Goal: Task Accomplishment & Management: Manage account settings

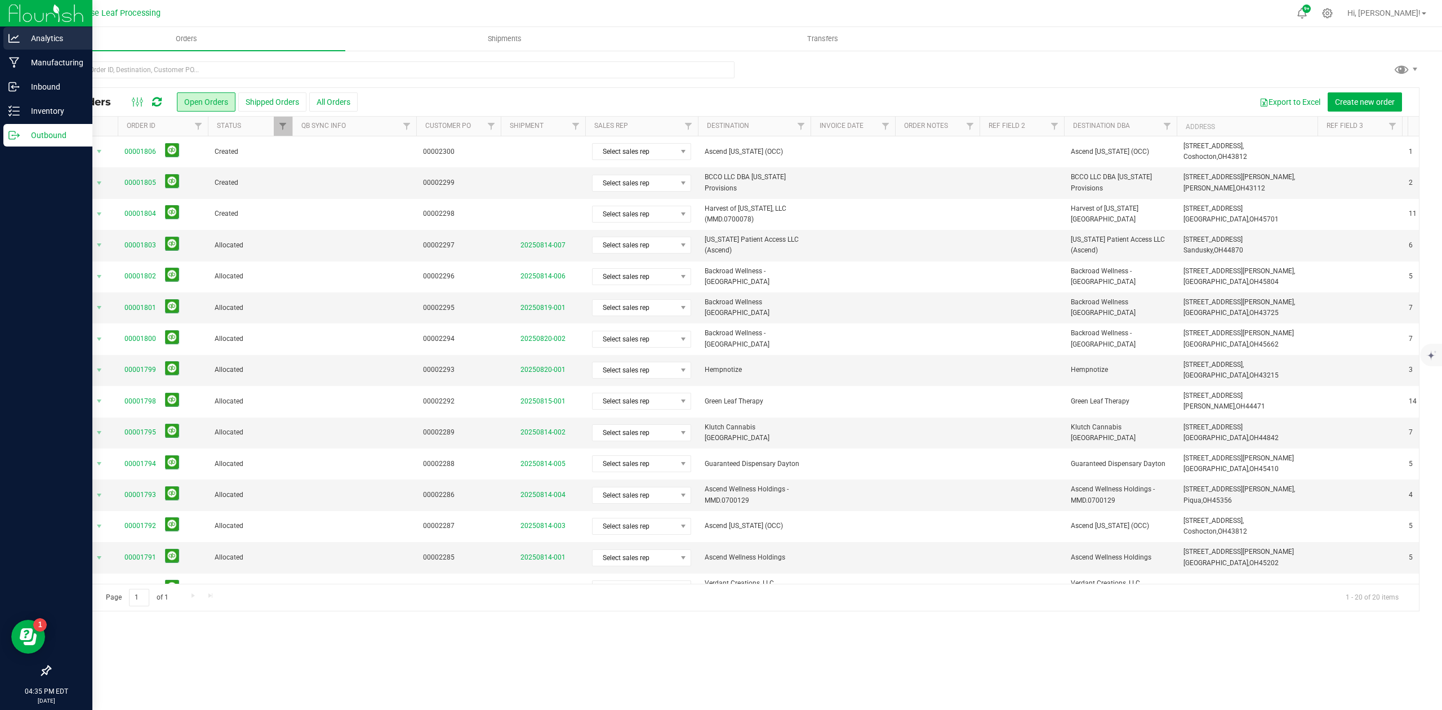
scroll to position [191, 0]
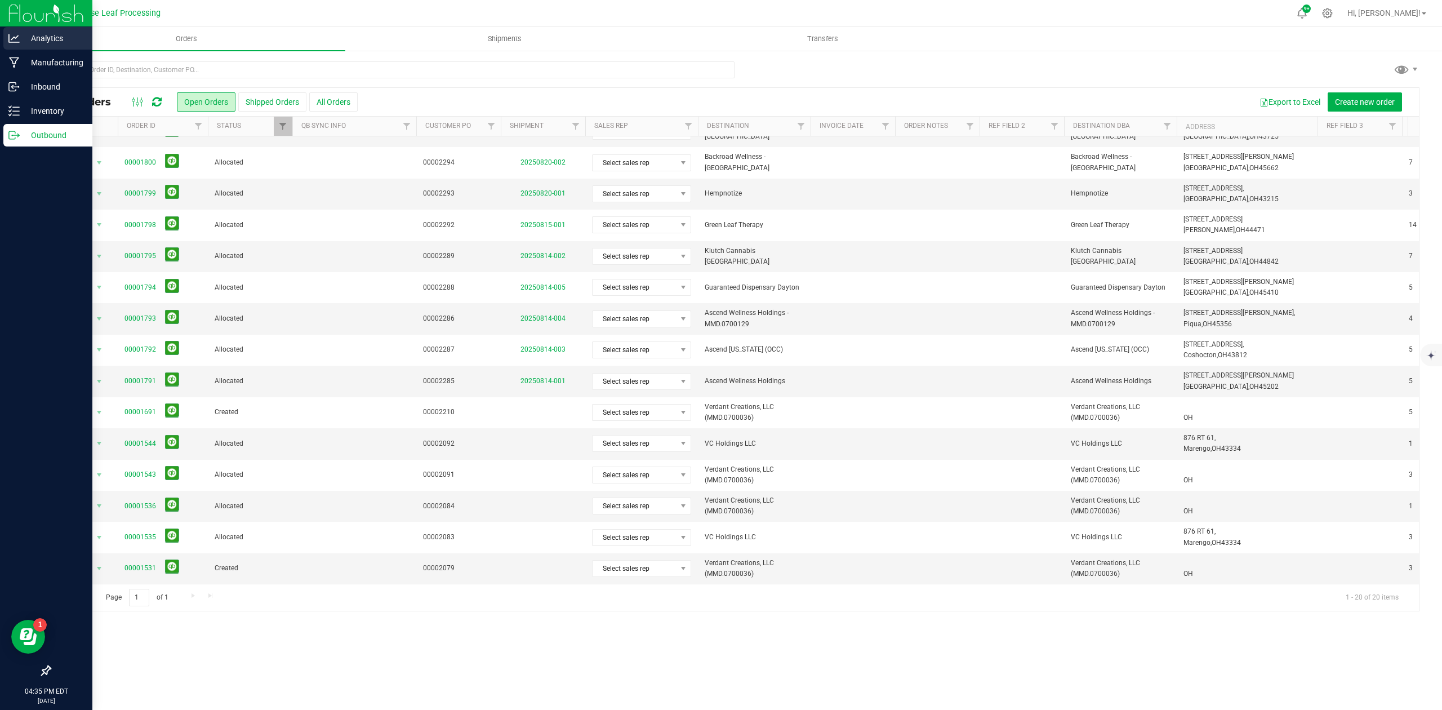
drag, startPoint x: 0, startPoint y: 0, endPoint x: 16, endPoint y: 44, distance: 46.9
click at [16, 44] on div "Analytics" at bounding box center [47, 38] width 89 height 23
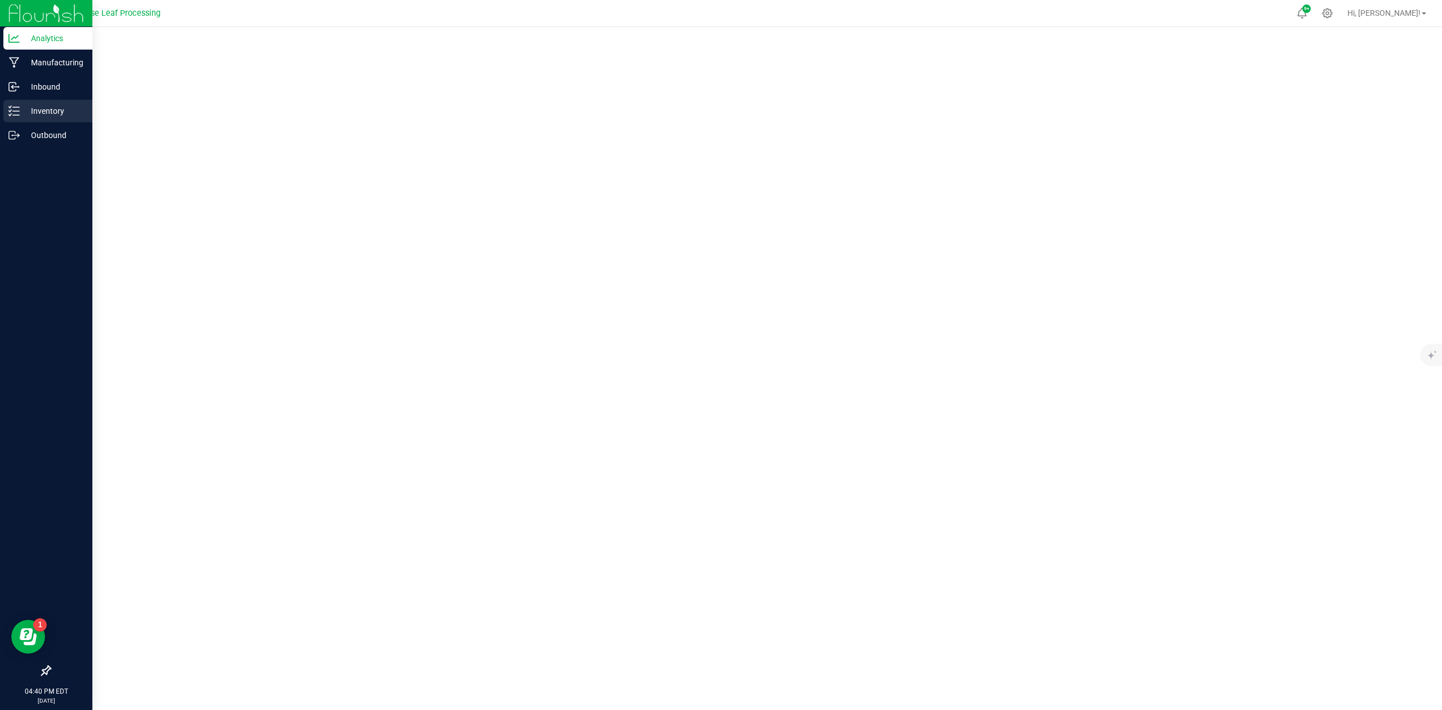
click at [53, 105] on p "Inventory" at bounding box center [54, 111] width 68 height 14
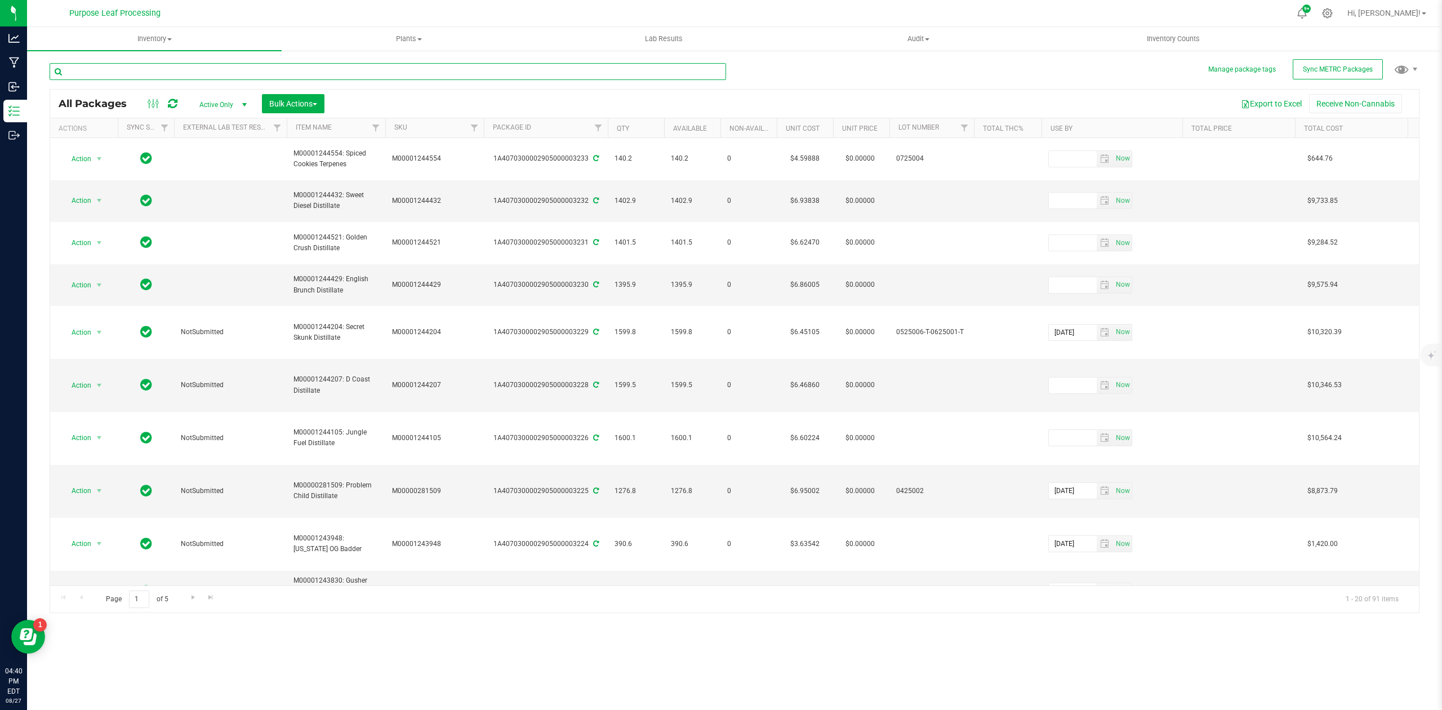
click at [235, 72] on input "text" at bounding box center [388, 71] width 676 height 17
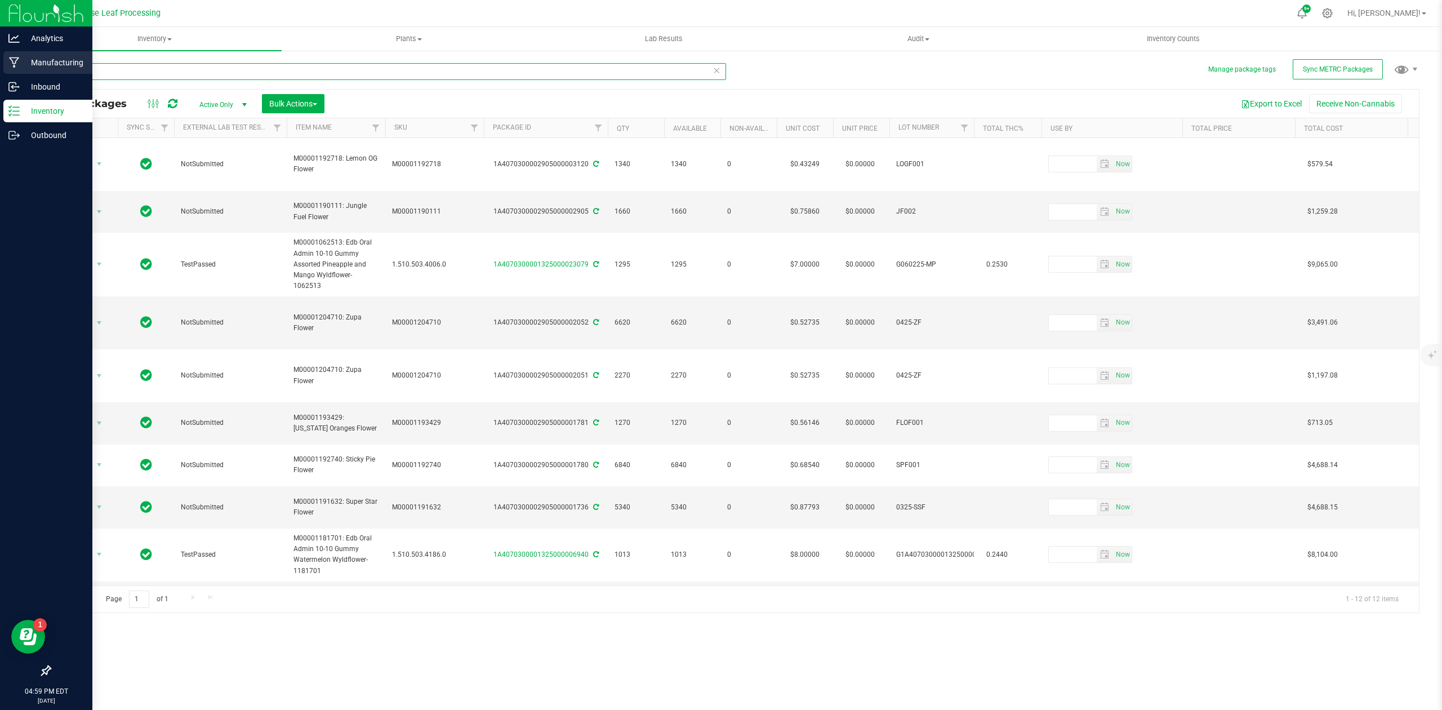
drag, startPoint x: 97, startPoint y: 73, endPoint x: 6, endPoint y: 57, distance: 92.5
click at [0, 65] on div "Analytics Manufacturing Inbound Inventory Outbound 04:59 PM EDT [DATE] 08/27 Pu…" at bounding box center [721, 355] width 1442 height 710
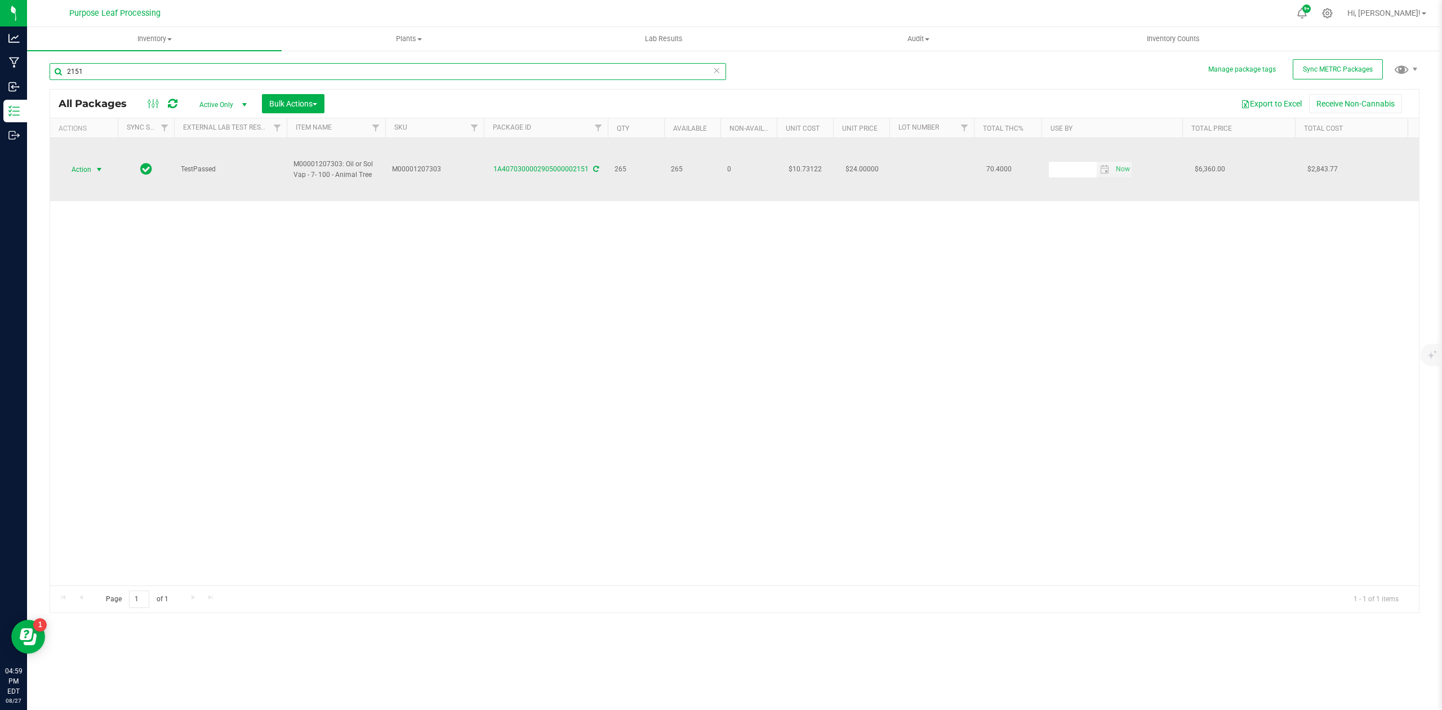
type input "2151"
click at [100, 165] on span "select" at bounding box center [99, 169] width 9 height 9
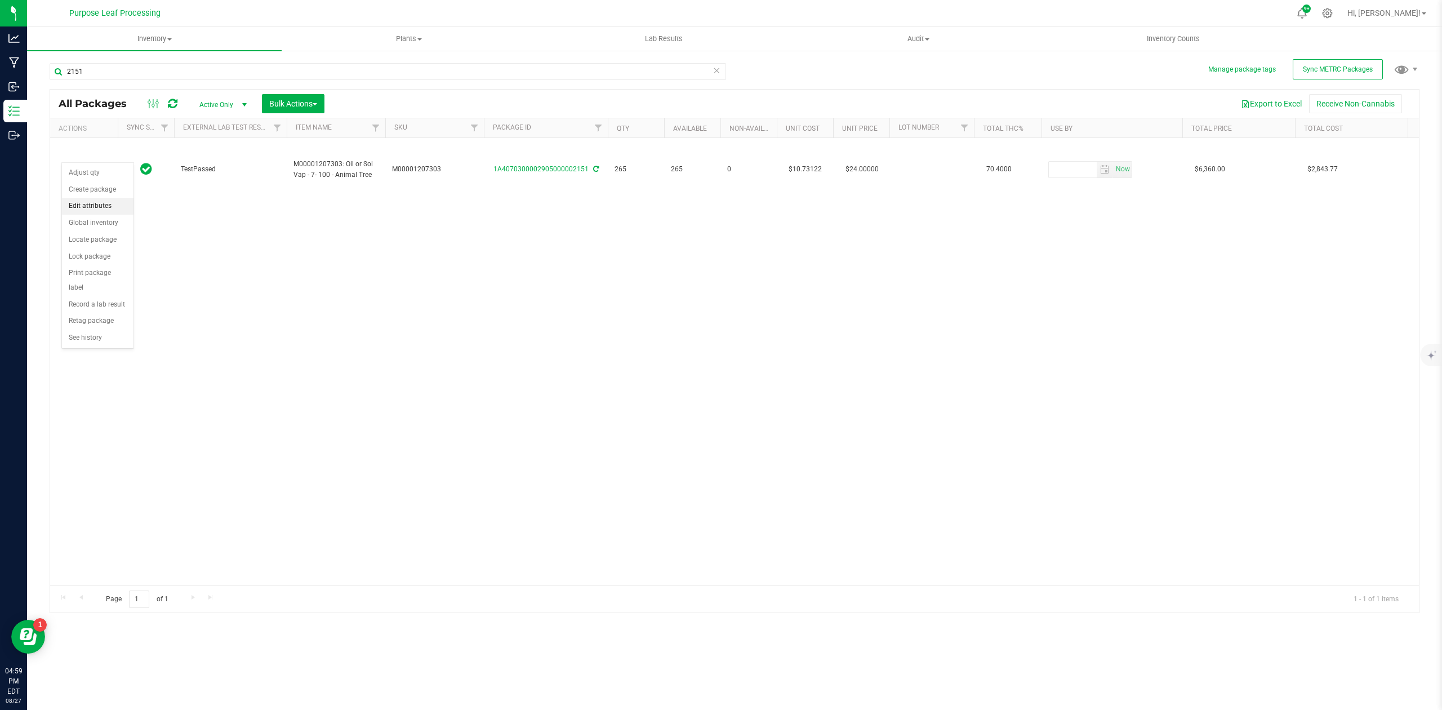
click at [95, 203] on li "Edit attributes" at bounding box center [98, 206] width 72 height 17
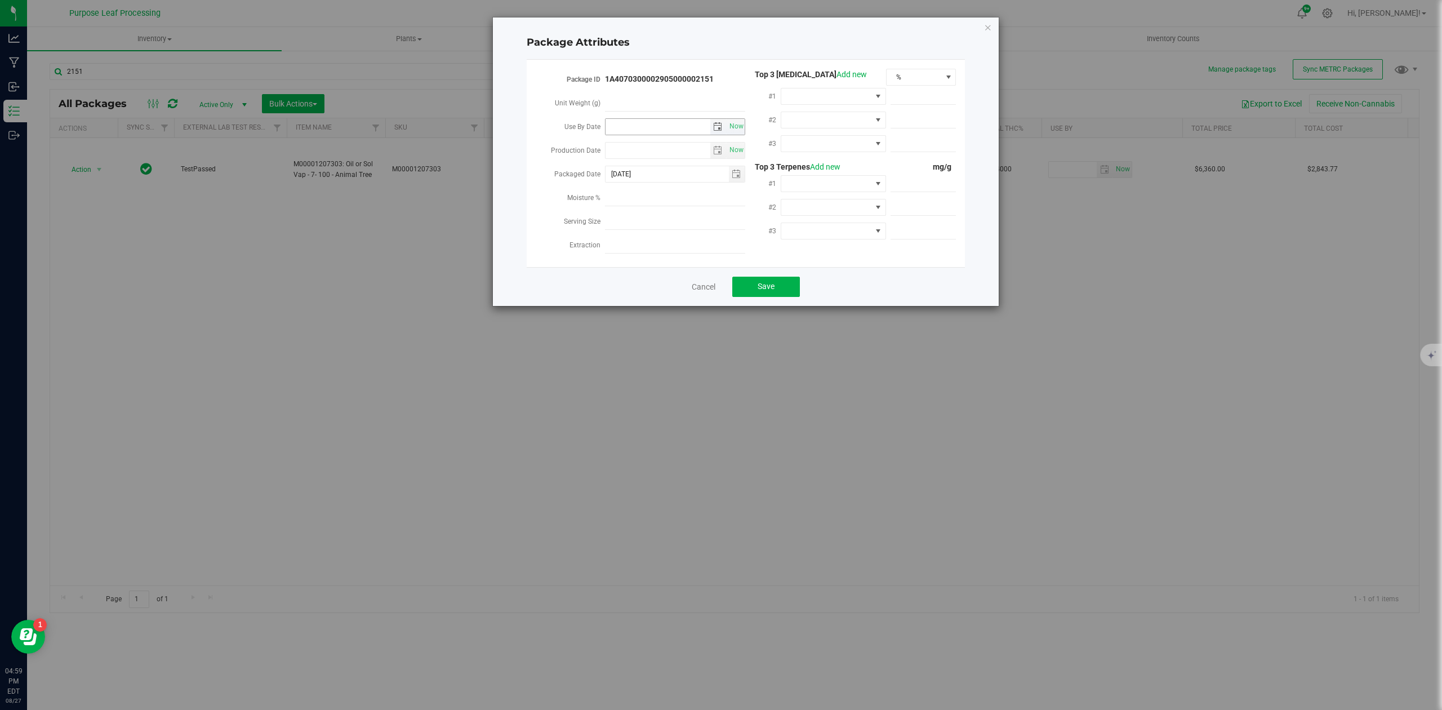
click at [640, 126] on input "Use By Date" at bounding box center [657, 127] width 105 height 16
click at [699, 99] on span at bounding box center [675, 103] width 140 height 16
click at [663, 125] on input "[DATE]" at bounding box center [657, 127] width 105 height 16
click at [719, 123] on span "select" at bounding box center [717, 126] width 9 height 9
click at [614, 142] on link "[DATE]" at bounding box center [664, 148] width 121 height 17
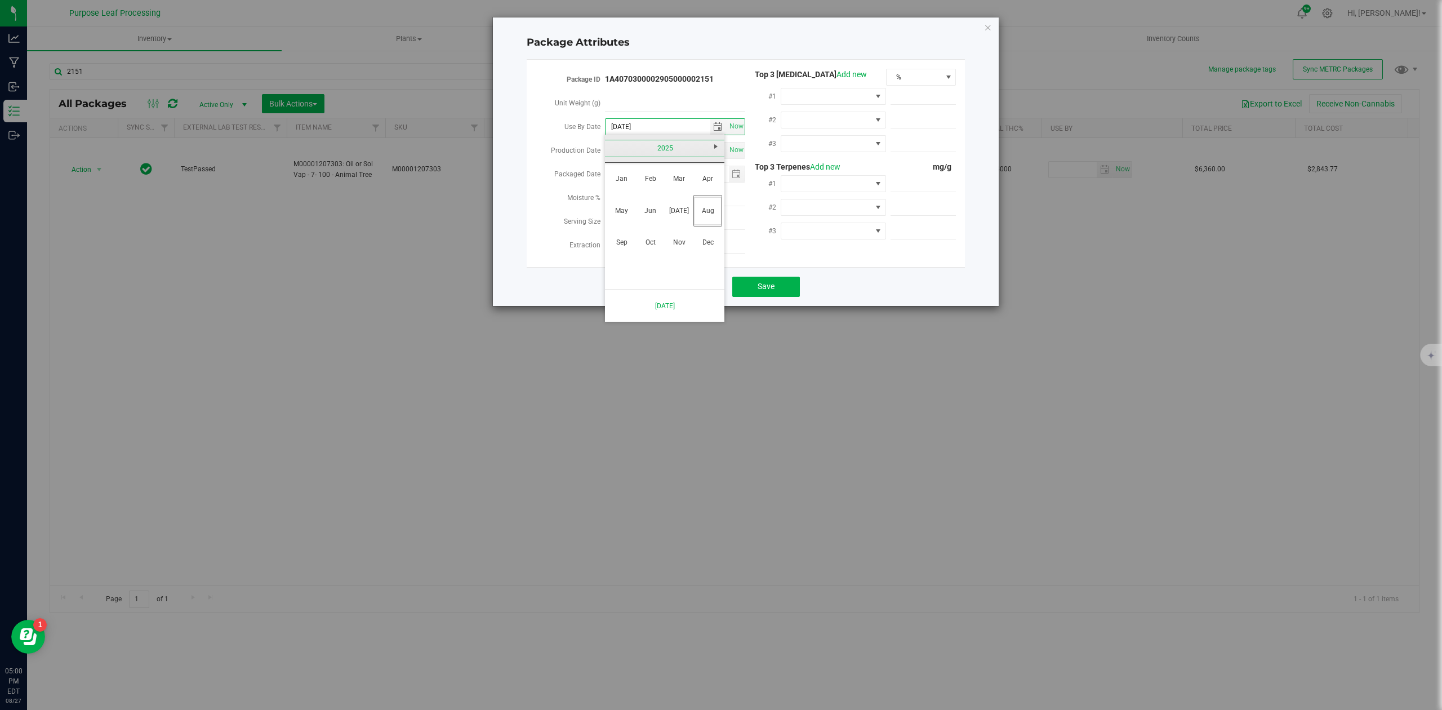
click at [614, 142] on link "2025" at bounding box center [664, 148] width 121 height 17
click at [684, 203] on link "2025" at bounding box center [678, 211] width 29 height 29
click at [702, 175] on link "Apr" at bounding box center [707, 178] width 29 height 29
click at [650, 257] on link "29" at bounding box center [648, 257] width 16 height 17
click at [717, 129] on span "select" at bounding box center [717, 126] width 9 height 9
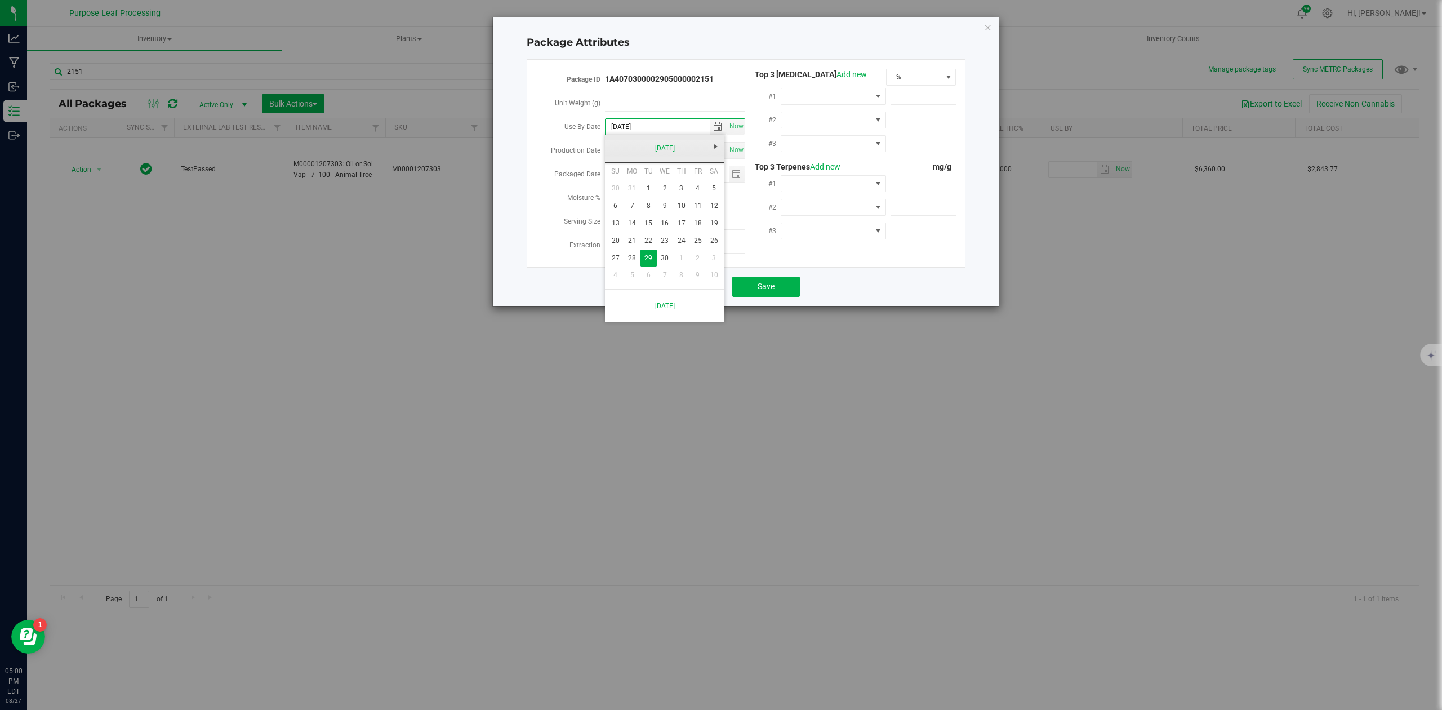
click at [679, 148] on link "[DATE]" at bounding box center [664, 148] width 121 height 17
click at [674, 135] on div "2025" at bounding box center [664, 149] width 125 height 28
click at [671, 149] on link "2025" at bounding box center [664, 148] width 121 height 17
click at [705, 209] on link "2026" at bounding box center [707, 211] width 29 height 29
click at [704, 171] on link "Apr" at bounding box center [707, 178] width 29 height 29
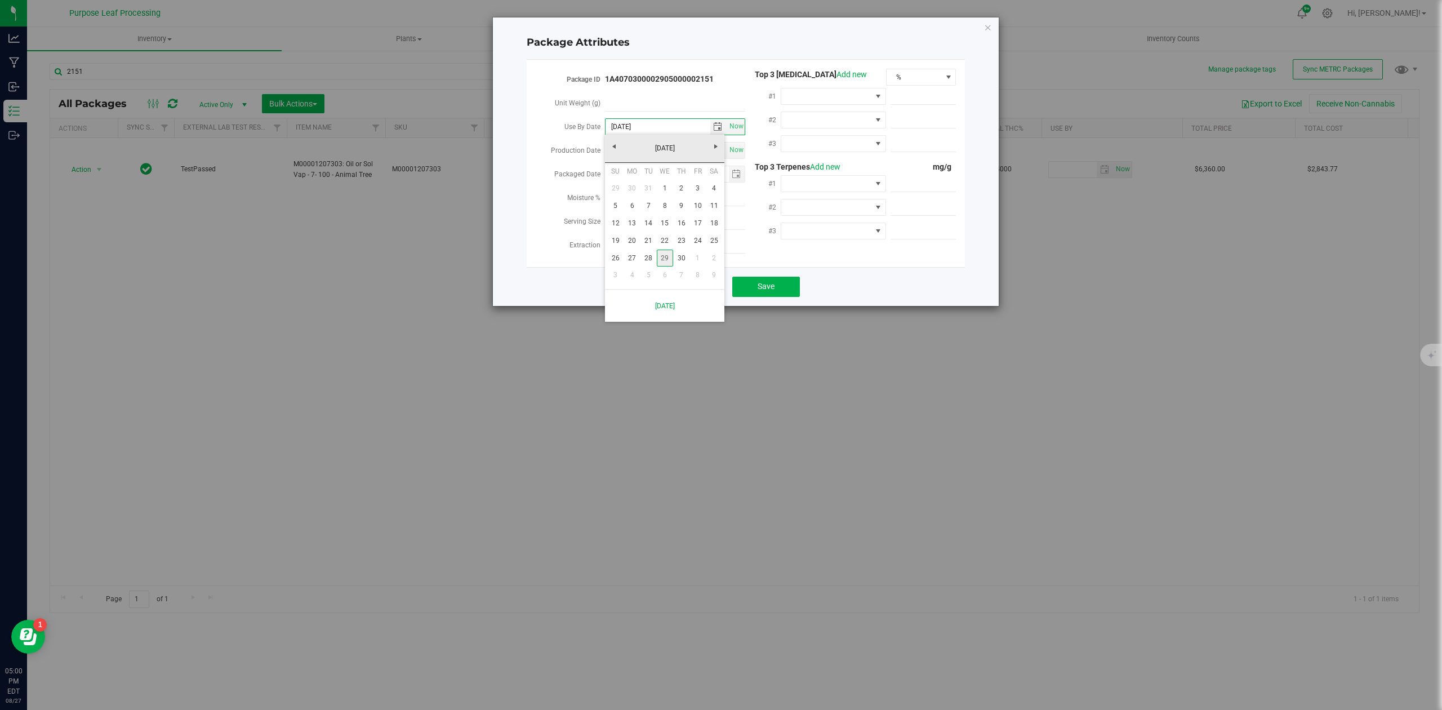
click at [668, 257] on link "29" at bounding box center [665, 257] width 16 height 17
type input "[DATE]"
click at [776, 278] on button "Save" at bounding box center [766, 286] width 68 height 20
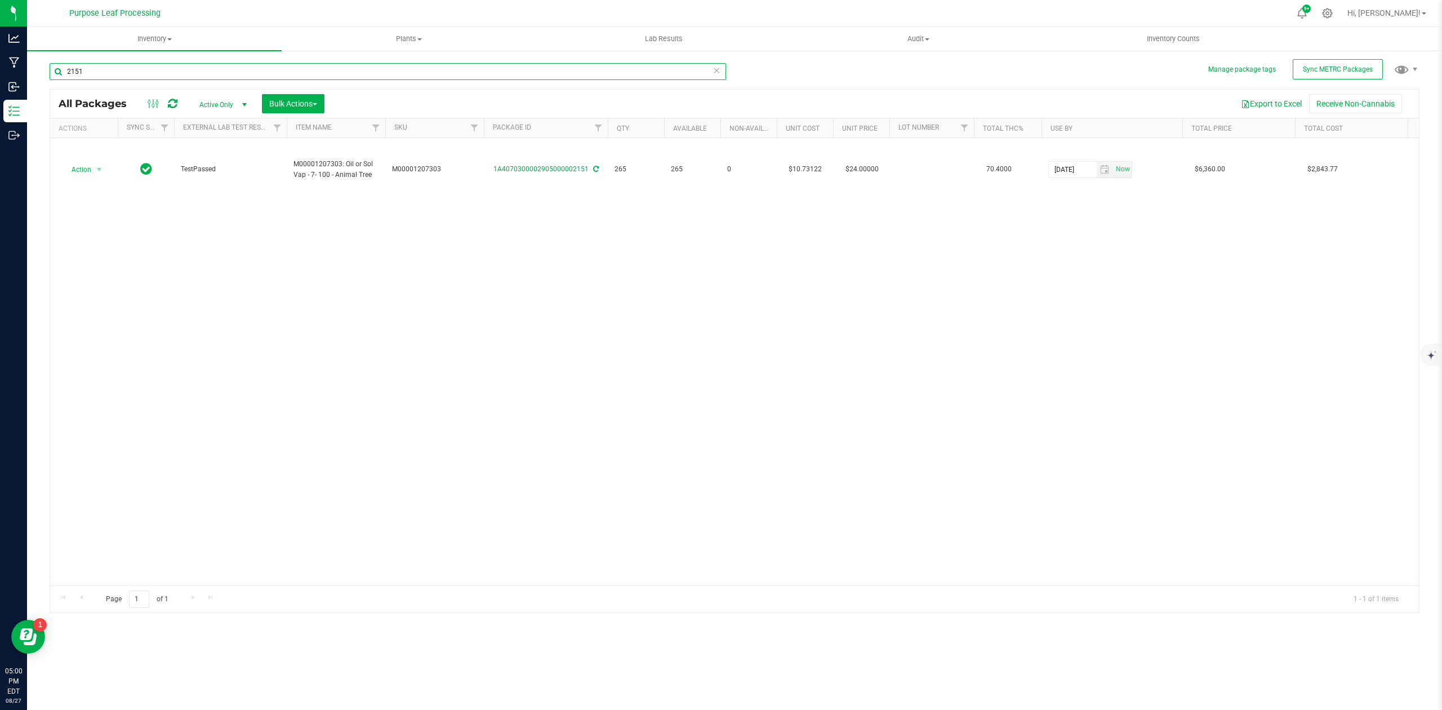
click at [113, 78] on input "2151" at bounding box center [388, 71] width 676 height 17
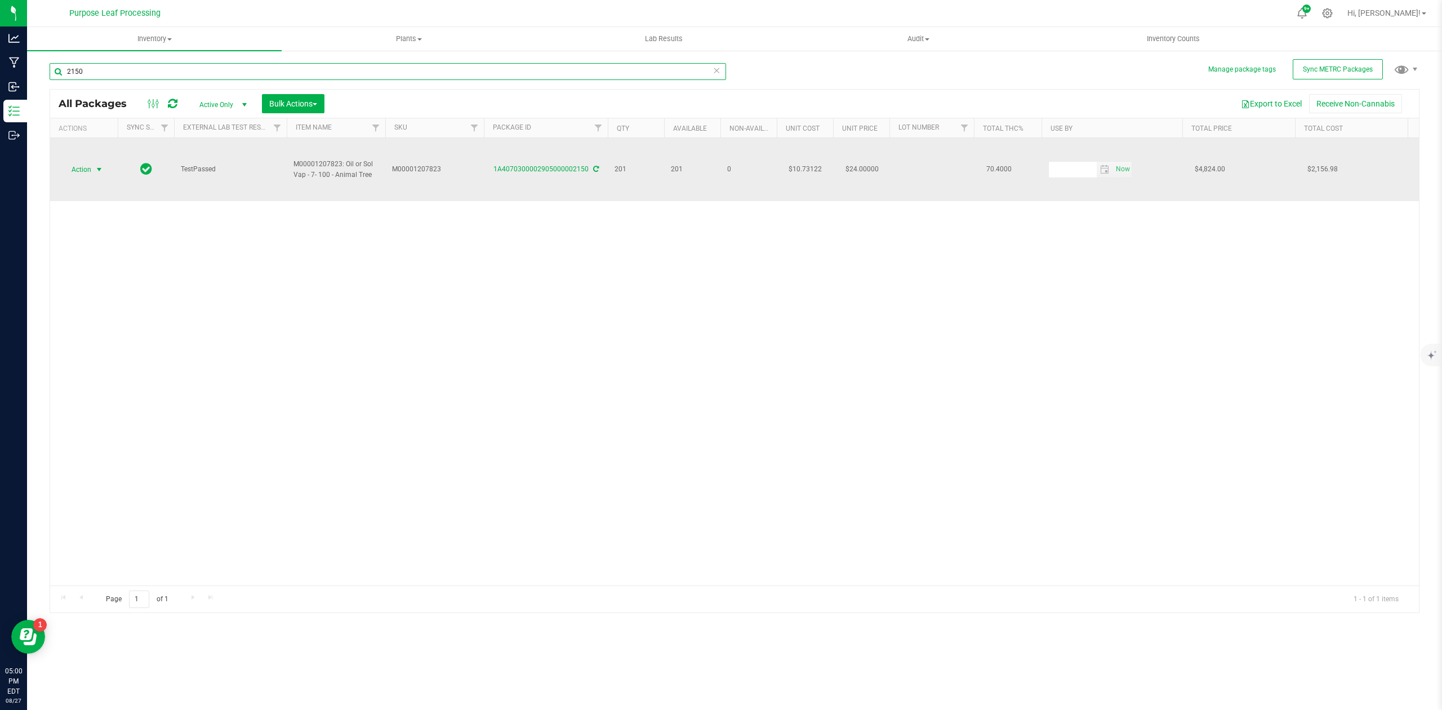
type input "2150"
click at [106, 162] on span "select" at bounding box center [99, 170] width 14 height 16
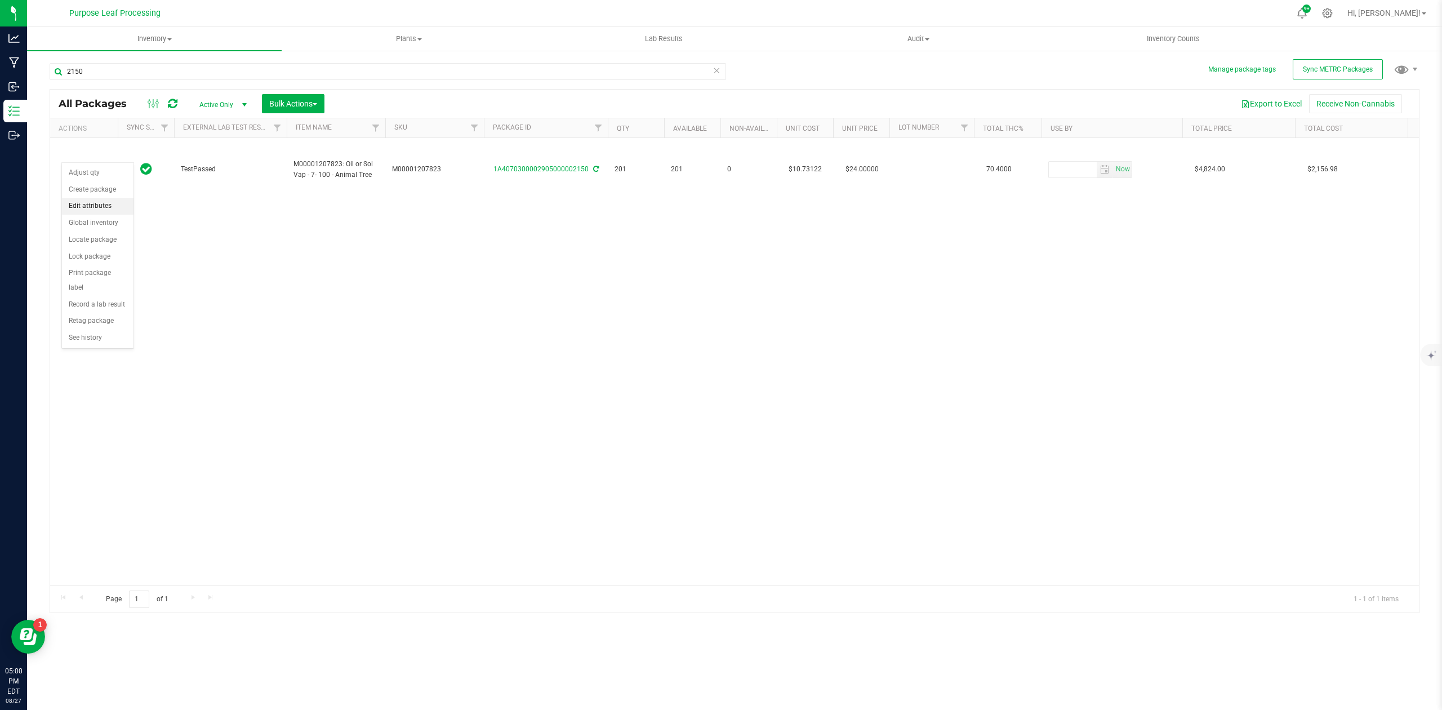
click at [91, 205] on li "Edit attributes" at bounding box center [98, 206] width 72 height 17
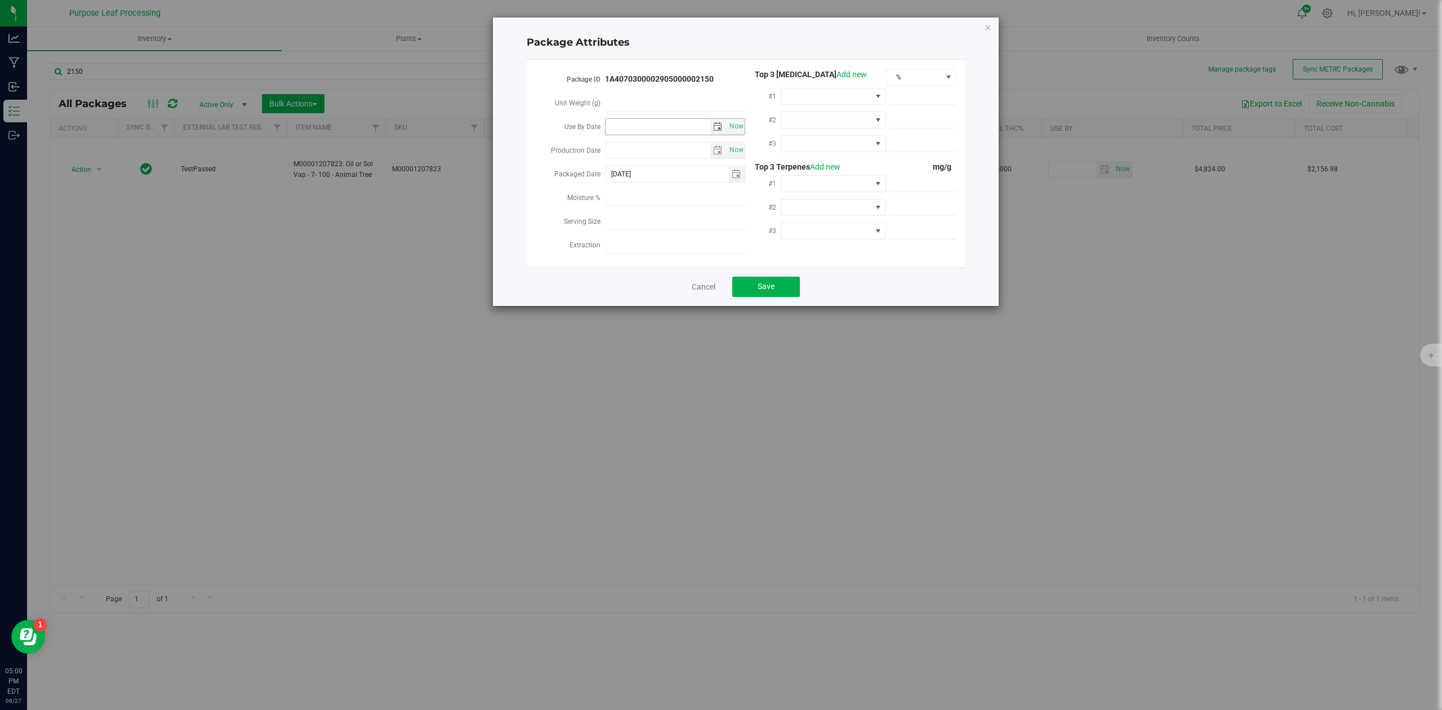
click at [715, 125] on span "select" at bounding box center [717, 126] width 9 height 9
click at [647, 147] on link "[DATE]" at bounding box center [664, 148] width 121 height 17
click at [667, 148] on link "2025" at bounding box center [664, 148] width 121 height 17
click at [699, 214] on link "2026" at bounding box center [707, 211] width 29 height 29
click at [711, 176] on link "Apr" at bounding box center [707, 178] width 29 height 29
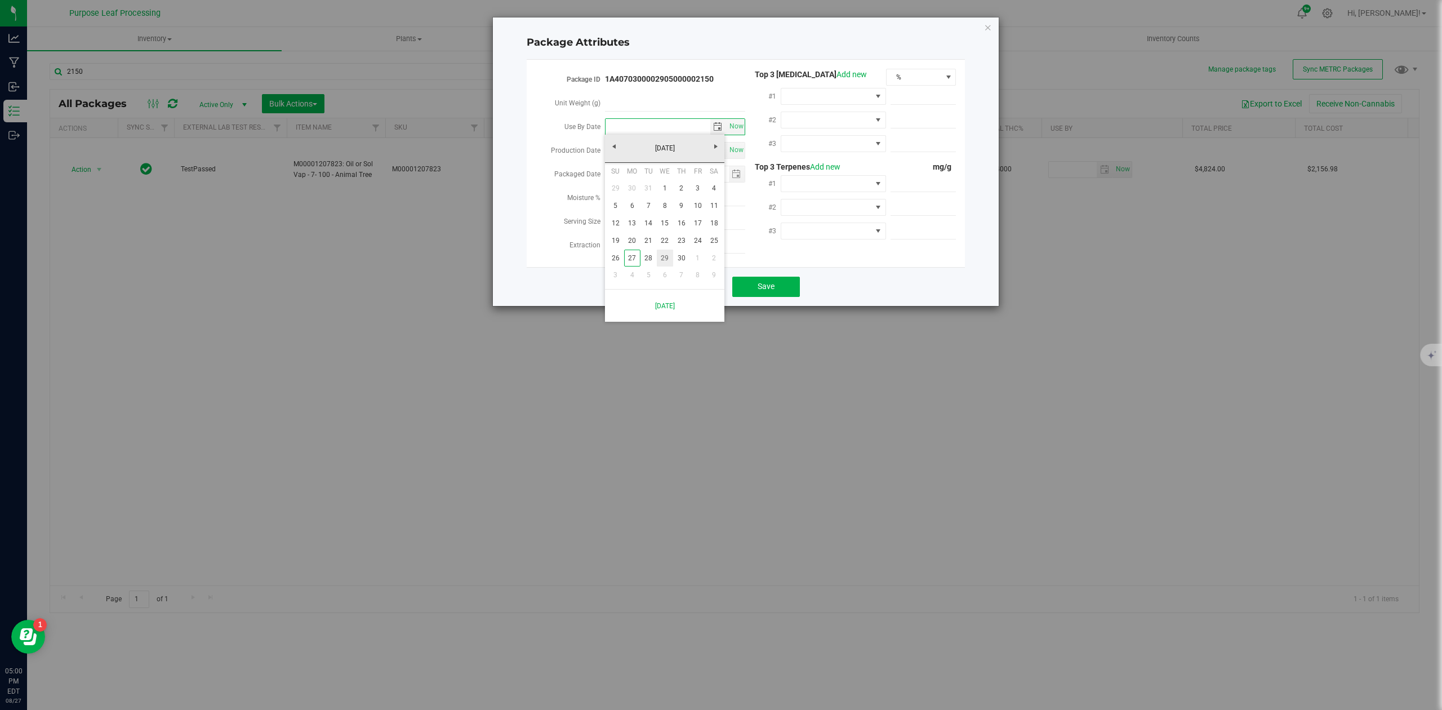
click at [662, 255] on link "29" at bounding box center [665, 257] width 16 height 17
type input "[DATE]"
click at [758, 282] on span "Save" at bounding box center [765, 286] width 17 height 9
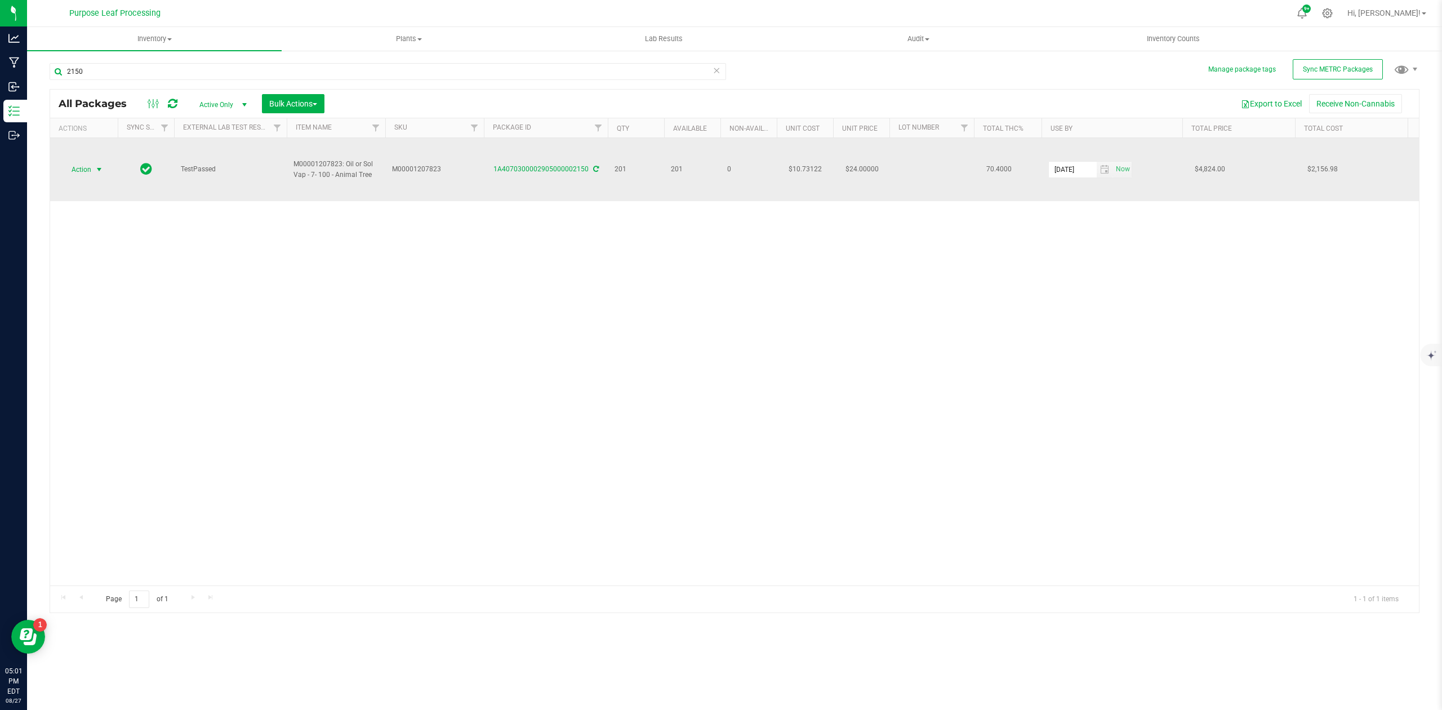
click at [97, 165] on span "select" at bounding box center [99, 169] width 9 height 9
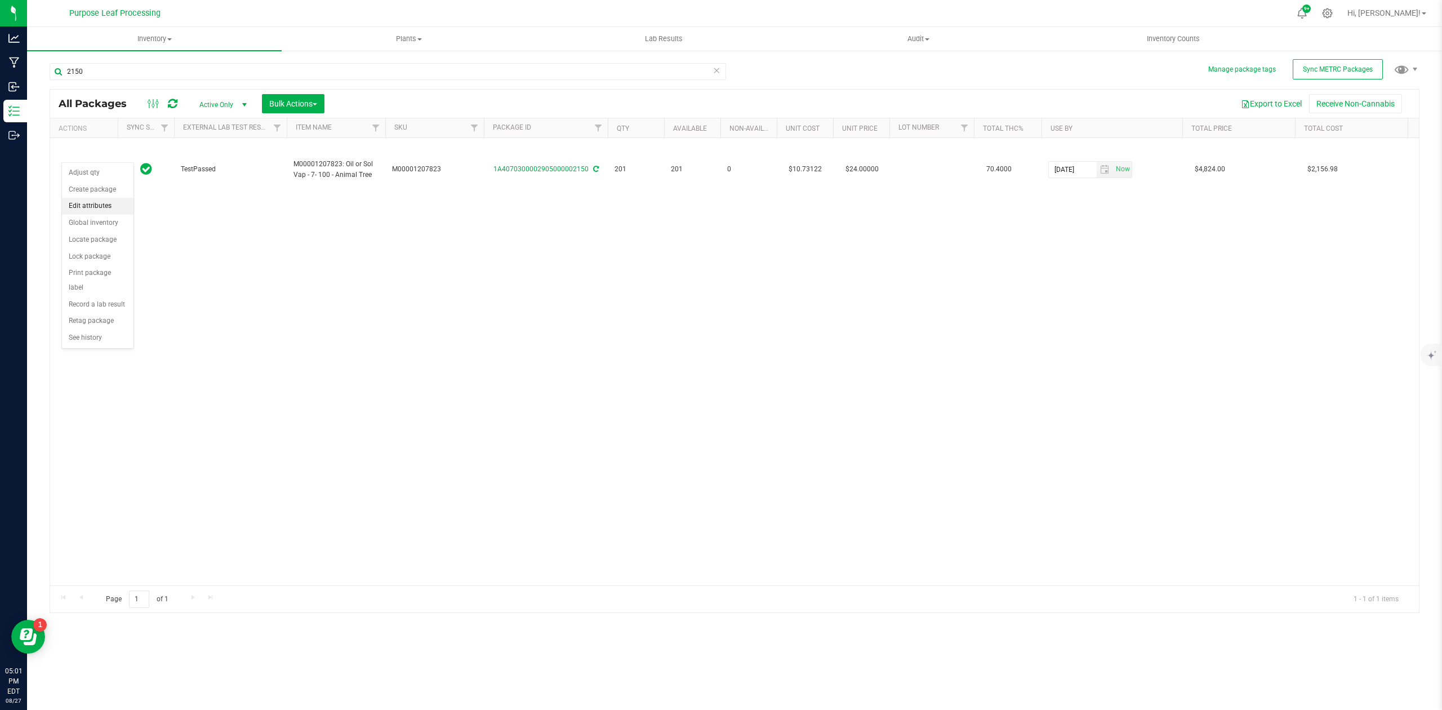
click at [86, 209] on li "Edit attributes" at bounding box center [98, 206] width 72 height 17
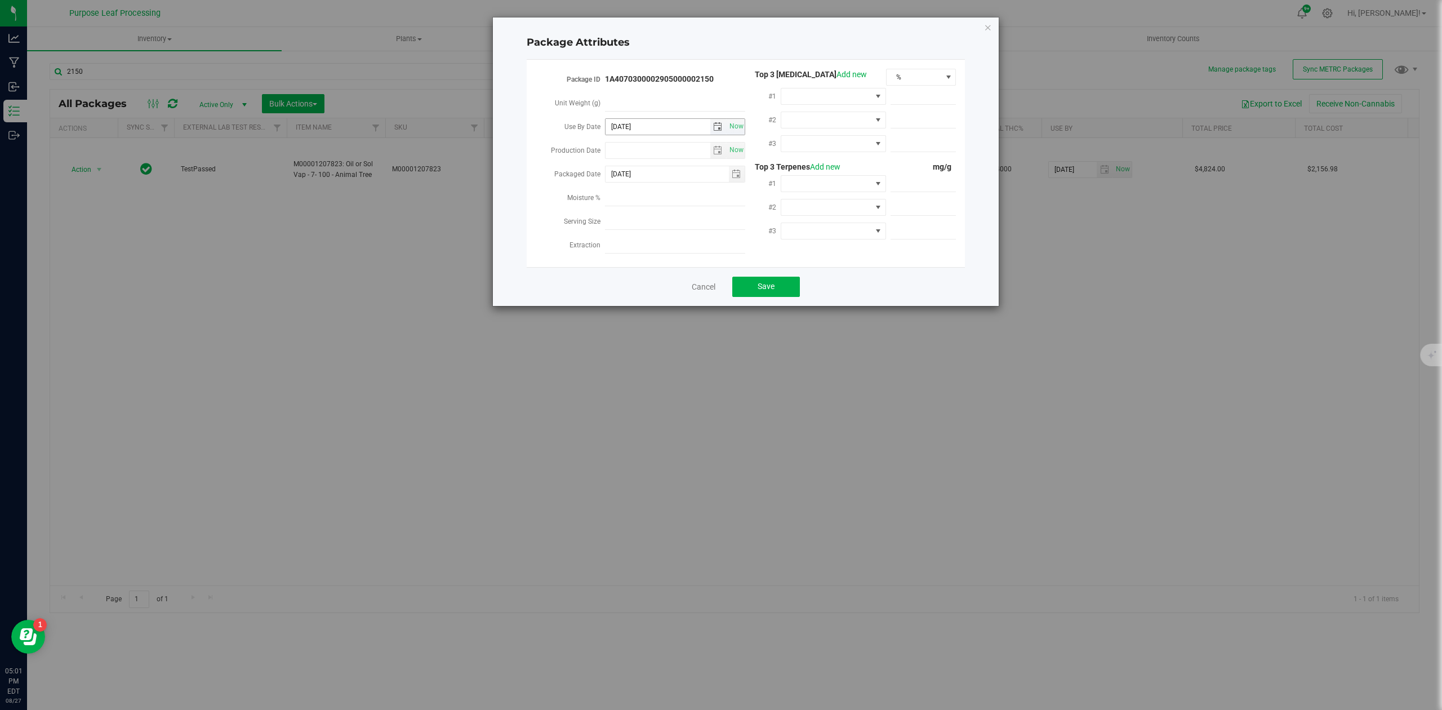
click at [714, 122] on span "select" at bounding box center [717, 126] width 9 height 9
click at [940, 256] on div "Package ID 1A4070300002905000002150 Unit Weight (g) Use By Date [DATE] Now Prod…" at bounding box center [746, 163] width 438 height 207
click at [694, 281] on link "Cancel" at bounding box center [704, 286] width 24 height 11
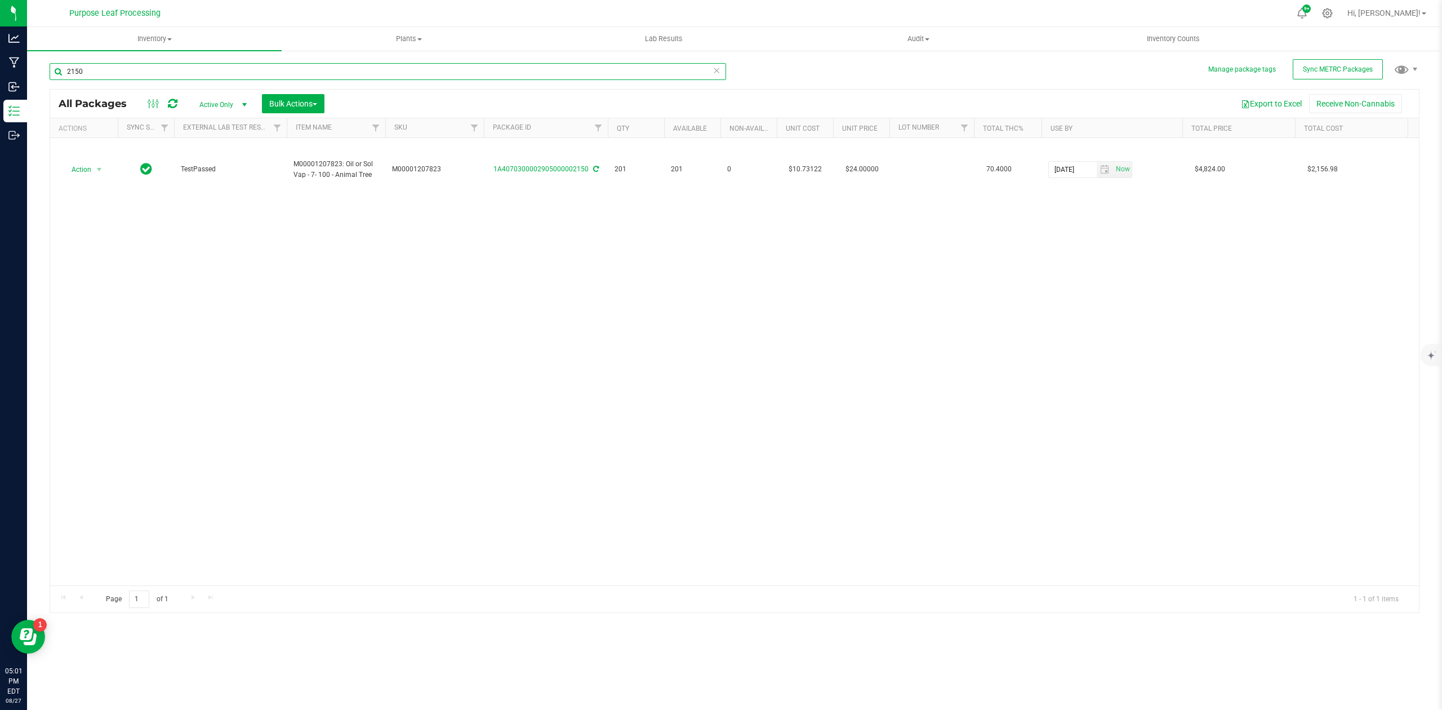
drag, startPoint x: 99, startPoint y: 73, endPoint x: 39, endPoint y: 73, distance: 59.7
click at [39, 73] on div "Manage package tags Sync METRC Packages 2150 All Packages Active Only Active On…" at bounding box center [734, 221] width 1415 height 343
type input "2876"
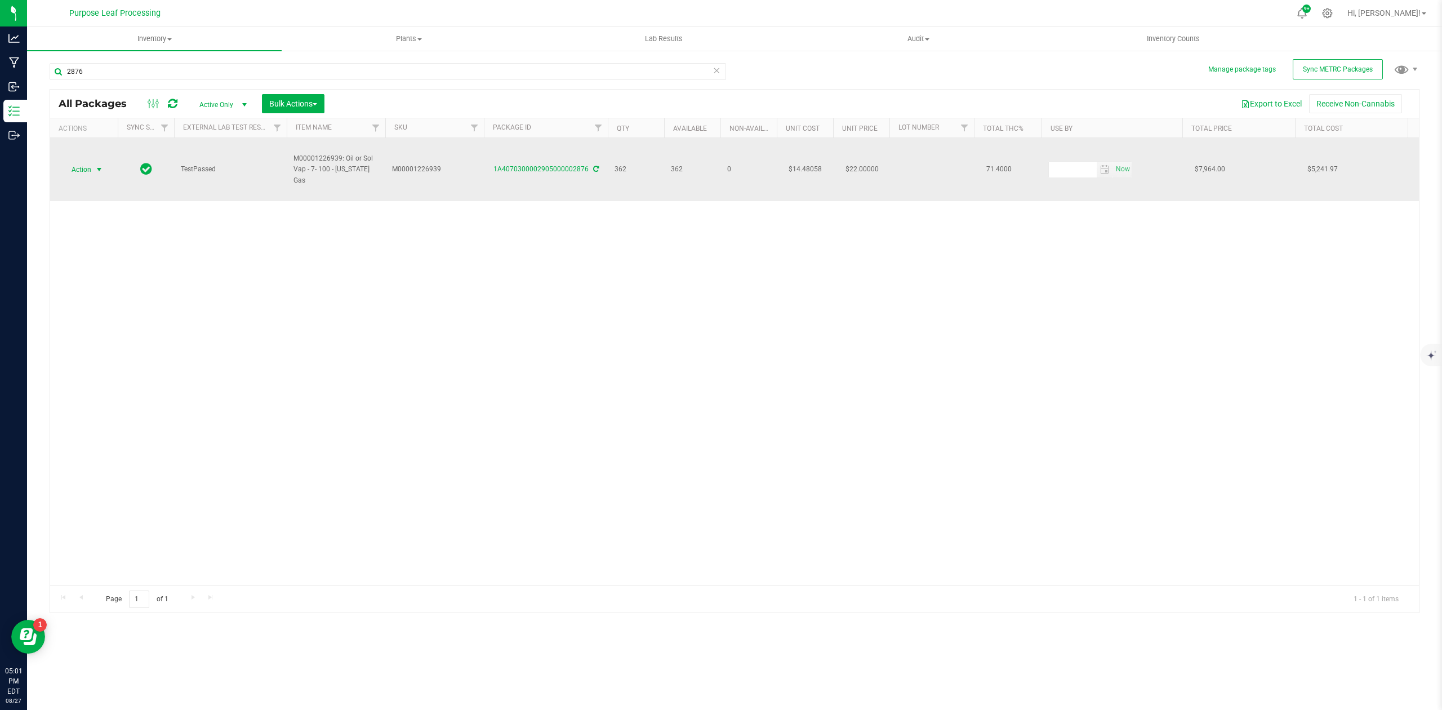
click at [97, 165] on span "select" at bounding box center [99, 169] width 9 height 9
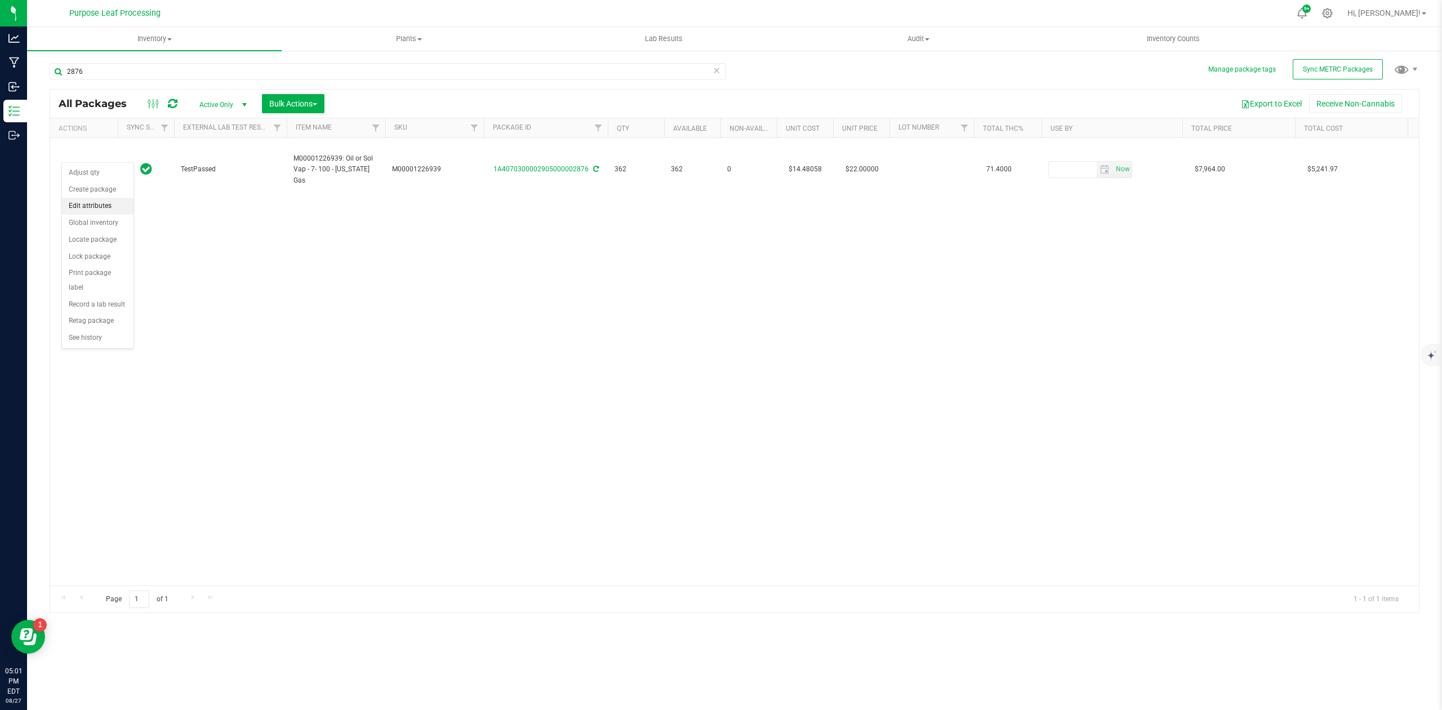
click at [93, 207] on li "Edit attributes" at bounding box center [98, 206] width 72 height 17
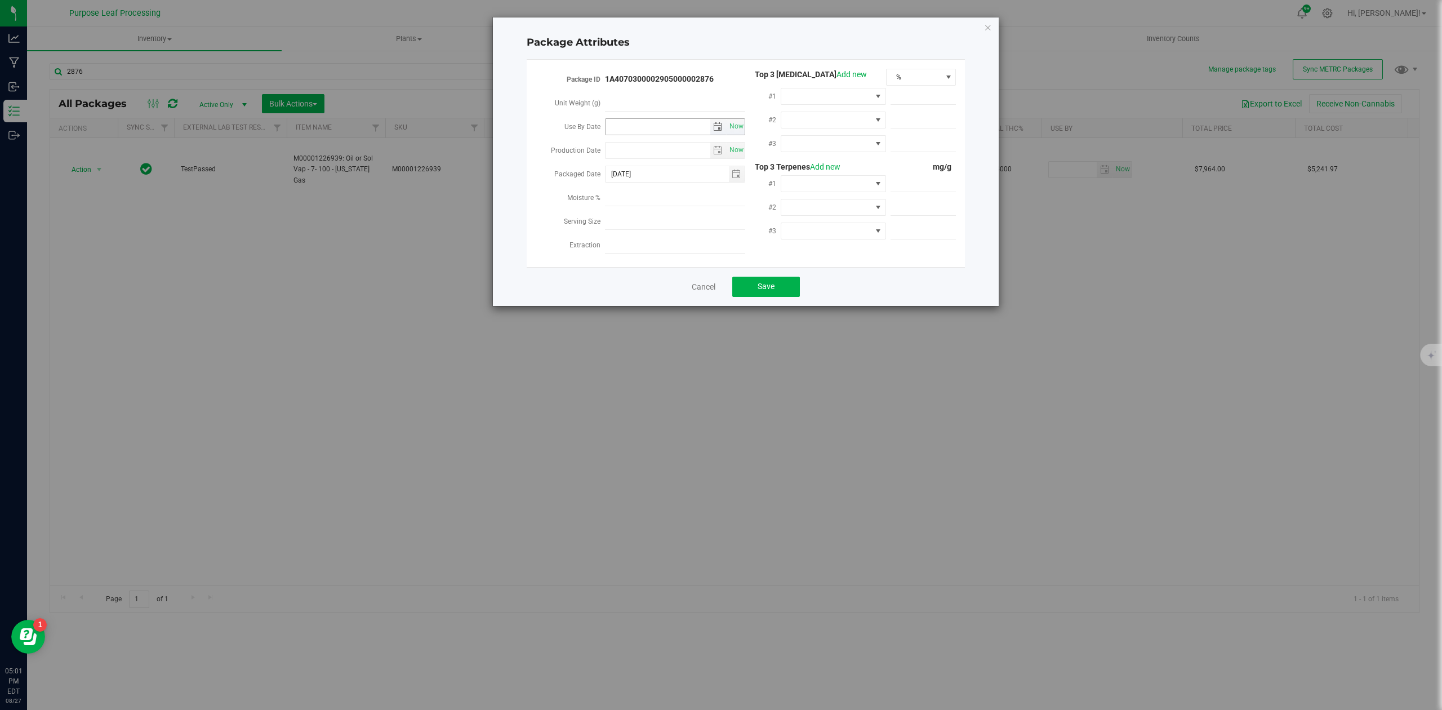
click at [719, 129] on span "select" at bounding box center [717, 126] width 9 height 9
click at [654, 151] on link "[DATE]" at bounding box center [664, 148] width 121 height 17
click at [655, 151] on link "2025" at bounding box center [664, 148] width 121 height 17
click at [710, 209] on link "2026" at bounding box center [707, 211] width 29 height 29
click at [658, 210] on link "Jun" at bounding box center [650, 211] width 29 height 29
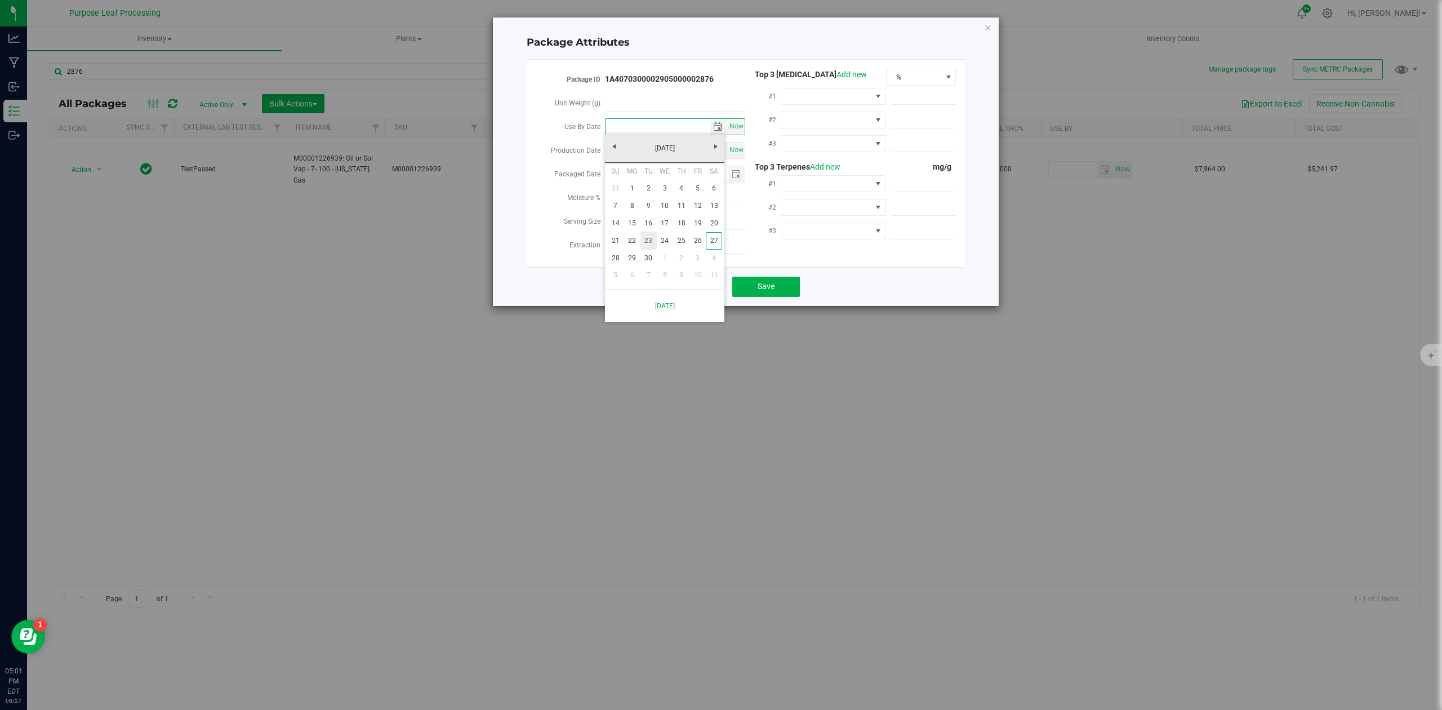
click at [650, 238] on link "23" at bounding box center [648, 240] width 16 height 17
type input "[DATE]"
click at [767, 285] on span "Save" at bounding box center [765, 286] width 17 height 9
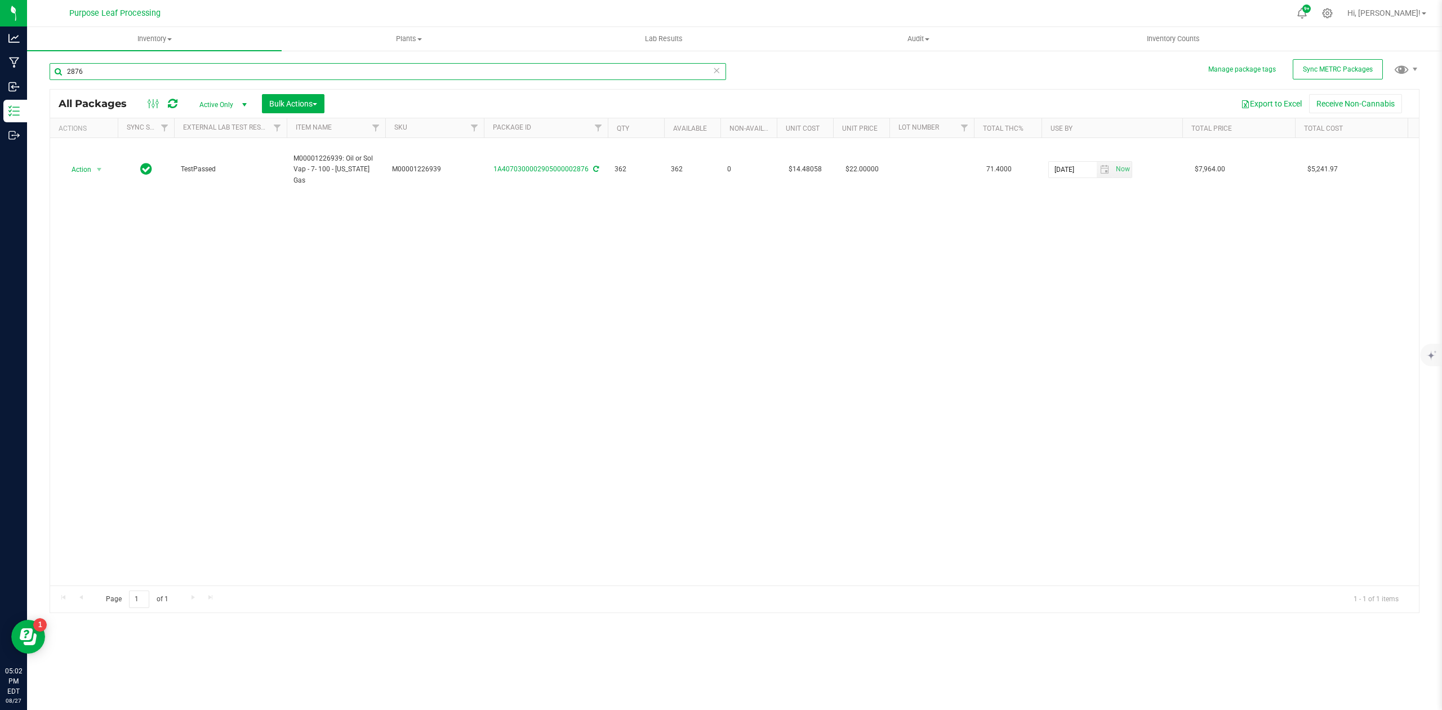
drag, startPoint x: 100, startPoint y: 73, endPoint x: 64, endPoint y: 72, distance: 36.6
click at [64, 72] on input "2876" at bounding box center [388, 71] width 676 height 17
type input "2674"
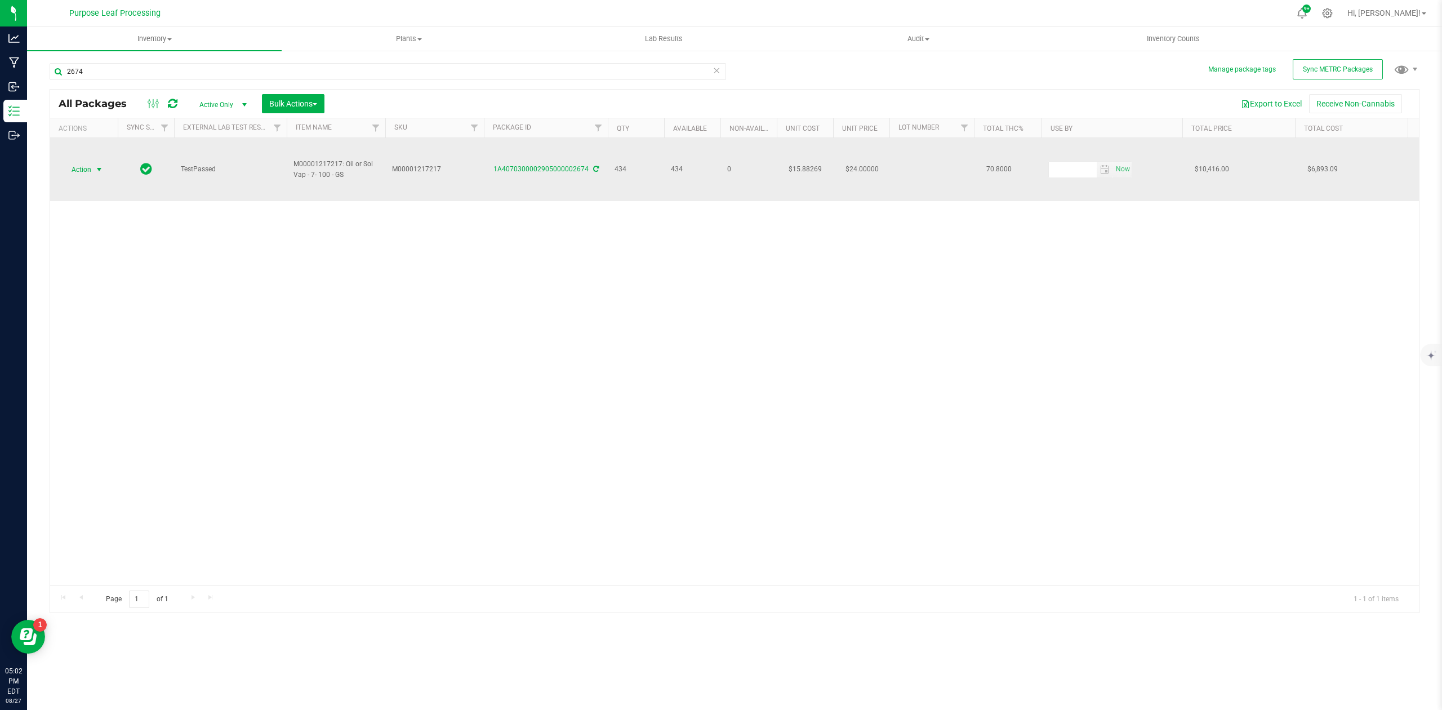
click at [99, 165] on span "select" at bounding box center [99, 169] width 9 height 9
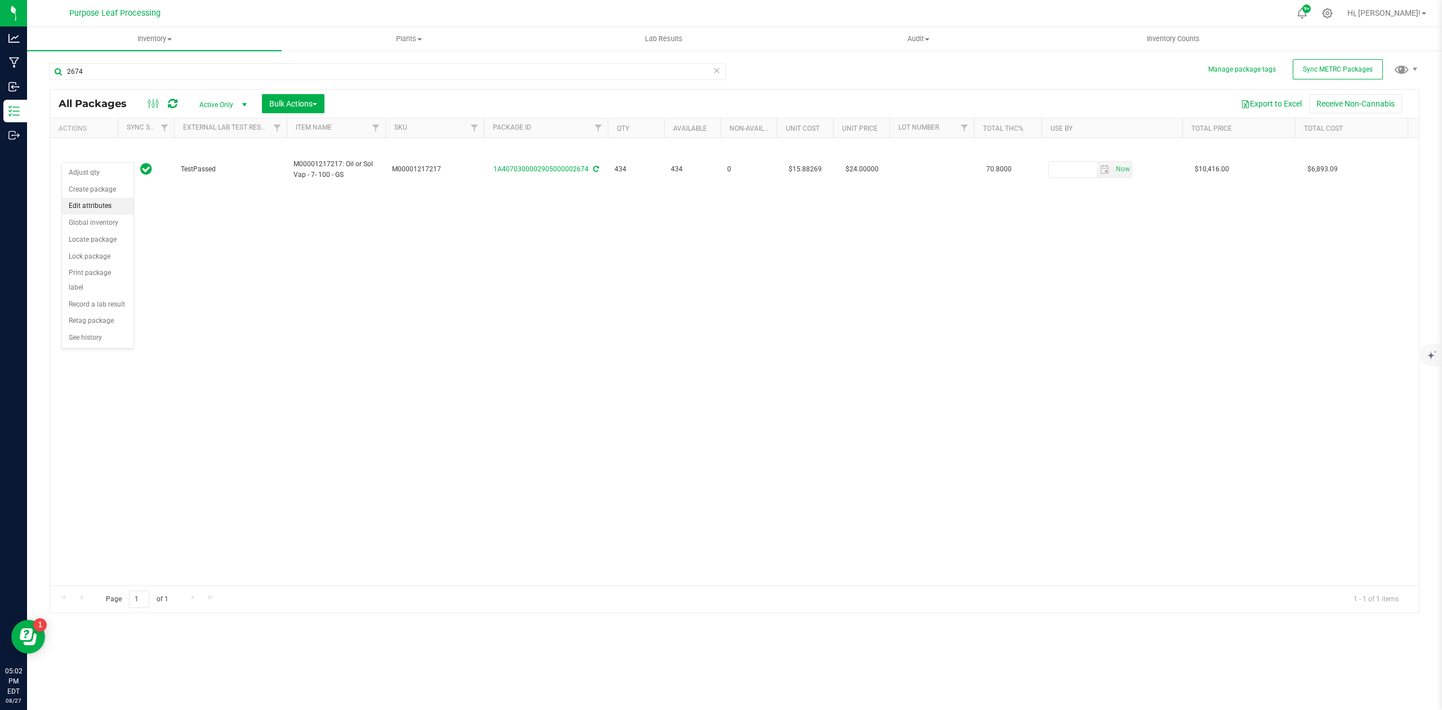
click at [96, 206] on li "Edit attributes" at bounding box center [98, 206] width 72 height 17
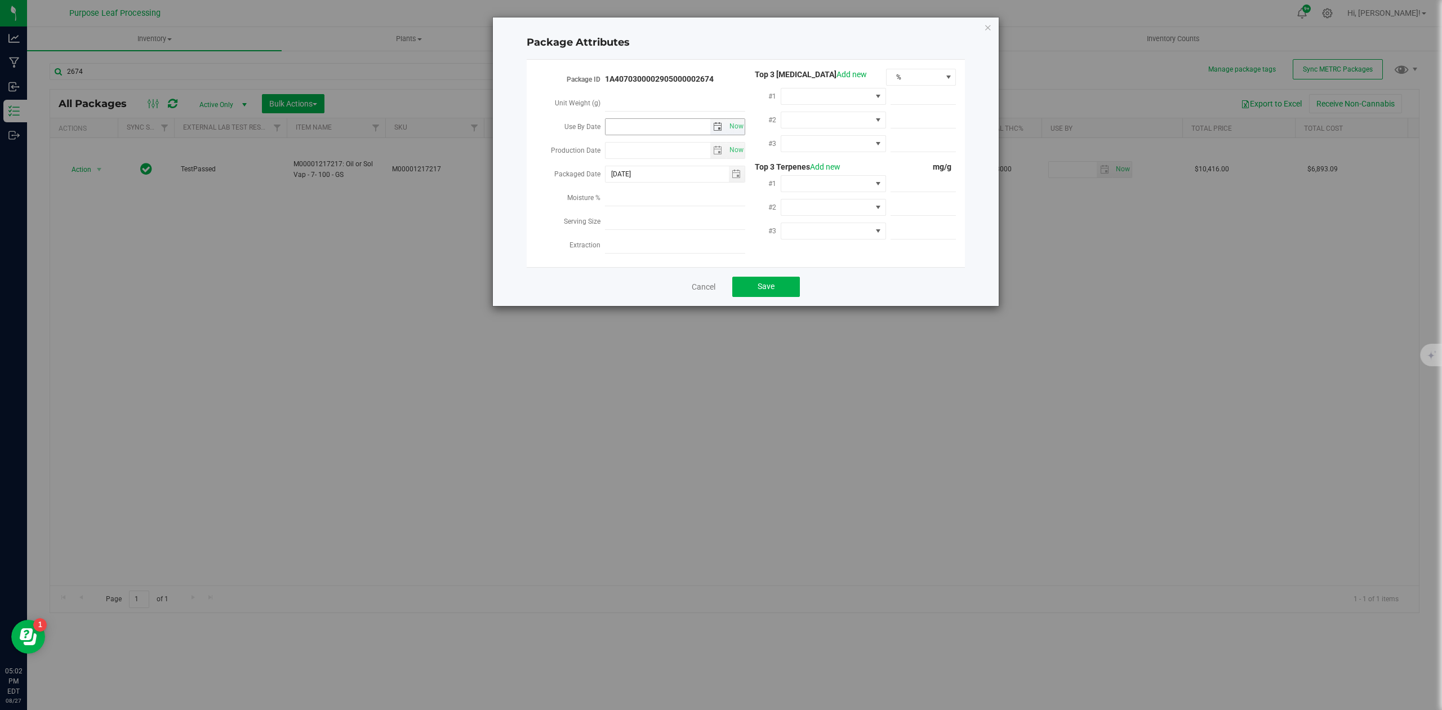
click at [717, 127] on span "select" at bounding box center [717, 126] width 9 height 9
click at [676, 150] on link "[DATE]" at bounding box center [664, 148] width 121 height 17
click at [658, 146] on link "2025" at bounding box center [664, 148] width 121 height 17
click at [715, 218] on link "2026" at bounding box center [707, 211] width 29 height 29
click at [649, 208] on link "Jun" at bounding box center [650, 211] width 29 height 29
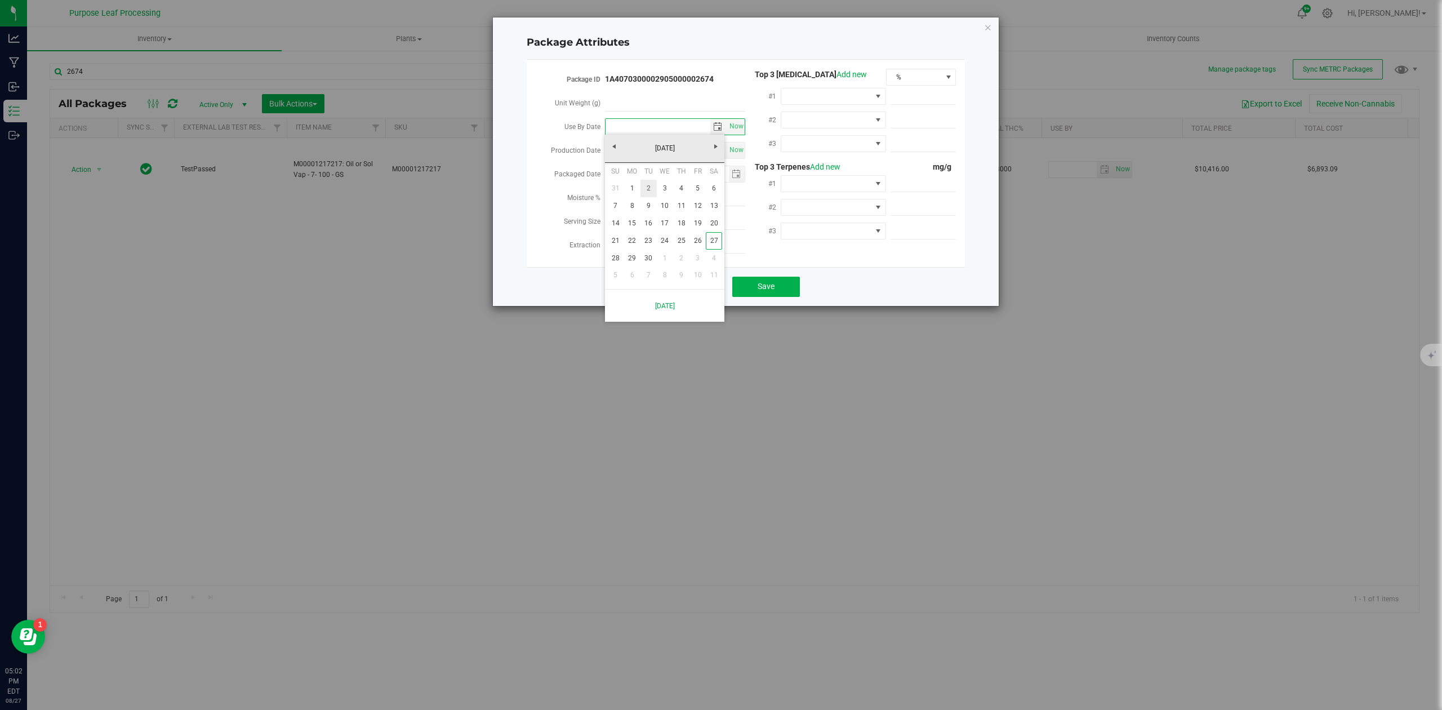
click at [647, 190] on link "2" at bounding box center [648, 188] width 16 height 17
type input "[DATE]"
click at [753, 277] on button "Save" at bounding box center [766, 286] width 68 height 20
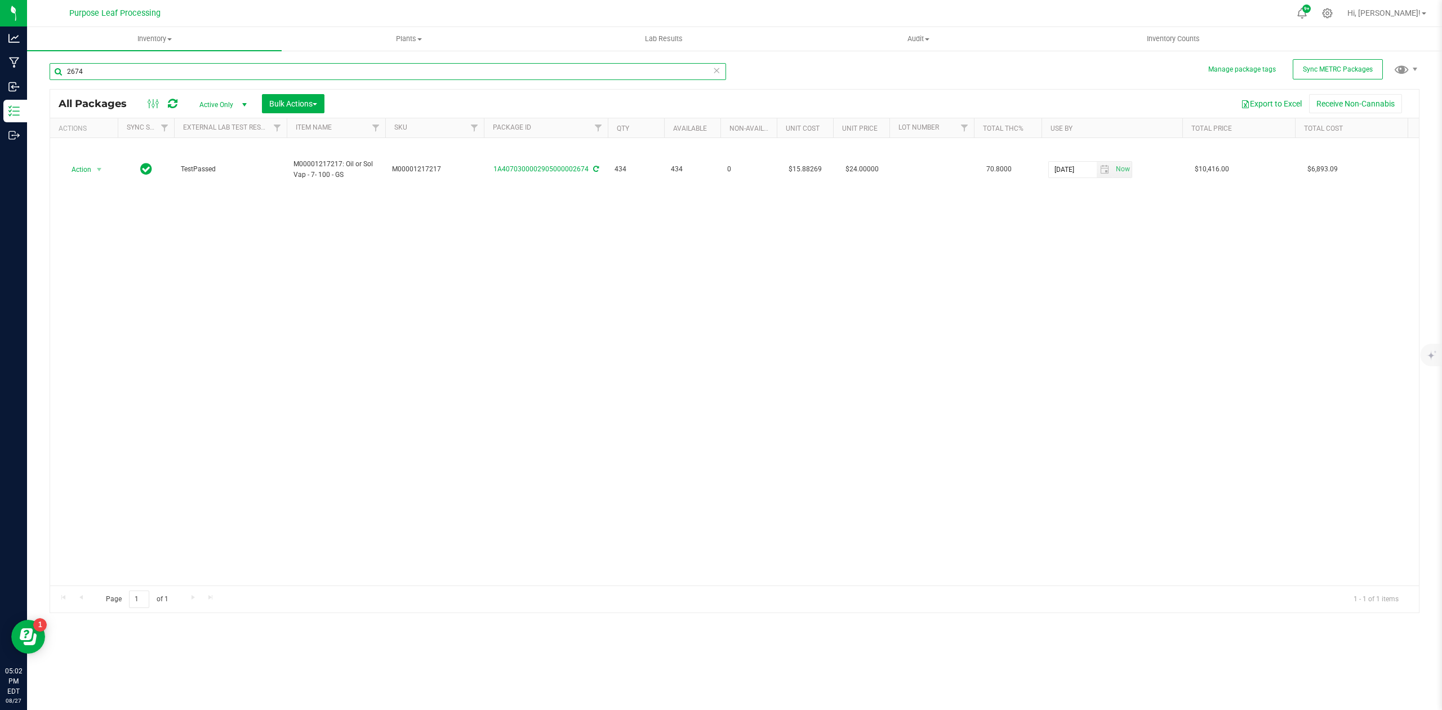
click at [90, 73] on input "2674" at bounding box center [388, 71] width 676 height 17
type input "2679"
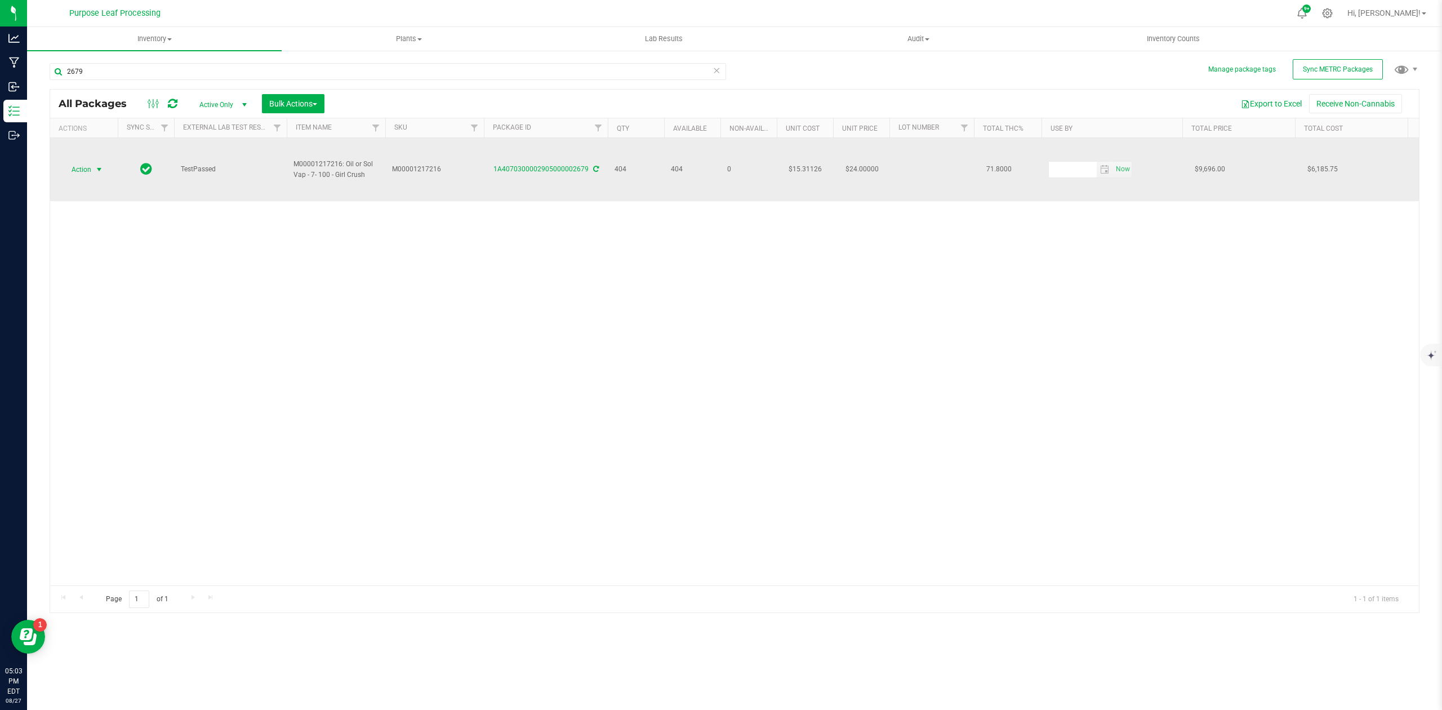
click at [99, 165] on span "select" at bounding box center [99, 169] width 9 height 9
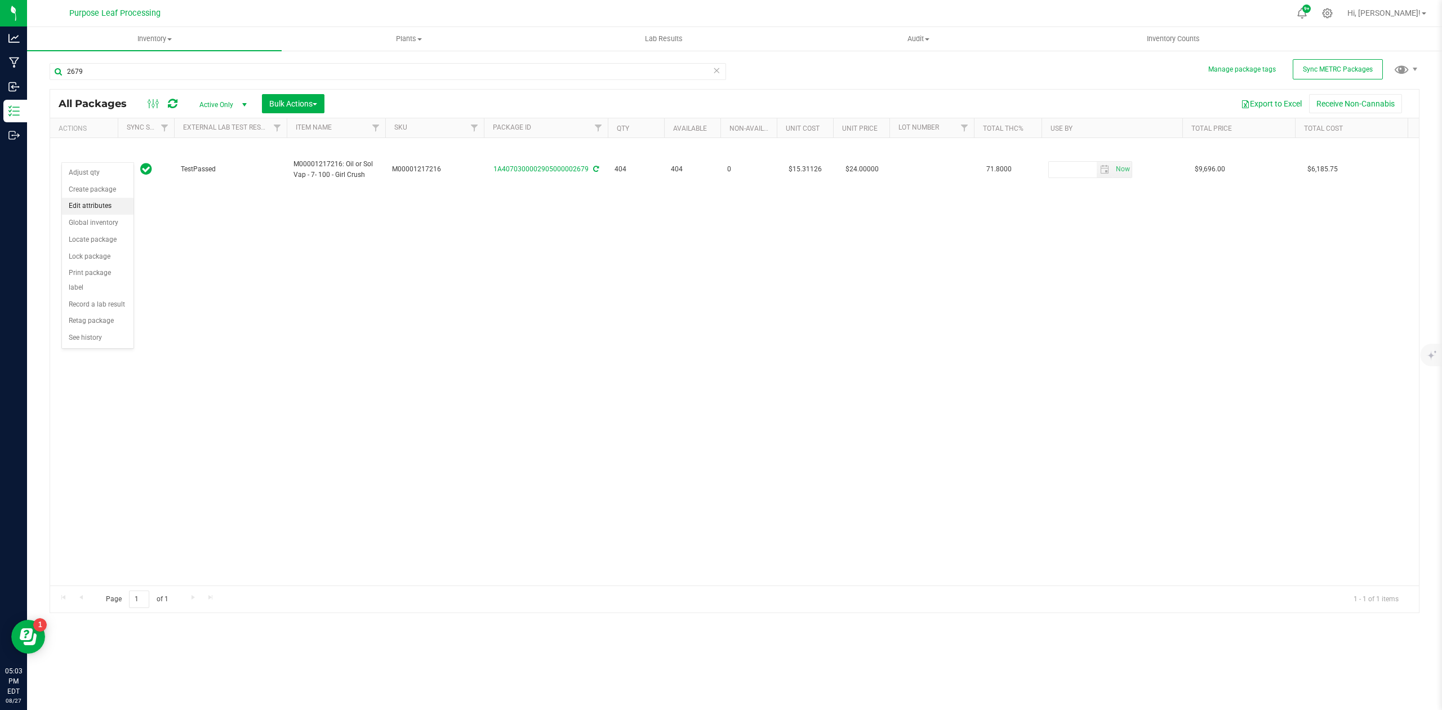
click at [101, 212] on li "Edit attributes" at bounding box center [98, 206] width 72 height 17
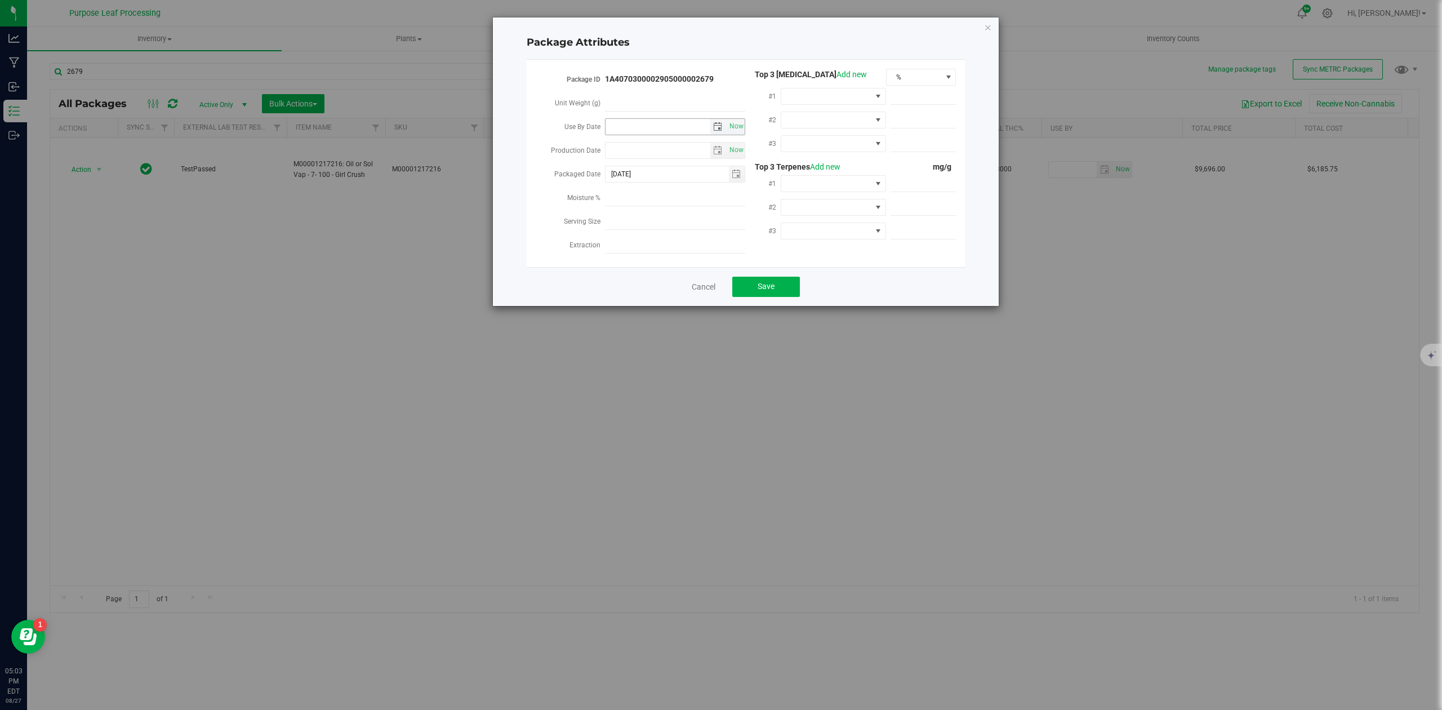
click at [715, 124] on span "select" at bounding box center [717, 126] width 9 height 9
click at [649, 145] on link "[DATE]" at bounding box center [664, 148] width 121 height 17
click at [670, 145] on link "2025" at bounding box center [664, 148] width 121 height 17
click at [710, 209] on link "2026" at bounding box center [707, 211] width 29 height 29
click at [654, 211] on link "Jun" at bounding box center [650, 211] width 29 height 29
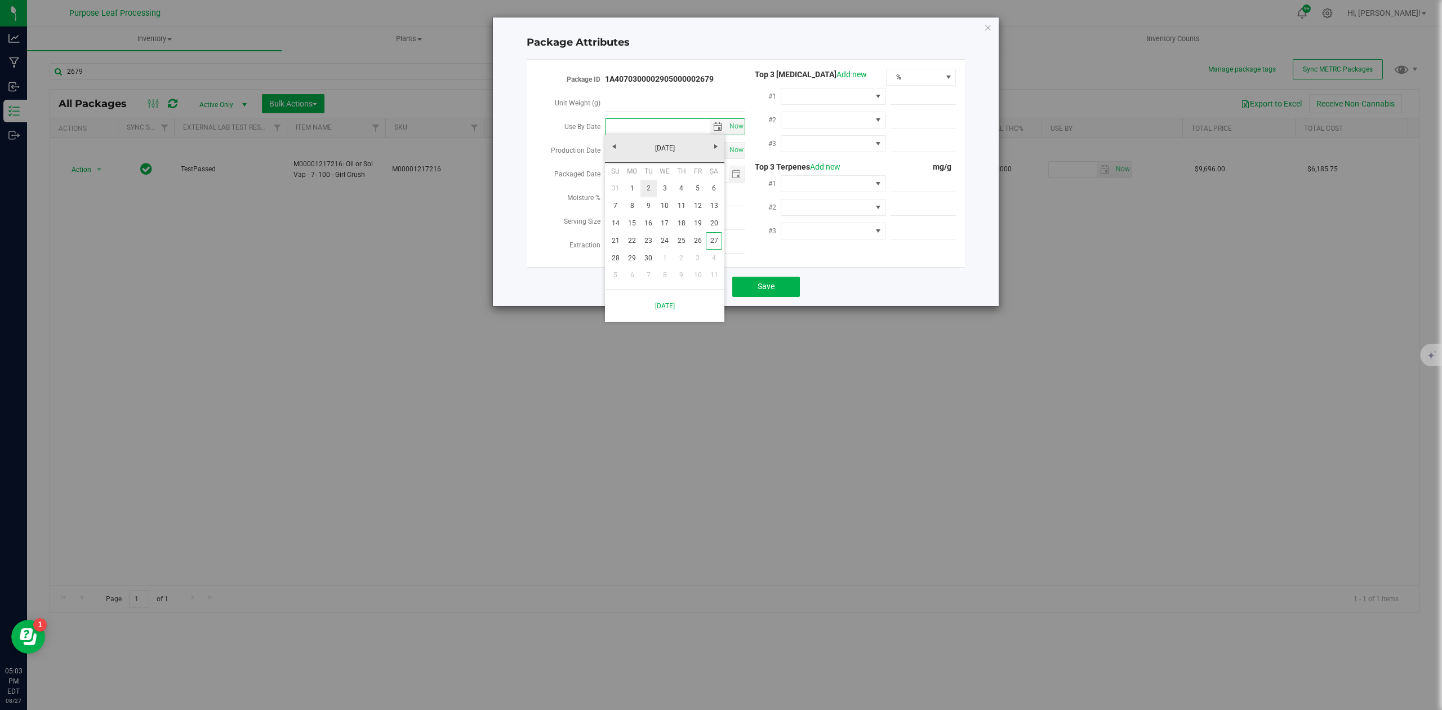
click at [642, 188] on link "2" at bounding box center [648, 188] width 16 height 17
type input "[DATE]"
click at [764, 282] on span "Save" at bounding box center [765, 286] width 17 height 9
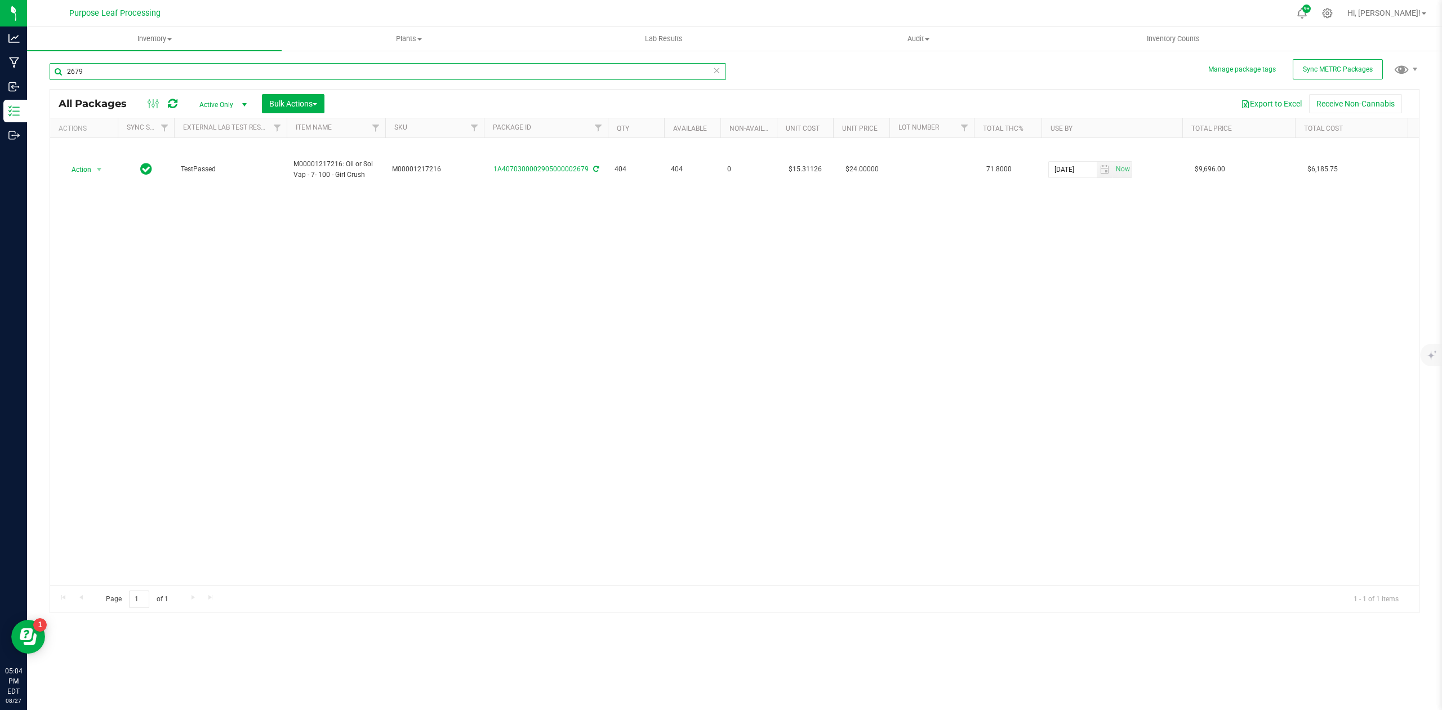
click at [110, 71] on input "2679" at bounding box center [388, 71] width 676 height 17
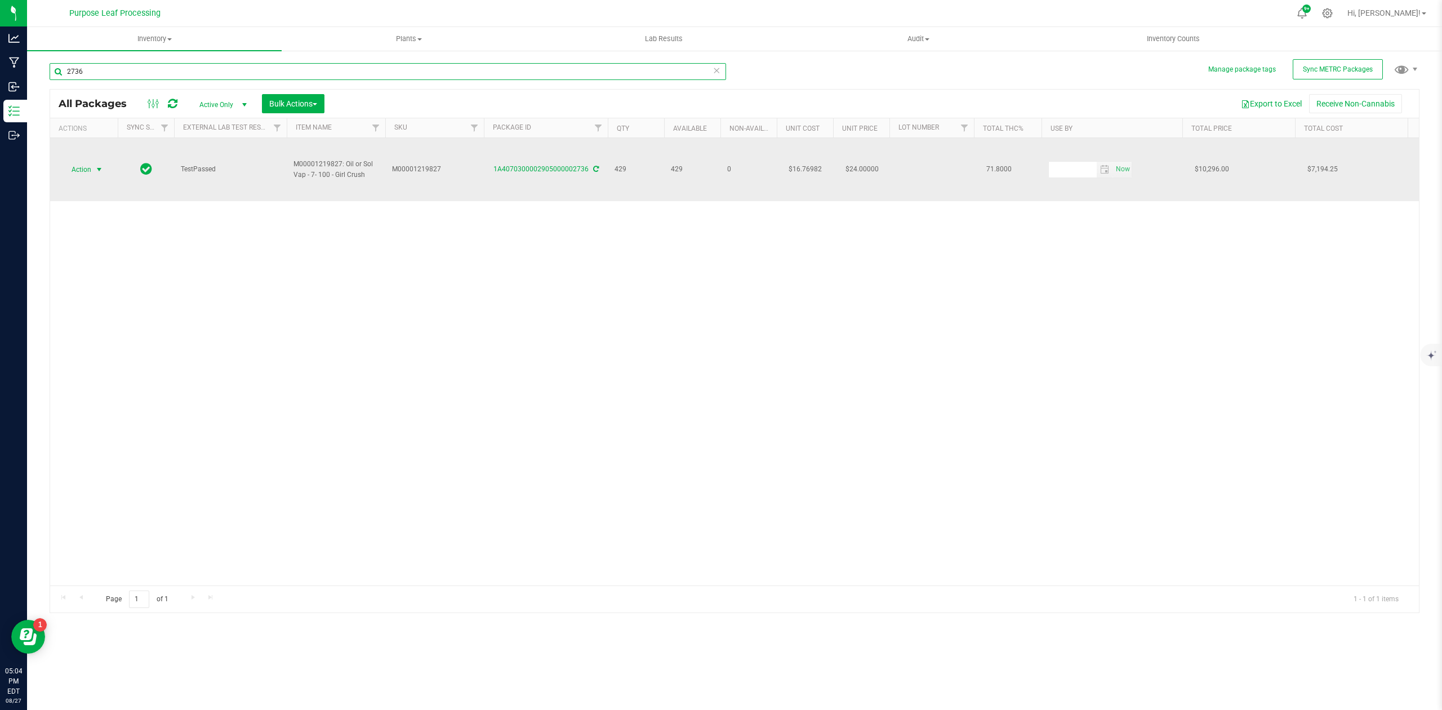
type input "2736"
click at [100, 165] on span "select" at bounding box center [99, 169] width 9 height 9
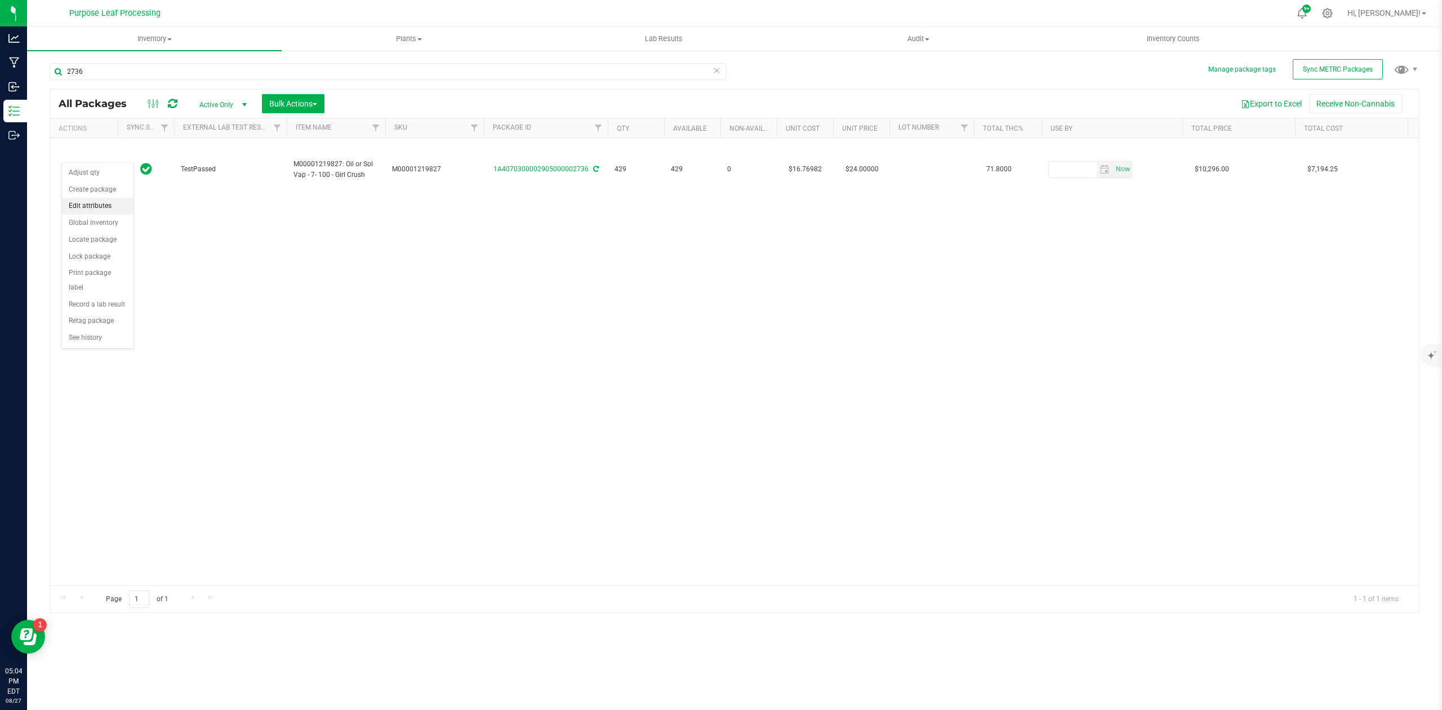
click at [96, 205] on li "Edit attributes" at bounding box center [98, 206] width 72 height 17
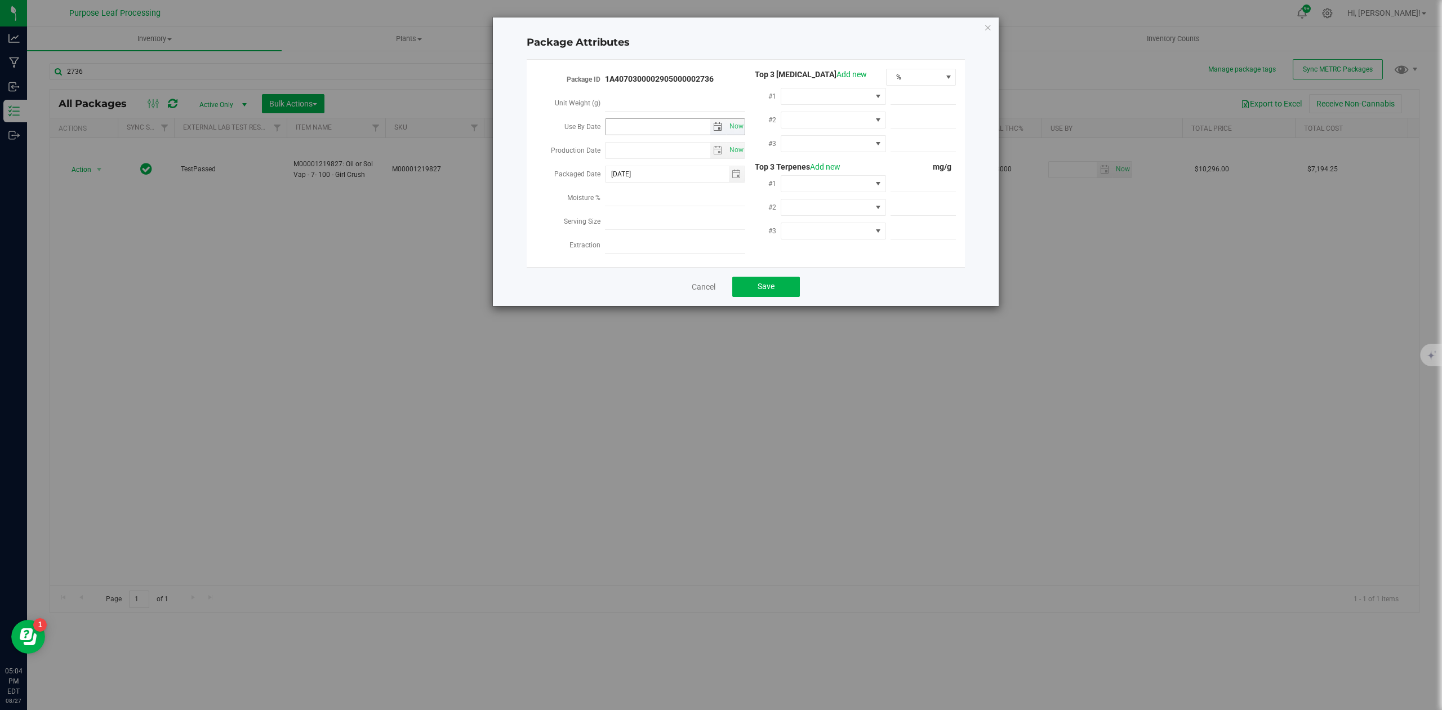
click at [717, 127] on span "select" at bounding box center [717, 126] width 9 height 9
click at [666, 150] on link "[DATE]" at bounding box center [664, 148] width 121 height 17
click at [665, 146] on link "2025" at bounding box center [664, 148] width 121 height 17
click at [705, 206] on link "2026" at bounding box center [707, 211] width 29 height 29
click at [655, 209] on link "Jun" at bounding box center [650, 211] width 29 height 29
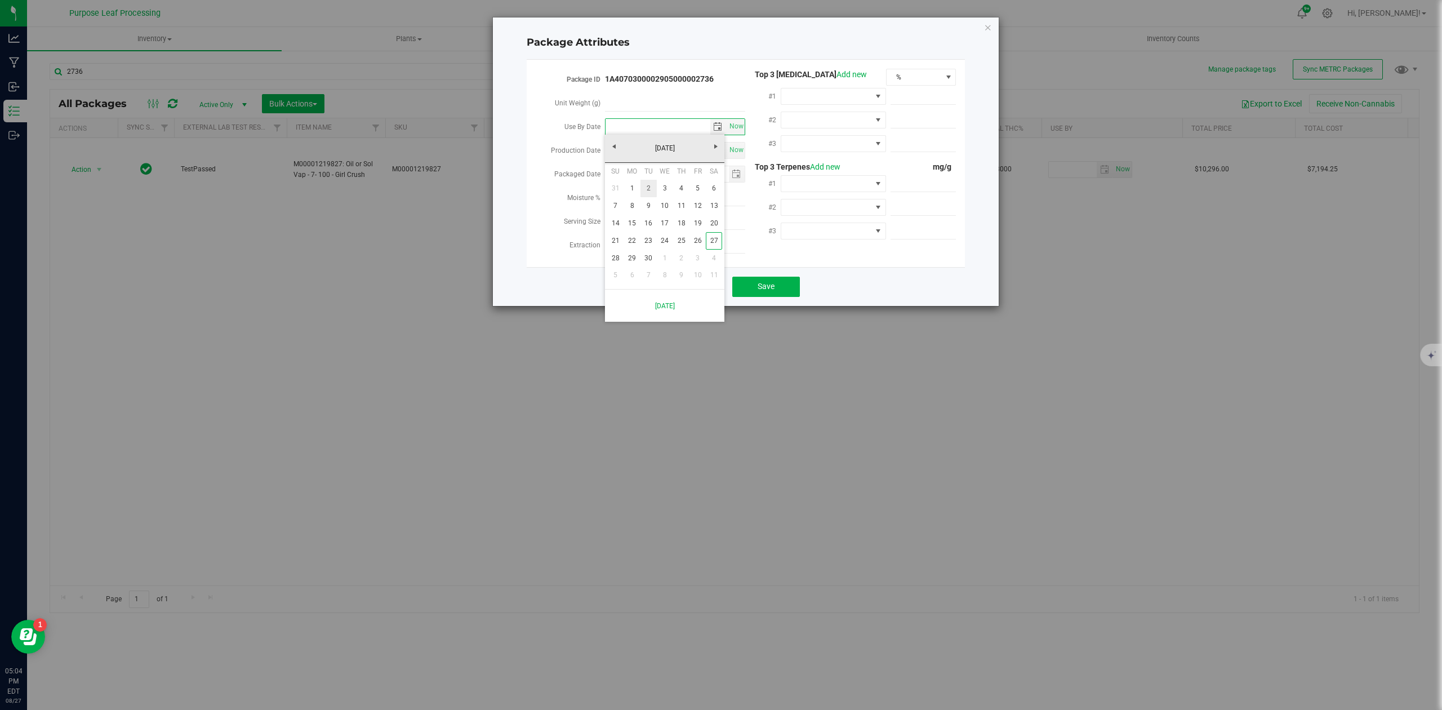
click at [644, 187] on link "2" at bounding box center [648, 188] width 16 height 17
type input "[DATE]"
click at [771, 282] on span "Save" at bounding box center [765, 286] width 17 height 9
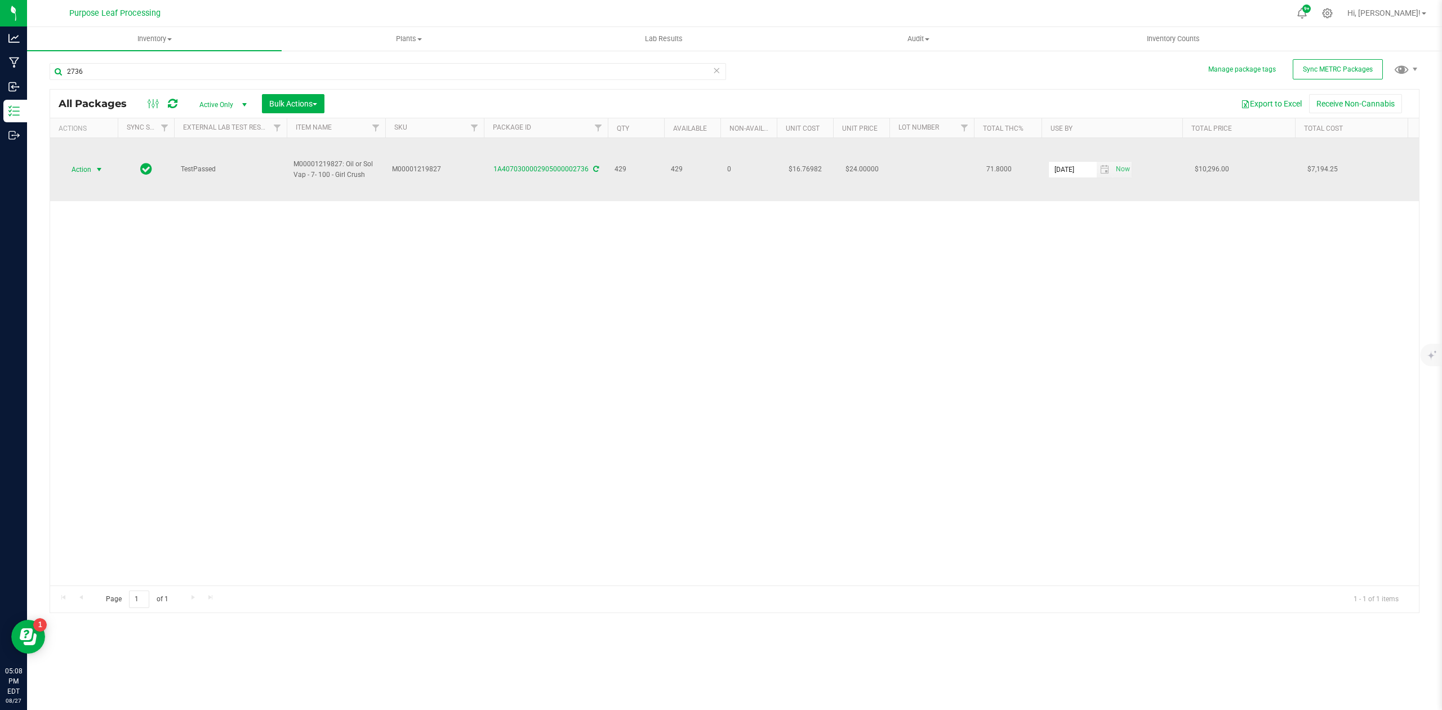
click at [97, 165] on span "select" at bounding box center [99, 169] width 9 height 9
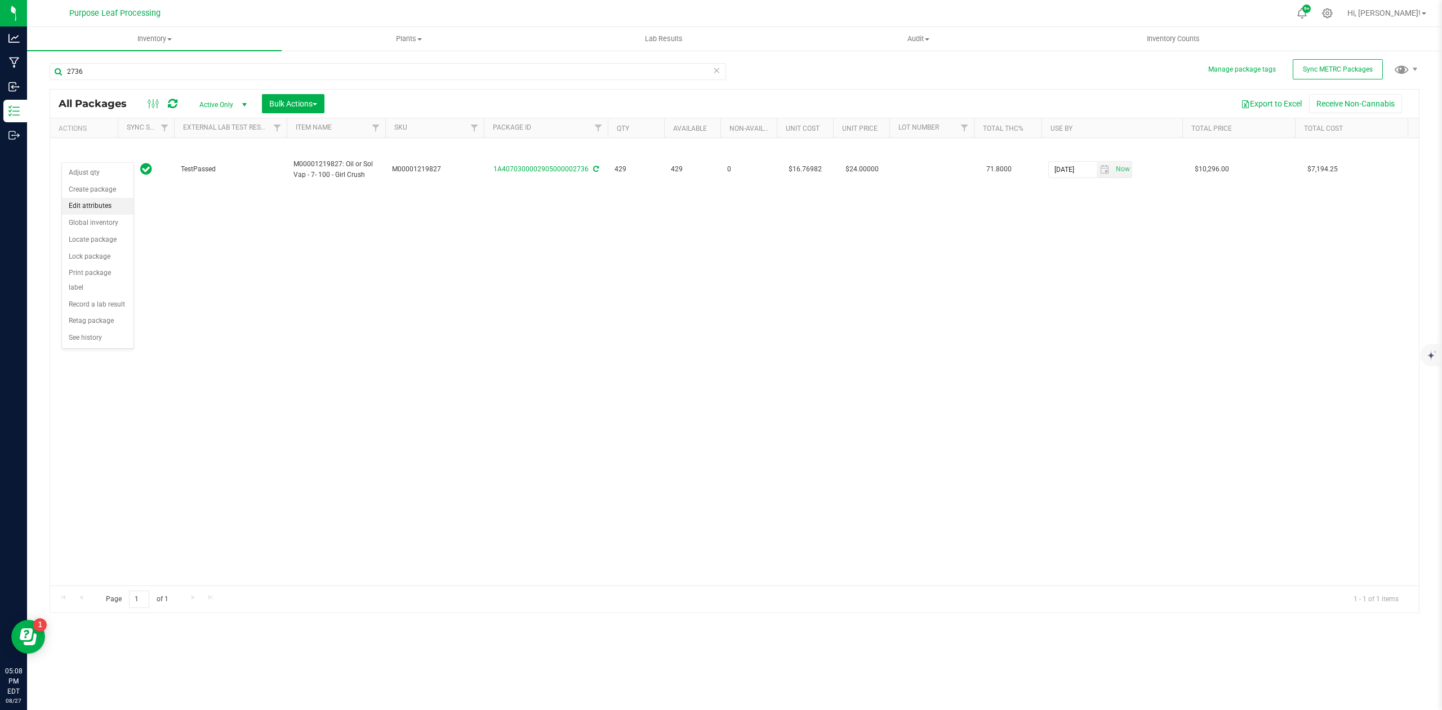
click at [91, 204] on li "Edit attributes" at bounding box center [98, 206] width 72 height 17
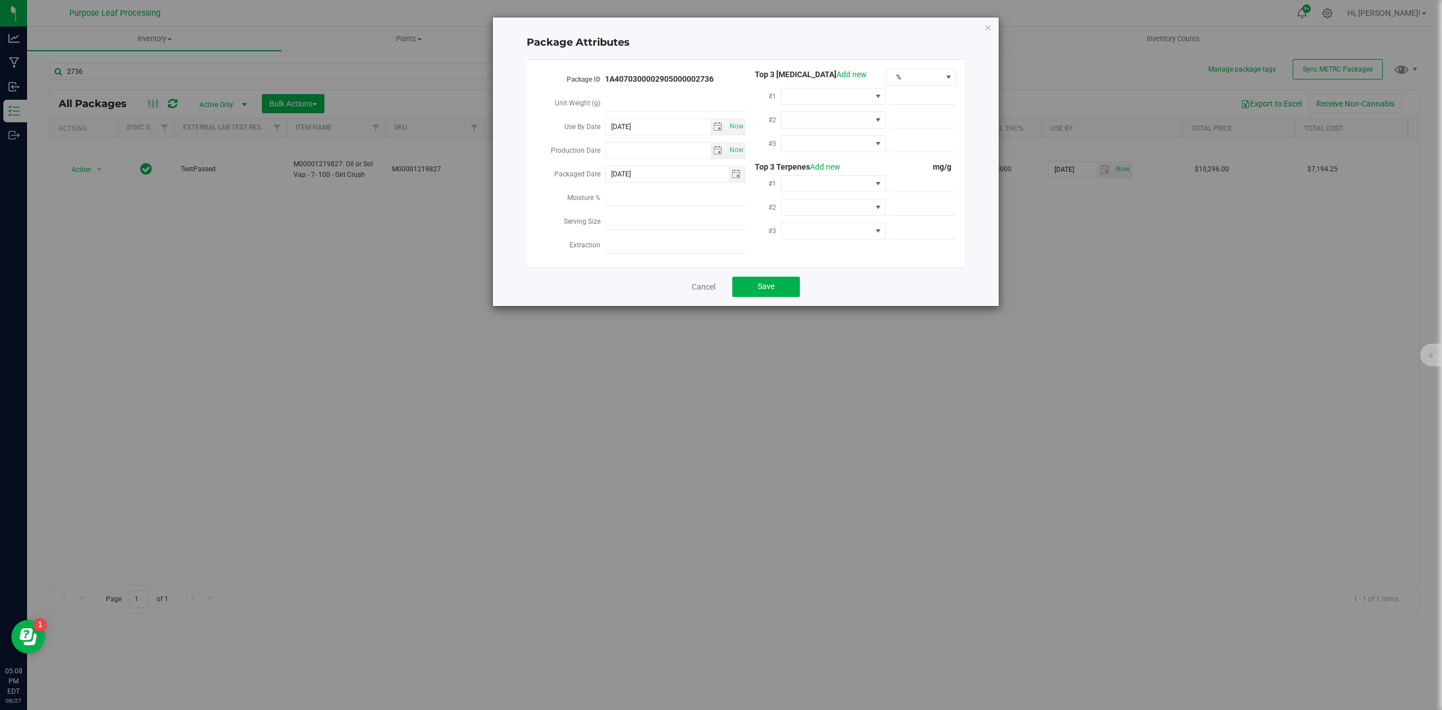
click at [901, 322] on div "Package Attributes Package ID 1A4070300002905000002736 Unit Weight (g) Use By D…" at bounding box center [725, 355] width 1450 height 710
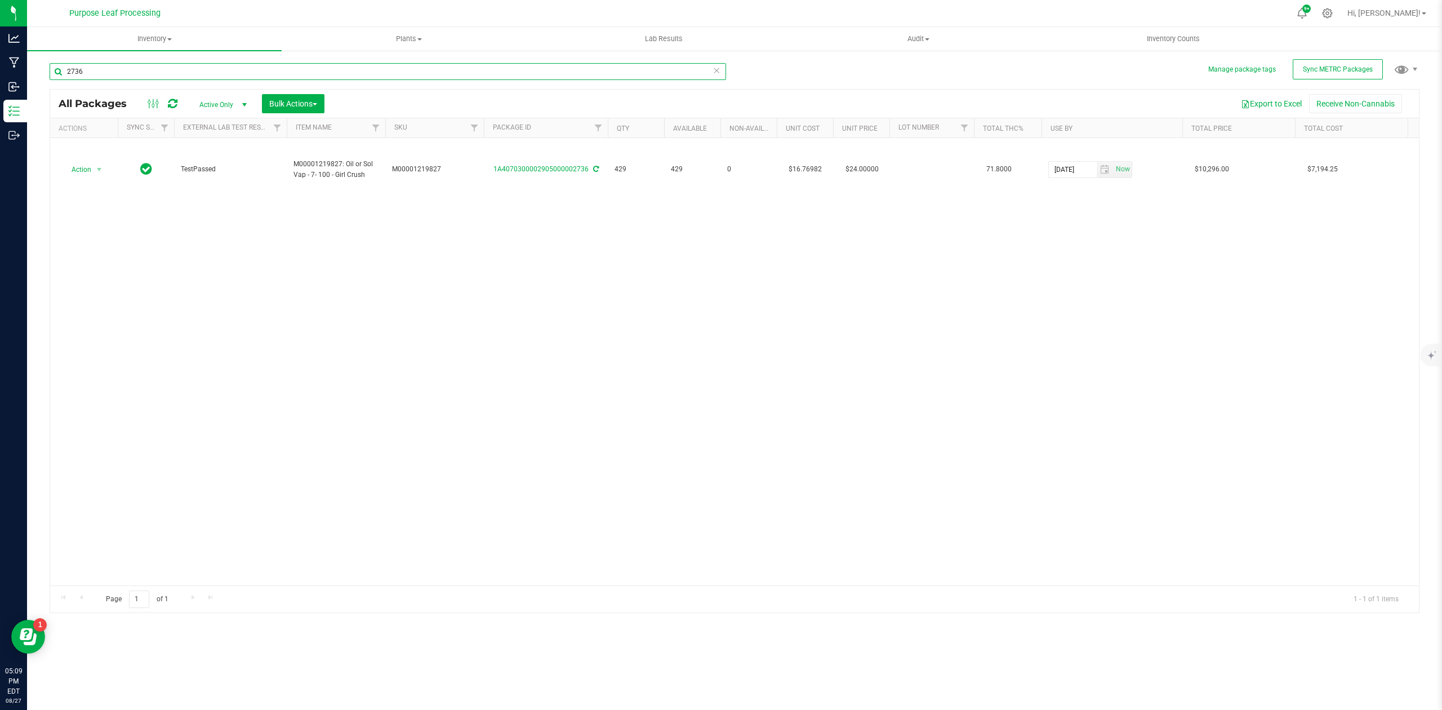
drag, startPoint x: 111, startPoint y: 73, endPoint x: 70, endPoint y: 66, distance: 41.0
click at [70, 66] on input "2736" at bounding box center [388, 71] width 676 height 17
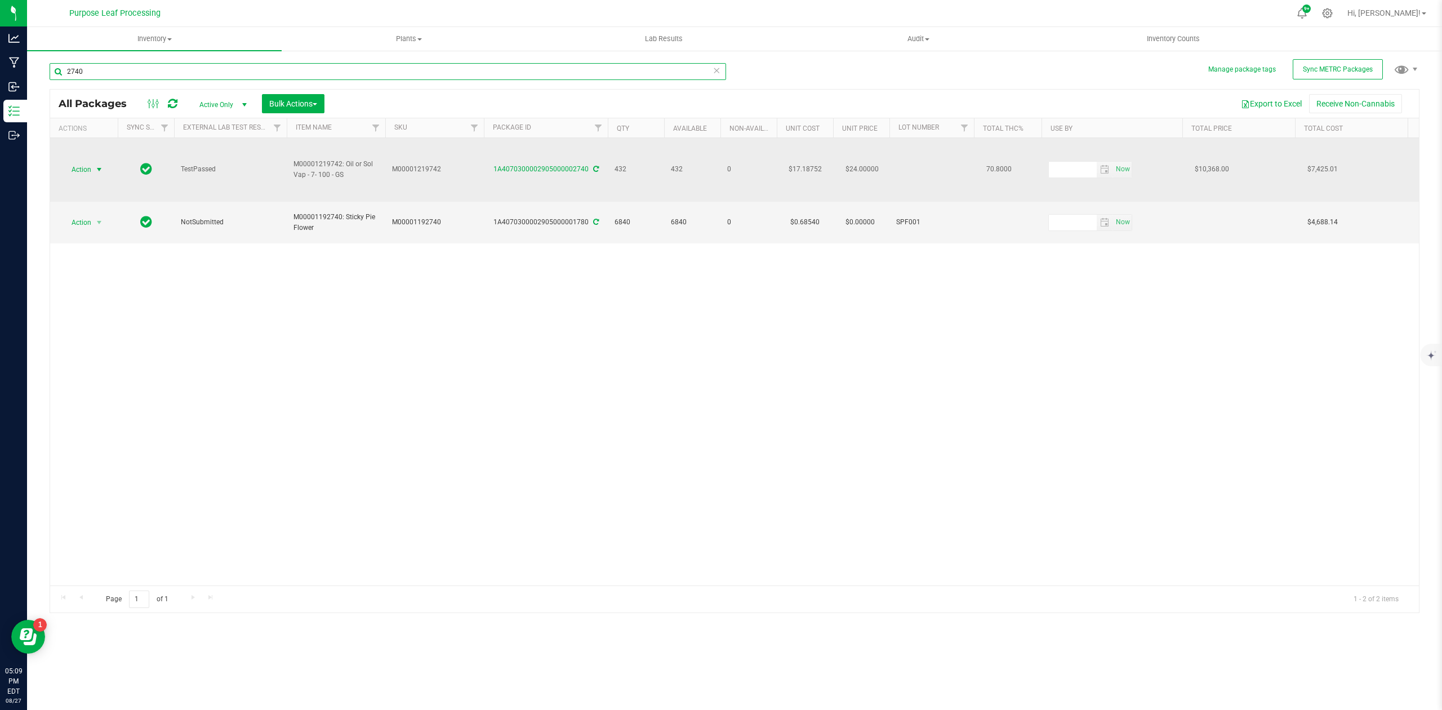
type input "2740"
click at [101, 165] on span "select" at bounding box center [99, 169] width 9 height 9
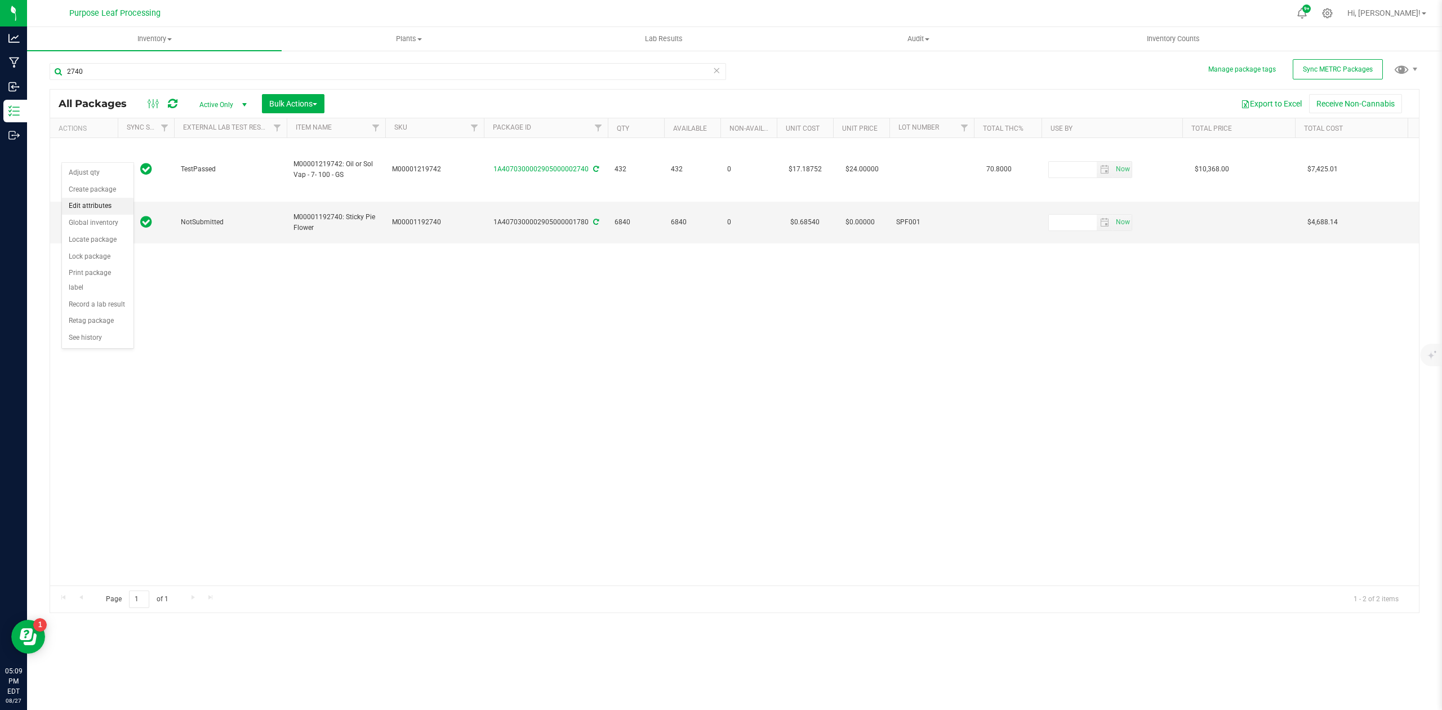
click at [92, 207] on li "Edit attributes" at bounding box center [98, 206] width 72 height 17
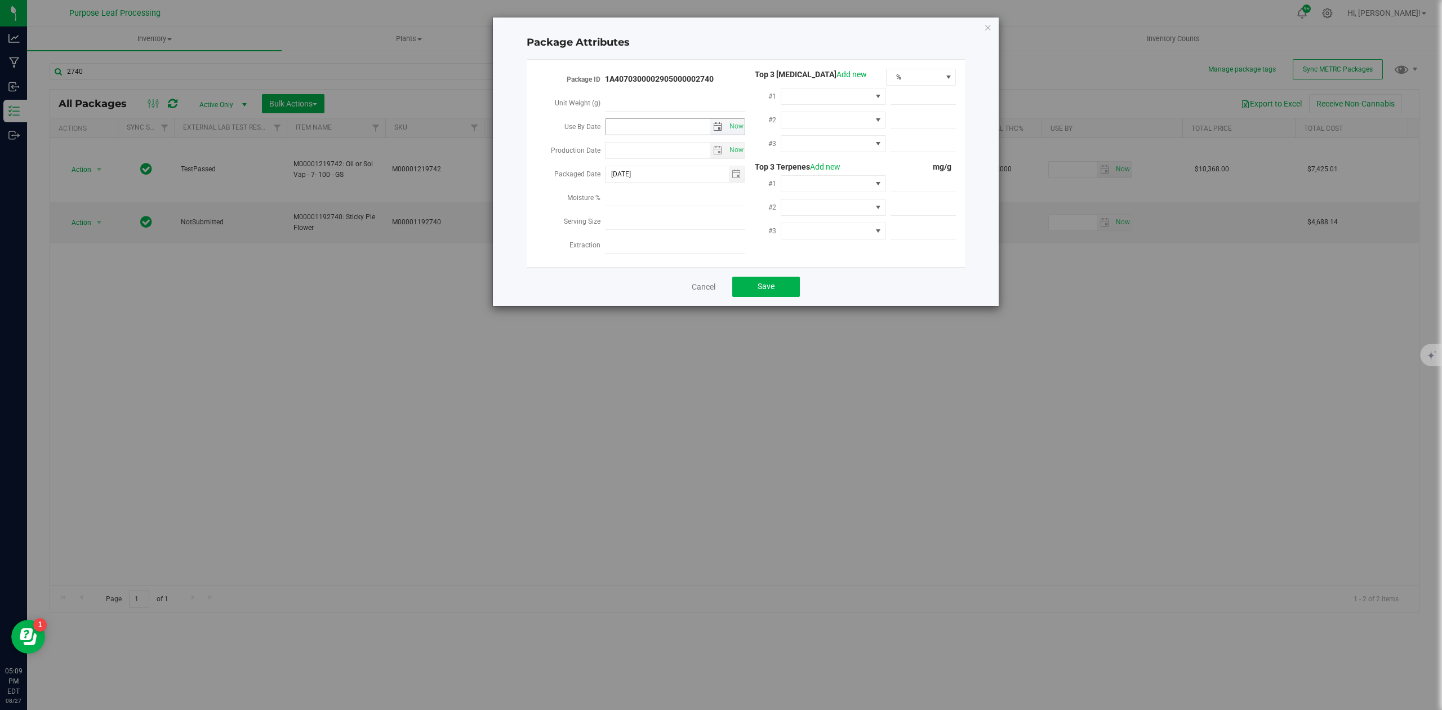
click at [717, 131] on span "select" at bounding box center [718, 127] width 16 height 16
click at [671, 146] on link "[DATE]" at bounding box center [664, 148] width 121 height 17
click at [671, 146] on link "2025" at bounding box center [664, 148] width 121 height 17
click at [708, 217] on link "2026" at bounding box center [707, 211] width 29 height 29
click at [643, 209] on link "Jun" at bounding box center [650, 211] width 29 height 29
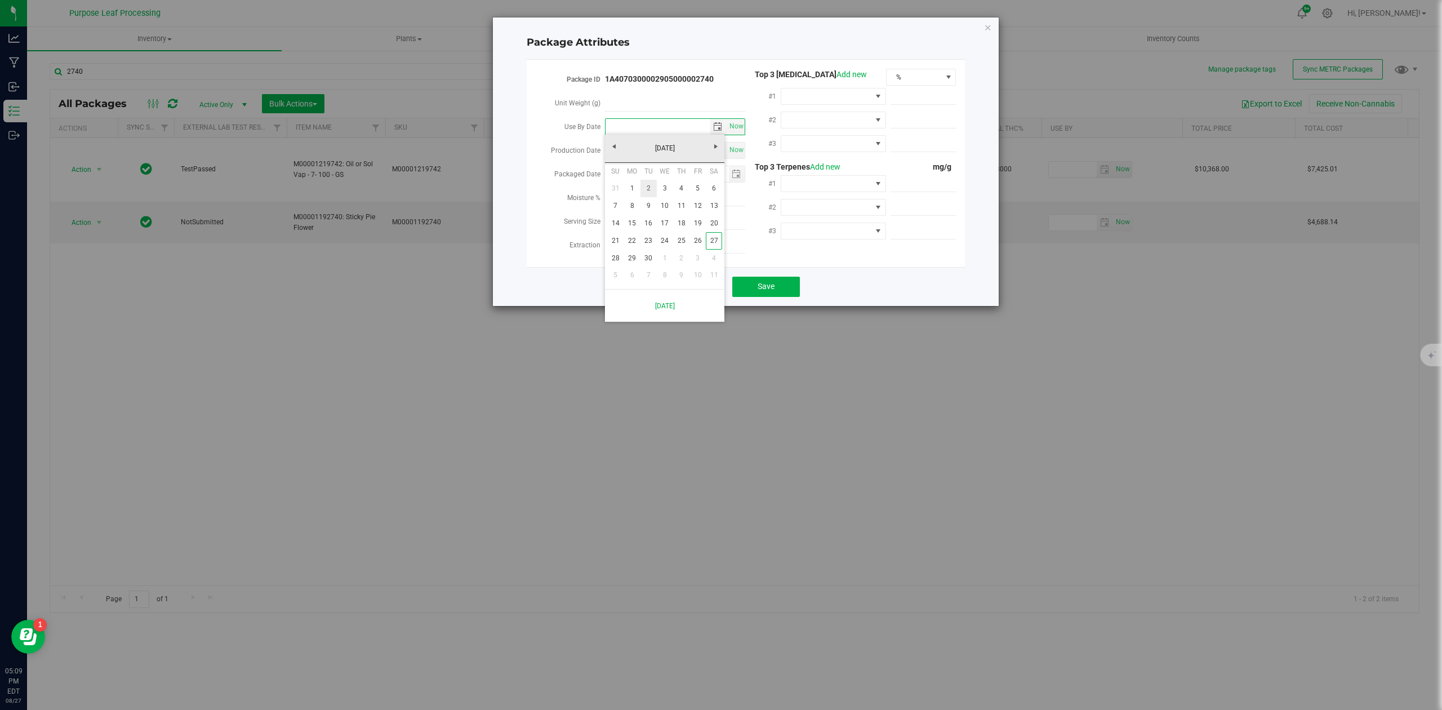
click at [645, 188] on link "2" at bounding box center [648, 188] width 16 height 17
type input "[DATE]"
click at [786, 276] on button "Save" at bounding box center [766, 286] width 68 height 20
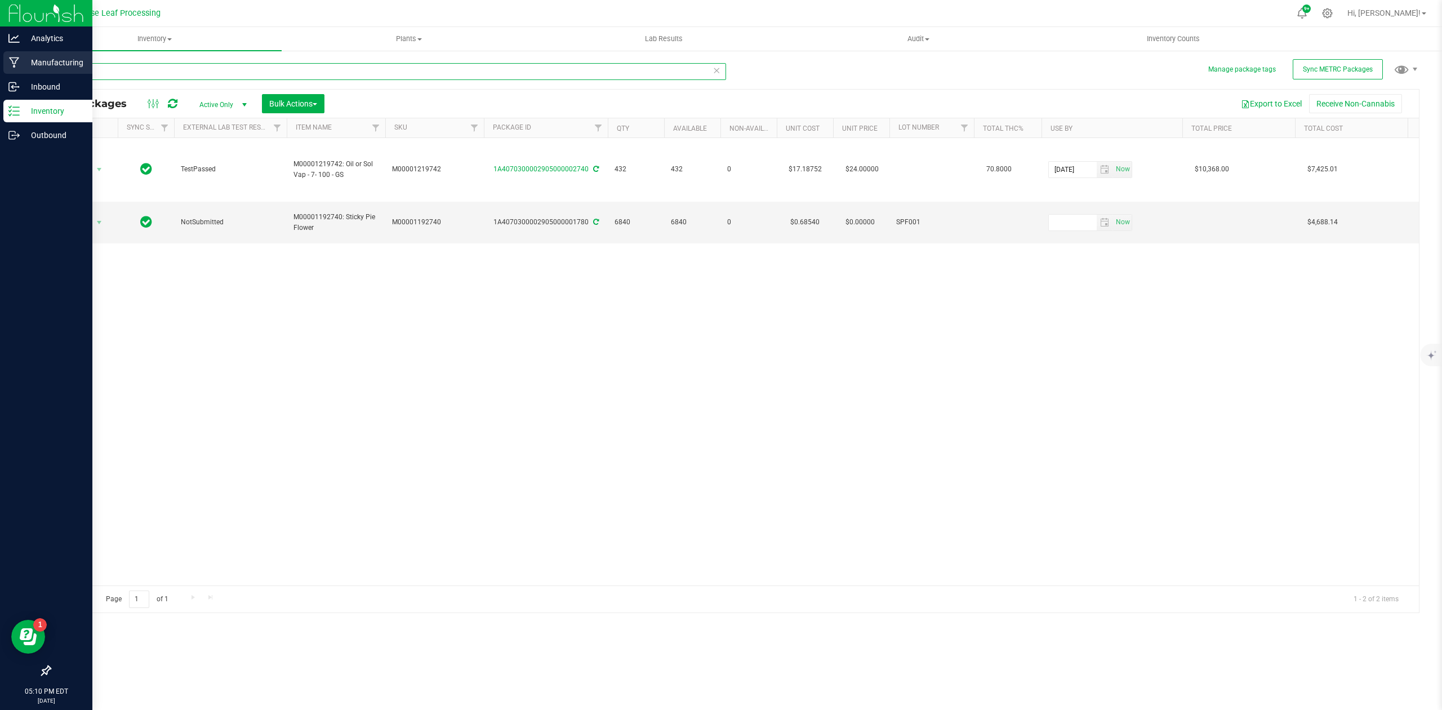
drag, startPoint x: 111, startPoint y: 72, endPoint x: 23, endPoint y: 65, distance: 89.2
click at [23, 65] on div "Analytics Manufacturing Inbound Inventory Outbound 05:10 PM EDT [DATE] 08/27 Pu…" at bounding box center [721, 355] width 1442 height 710
type input "2843"
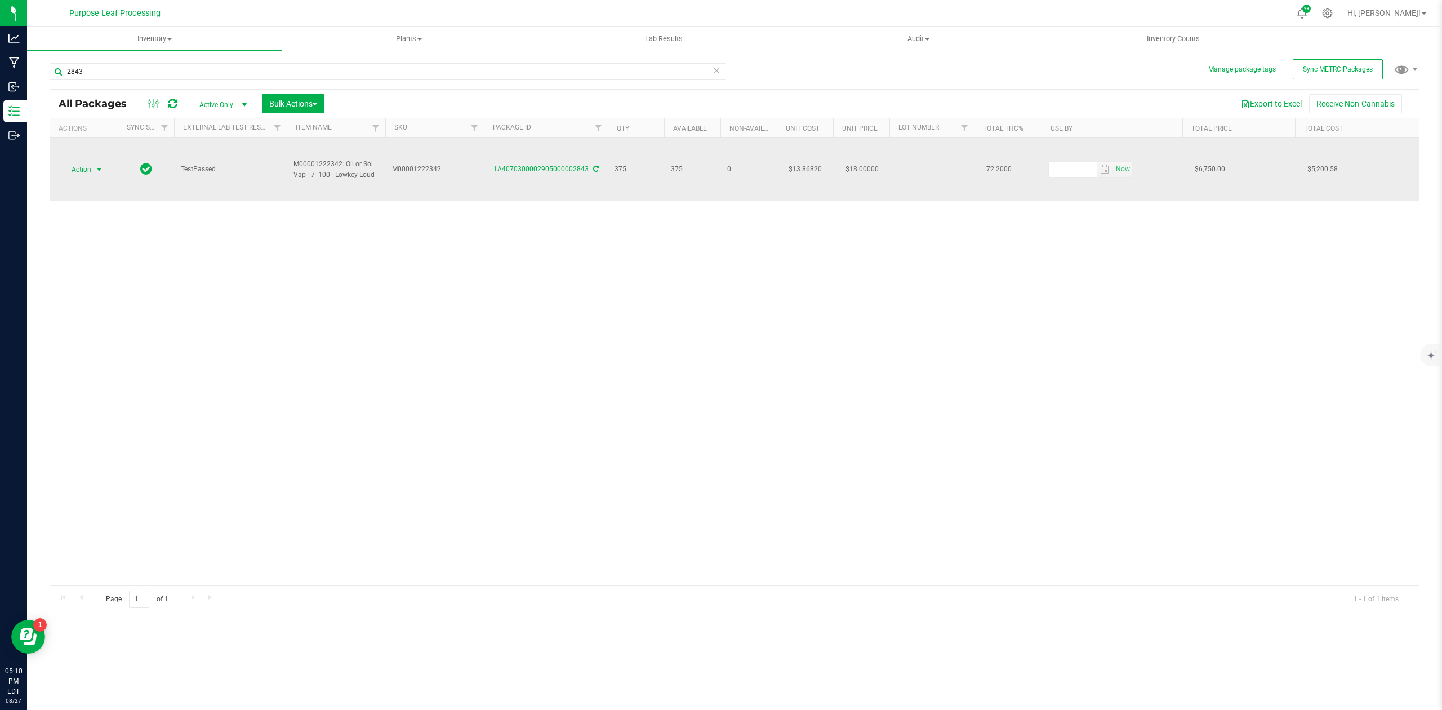
click at [95, 165] on span "select" at bounding box center [99, 169] width 9 height 9
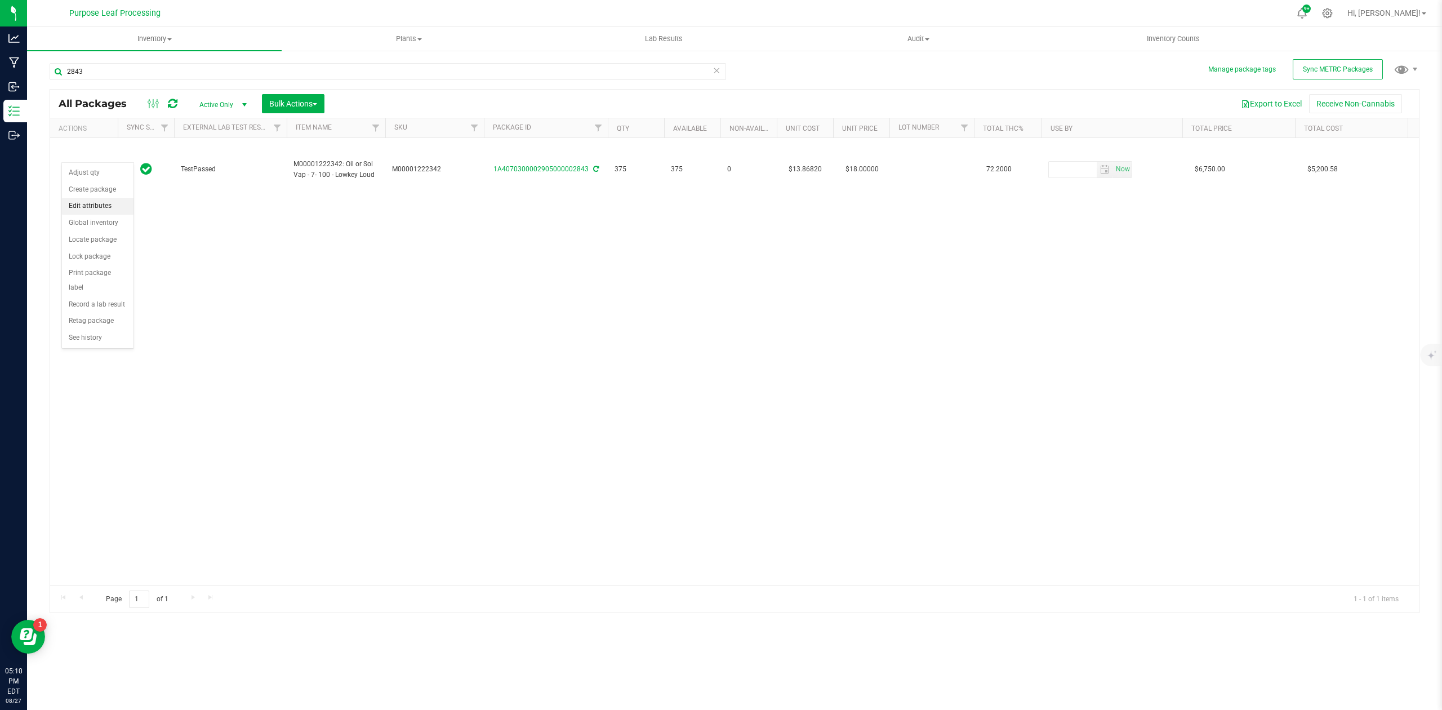
click at [84, 204] on li "Edit attributes" at bounding box center [98, 206] width 72 height 17
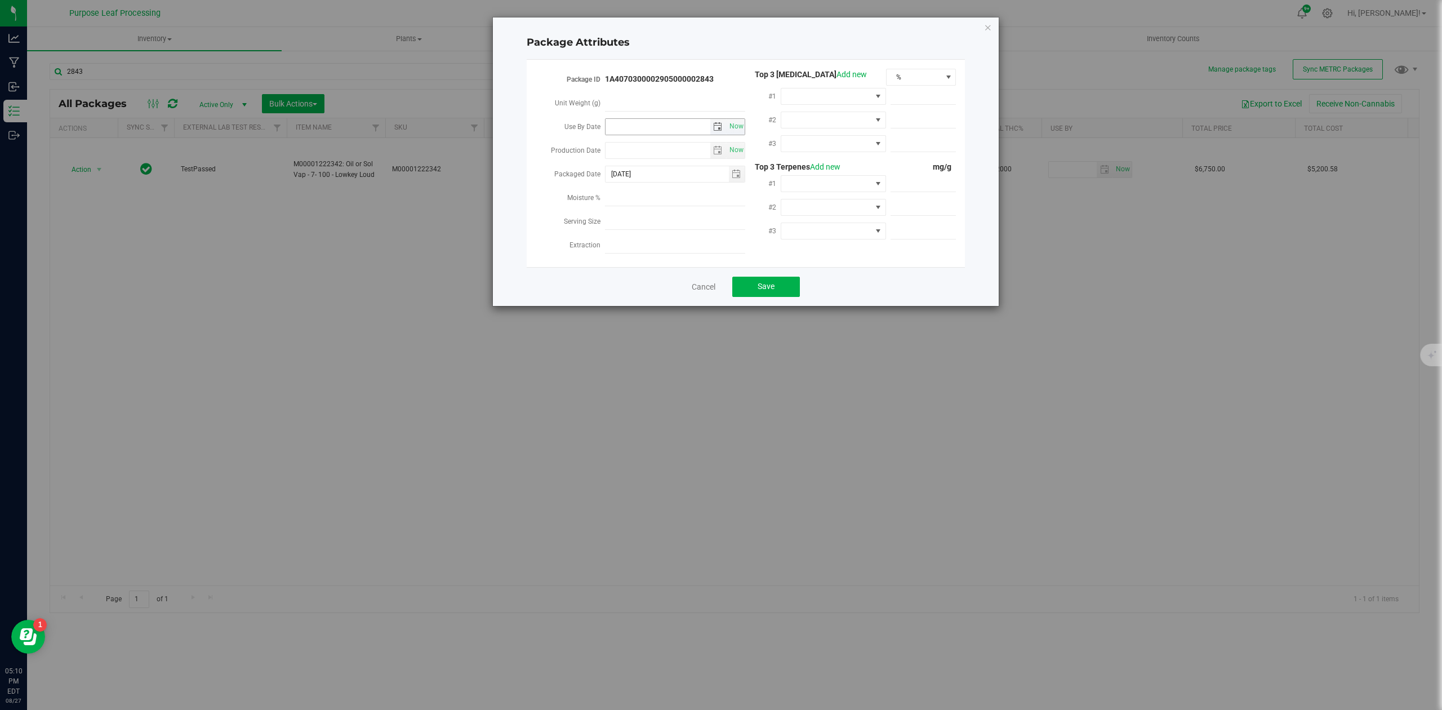
click at [717, 127] on span "select" at bounding box center [717, 126] width 9 height 9
click at [667, 151] on link "[DATE]" at bounding box center [664, 148] width 121 height 17
click at [667, 151] on link "2025" at bounding box center [664, 148] width 121 height 17
click at [705, 207] on link "2026" at bounding box center [707, 211] width 29 height 29
click at [656, 212] on link "Jun" at bounding box center [650, 211] width 29 height 29
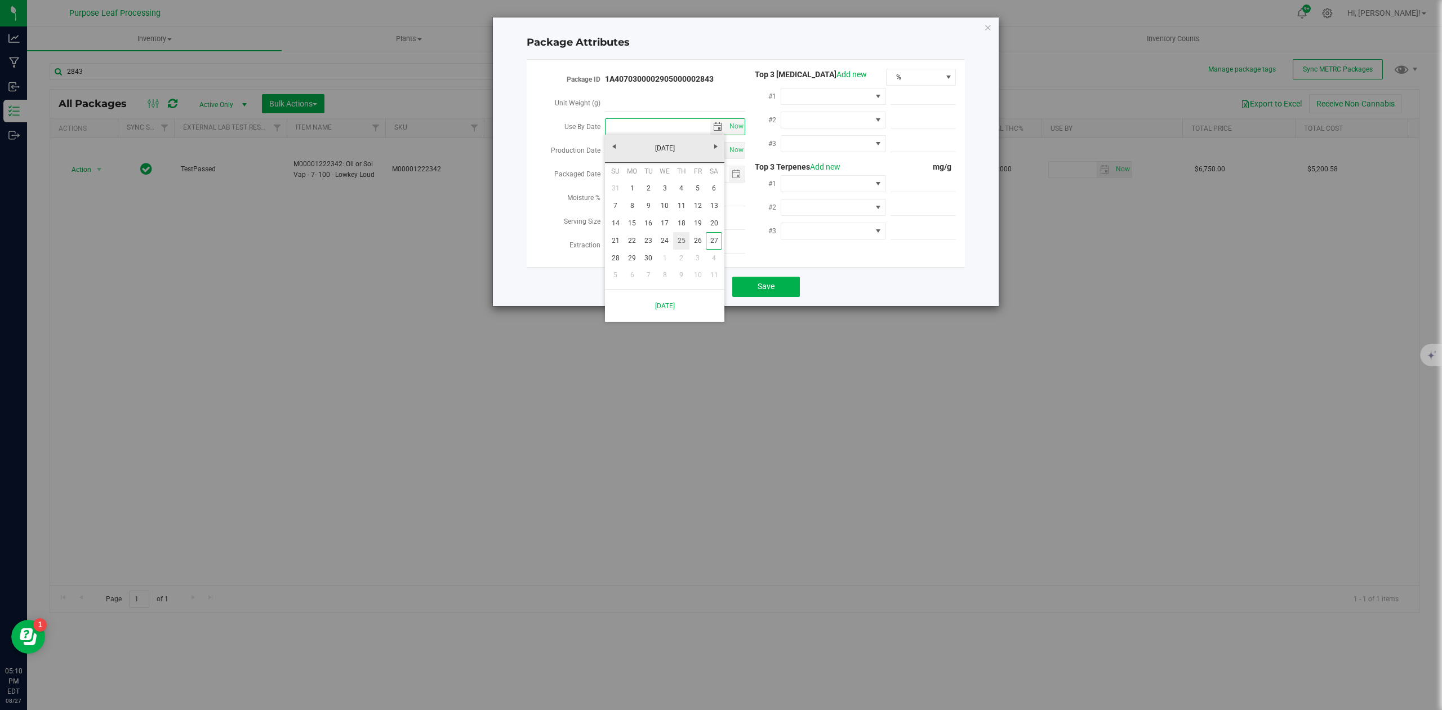
click at [684, 239] on link "25" at bounding box center [681, 240] width 16 height 17
type input "[DATE]"
click at [779, 283] on button "Save" at bounding box center [766, 286] width 68 height 20
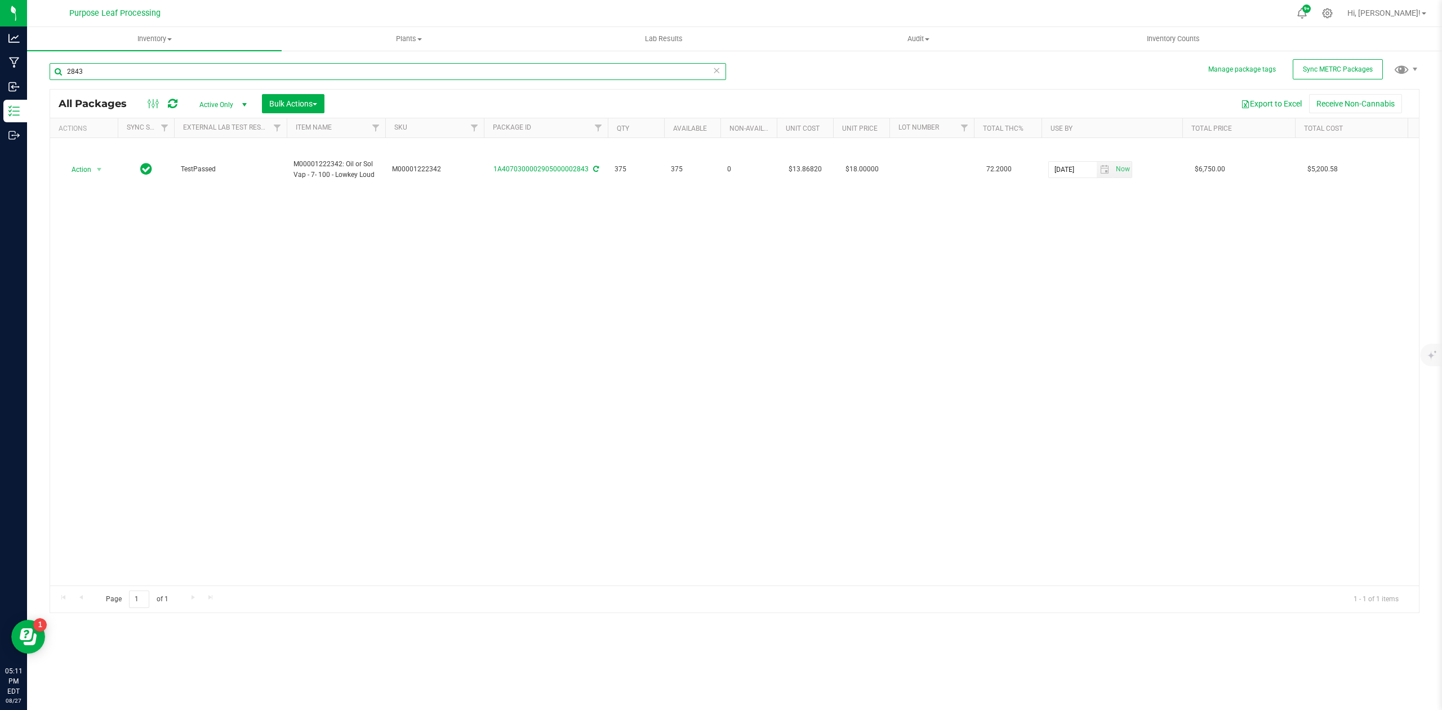
drag, startPoint x: 100, startPoint y: 73, endPoint x: 45, endPoint y: 59, distance: 56.3
click at [43, 69] on div "Manage package tags Sync METRC Packages 2843 All Packages Active Only Active On…" at bounding box center [734, 221] width 1415 height 343
type input "fossil fuel"
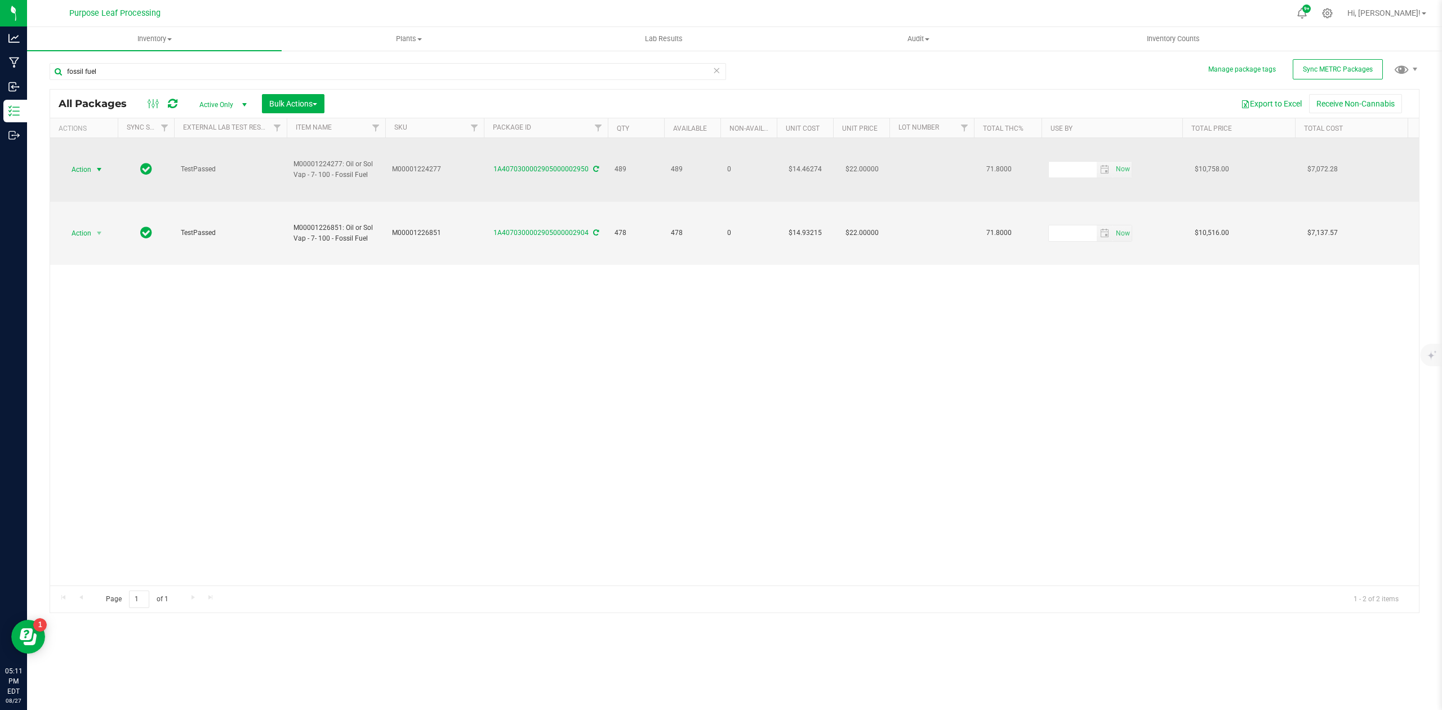
click at [100, 165] on span "select" at bounding box center [99, 169] width 9 height 9
click at [99, 165] on span "select" at bounding box center [99, 169] width 9 height 9
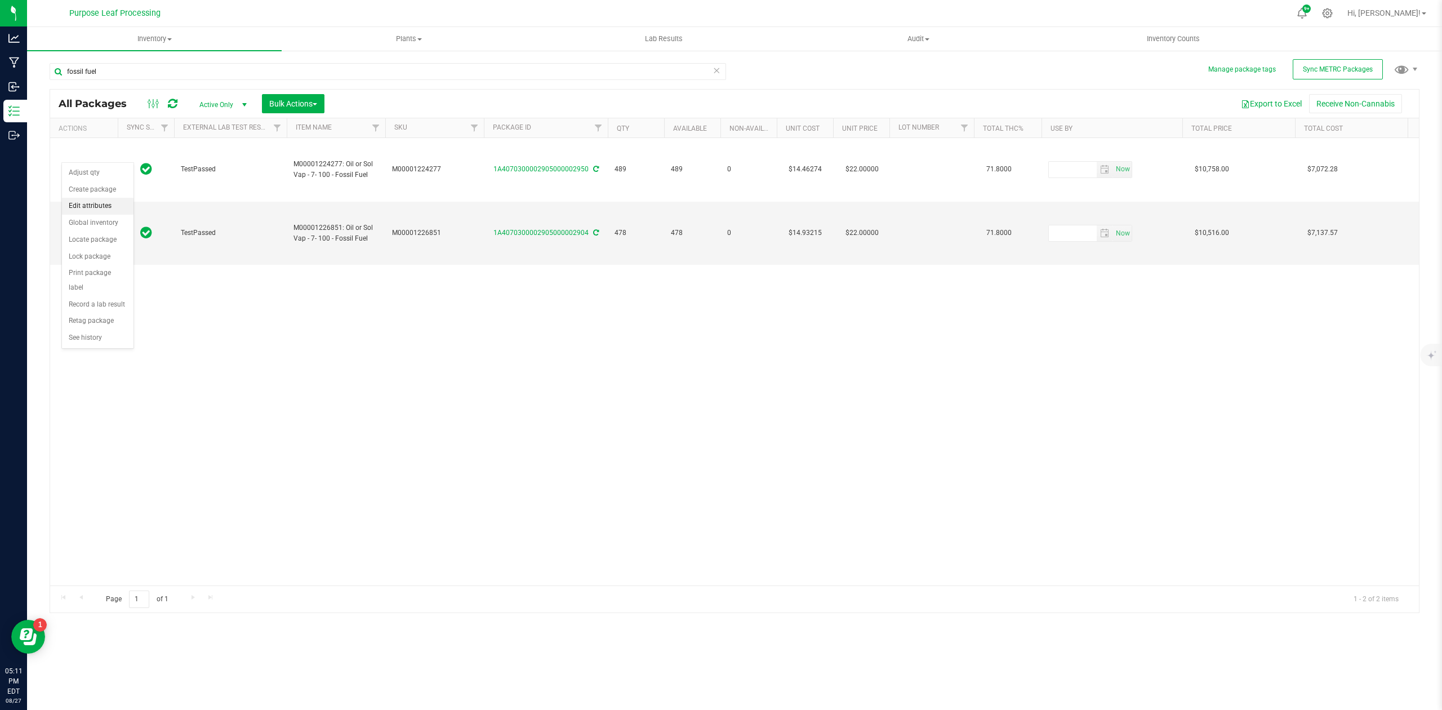
click at [89, 208] on li "Edit attributes" at bounding box center [98, 206] width 72 height 17
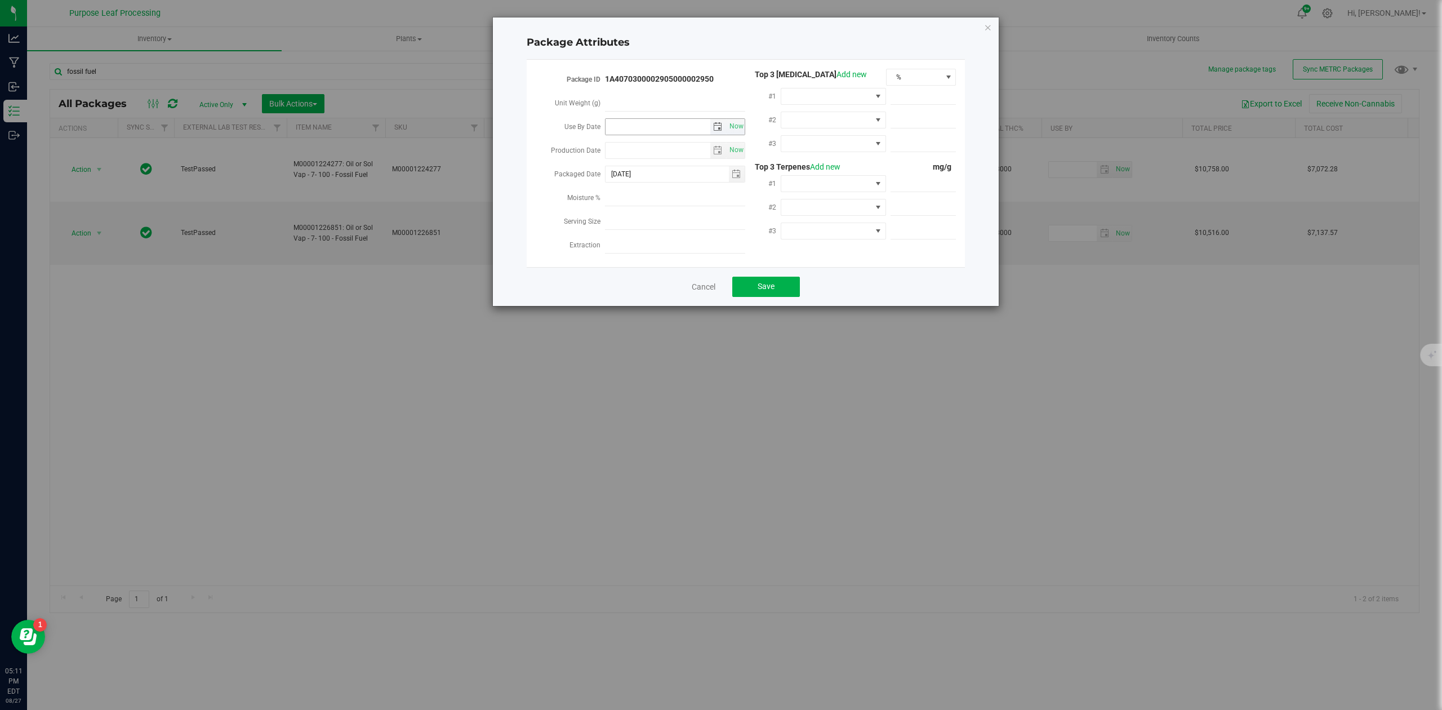
click at [645, 124] on input "Use By Date" at bounding box center [657, 127] width 105 height 16
click at [710, 124] on span "select" at bounding box center [718, 127] width 16 height 16
click at [678, 145] on link "[DATE]" at bounding box center [664, 148] width 121 height 17
click at [670, 152] on link "2025" at bounding box center [664, 148] width 121 height 17
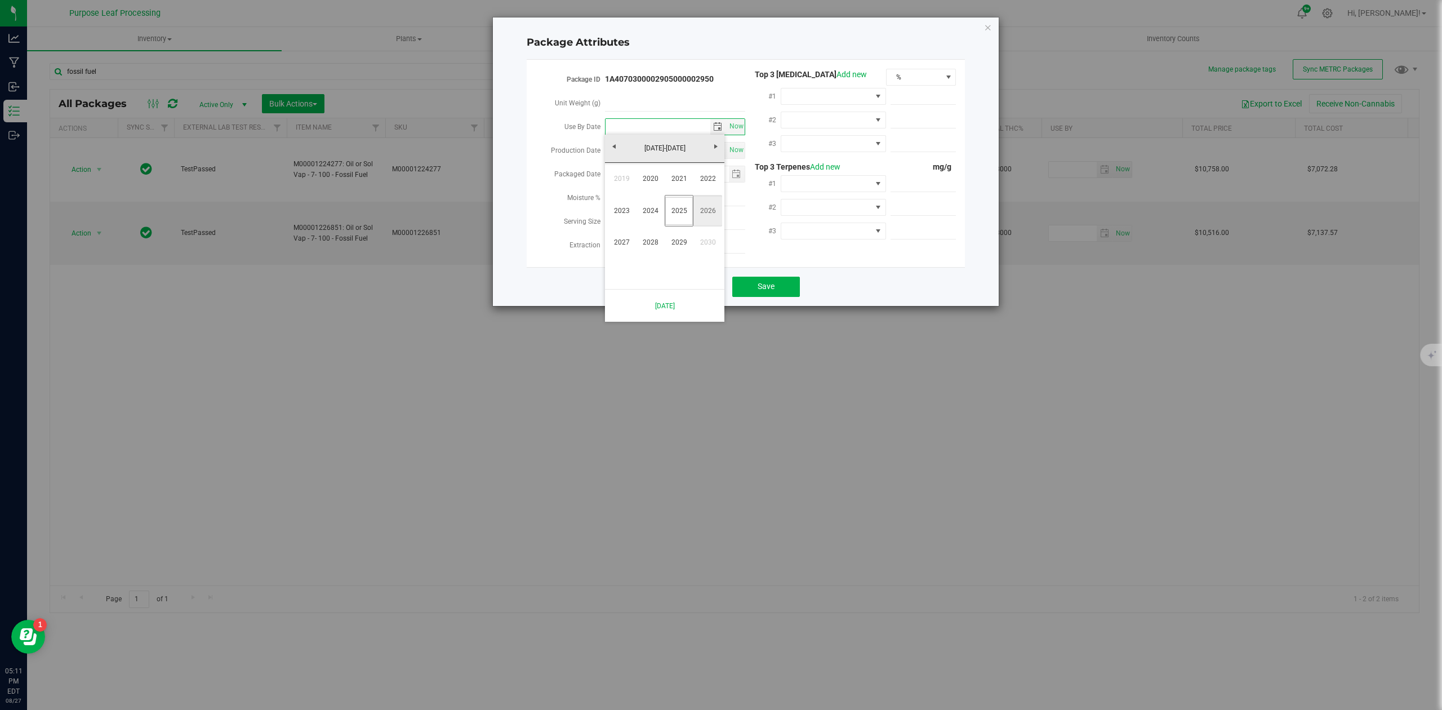
click at [698, 208] on link "2026" at bounding box center [707, 211] width 29 height 29
click at [677, 207] on link "[DATE]" at bounding box center [678, 211] width 29 height 29
click at [681, 188] on link "2" at bounding box center [681, 188] width 16 height 17
type input "[DATE]"
click at [784, 280] on button "Save" at bounding box center [766, 286] width 68 height 20
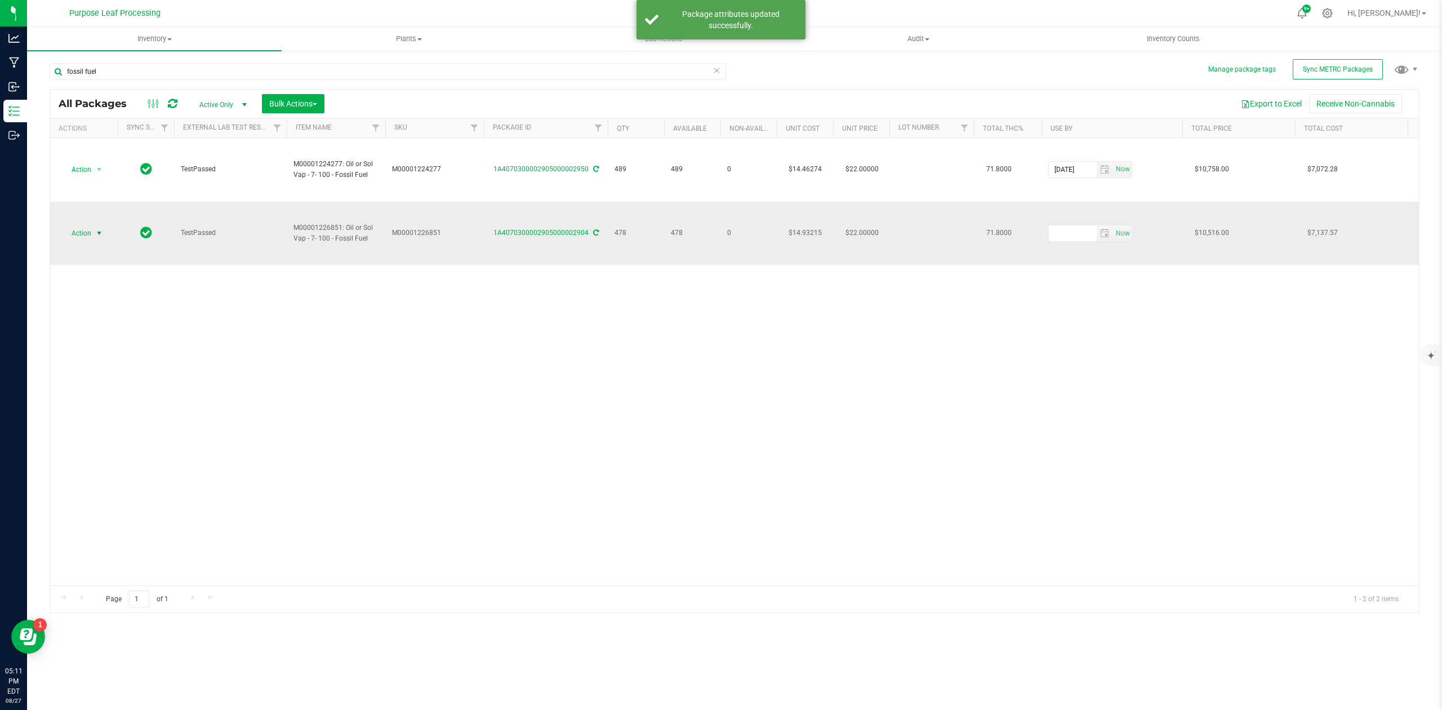
click at [100, 229] on span "select" at bounding box center [99, 233] width 9 height 9
click at [92, 242] on li "Edit attributes" at bounding box center [98, 237] width 72 height 17
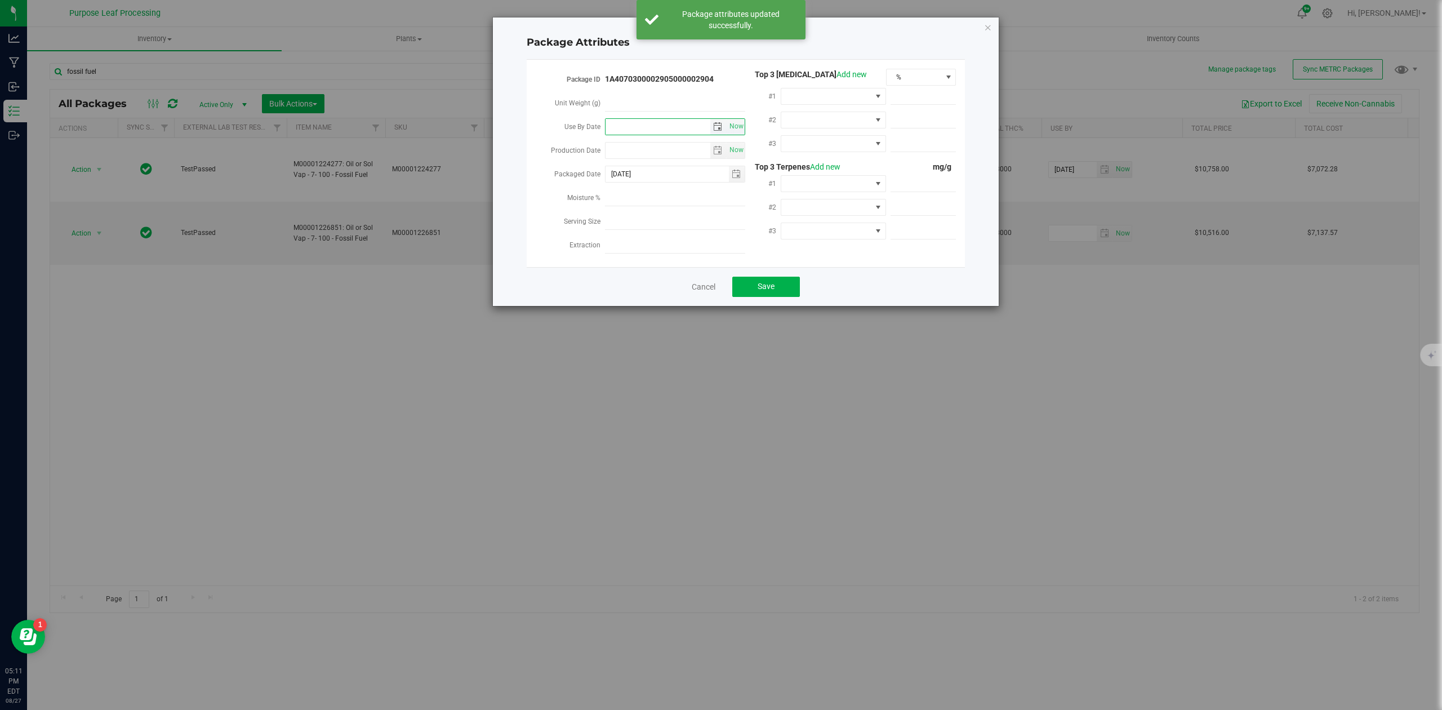
click at [634, 129] on input "Use By Date" at bounding box center [657, 127] width 105 height 16
click at [717, 127] on span "select" at bounding box center [717, 126] width 9 height 9
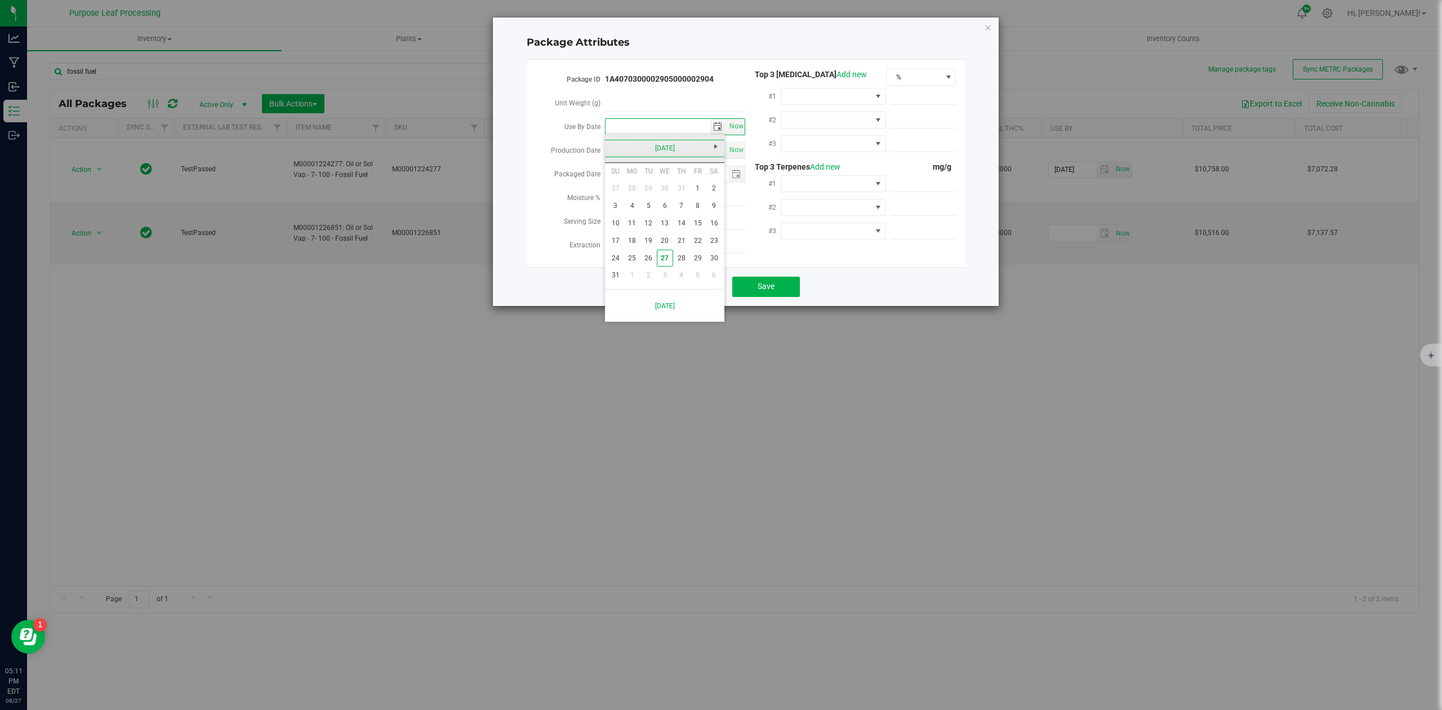
click at [667, 153] on link "[DATE]" at bounding box center [664, 148] width 121 height 17
click at [667, 151] on link "2025" at bounding box center [664, 148] width 121 height 17
click at [708, 211] on link "2026" at bounding box center [707, 211] width 29 height 29
click at [703, 209] on link "Aug" at bounding box center [707, 211] width 29 height 29
click at [619, 147] on link "[DATE]" at bounding box center [664, 148] width 121 height 17
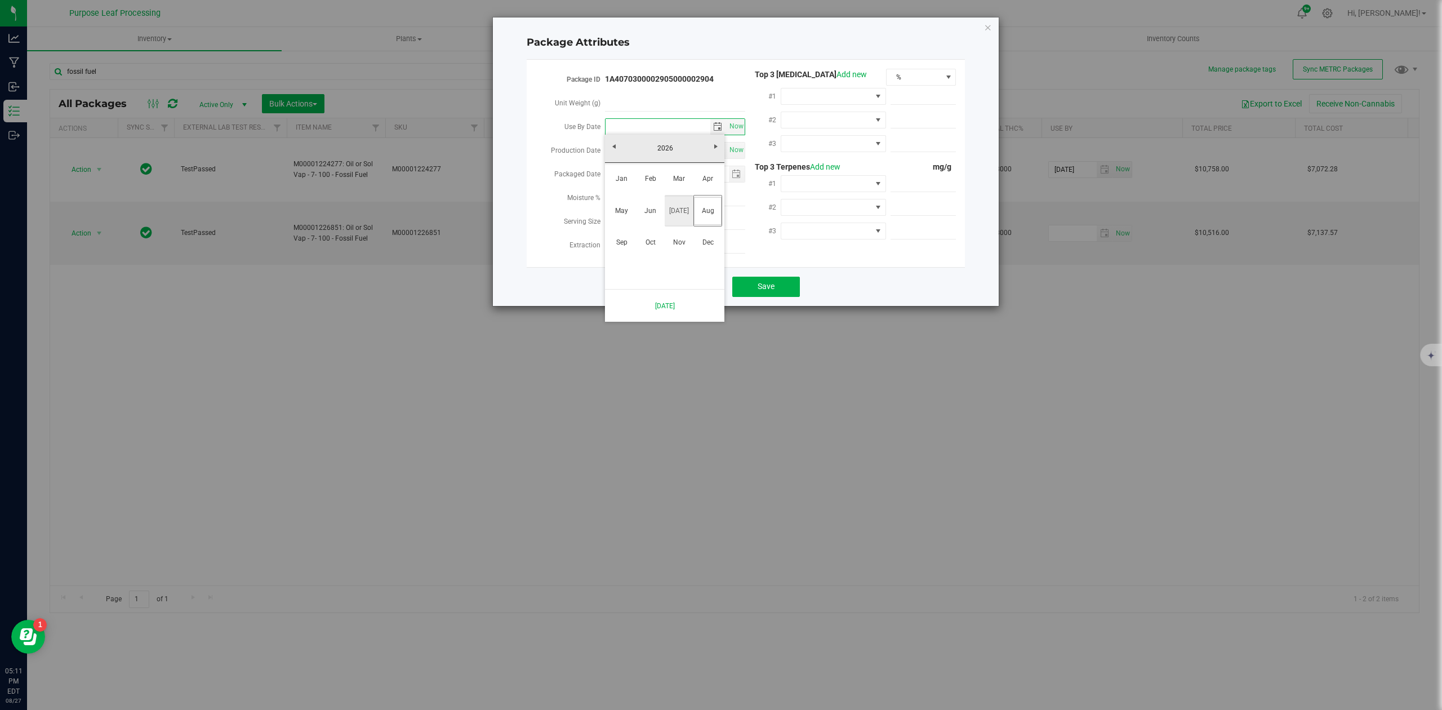
click at [678, 208] on link "[DATE]" at bounding box center [678, 211] width 29 height 29
click at [715, 127] on span "select" at bounding box center [717, 126] width 9 height 9
click at [675, 149] on link "[DATE]" at bounding box center [664, 148] width 121 height 17
click at [680, 209] on link "[DATE]" at bounding box center [678, 211] width 29 height 29
click at [681, 186] on link "2" at bounding box center [681, 188] width 16 height 17
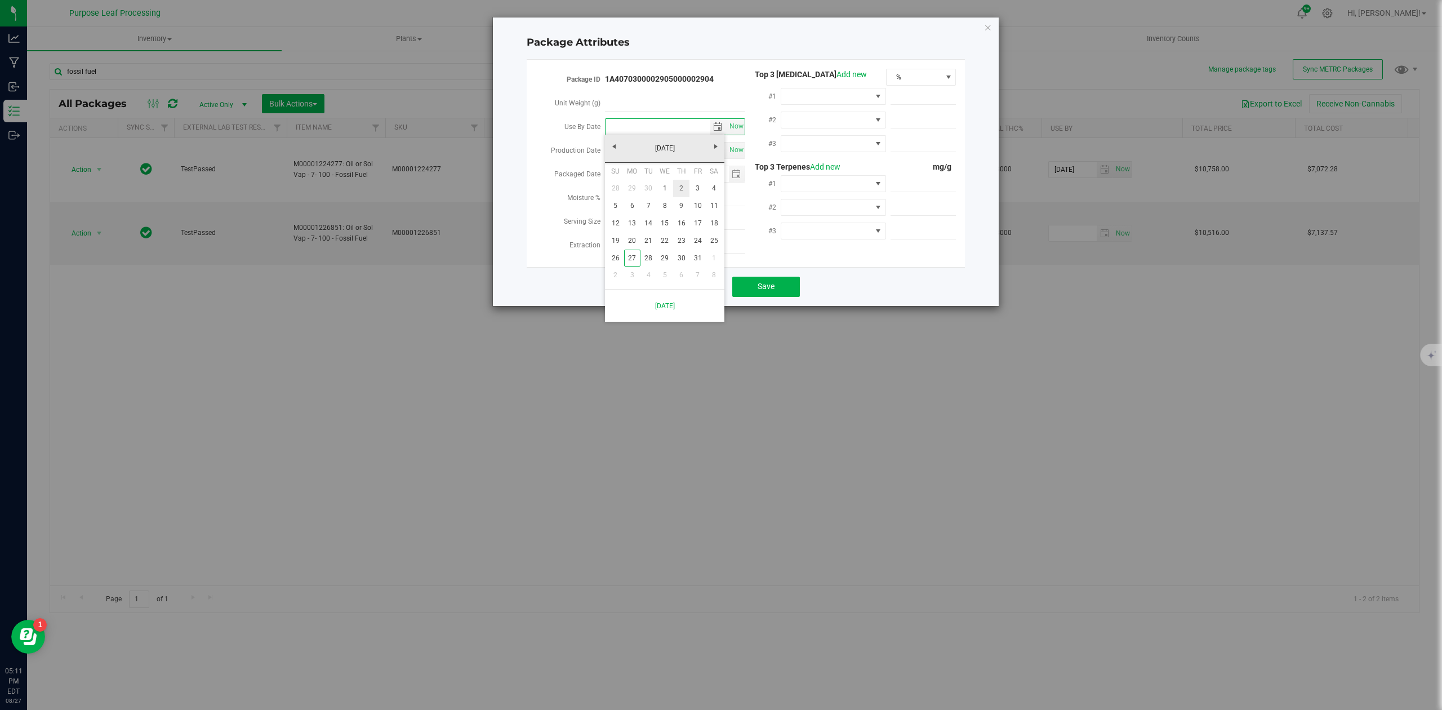
type input "[DATE]"
click at [760, 288] on button "Save" at bounding box center [766, 286] width 68 height 20
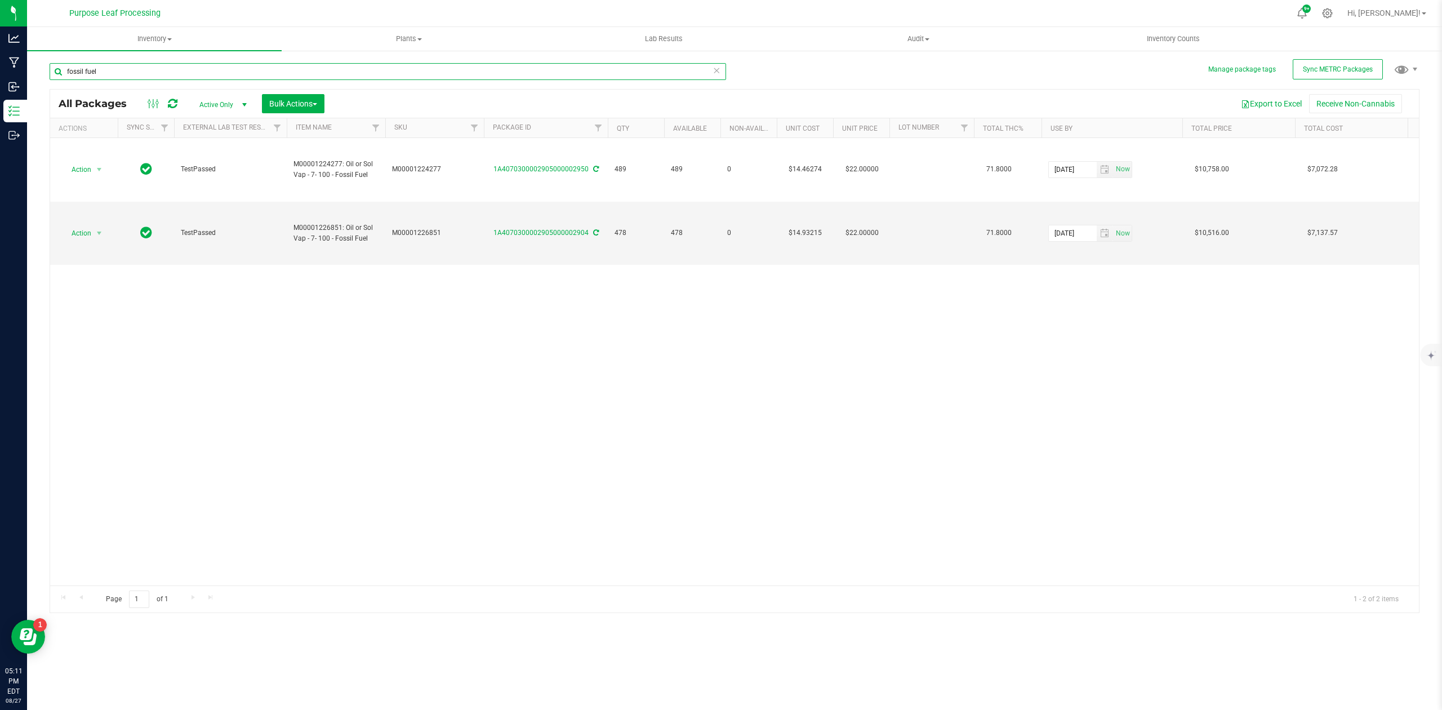
drag, startPoint x: 107, startPoint y: 74, endPoint x: 42, endPoint y: 74, distance: 65.3
click at [42, 74] on div "Manage package tags Sync METRC Packages fossil fuel All Packages Active Only Ac…" at bounding box center [734, 221] width 1415 height 343
type input "secret skunk"
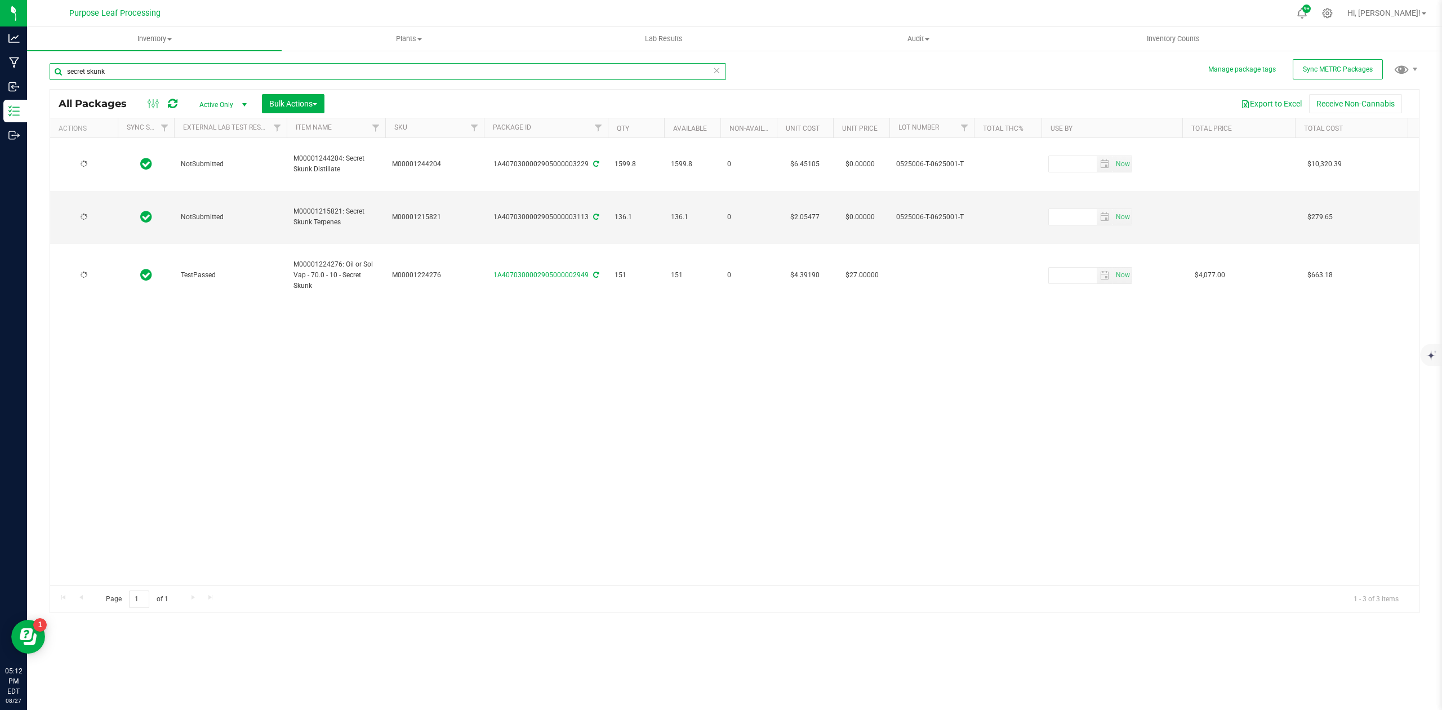
type input "[DATE]"
click at [1098, 209] on span "select" at bounding box center [1104, 217] width 16 height 16
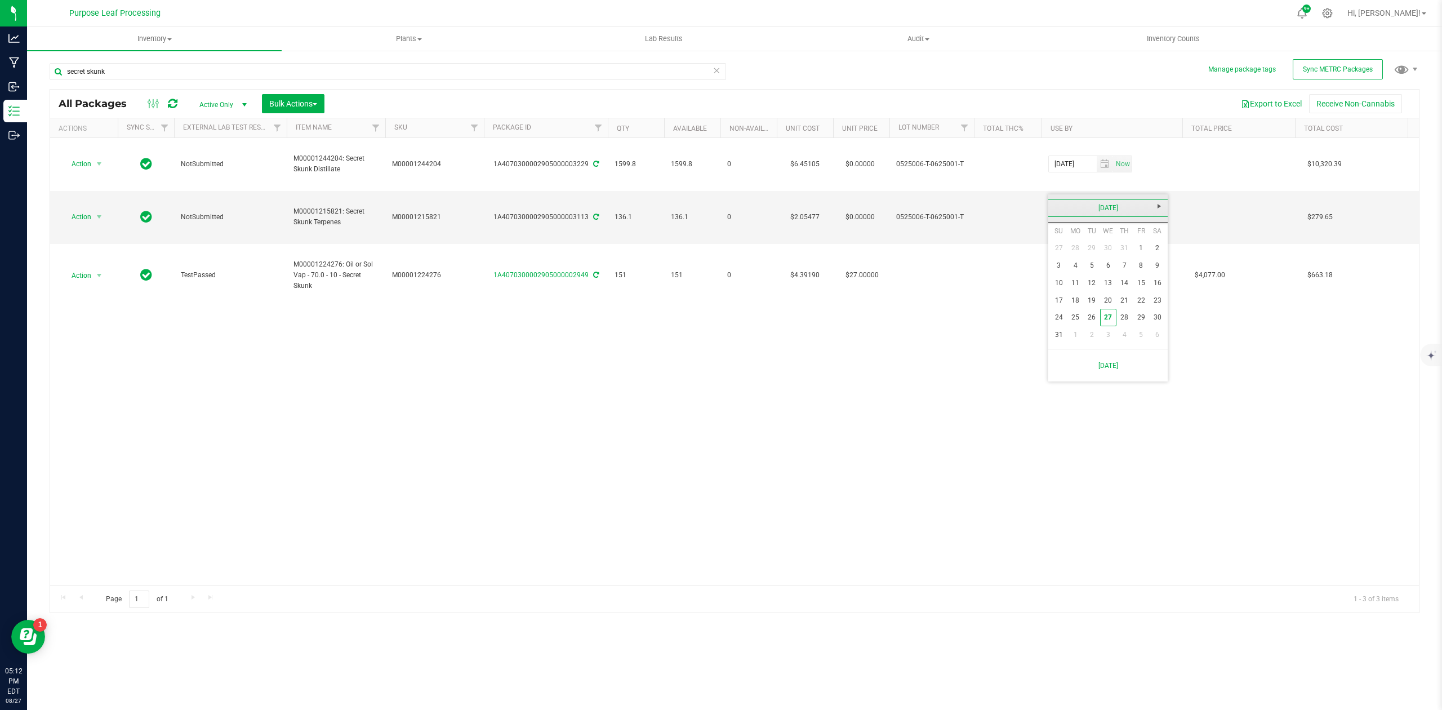
click at [1095, 212] on link "[DATE]" at bounding box center [1107, 207] width 121 height 17
click at [1097, 209] on link "2025" at bounding box center [1107, 207] width 121 height 17
click at [1149, 271] on link "2026" at bounding box center [1150, 270] width 29 height 29
click at [1089, 269] on link "Jun" at bounding box center [1093, 270] width 29 height 29
click at [1087, 315] on link "30" at bounding box center [1091, 317] width 16 height 17
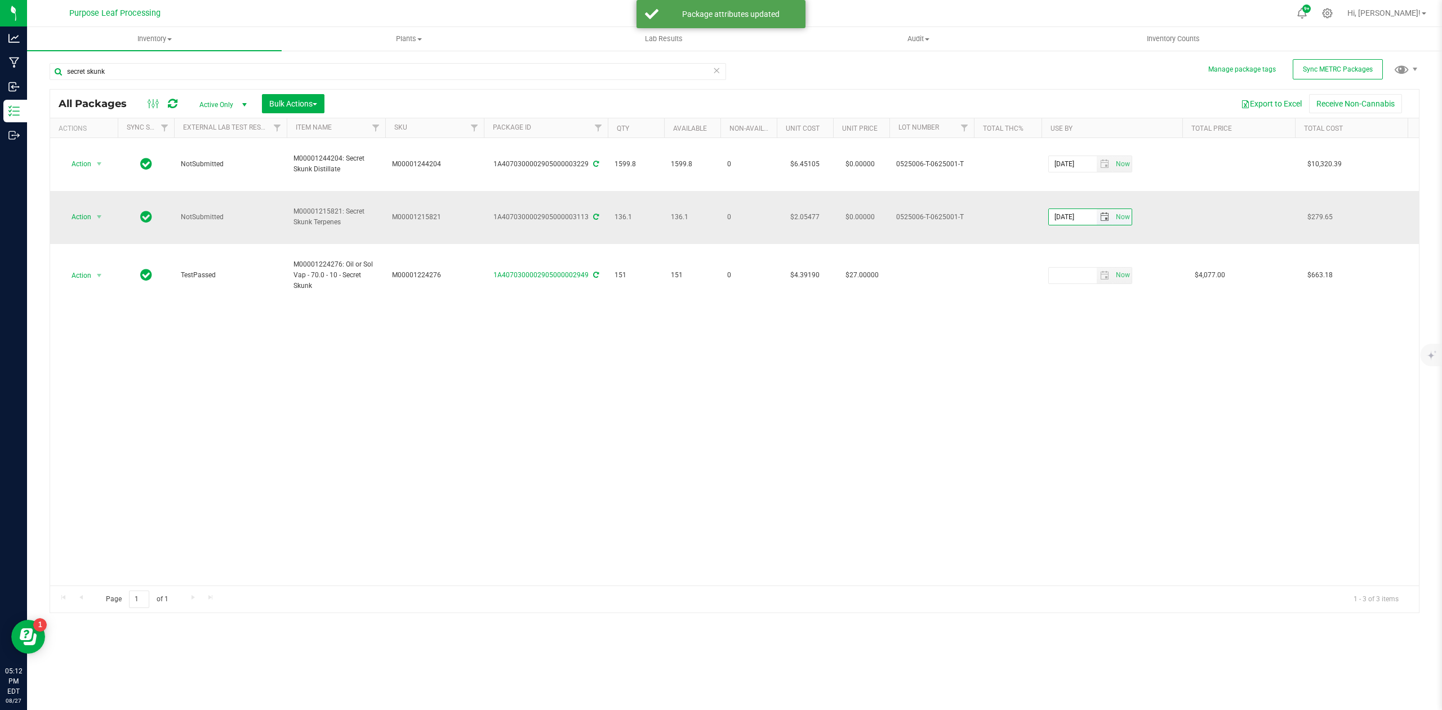
drag, startPoint x: 1088, startPoint y: 185, endPoint x: 1060, endPoint y: 185, distance: 28.2
click at [1060, 209] on input "[DATE]" at bounding box center [1073, 217] width 48 height 16
type input "2"
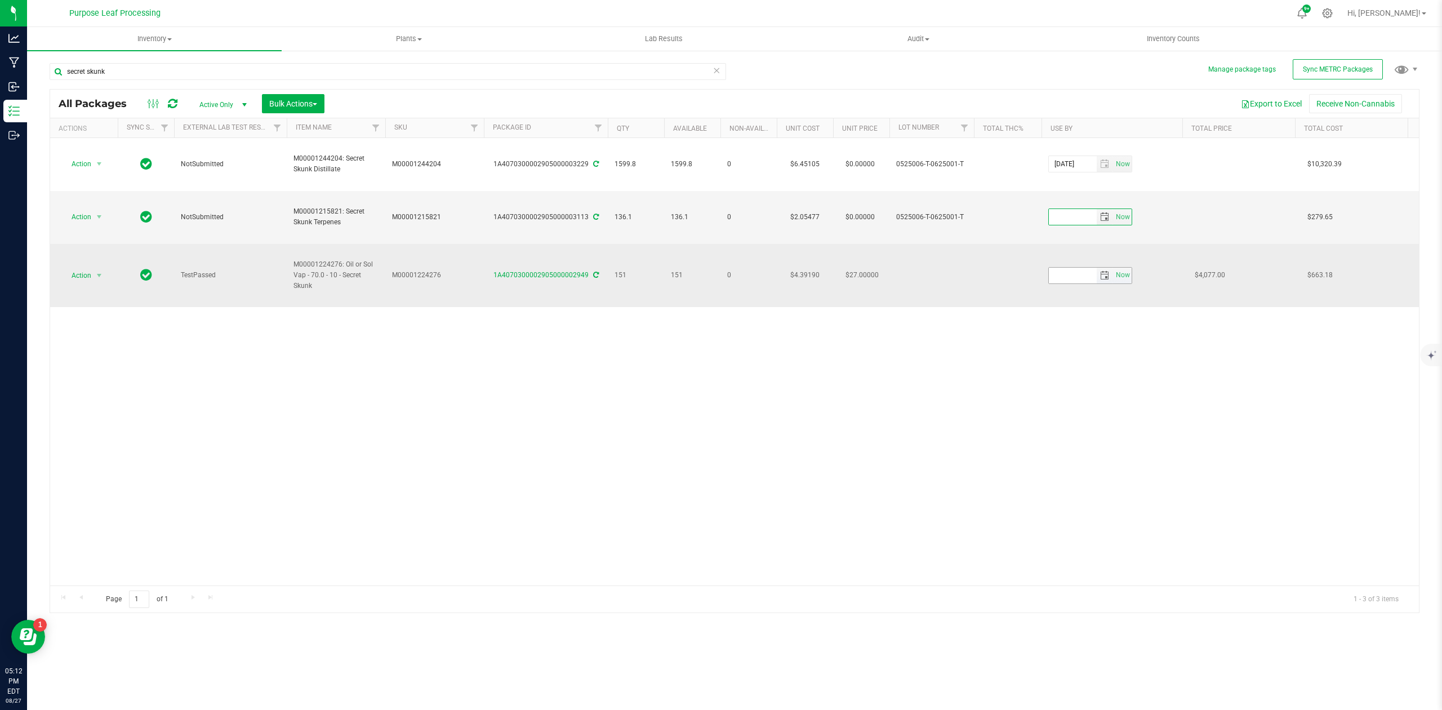
click at [1102, 271] on span "select" at bounding box center [1104, 275] width 9 height 9
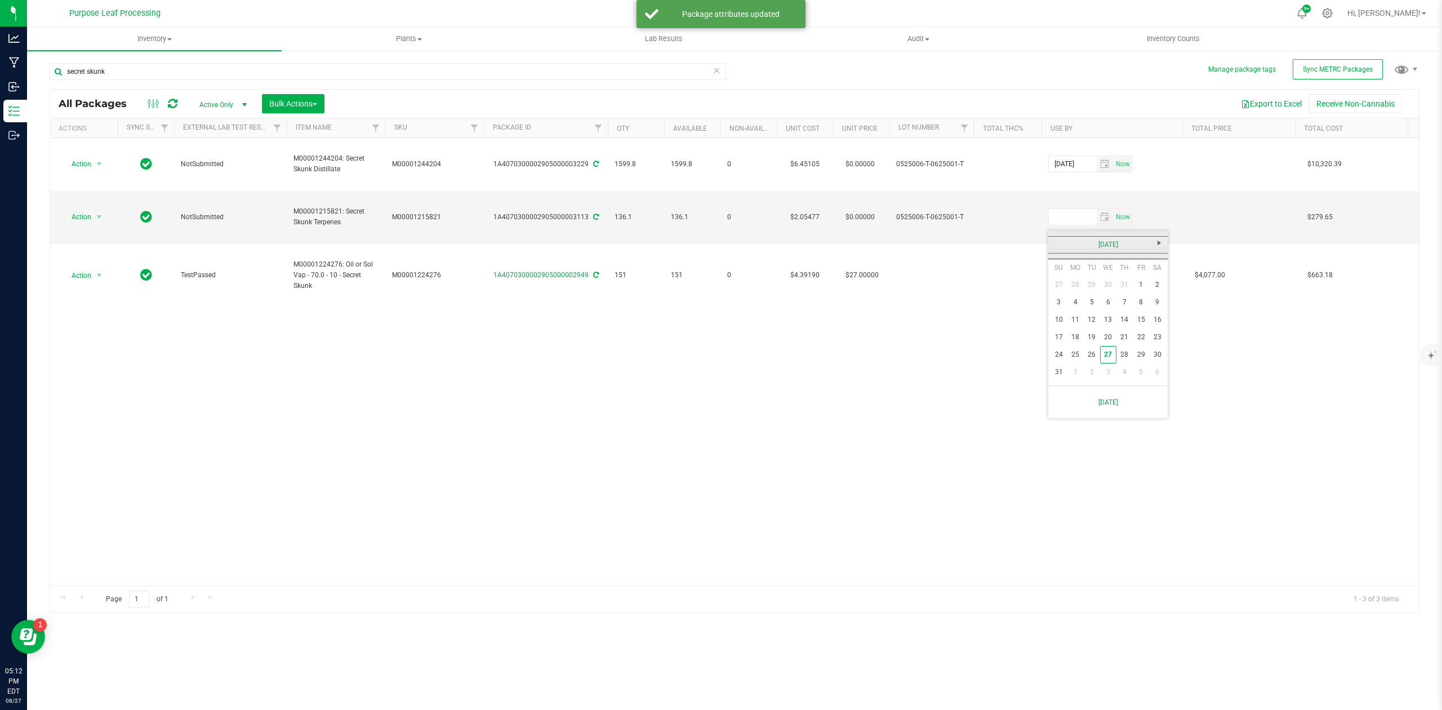
click at [1107, 243] on link "[DATE]" at bounding box center [1107, 244] width 121 height 17
click at [1107, 243] on link "2025" at bounding box center [1107, 244] width 121 height 17
click at [1140, 307] on link "2026" at bounding box center [1150, 307] width 29 height 29
click at [1098, 309] on link "Jun" at bounding box center [1093, 307] width 29 height 29
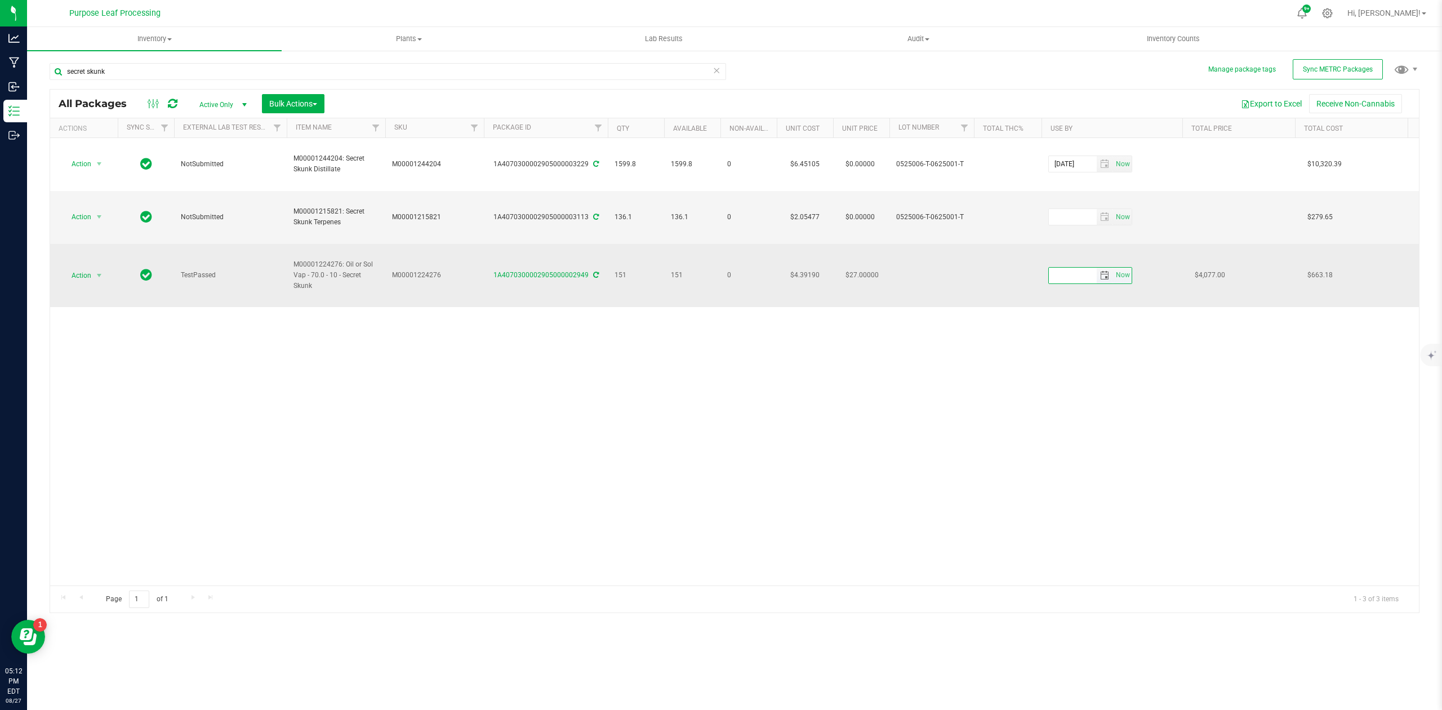
click at [1102, 267] on span "select" at bounding box center [1104, 275] width 16 height 16
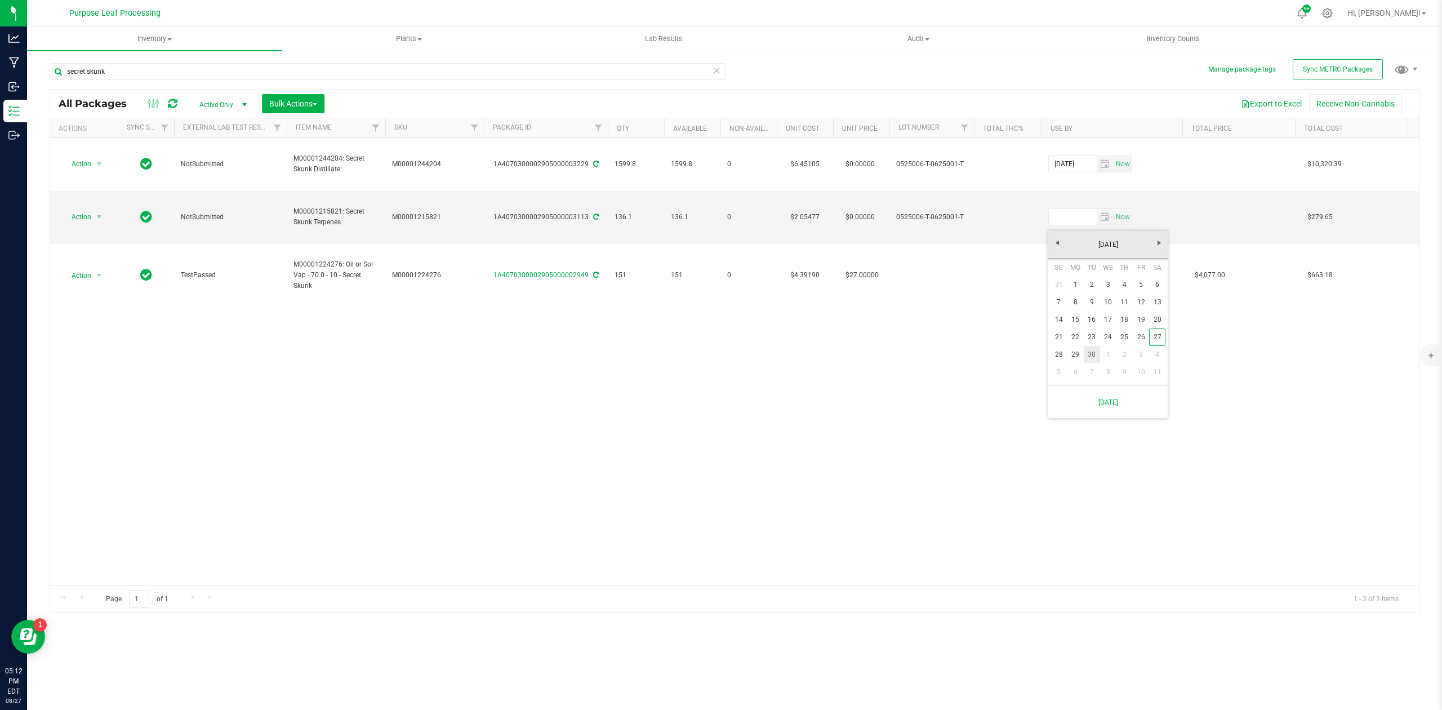
click at [1094, 352] on link "30" at bounding box center [1091, 354] width 16 height 17
type input "[DATE]"
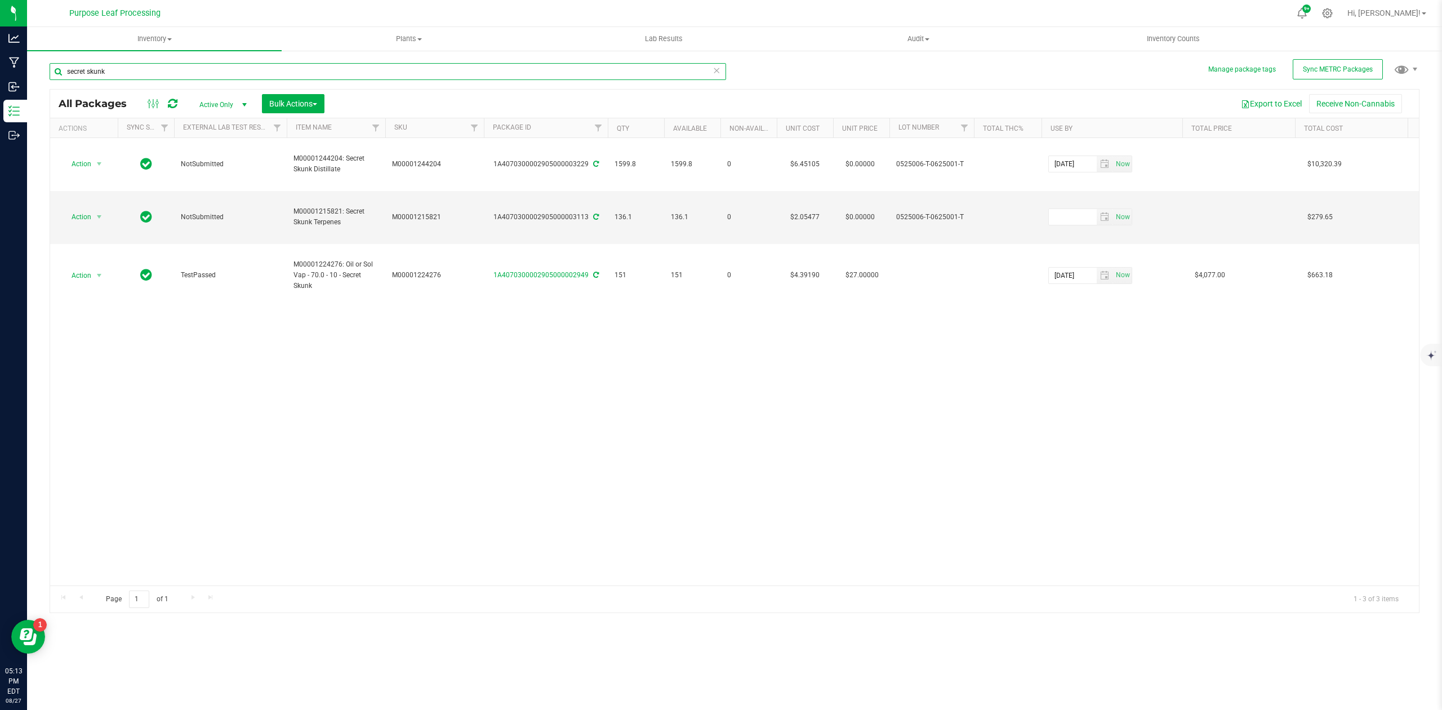
drag, startPoint x: 118, startPoint y: 71, endPoint x: 35, endPoint y: 68, distance: 83.4
click at [35, 68] on div "Manage package tags Sync METRC Packages secret skunk All Packages Active Only A…" at bounding box center [734, 221] width 1415 height 343
click at [514, 347] on div "Action Action Adjust qty Create package Edit attributes Global inventory Locate…" at bounding box center [734, 361] width 1368 height 447
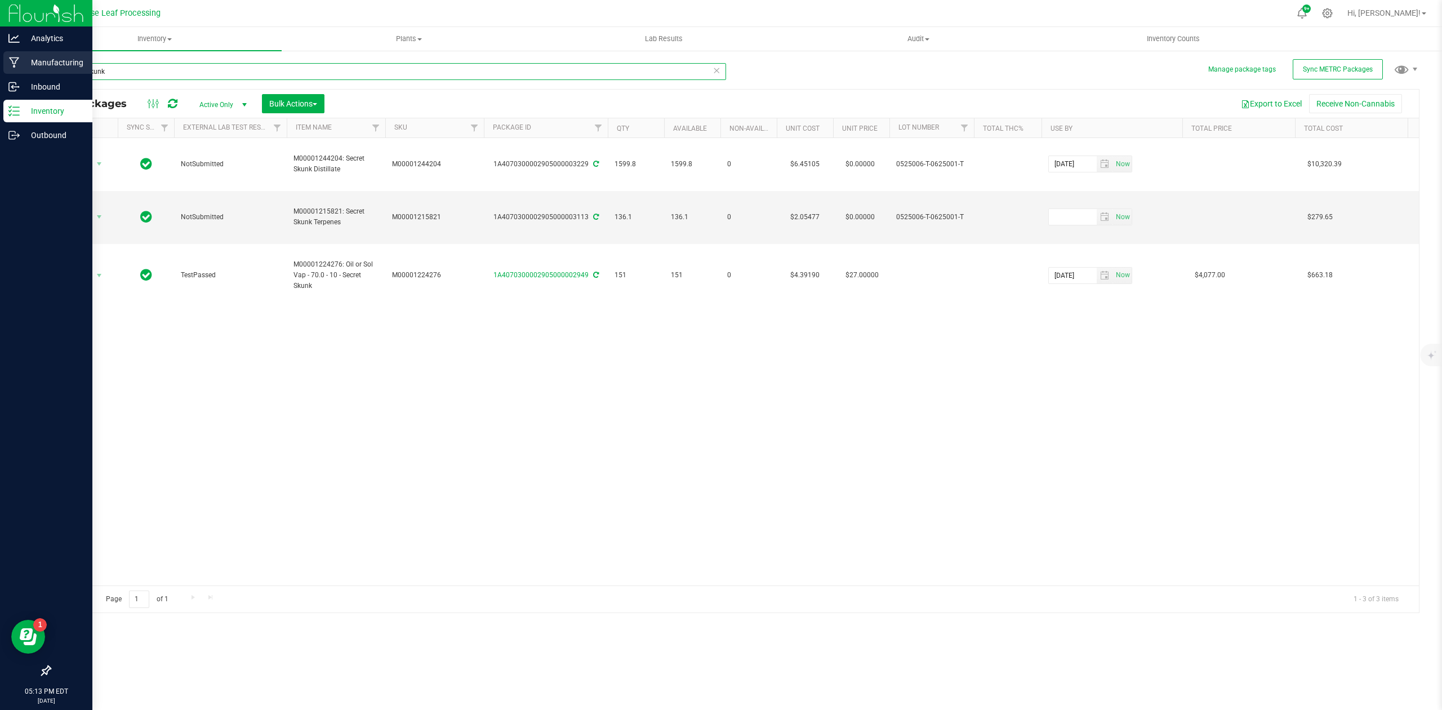
drag, startPoint x: 104, startPoint y: 69, endPoint x: 2, endPoint y: 65, distance: 102.0
click at [0, 69] on div "Analytics Manufacturing Inbound Inventory Outbound 05:13 PM EDT [DATE] 08/27 Pu…" at bounding box center [721, 355] width 1442 height 710
type input "un stream"
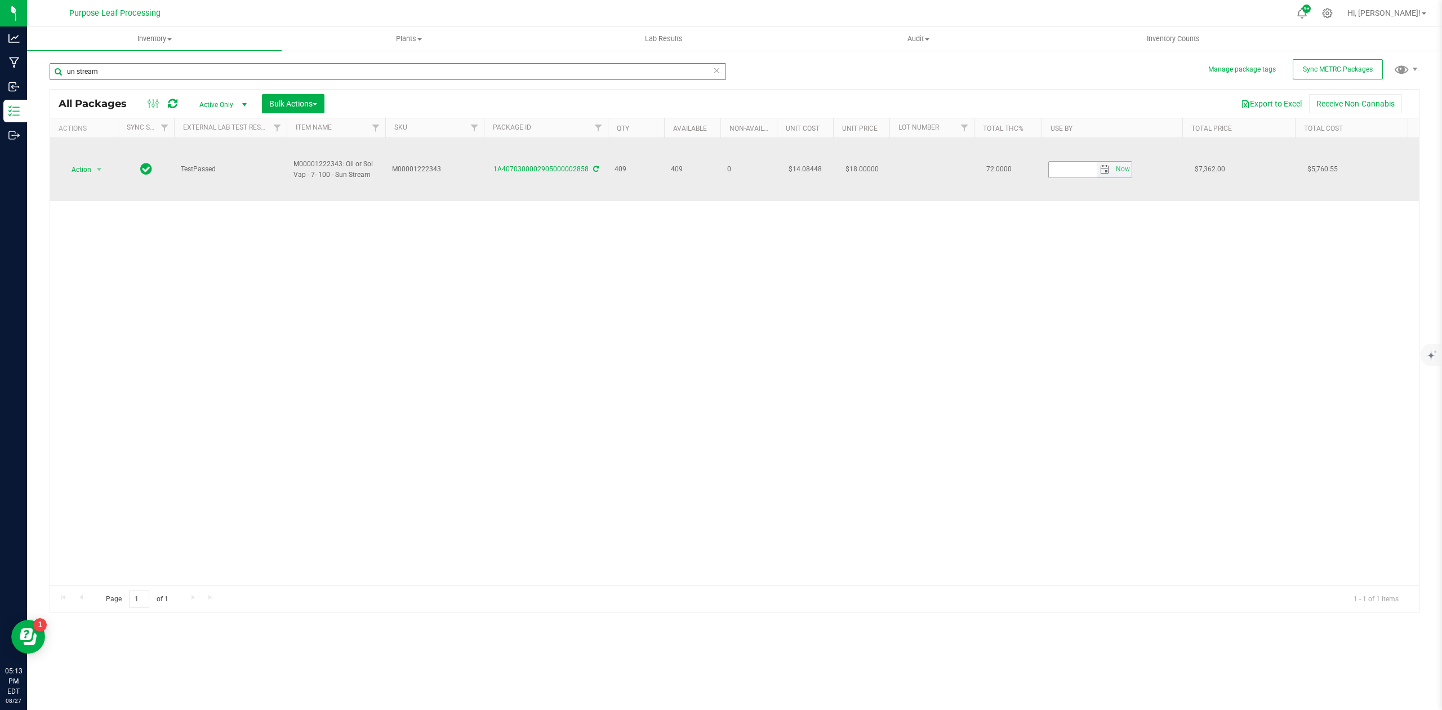
click at [1103, 162] on span "select" at bounding box center [1104, 170] width 16 height 16
click at [1102, 165] on span "select" at bounding box center [1104, 169] width 9 height 9
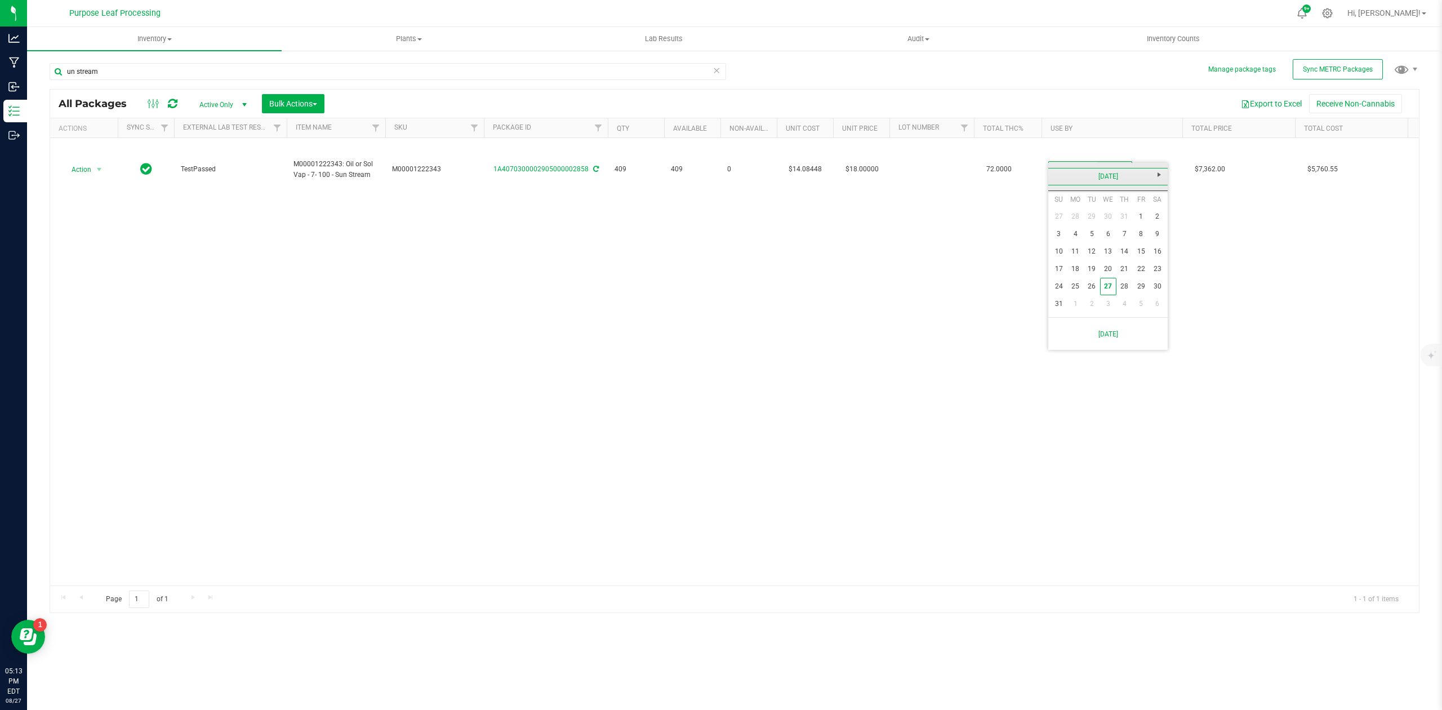
click at [1100, 179] on link "[DATE]" at bounding box center [1107, 176] width 121 height 17
click at [1100, 179] on link "2025" at bounding box center [1107, 176] width 121 height 17
click at [1152, 241] on link "2026" at bounding box center [1150, 239] width 29 height 29
click at [1101, 241] on link "Jun" at bounding box center [1093, 239] width 29 height 29
click at [1128, 268] on link "25" at bounding box center [1124, 268] width 16 height 17
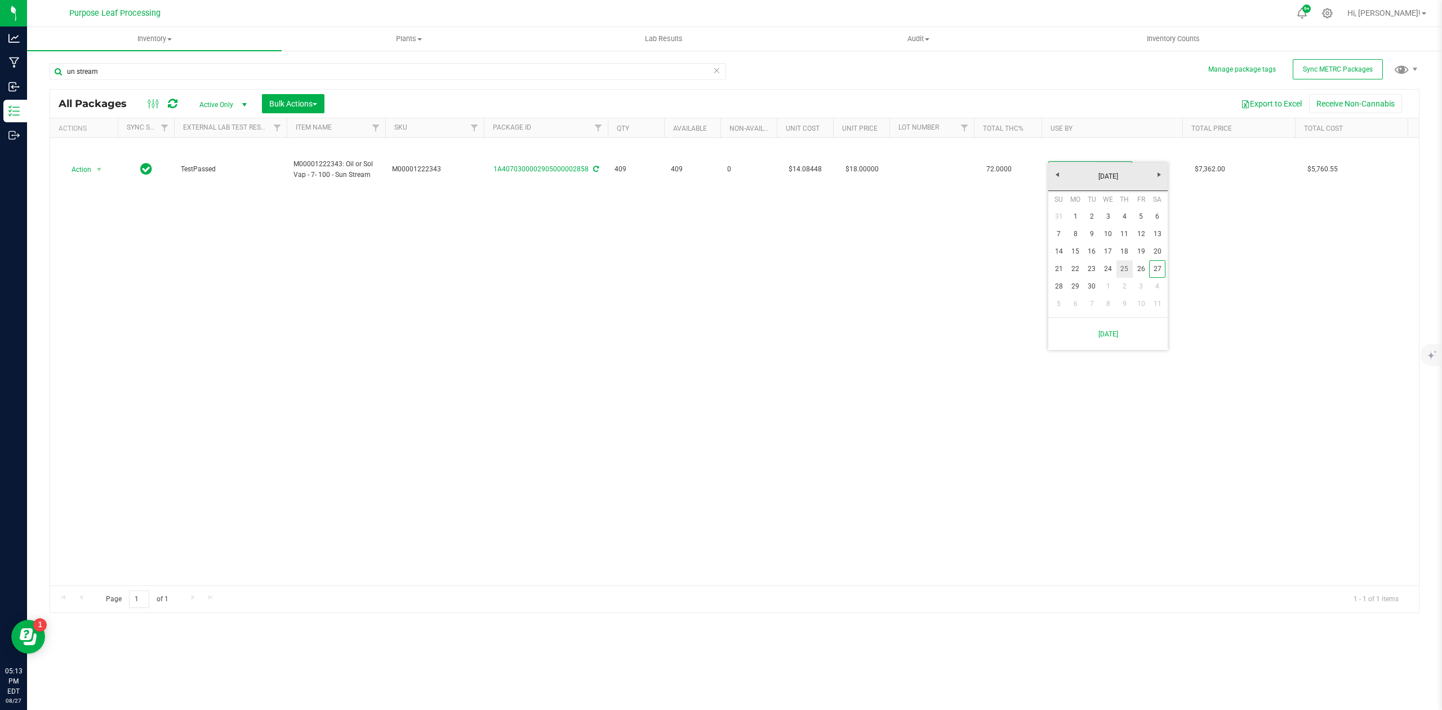
type input "[DATE]"
click at [1018, 278] on div "Action Action Adjust qty Create package Edit attributes Global inventory Locate…" at bounding box center [734, 361] width 1368 height 447
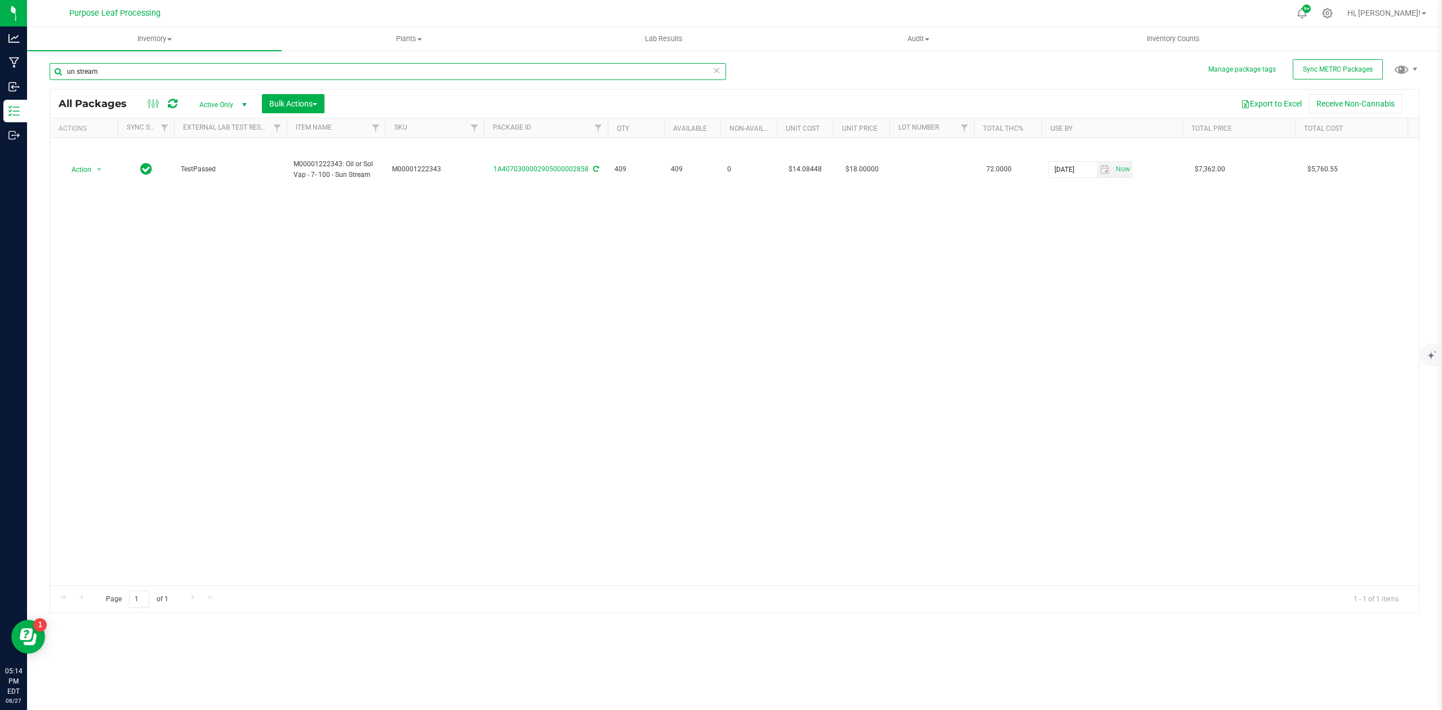
drag, startPoint x: 71, startPoint y: 75, endPoint x: 27, endPoint y: 70, distance: 44.3
click at [27, 75] on div "Manage package tags Sync METRC Packages un stream All Packages Active Only Acti…" at bounding box center [734, 221] width 1415 height 343
type input "[US_STATE] gas"
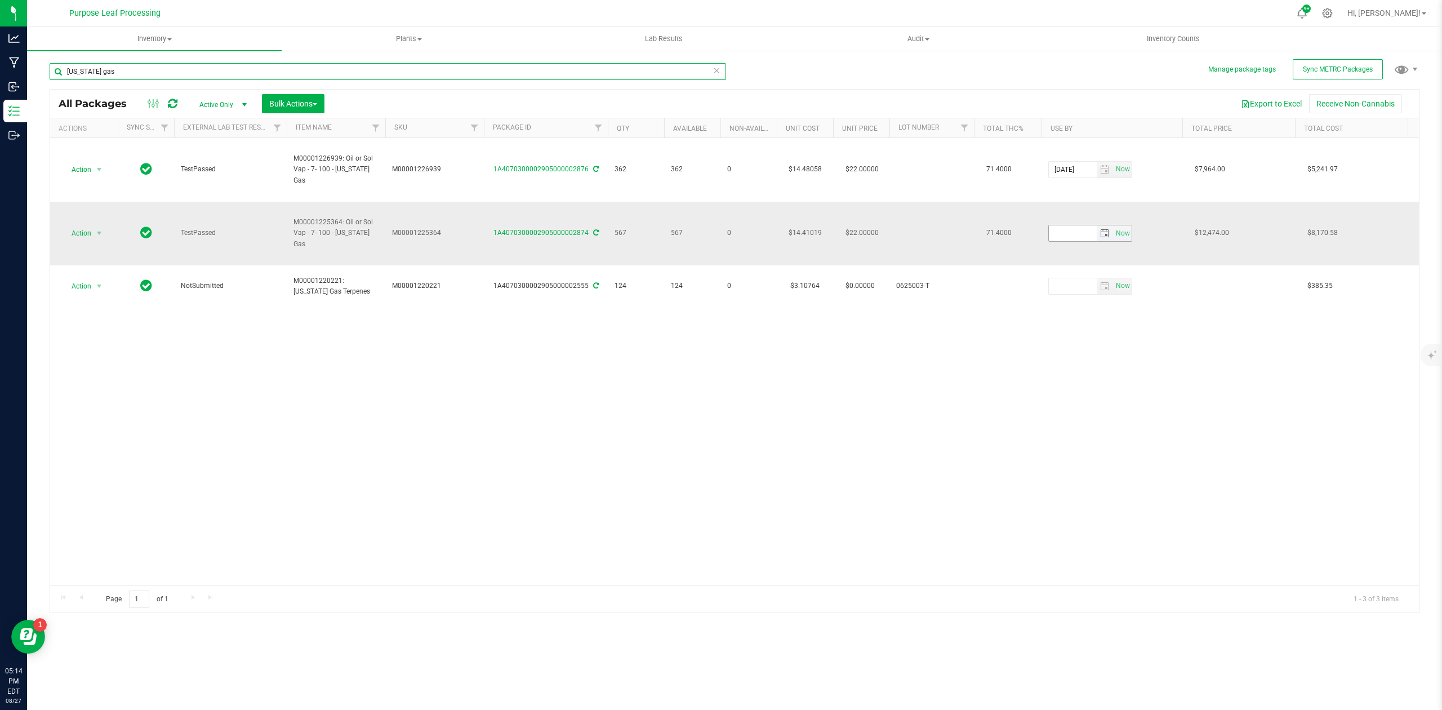
click at [1098, 225] on span "select" at bounding box center [1104, 233] width 16 height 16
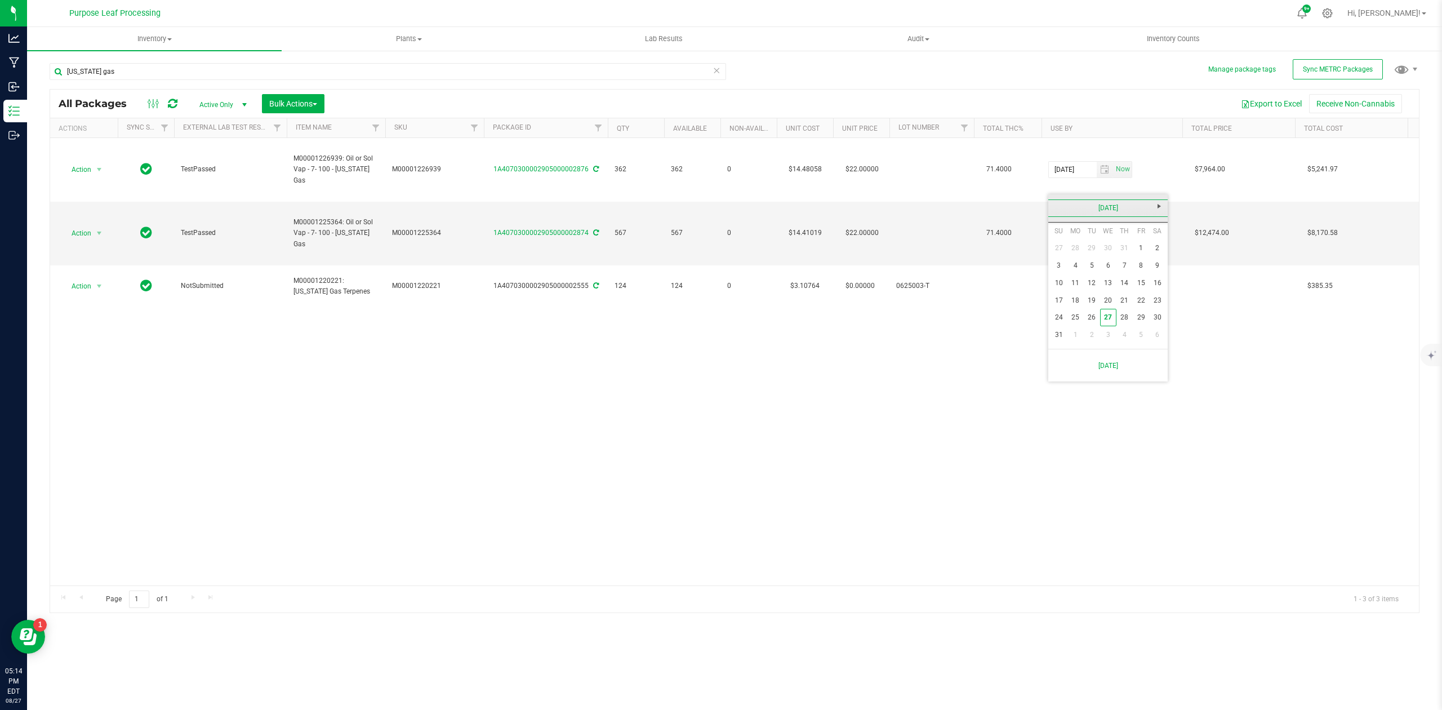
click at [1106, 211] on link "[DATE]" at bounding box center [1107, 207] width 121 height 17
click at [1106, 211] on link "2025" at bounding box center [1107, 207] width 121 height 17
click at [1145, 269] on link "2026" at bounding box center [1150, 270] width 29 height 29
click at [1096, 271] on link "Jun" at bounding box center [1093, 270] width 29 height 29
click at [1091, 300] on link "23" at bounding box center [1091, 300] width 16 height 17
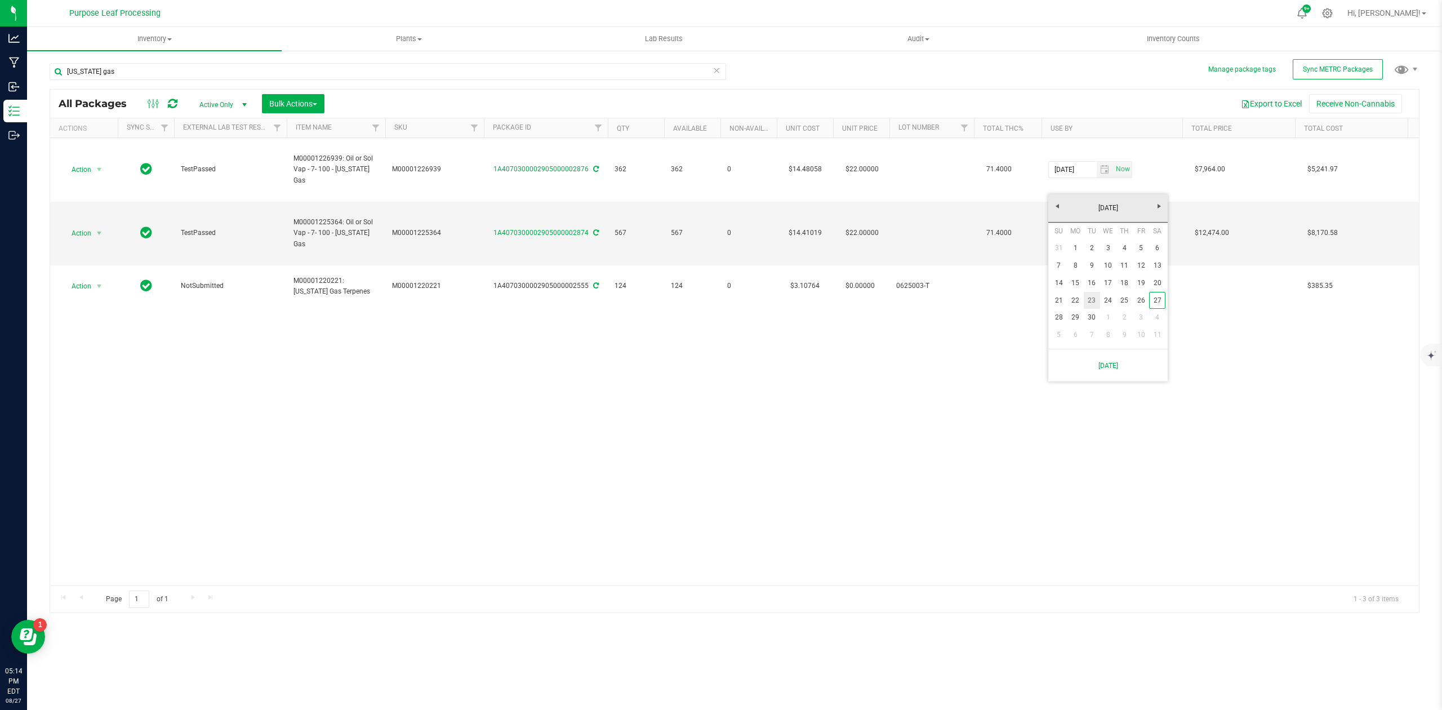
type input "[DATE]"
click at [1086, 291] on div "Action Action Adjust qty Create package Edit attributes Global inventory Locate…" at bounding box center [734, 361] width 1368 height 447
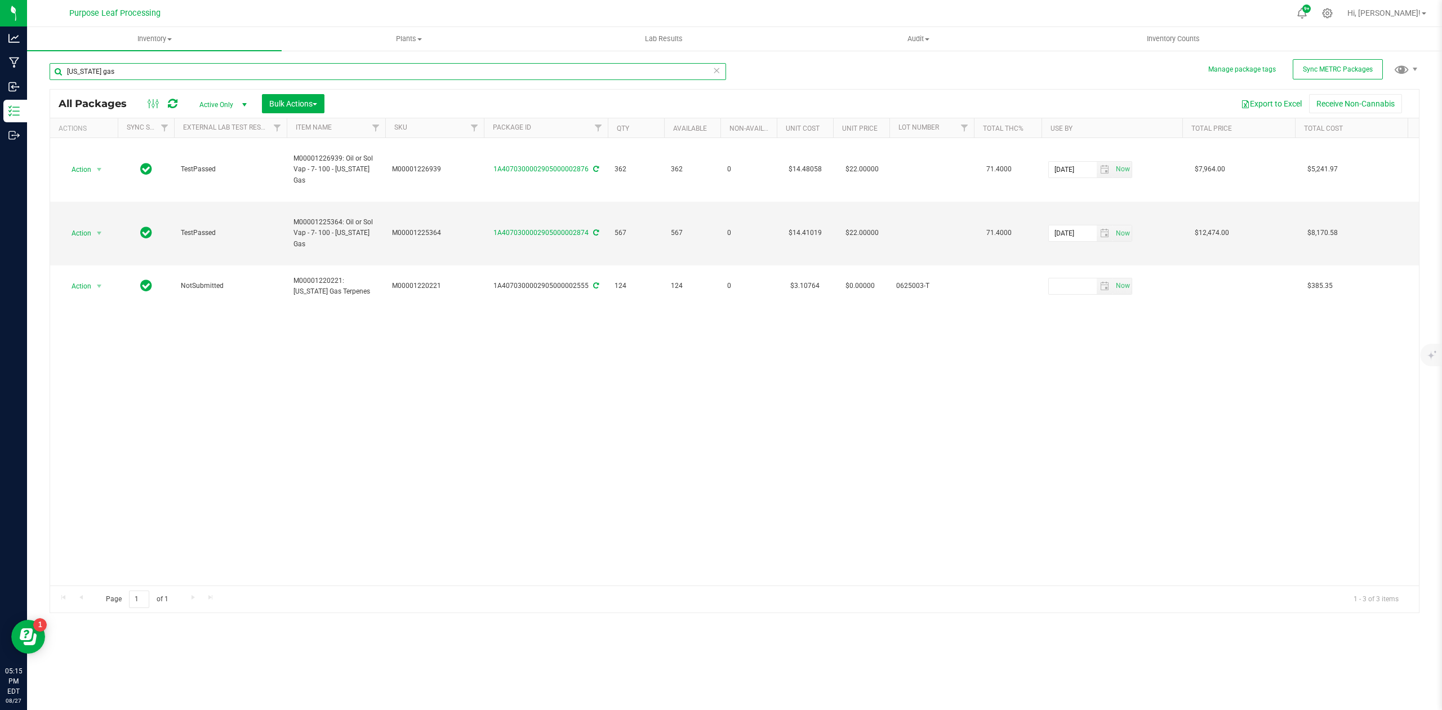
drag, startPoint x: 115, startPoint y: 73, endPoint x: 41, endPoint y: 73, distance: 74.9
click at [41, 73] on div "Manage package tags Sync METRC Packages [US_STATE] gas All Packages Active Only…" at bounding box center [734, 221] width 1415 height 343
drag, startPoint x: 99, startPoint y: 70, endPoint x: 32, endPoint y: 71, distance: 67.6
click at [32, 71] on div "Manage package tags Sync METRC Packages girl crush All Packages Active Only Act…" at bounding box center [734, 221] width 1415 height 343
type input "royal fire"
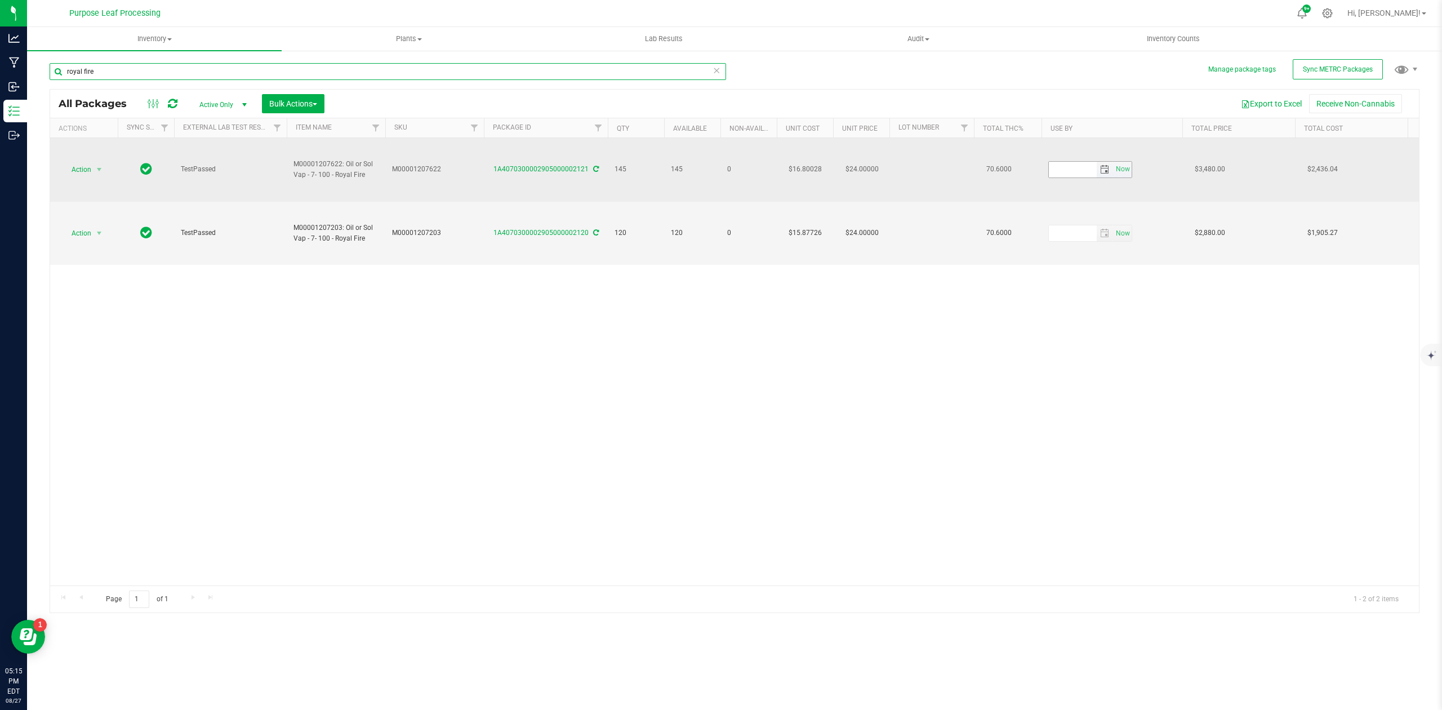
click at [1107, 165] on span "select" at bounding box center [1104, 169] width 9 height 9
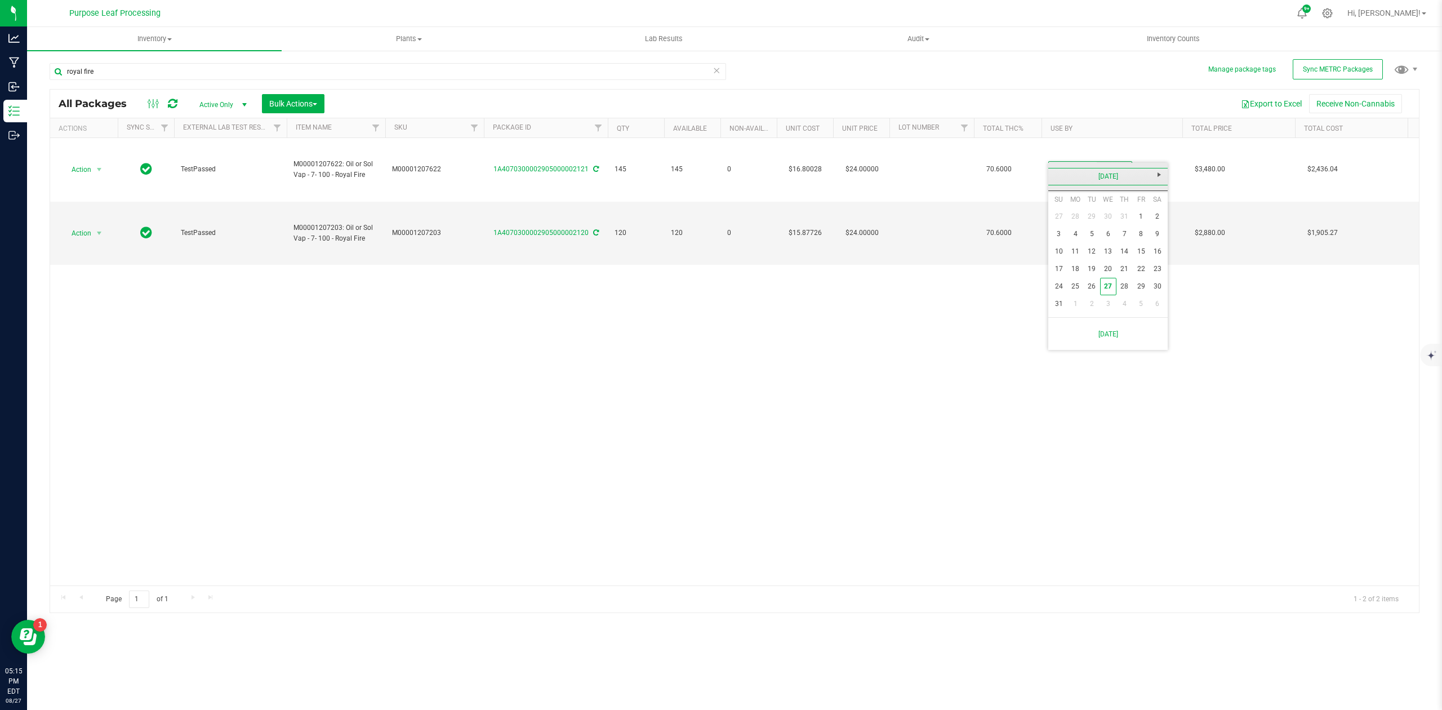
click at [1106, 178] on link "[DATE]" at bounding box center [1107, 176] width 121 height 17
click at [1107, 178] on link "2025" at bounding box center [1107, 176] width 121 height 17
click at [1149, 240] on link "2026" at bounding box center [1150, 239] width 29 height 29
click at [1145, 205] on link "Apr" at bounding box center [1150, 207] width 29 height 29
click at [1122, 284] on link "30" at bounding box center [1124, 286] width 16 height 17
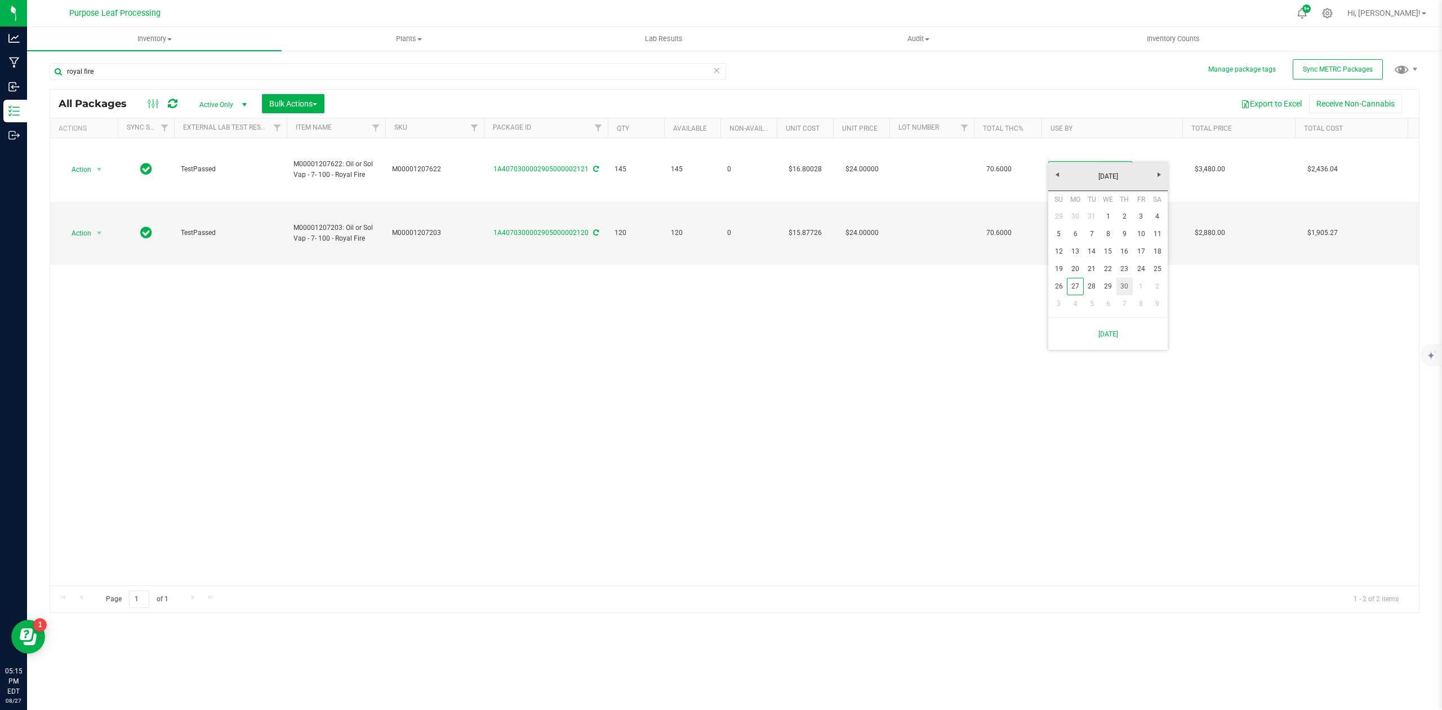
type input "[DATE]"
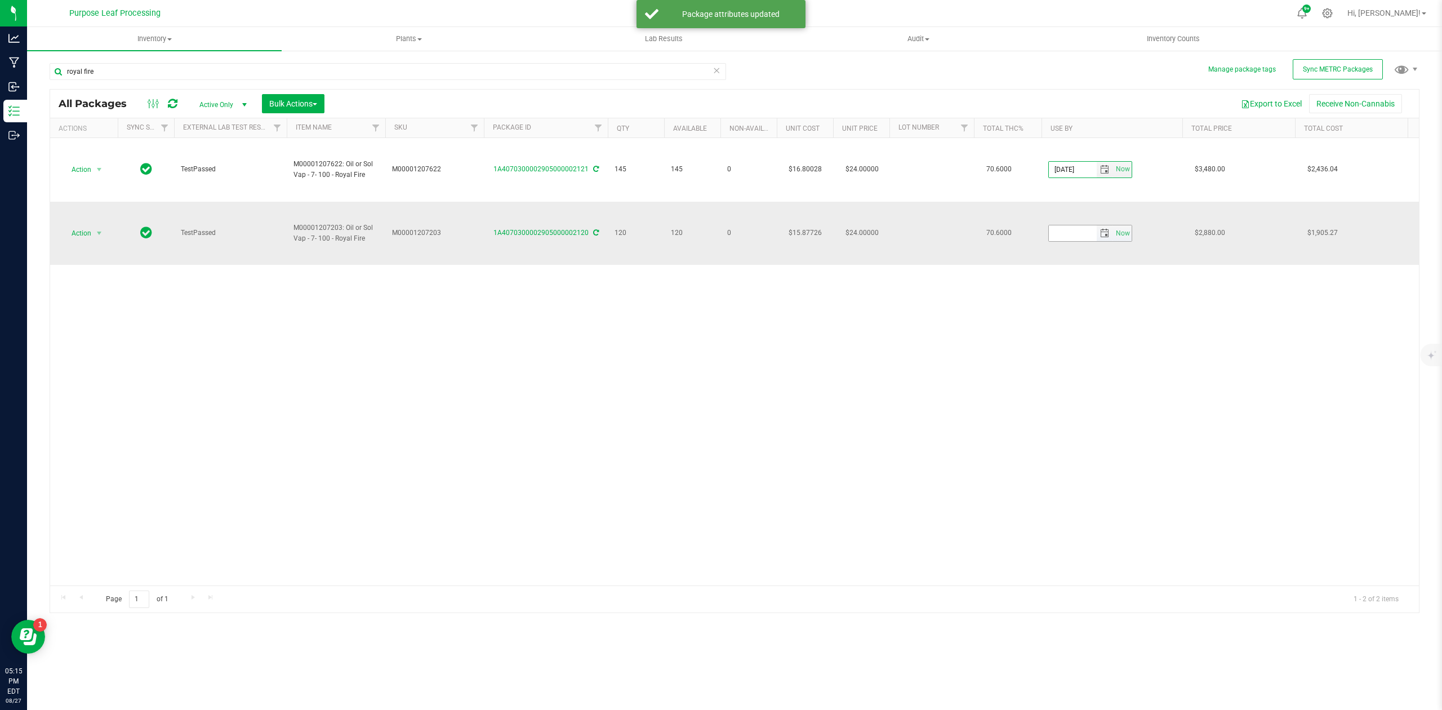
click at [1108, 229] on span "select" at bounding box center [1104, 233] width 9 height 9
click at [1122, 208] on link "[DATE]" at bounding box center [1107, 207] width 121 height 17
click at [1122, 208] on link "2025" at bounding box center [1107, 207] width 121 height 17
click at [1145, 266] on link "2026" at bounding box center [1150, 270] width 29 height 29
click at [1149, 234] on link "Apr" at bounding box center [1150, 238] width 29 height 29
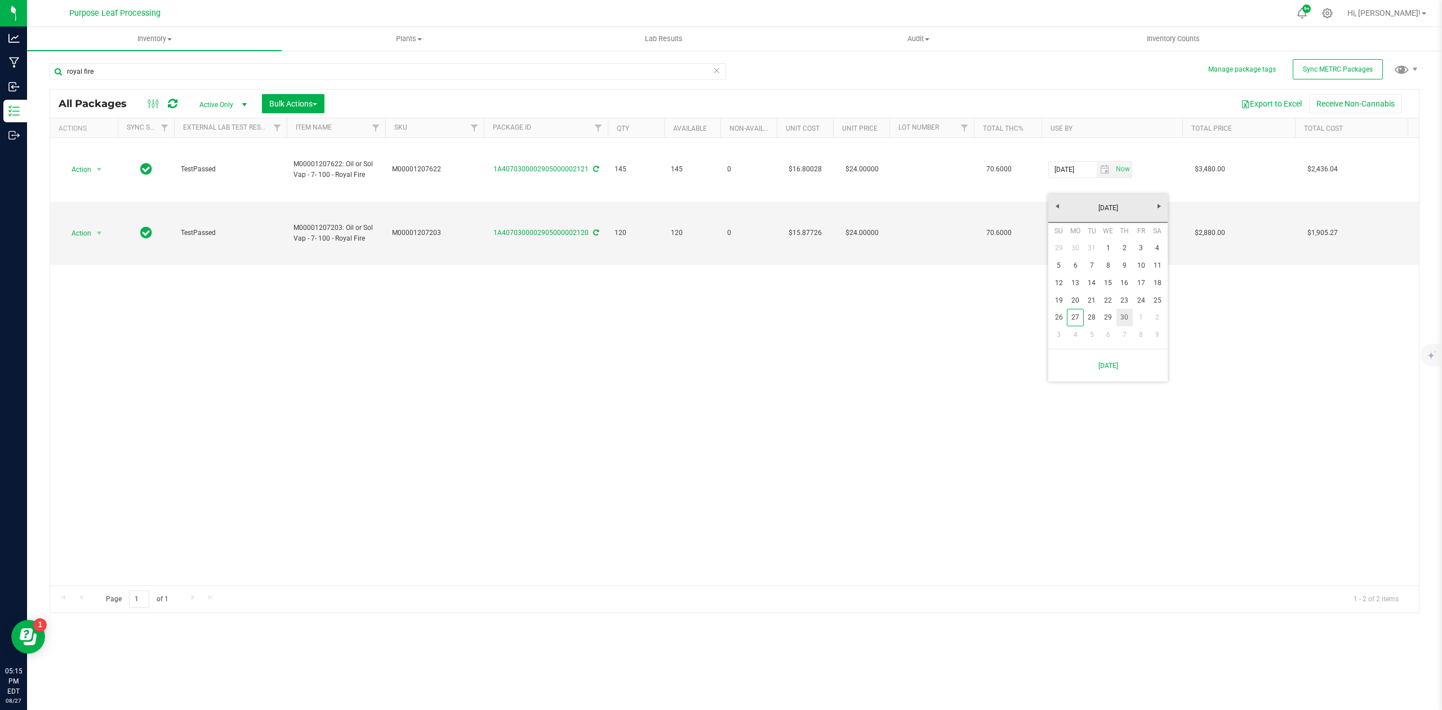
click at [1124, 316] on link "30" at bounding box center [1124, 317] width 16 height 17
type input "[DATE]"
click at [1287, 338] on div "Action Action Adjust qty Create package Edit attributes Global inventory Locate…" at bounding box center [734, 361] width 1368 height 447
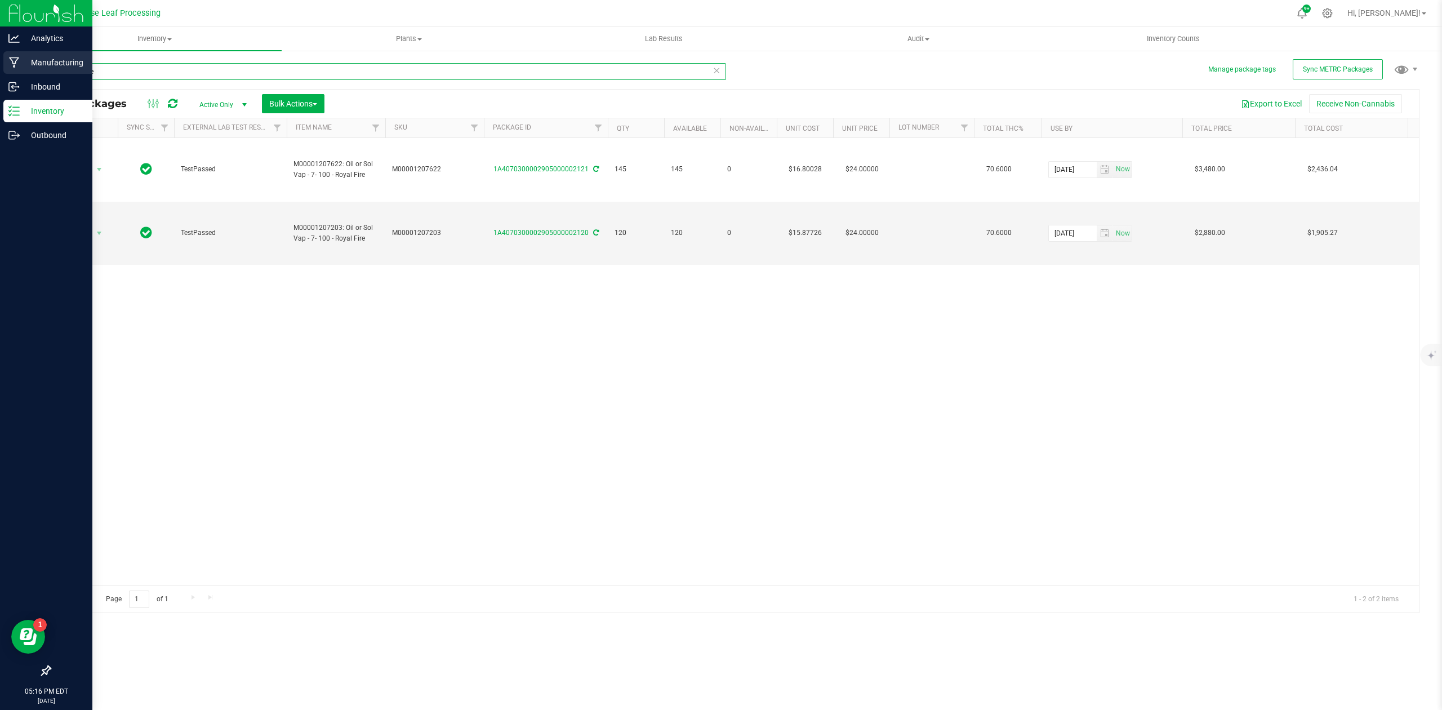
drag, startPoint x: 119, startPoint y: 73, endPoint x: 21, endPoint y: 73, distance: 98.5
click at [21, 73] on div "Analytics Manufacturing Inbound Inventory Outbound 05:16 PM EDT [DATE] 08/27 Pu…" at bounding box center [721, 355] width 1442 height 710
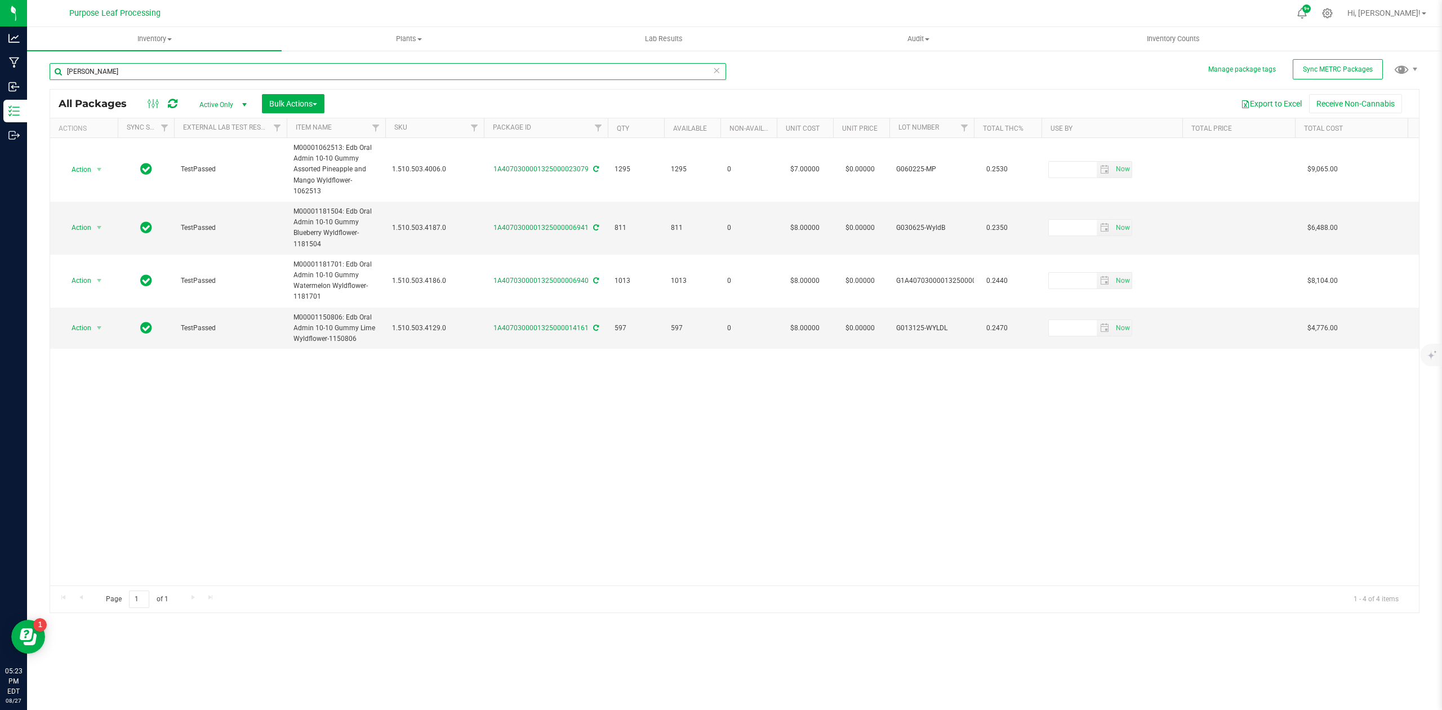
type input "[PERSON_NAME]"
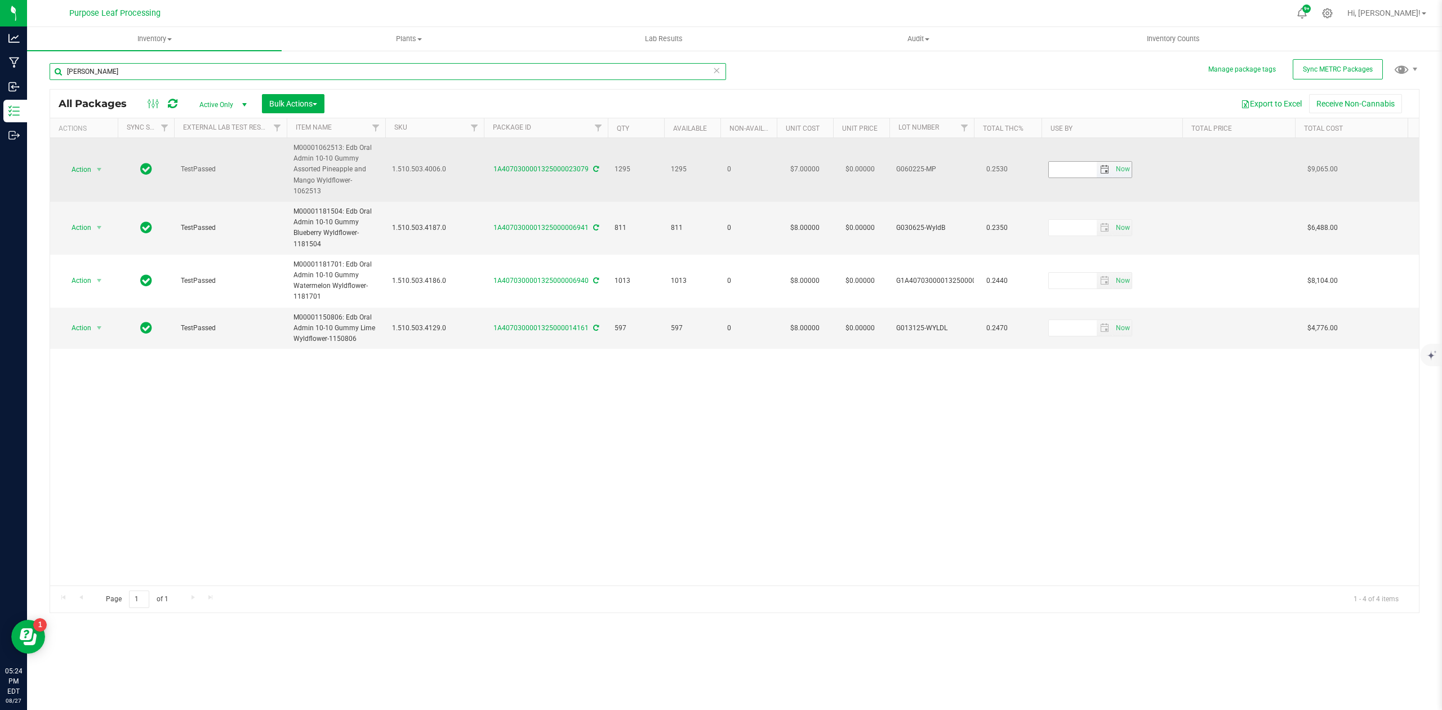
click at [1102, 165] on span "select" at bounding box center [1104, 169] width 9 height 9
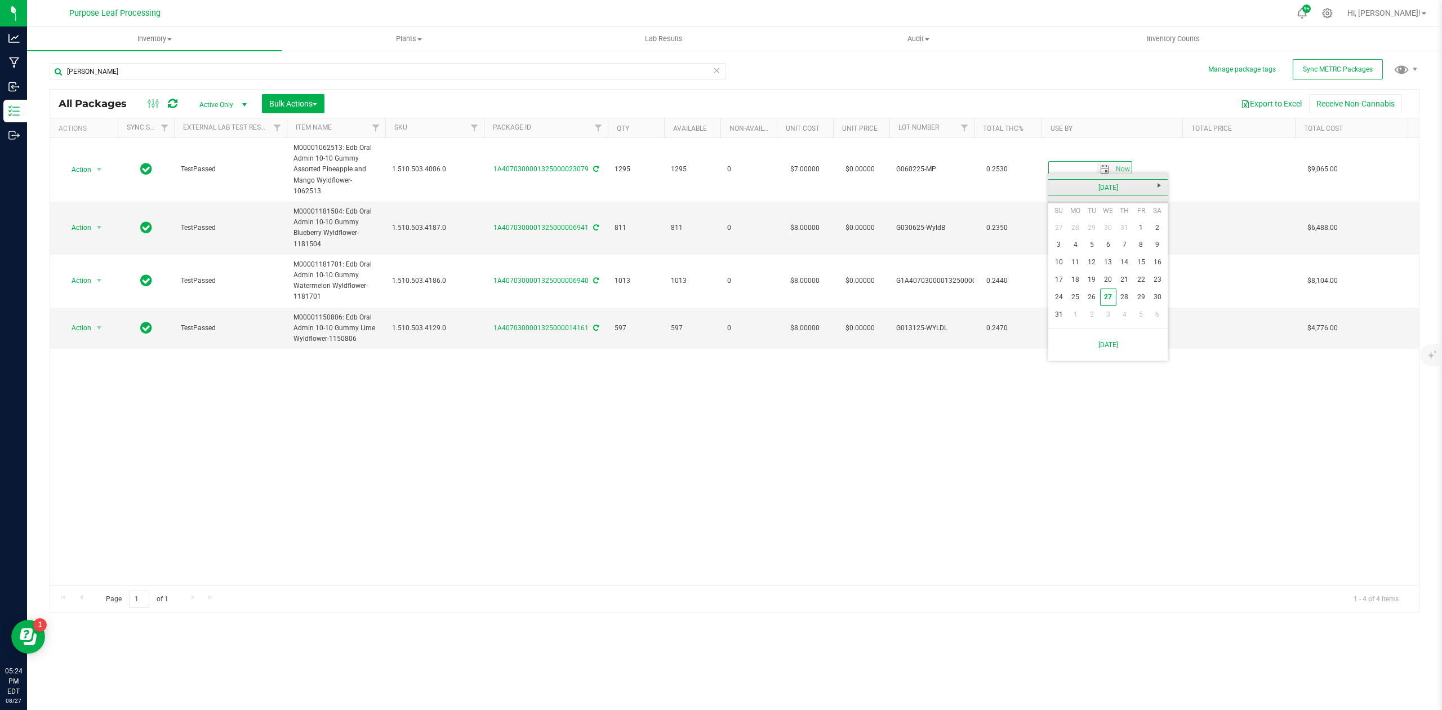
click at [1098, 187] on link "[DATE]" at bounding box center [1107, 187] width 121 height 17
click at [1098, 187] on link "2025" at bounding box center [1107, 187] width 121 height 17
click at [1149, 251] on link "2026" at bounding box center [1150, 249] width 29 height 29
click at [1094, 253] on link "Jun" at bounding box center [1093, 249] width 29 height 29
click at [1072, 230] on link "1" at bounding box center [1075, 227] width 16 height 17
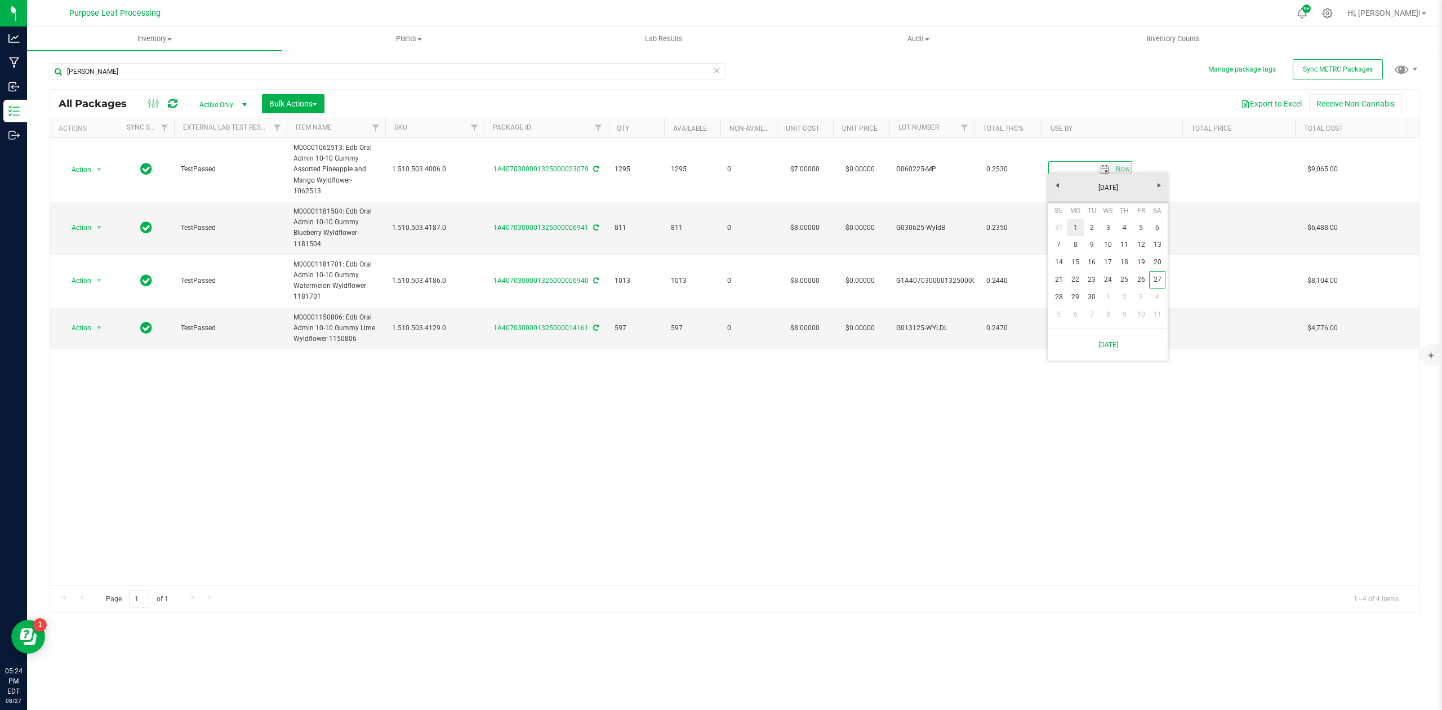
type input "[DATE]"
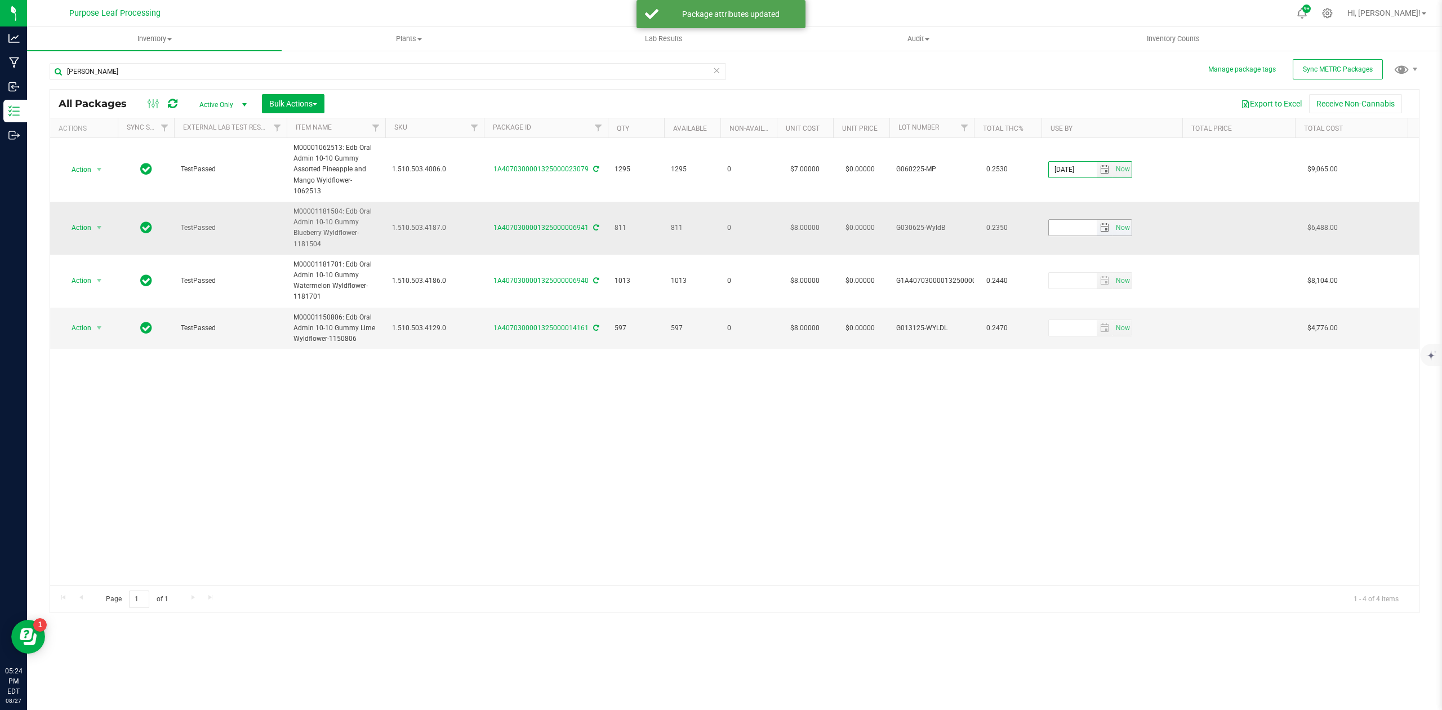
click at [1102, 223] on span "select" at bounding box center [1104, 227] width 9 height 9
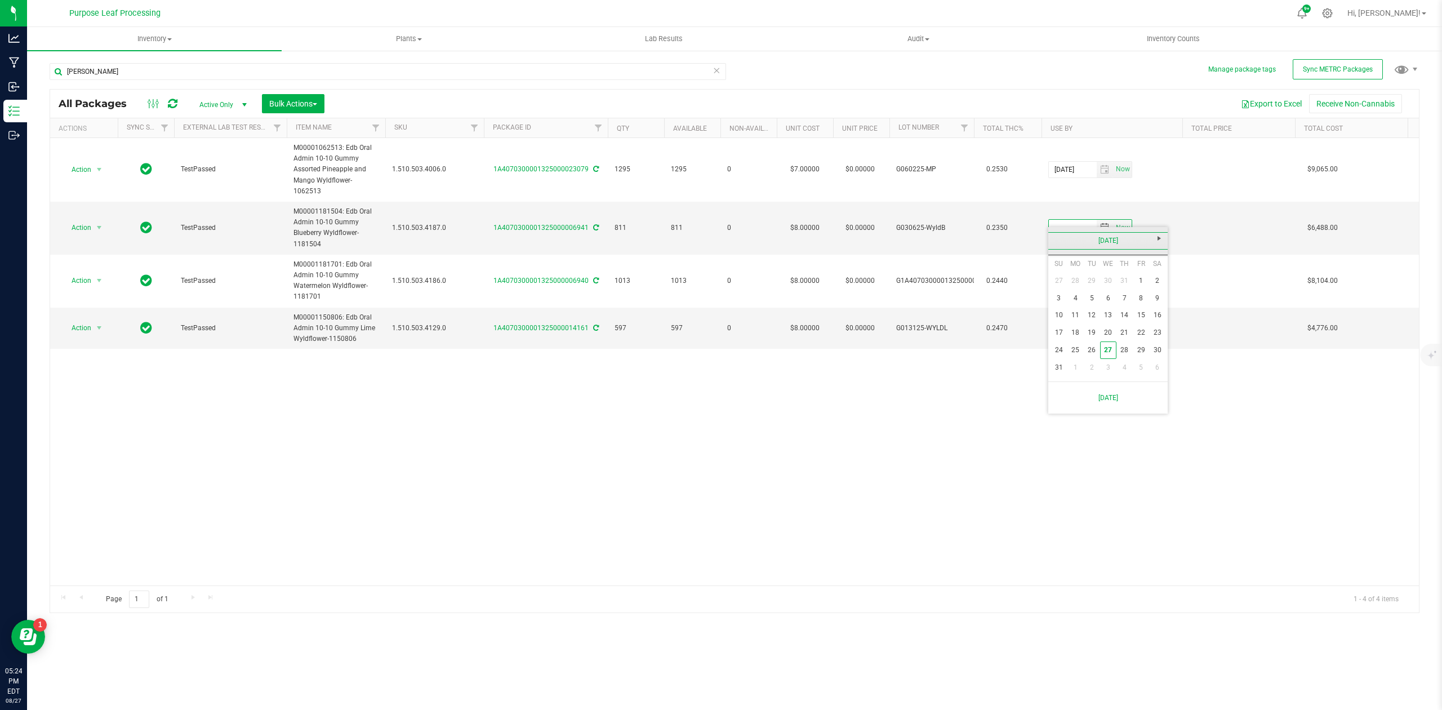
click at [1131, 239] on link "[DATE]" at bounding box center [1107, 240] width 121 height 17
click at [1113, 238] on link "2025" at bounding box center [1107, 240] width 121 height 17
click at [1148, 306] on link "2026" at bounding box center [1150, 302] width 29 height 29
click at [1119, 269] on link "Mar" at bounding box center [1122, 271] width 29 height 29
click at [1122, 278] on link "5" at bounding box center [1124, 280] width 16 height 17
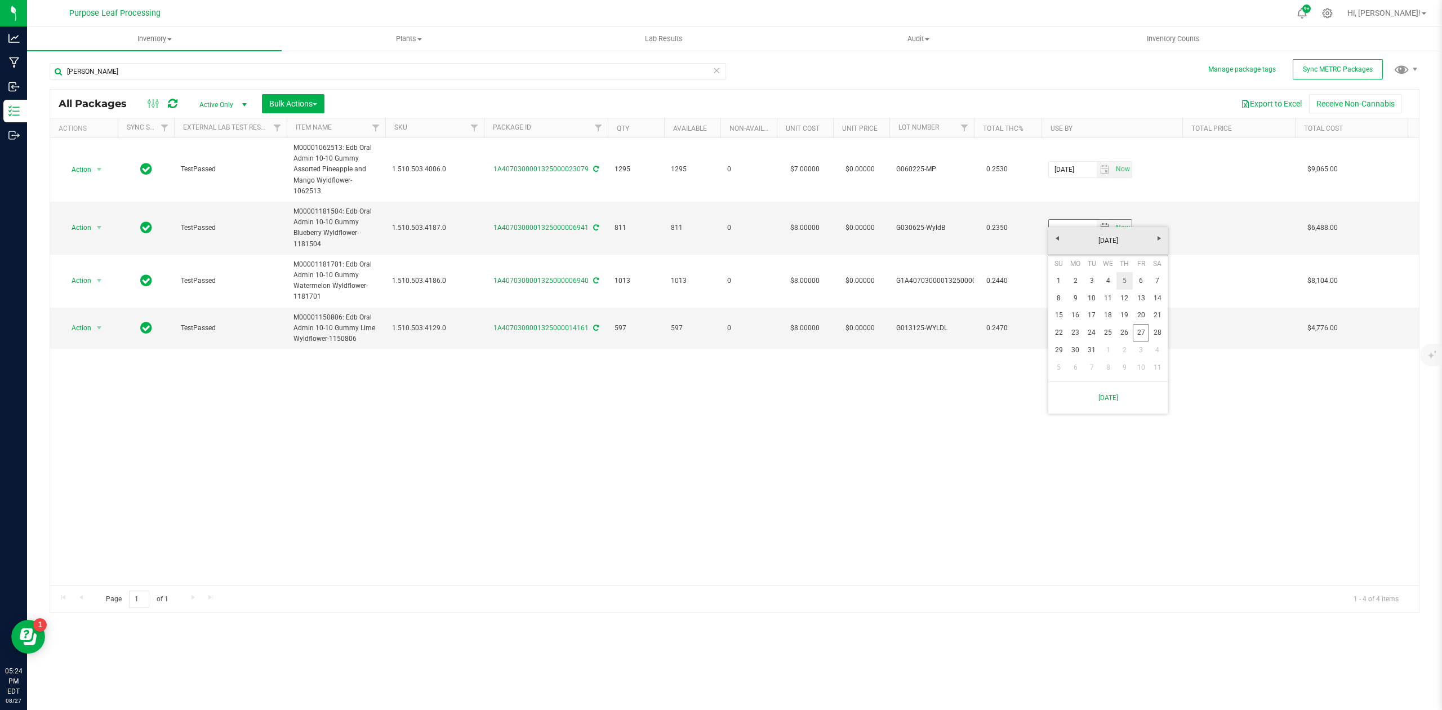
type input "[DATE]"
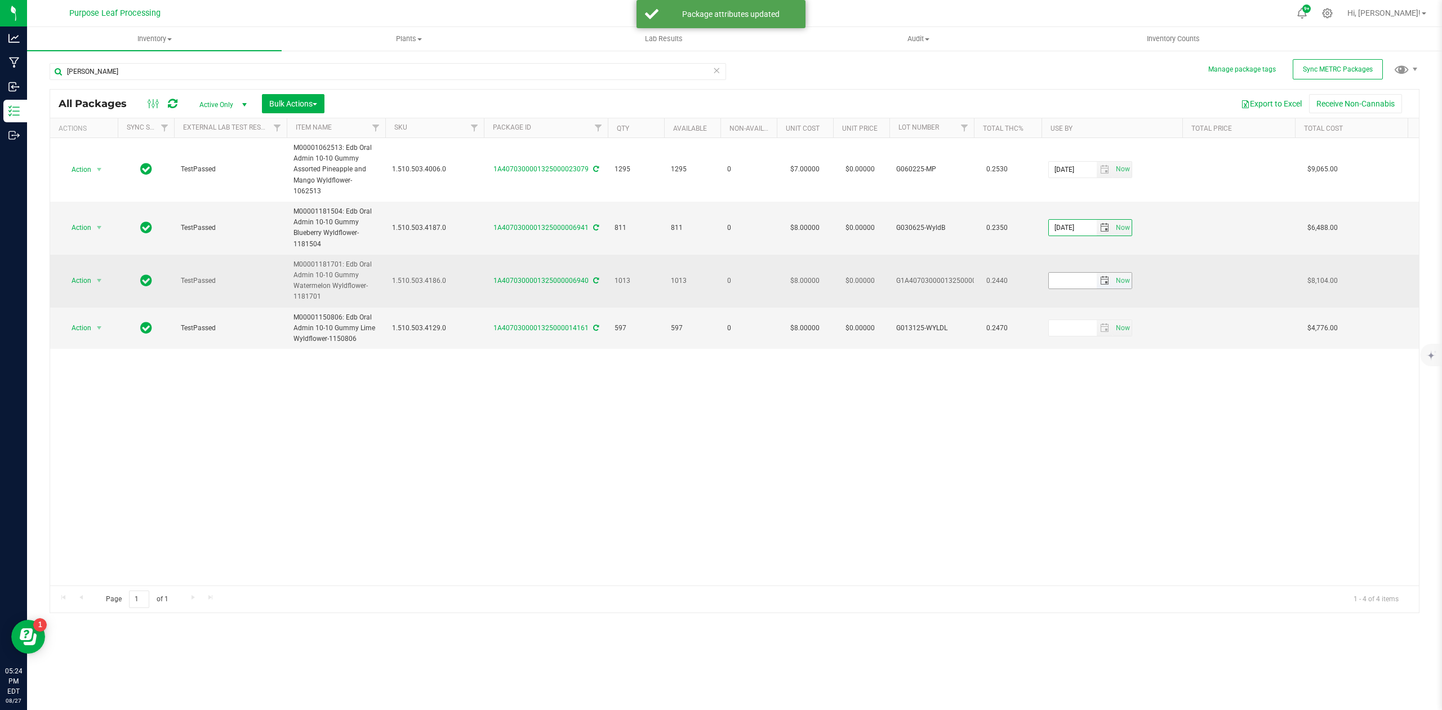
click at [1098, 273] on span "select" at bounding box center [1104, 281] width 16 height 16
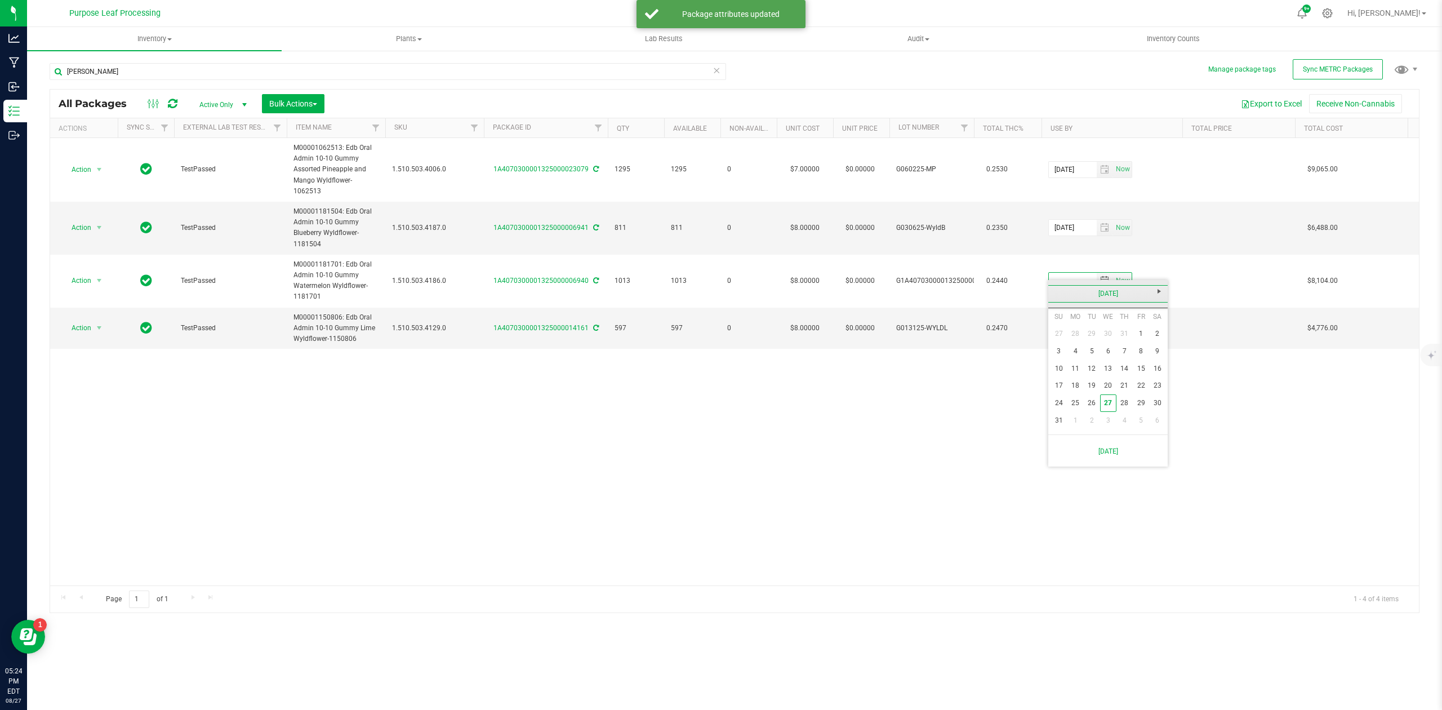
click at [1118, 297] on link "[DATE]" at bounding box center [1107, 293] width 121 height 17
click at [1111, 289] on link "2025" at bounding box center [1107, 293] width 121 height 17
click at [1150, 358] on link "2026" at bounding box center [1150, 355] width 29 height 29
click at [1118, 322] on link "Mar" at bounding box center [1122, 324] width 29 height 29
click at [1091, 332] on link "3" at bounding box center [1091, 333] width 16 height 17
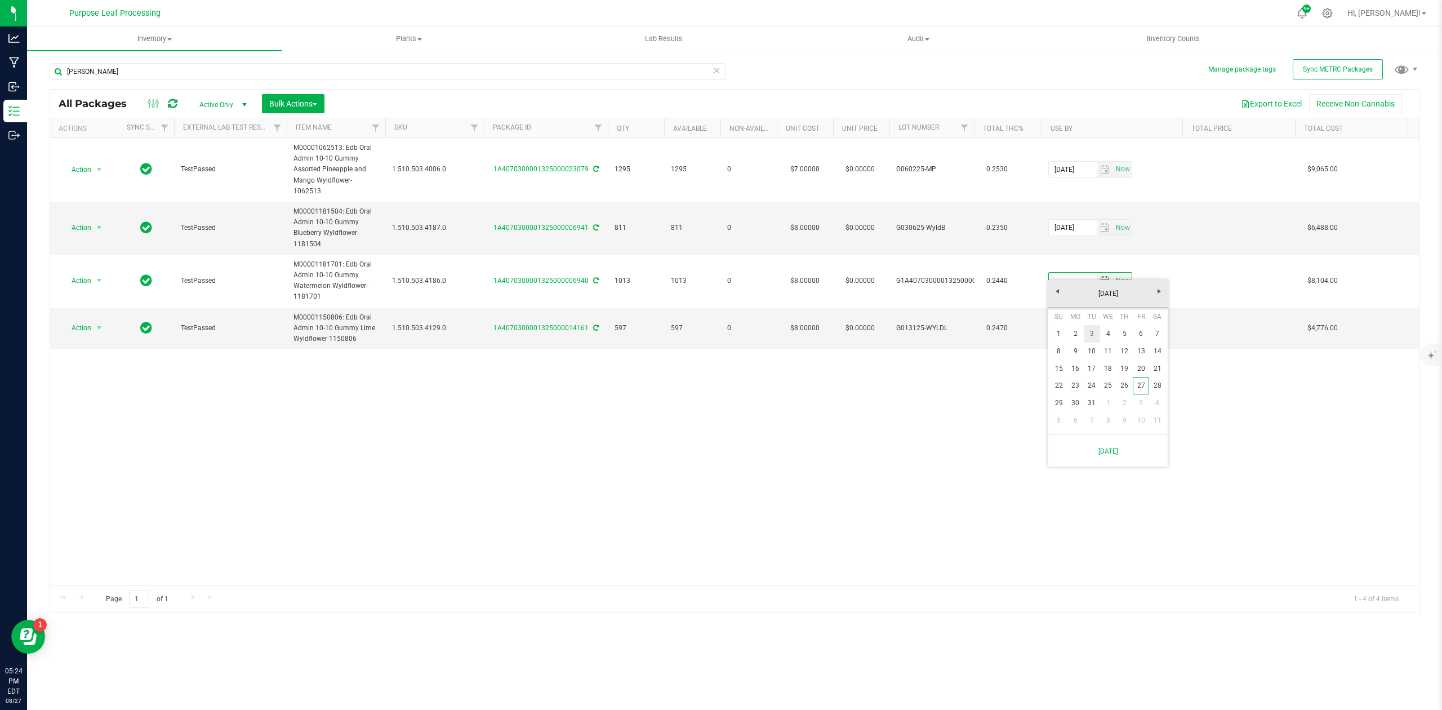
type input "[DATE]"
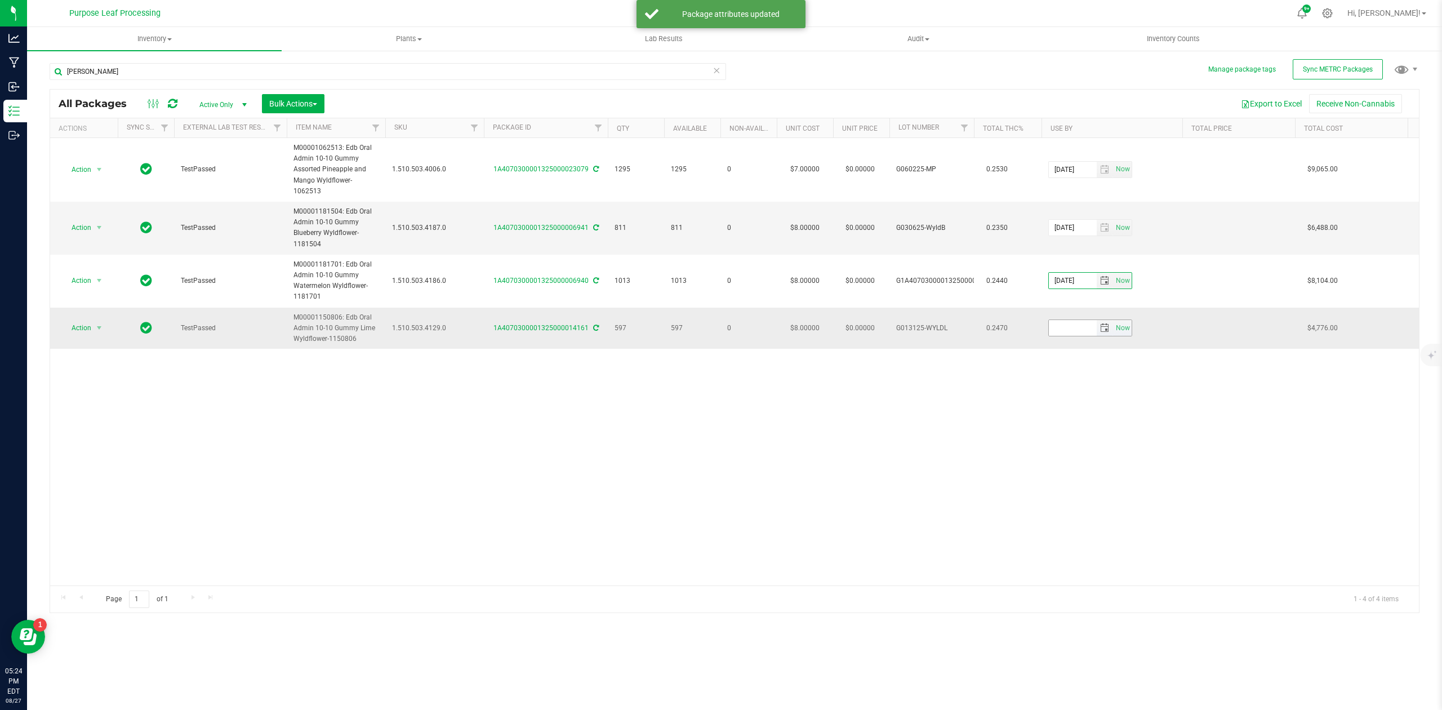
click at [1103, 323] on span "select" at bounding box center [1104, 327] width 9 height 9
click at [1126, 338] on link "[DATE]" at bounding box center [1107, 340] width 121 height 17
click at [1112, 342] on link "2025" at bounding box center [1107, 340] width 121 height 17
click at [1147, 402] on link "2026" at bounding box center [1150, 403] width 29 height 29
click at [1068, 374] on link "Jan" at bounding box center [1064, 371] width 29 height 29
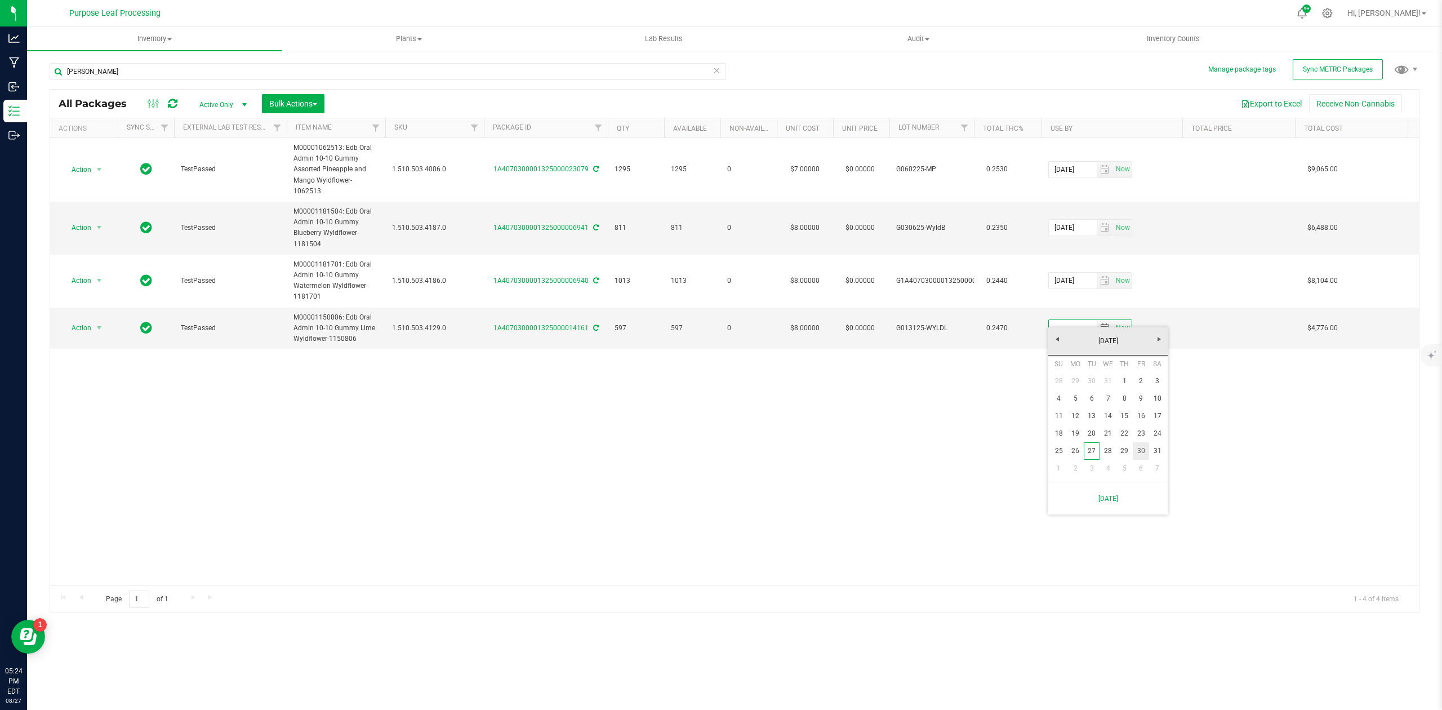
click at [1144, 448] on link "30" at bounding box center [1140, 450] width 16 height 17
type input "[DATE]"
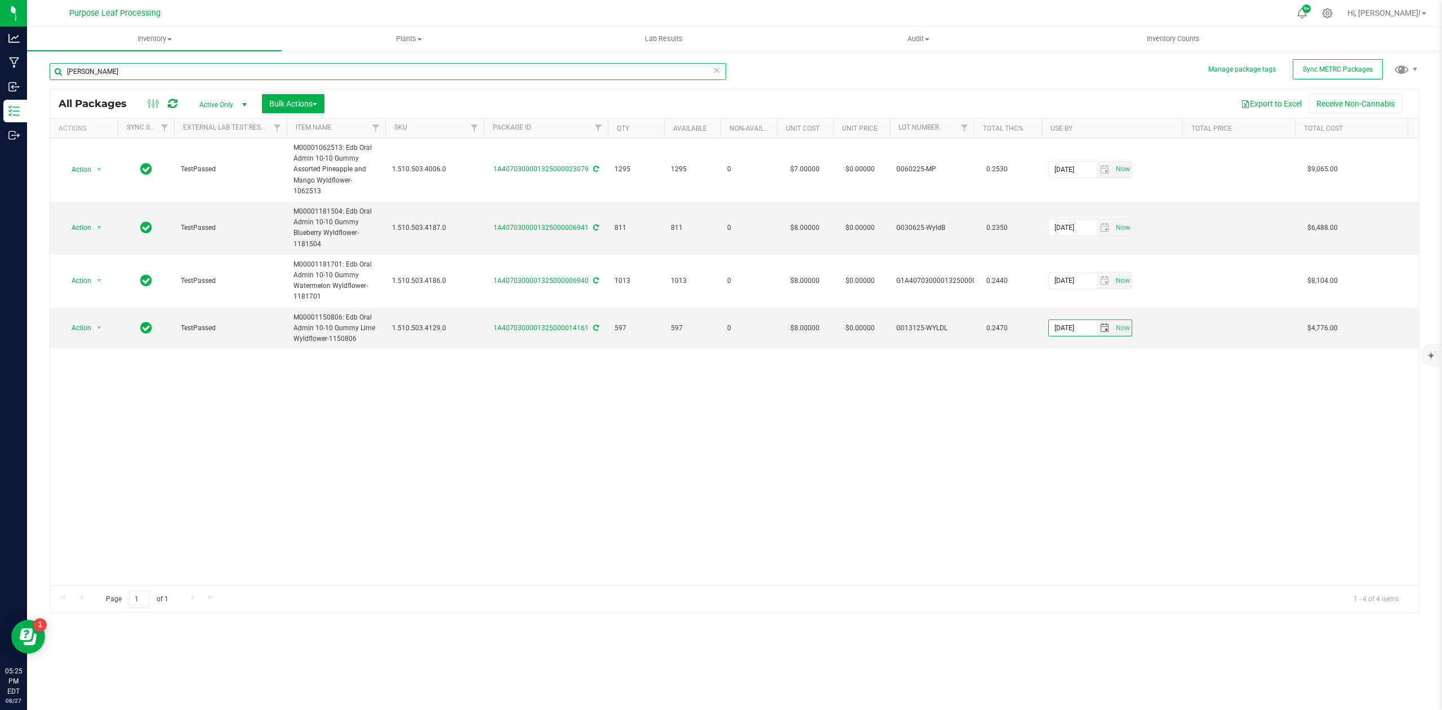
drag, startPoint x: 97, startPoint y: 74, endPoint x: 37, endPoint y: 70, distance: 60.9
click at [37, 70] on div "Manage package tags Sync METRC Packages [PERSON_NAME] All Packages Active Only …" at bounding box center [734, 221] width 1415 height 343
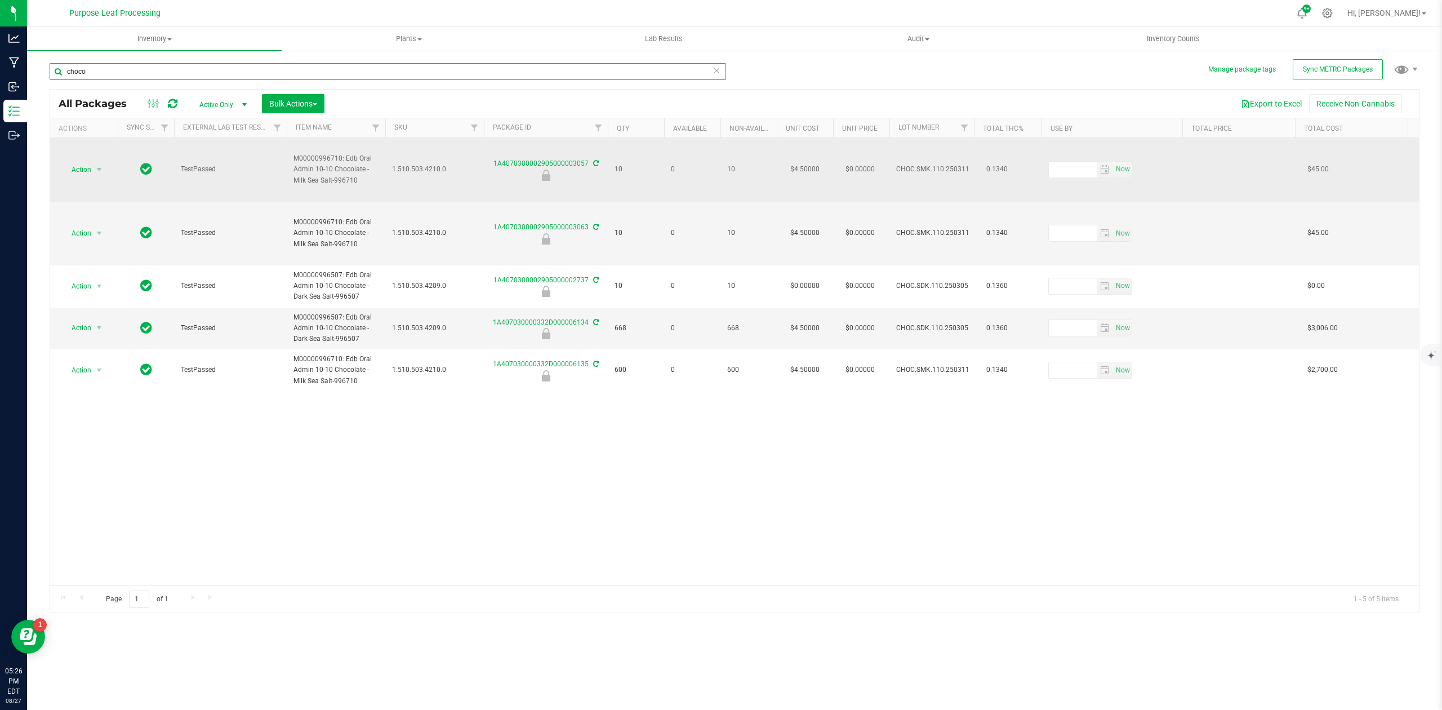
type input "choco"
click at [547, 169] on icon at bounding box center [546, 174] width 8 height 11
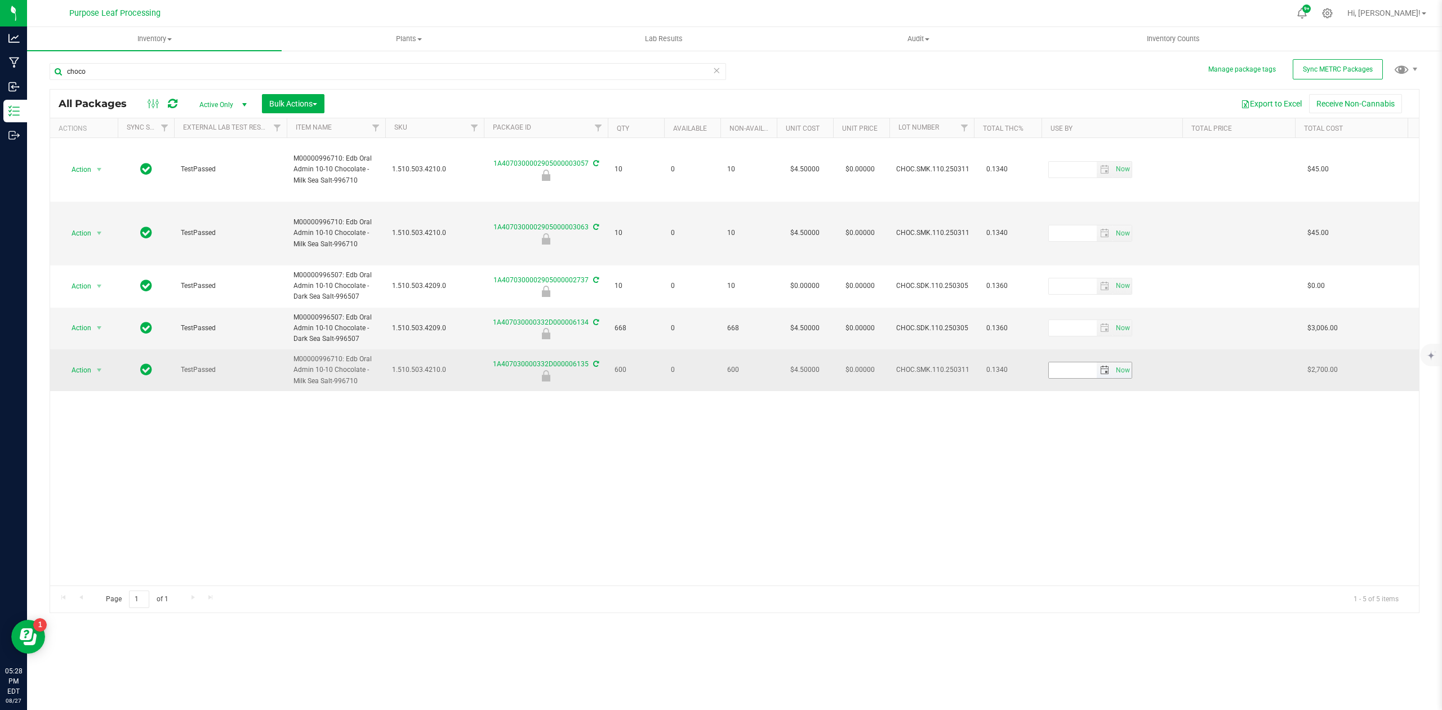
click at [1102, 365] on span "select" at bounding box center [1104, 369] width 9 height 9
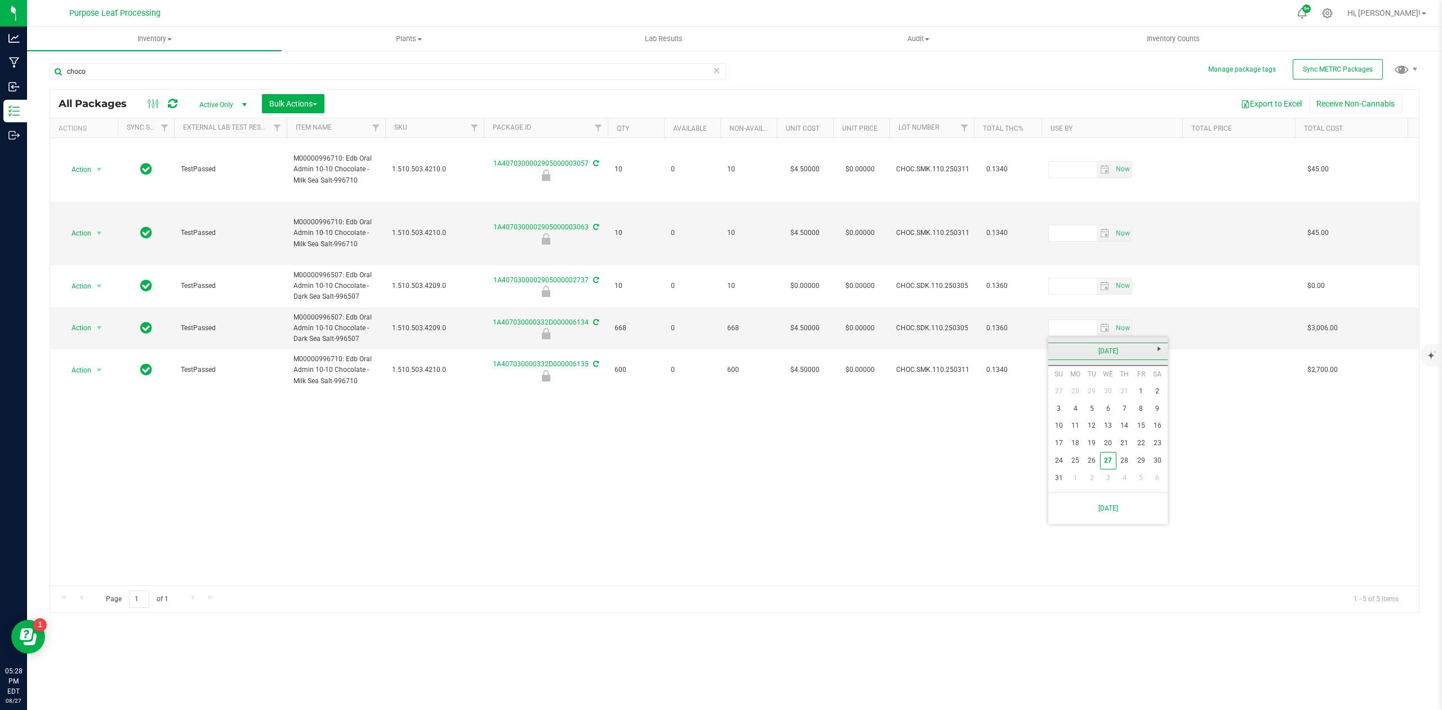
click at [1107, 351] on link "[DATE]" at bounding box center [1107, 350] width 121 height 17
click at [1107, 351] on link "2025" at bounding box center [1107, 350] width 121 height 17
click at [1143, 414] on link "2026" at bounding box center [1150, 413] width 29 height 29
click at [1125, 380] on link "Mar" at bounding box center [1122, 381] width 29 height 29
click at [1088, 407] on link "10" at bounding box center [1091, 408] width 16 height 17
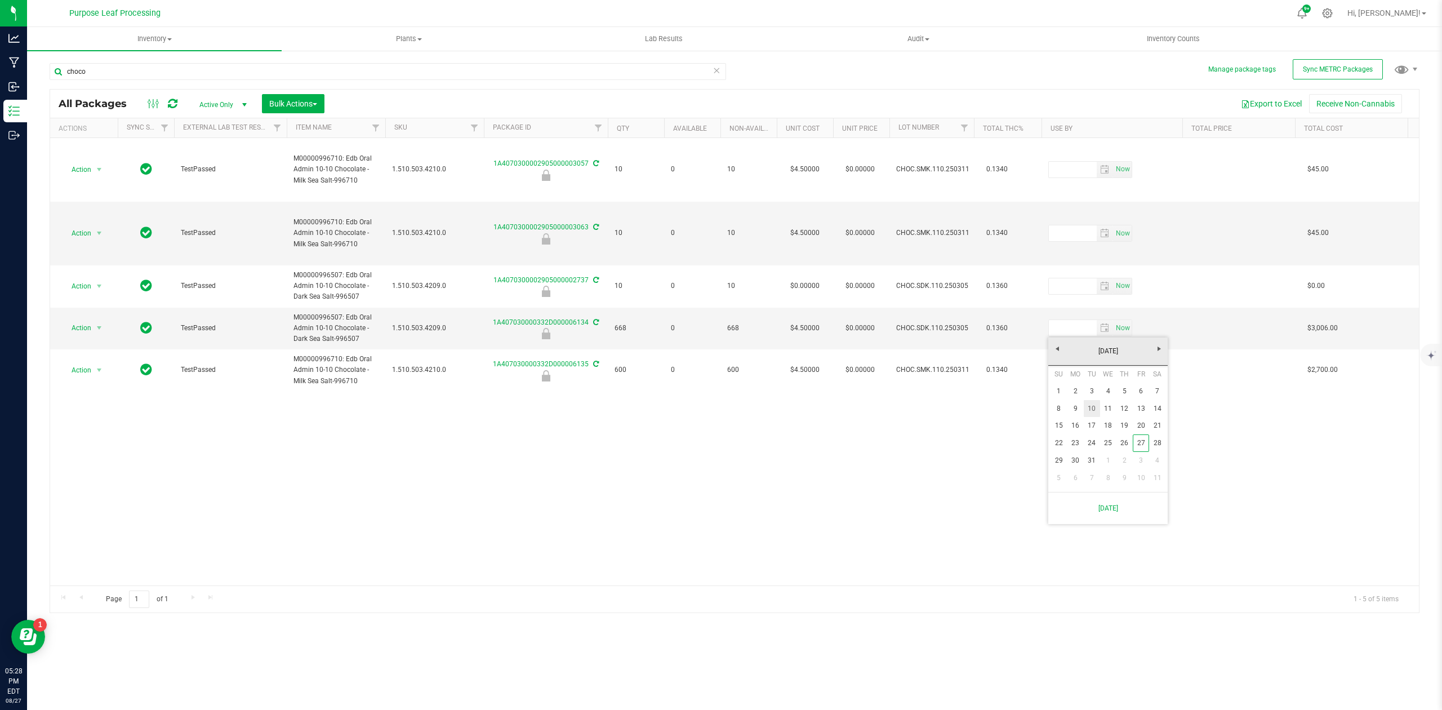
type input "[DATE]"
click at [1102, 229] on span "select" at bounding box center [1104, 233] width 9 height 9
click at [1100, 224] on link "[DATE]" at bounding box center [1107, 224] width 121 height 17
click at [1100, 224] on link "2025" at bounding box center [1107, 224] width 121 height 17
click at [1154, 283] on link "2026" at bounding box center [1150, 286] width 29 height 29
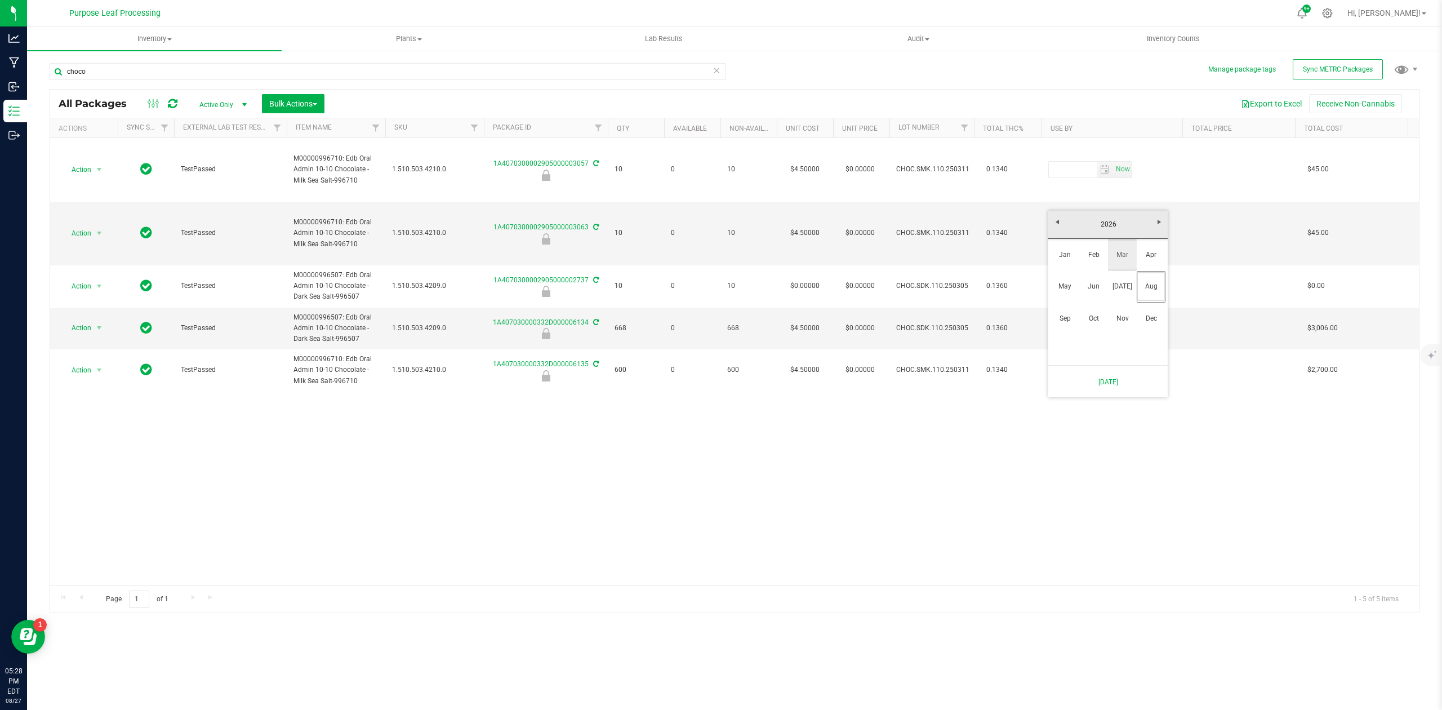
click at [1124, 255] on link "Mar" at bounding box center [1122, 254] width 29 height 29
click at [1092, 280] on link "10" at bounding box center [1091, 281] width 16 height 17
type input "[DATE]"
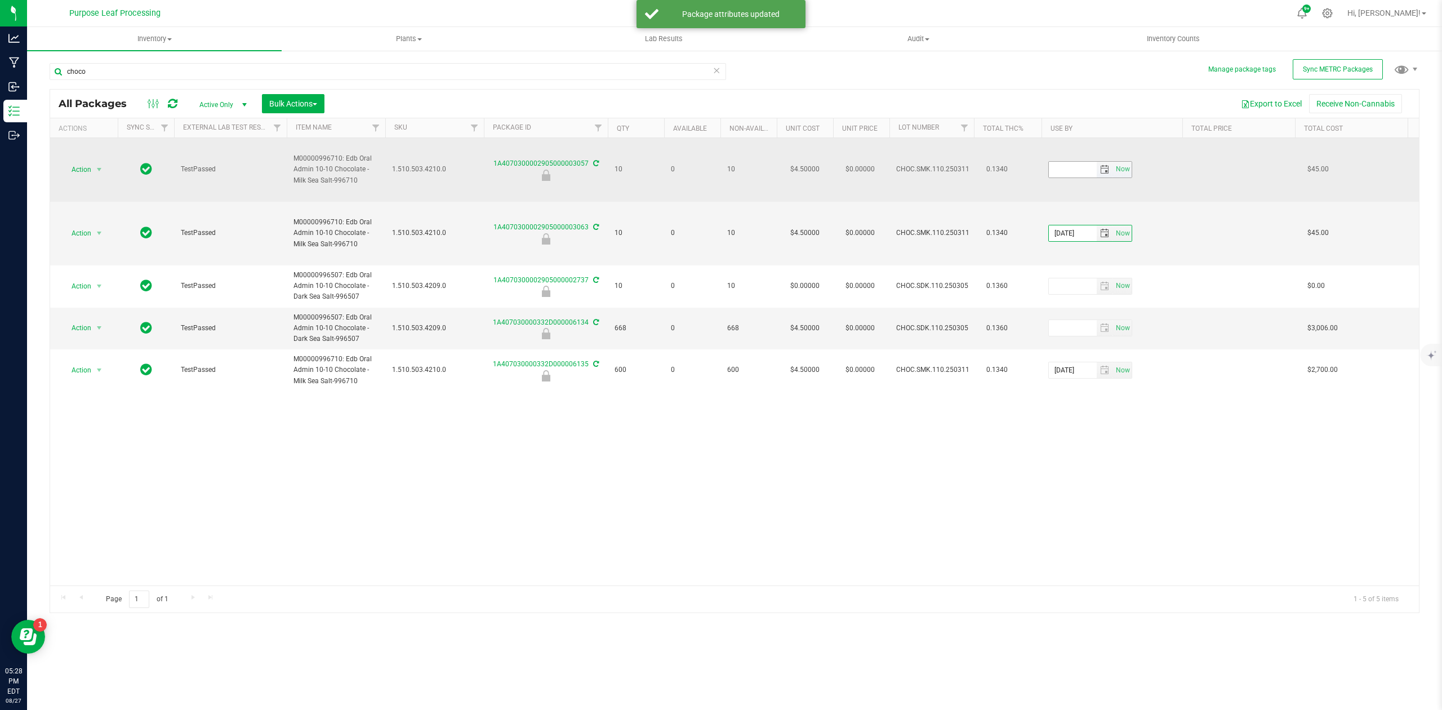
click at [1100, 165] on span "select" at bounding box center [1104, 169] width 9 height 9
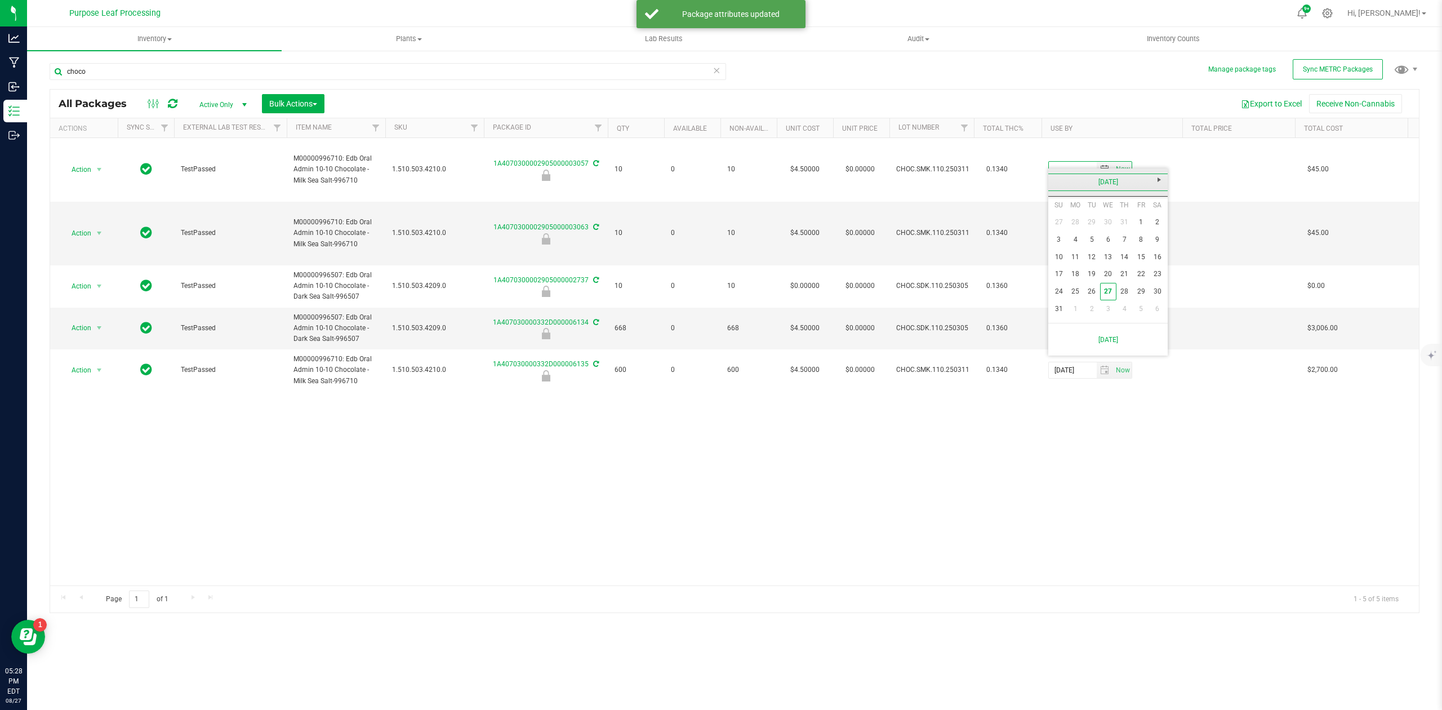
click at [1097, 181] on link "[DATE]" at bounding box center [1107, 181] width 121 height 17
click at [1147, 246] on link "Aug" at bounding box center [1150, 244] width 29 height 29
click at [1101, 180] on link "[DATE]" at bounding box center [1107, 181] width 121 height 17
click at [1104, 176] on link "2025" at bounding box center [1107, 181] width 121 height 17
click at [1158, 246] on link "2026" at bounding box center [1150, 244] width 29 height 29
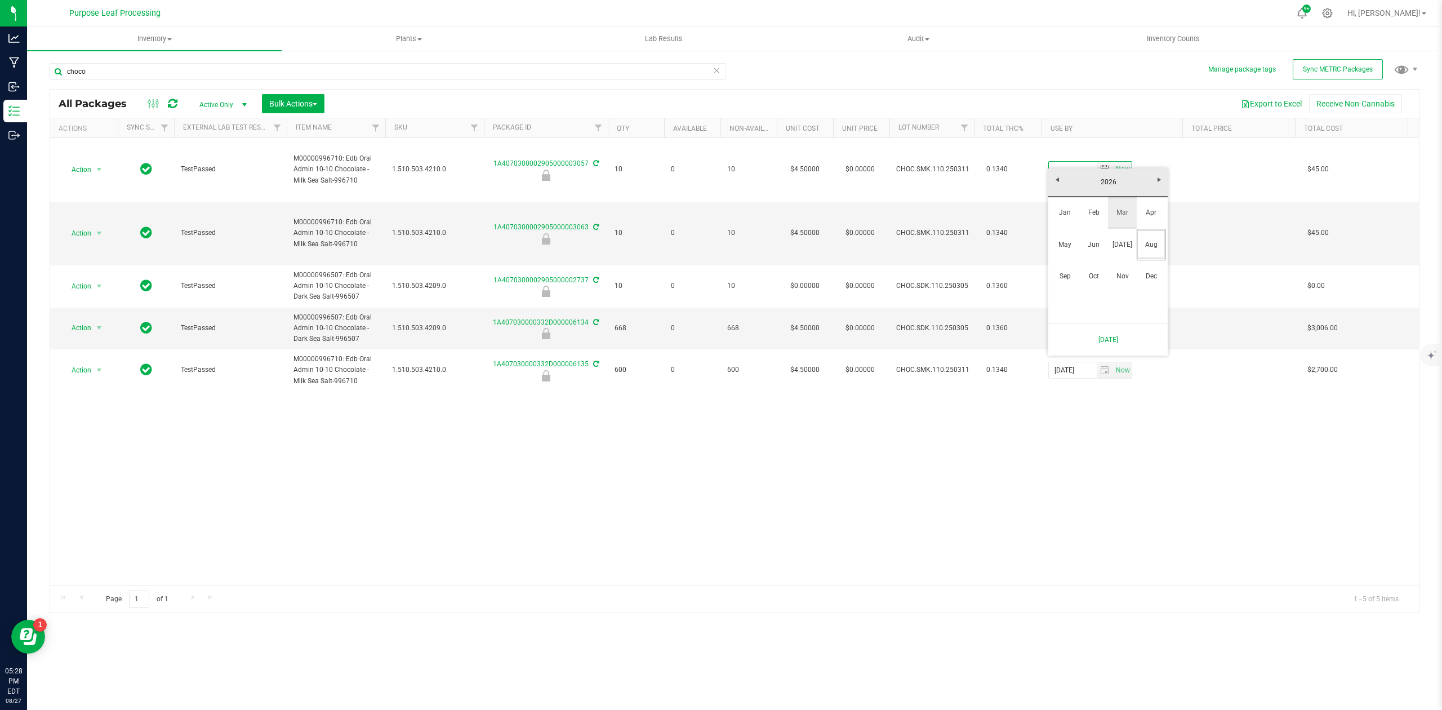
click at [1118, 210] on link "Mar" at bounding box center [1122, 212] width 29 height 29
click at [1091, 242] on link "10" at bounding box center [1091, 239] width 16 height 17
type input "[DATE]"
click at [844, 427] on div "Action Action Edit attributes Global inventory Locate package Print package lab…" at bounding box center [734, 361] width 1368 height 447
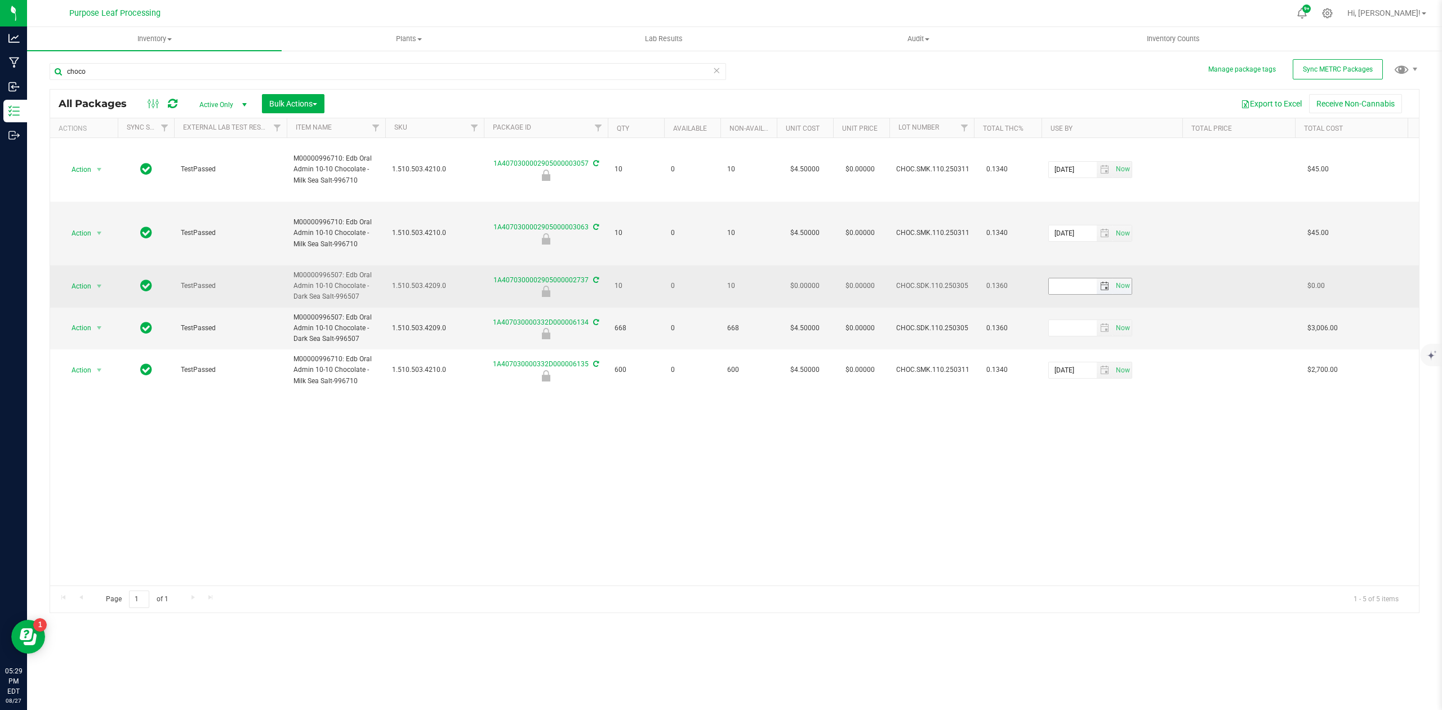
click at [1104, 282] on span "select" at bounding box center [1104, 286] width 9 height 9
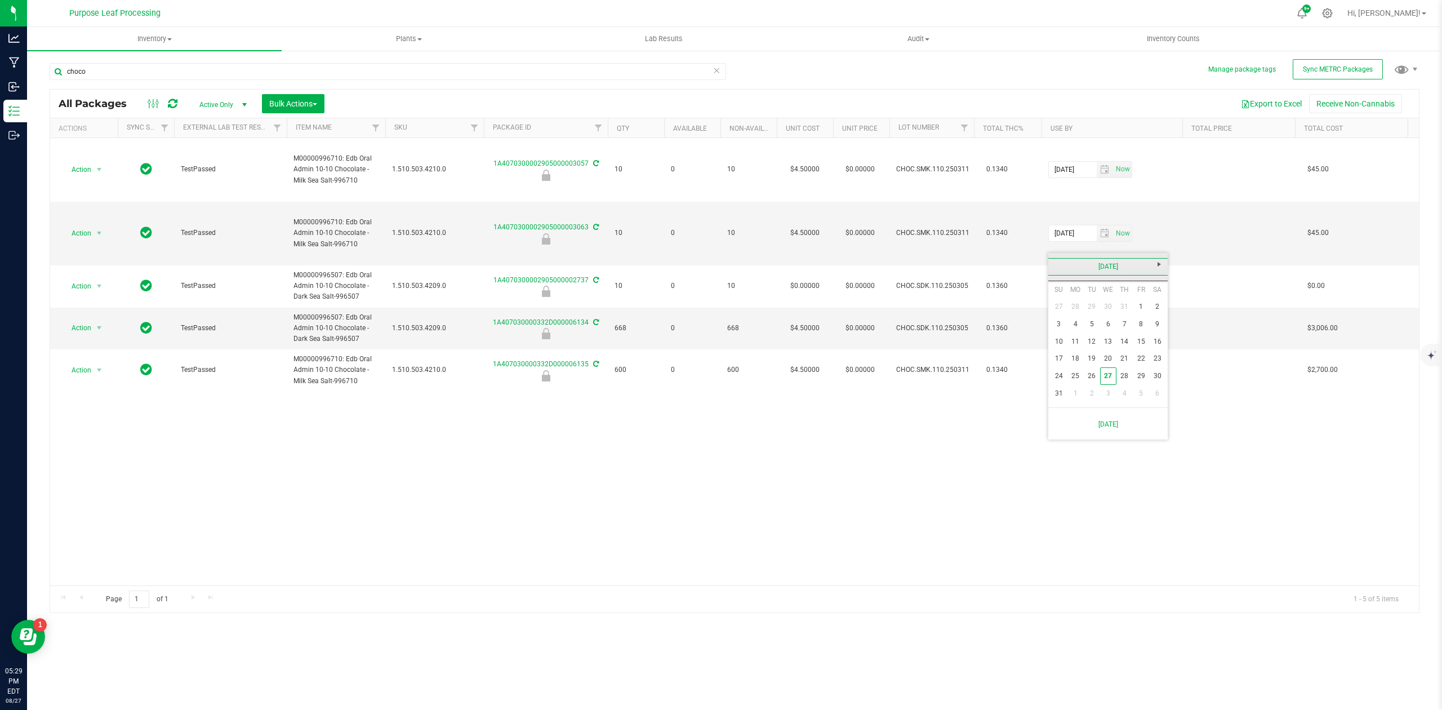
click at [1112, 266] on link "[DATE]" at bounding box center [1107, 266] width 121 height 17
click at [1112, 266] on link "2025" at bounding box center [1107, 266] width 121 height 17
click at [1150, 332] on link "2026" at bounding box center [1150, 328] width 29 height 29
click at [1131, 298] on link "Mar" at bounding box center [1122, 297] width 29 height 29
click at [1124, 305] on link "5" at bounding box center [1124, 306] width 16 height 17
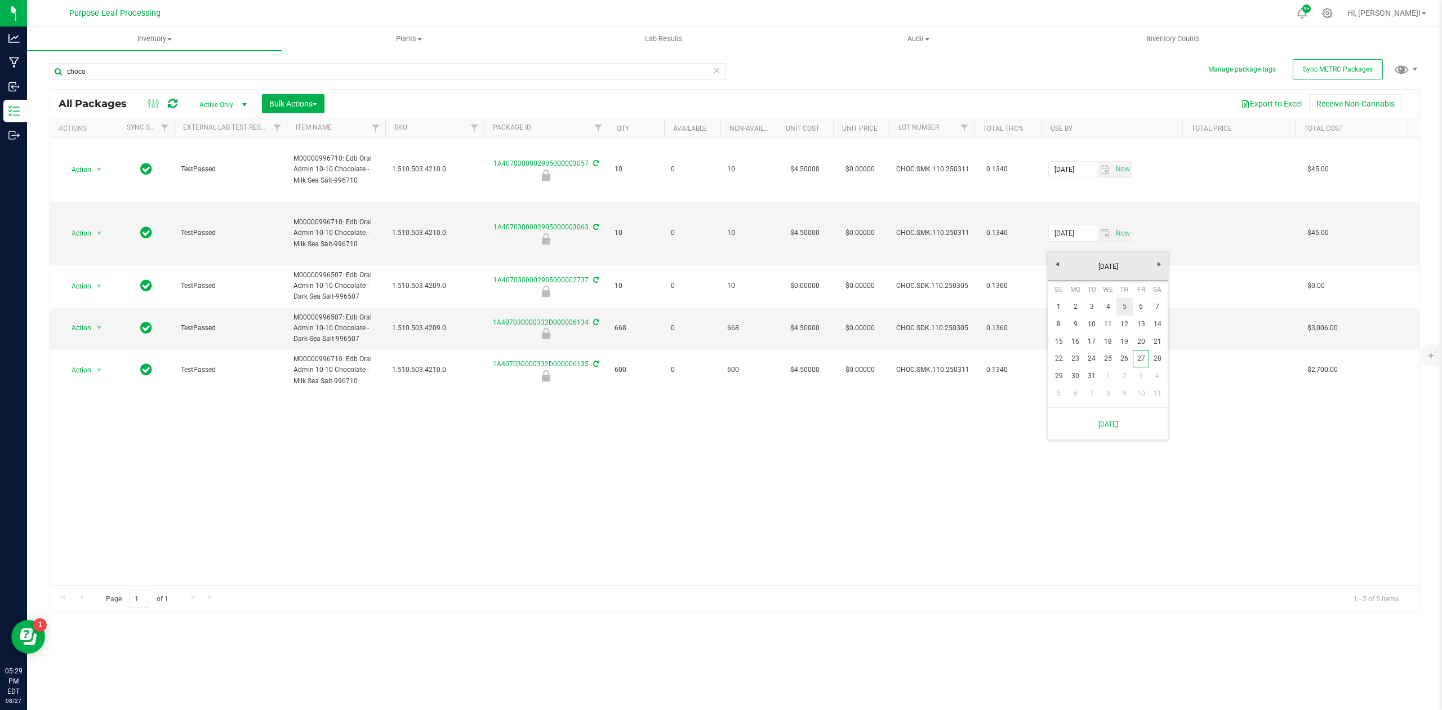
type input "[DATE]"
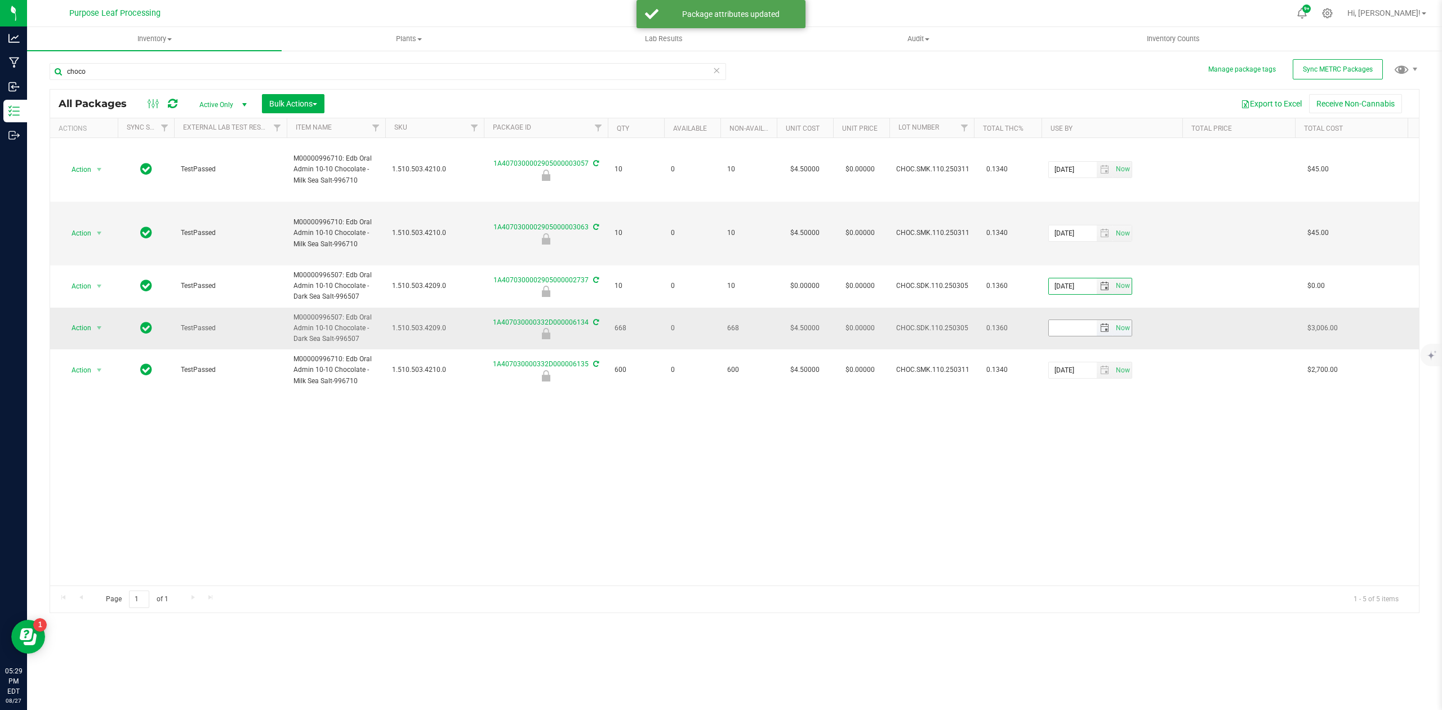
click at [1098, 320] on span "select" at bounding box center [1104, 328] width 16 height 16
click at [1103, 307] on link "[DATE]" at bounding box center [1107, 308] width 121 height 17
click at [1104, 307] on link "2025" at bounding box center [1107, 308] width 121 height 17
click at [1144, 367] on link "2026" at bounding box center [1150, 370] width 29 height 29
click at [1122, 338] on link "Mar" at bounding box center [1122, 339] width 29 height 29
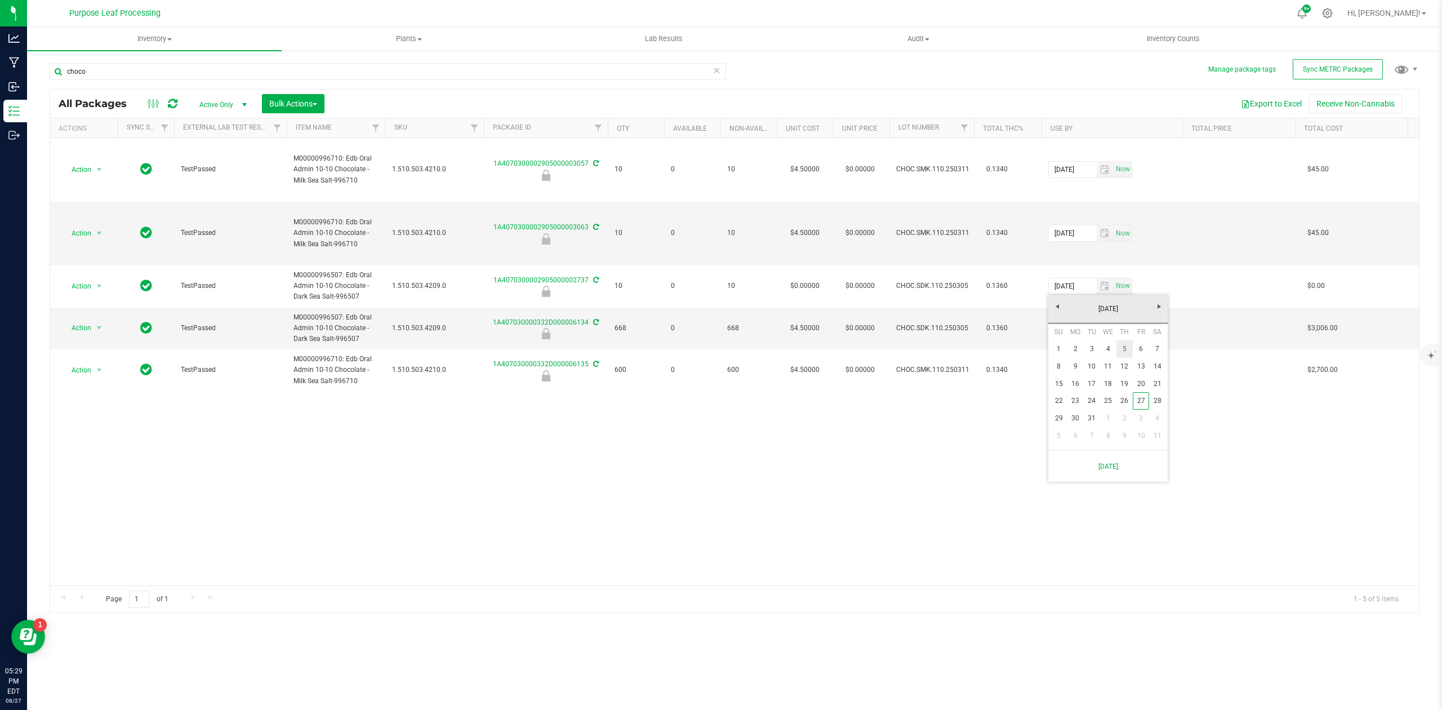
click at [1125, 350] on link "5" at bounding box center [1124, 348] width 16 height 17
type input "[DATE]"
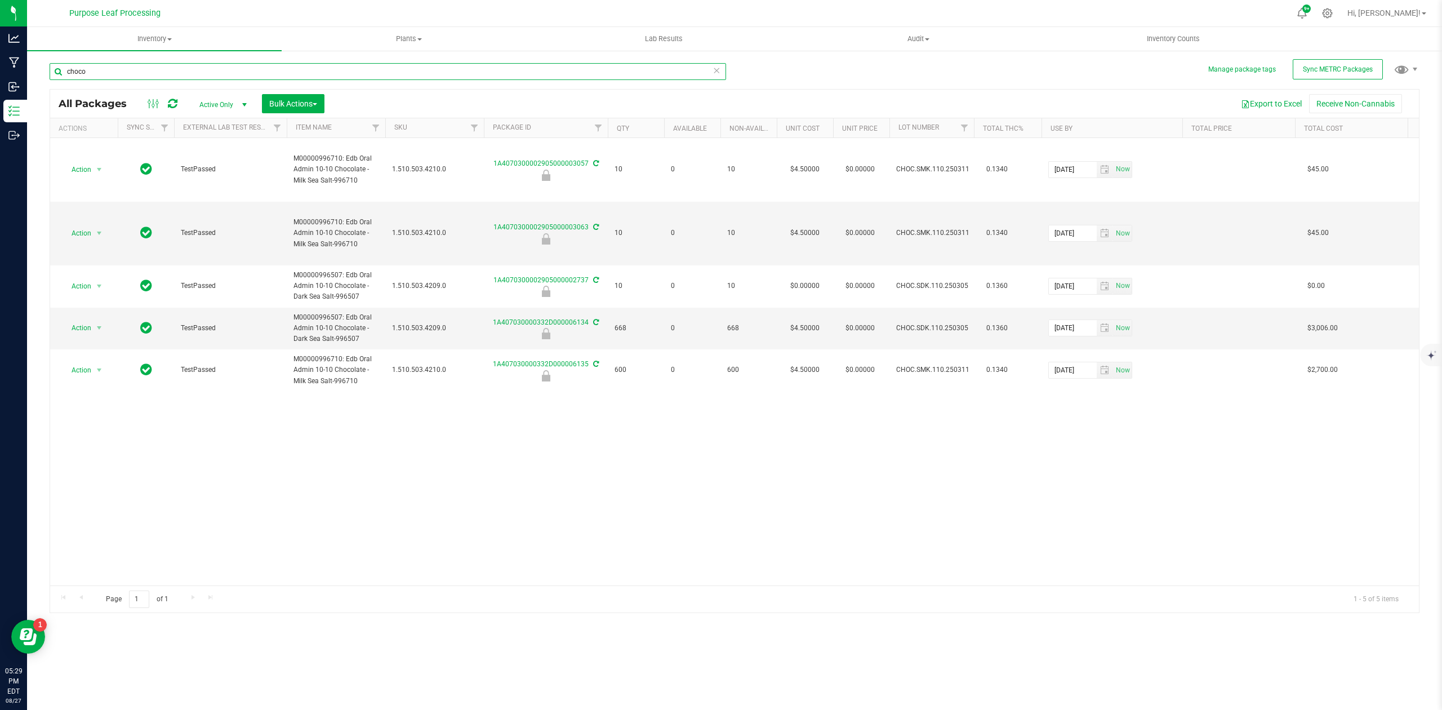
drag, startPoint x: 99, startPoint y: 73, endPoint x: 28, endPoint y: 78, distance: 71.1
click at [28, 78] on div "Manage package tags Sync METRC Packages choco All Packages Active Only Active O…" at bounding box center [734, 221] width 1415 height 343
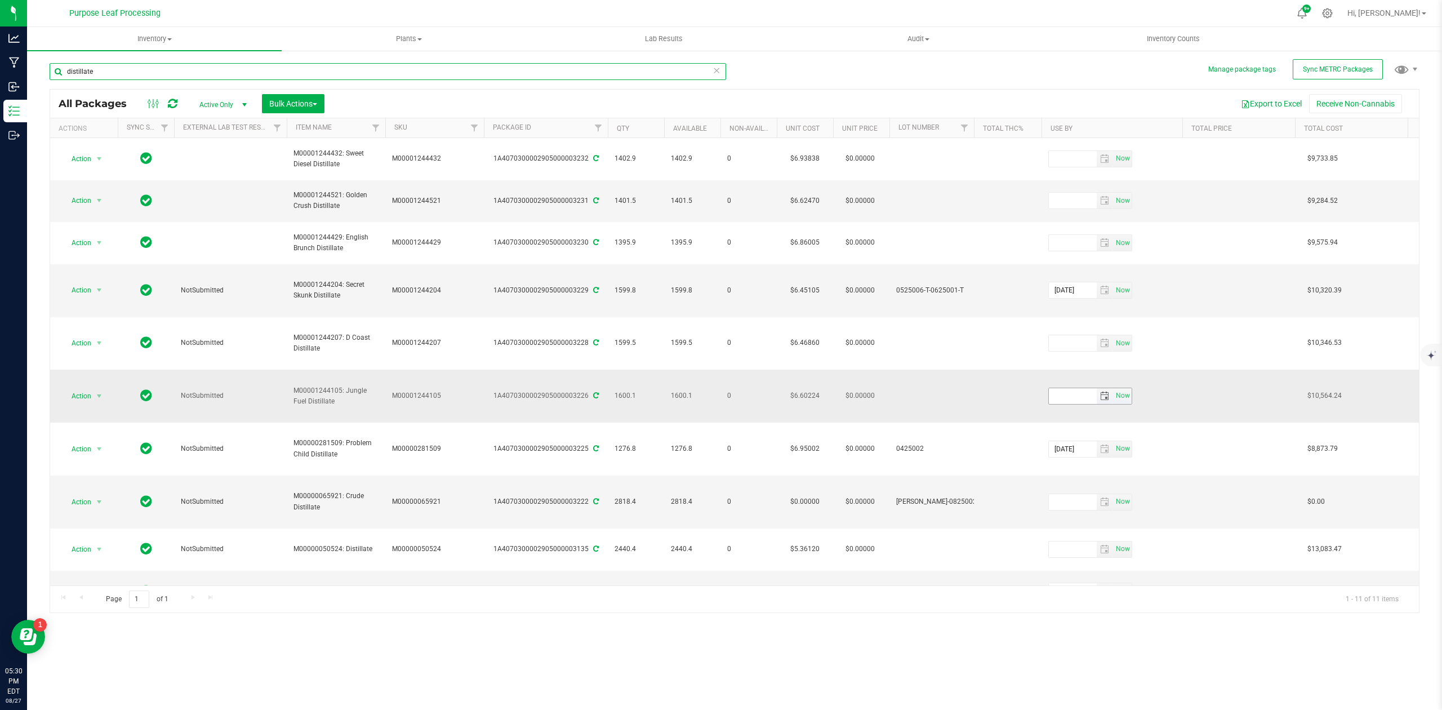
click at [1103, 391] on span "select" at bounding box center [1104, 395] width 9 height 9
type input "distillate"
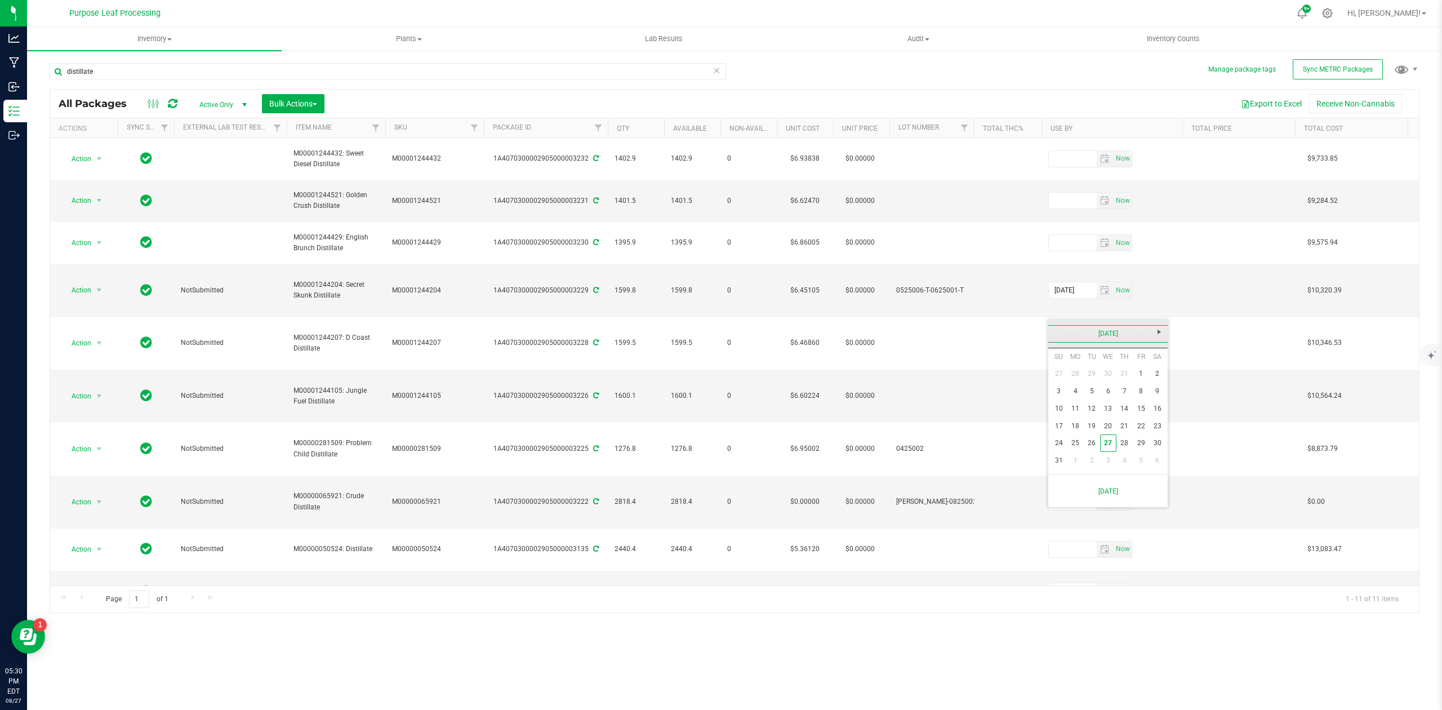
click at [1118, 338] on link "[DATE]" at bounding box center [1107, 333] width 121 height 17
click at [1109, 336] on link "2025" at bounding box center [1107, 333] width 121 height 17
click at [1153, 400] on link "2026" at bounding box center [1150, 396] width 29 height 29
click at [1153, 399] on link "Aug" at bounding box center [1150, 396] width 29 height 29
click at [1093, 444] on link "25" at bounding box center [1091, 442] width 16 height 17
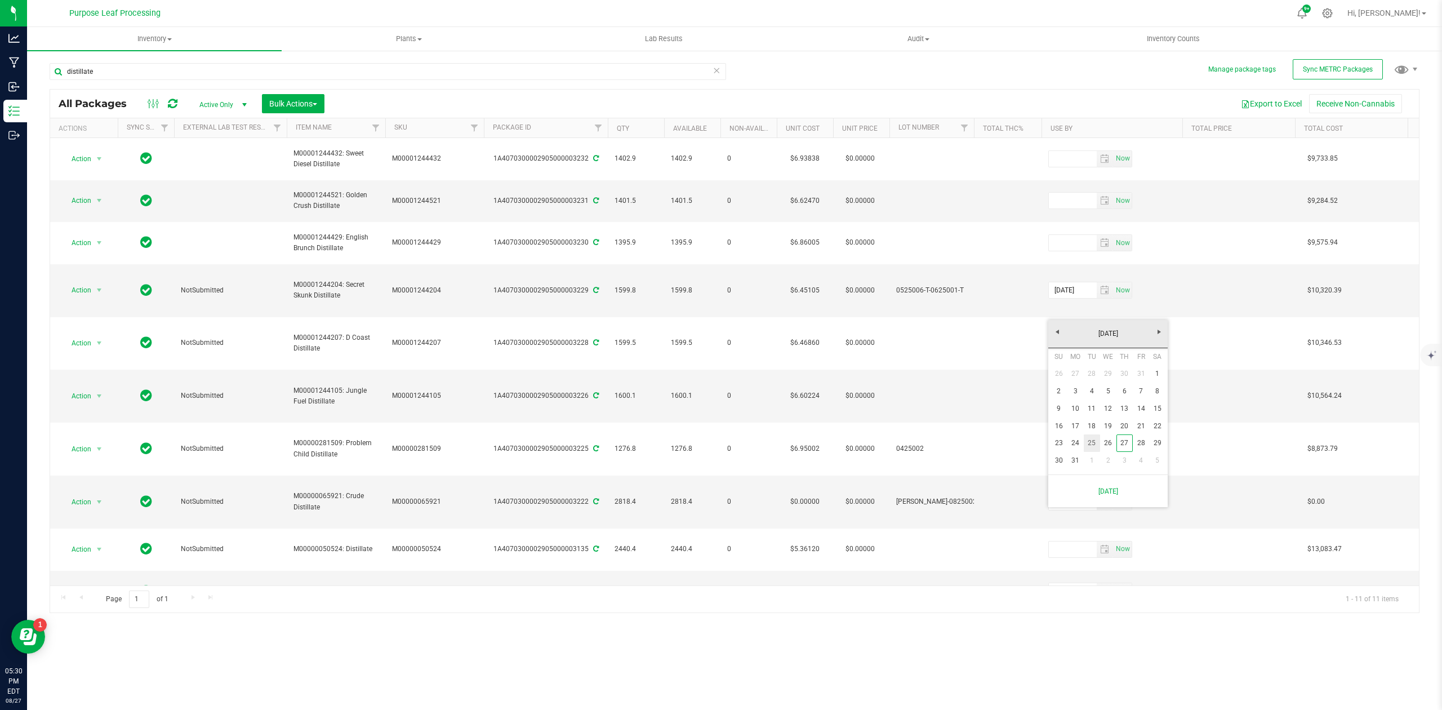
type input "[DATE]"
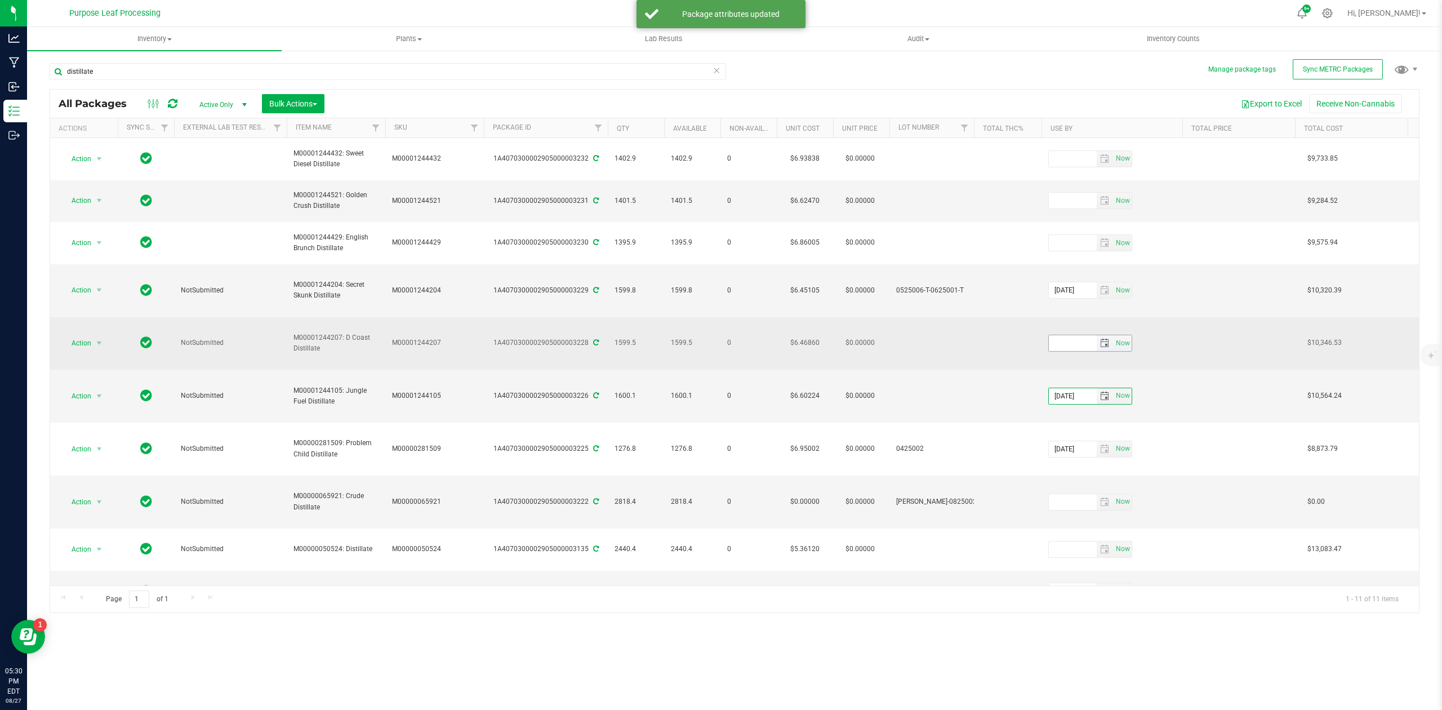
click at [1100, 338] on span "select" at bounding box center [1104, 342] width 9 height 9
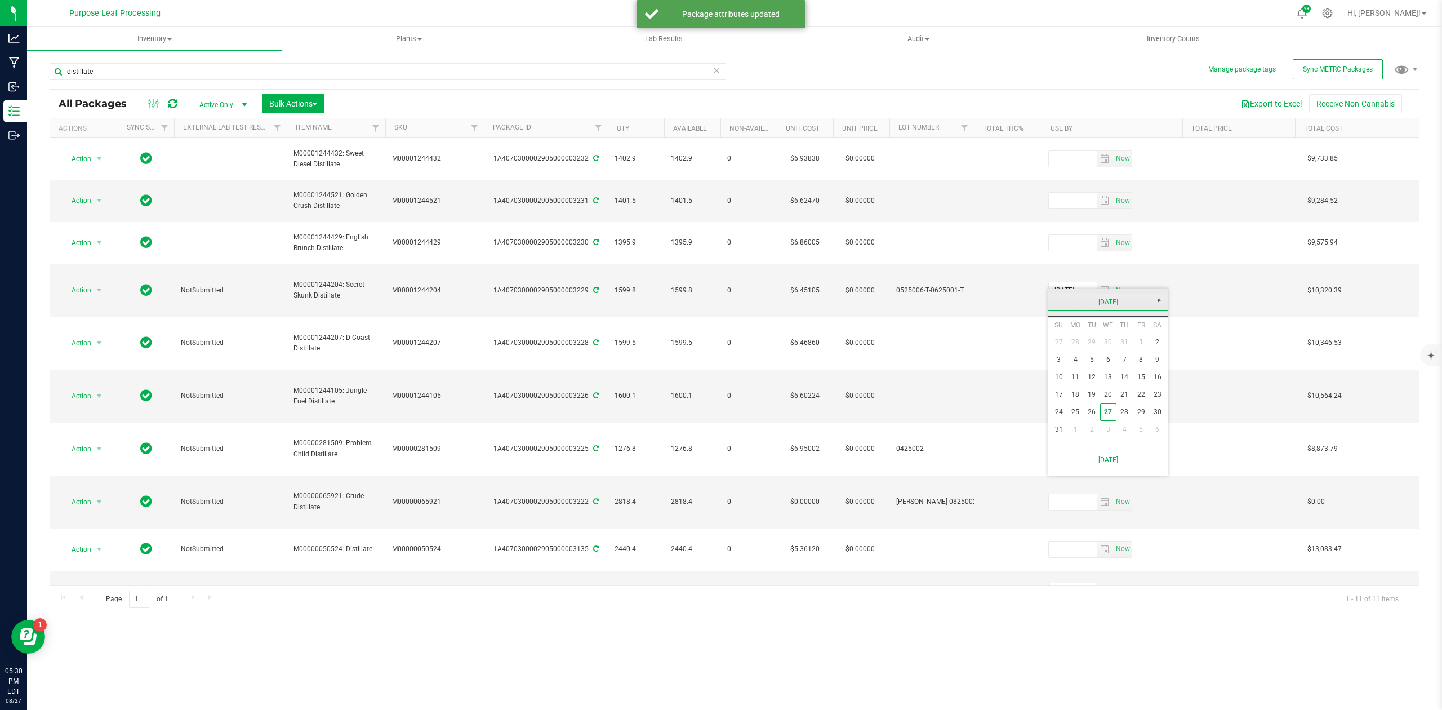
click at [1115, 305] on link "[DATE]" at bounding box center [1107, 301] width 121 height 17
click at [1115, 305] on link "2025" at bounding box center [1107, 301] width 121 height 17
click at [1143, 363] on link "2026" at bounding box center [1150, 364] width 29 height 29
click at [1156, 359] on link "Aug" at bounding box center [1150, 364] width 29 height 29
click at [1088, 411] on link "25" at bounding box center [1091, 411] width 16 height 17
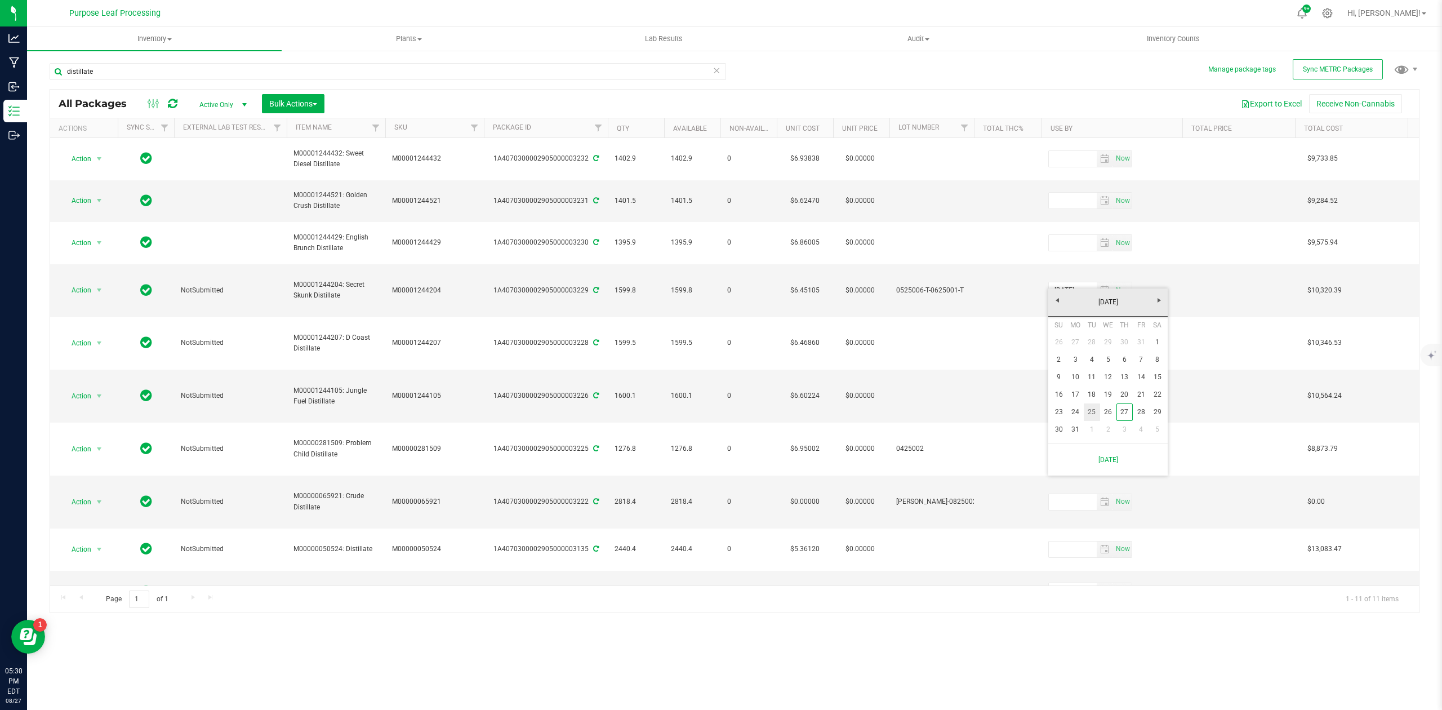
type input "[DATE]"
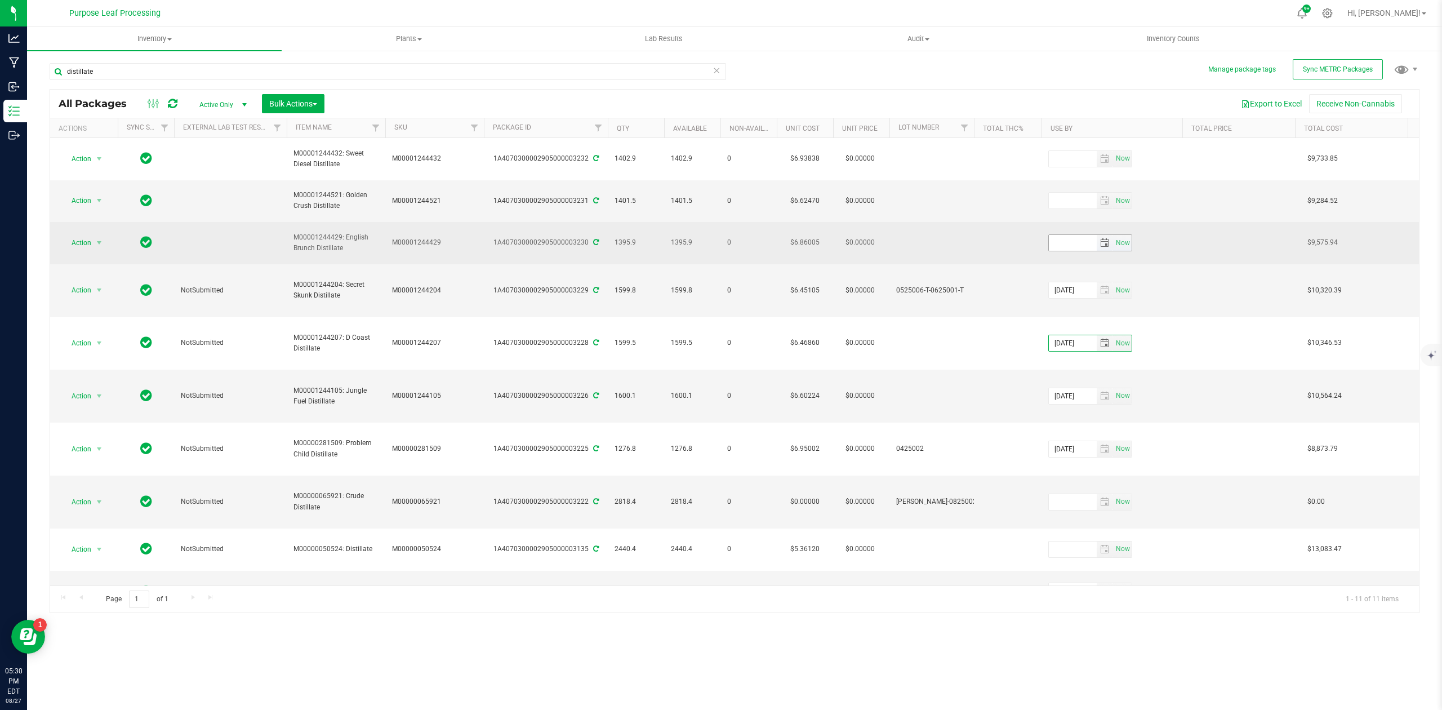
click at [1107, 238] on span "select" at bounding box center [1104, 242] width 9 height 9
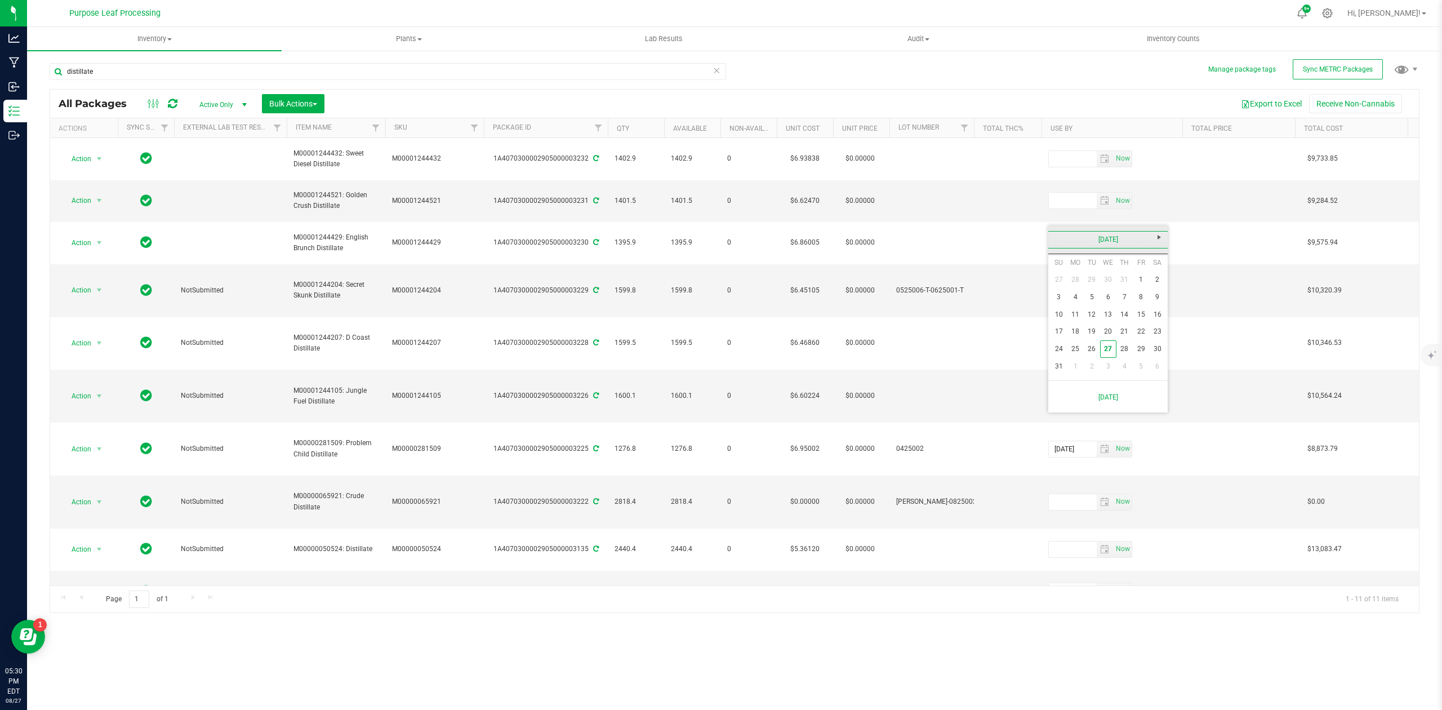
click at [1105, 239] on link "[DATE]" at bounding box center [1107, 239] width 121 height 17
click at [1152, 301] on link "Aug" at bounding box center [1150, 301] width 29 height 29
click at [1109, 246] on link "[DATE]" at bounding box center [1107, 239] width 121 height 17
click at [1109, 242] on link "2025" at bounding box center [1107, 239] width 121 height 17
click at [1151, 302] on link "2026" at bounding box center [1150, 301] width 29 height 29
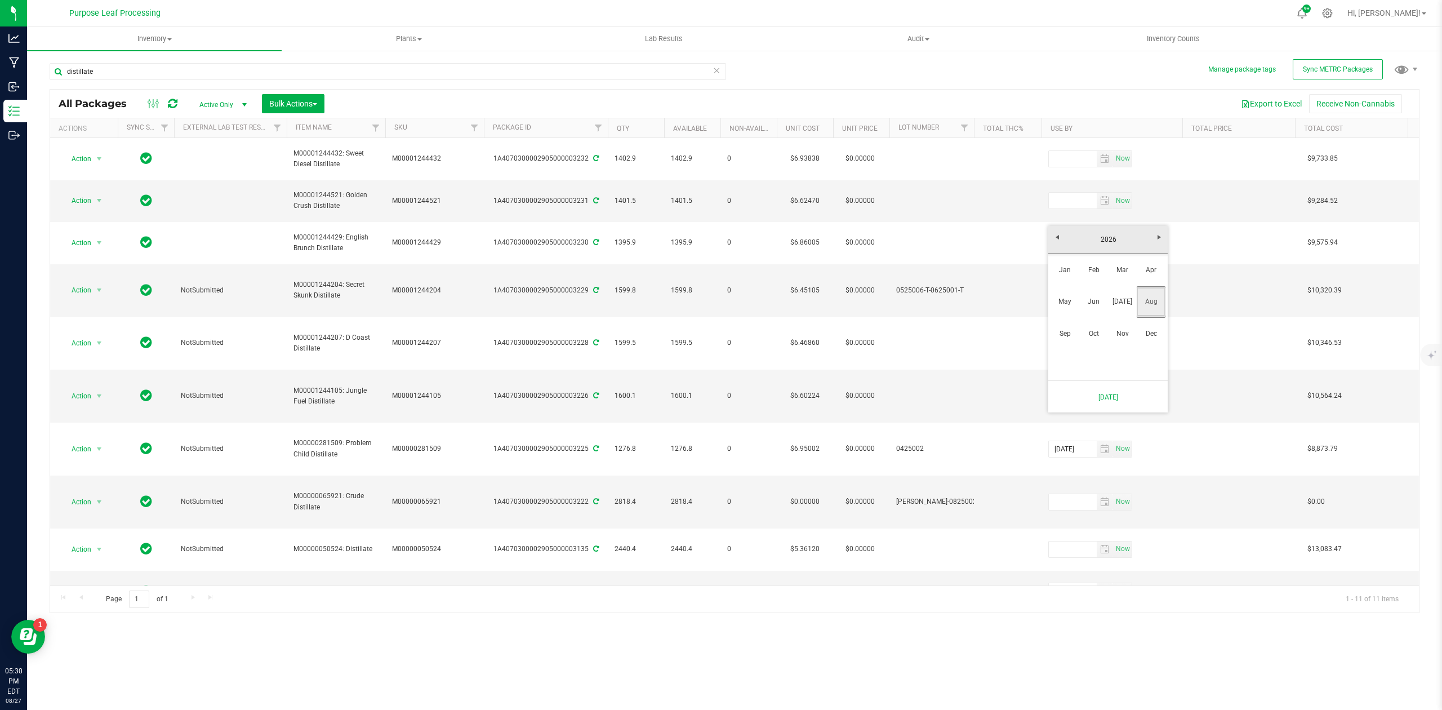
click at [1145, 301] on link "Aug" at bounding box center [1150, 301] width 29 height 29
click at [1107, 347] on link "26" at bounding box center [1108, 348] width 16 height 17
type input "[DATE]"
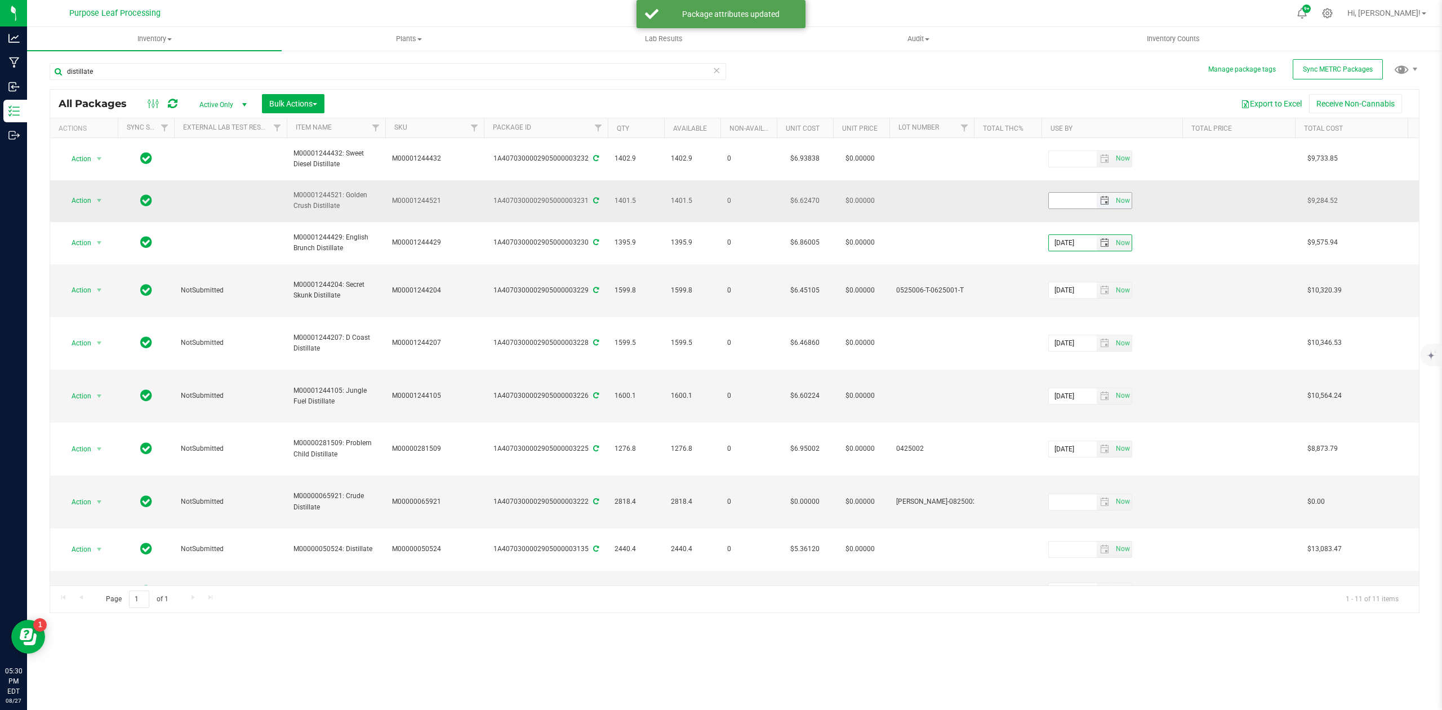
click at [1103, 196] on span "select" at bounding box center [1104, 200] width 9 height 9
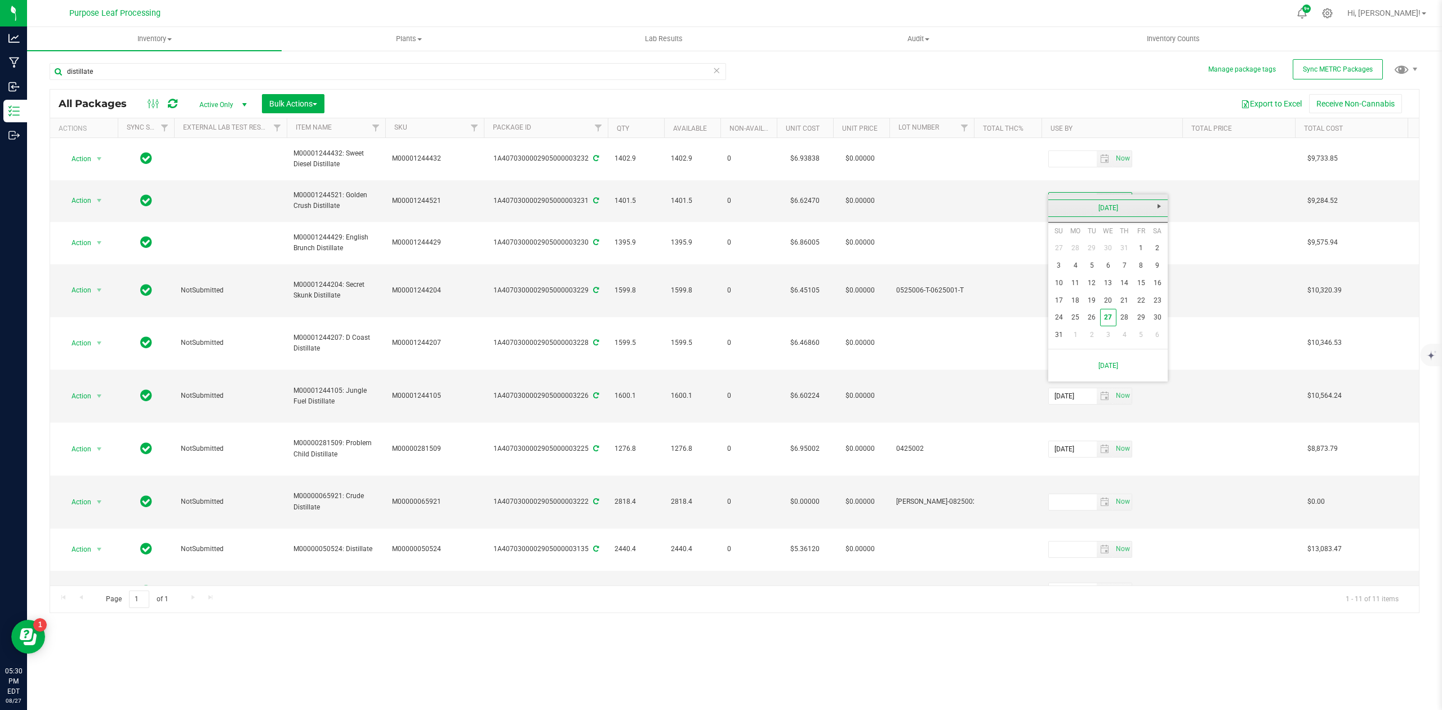
click at [1104, 211] on link "[DATE]" at bounding box center [1107, 207] width 121 height 17
click at [1112, 209] on link "2025" at bounding box center [1107, 207] width 121 height 17
click at [1152, 269] on link "2026" at bounding box center [1150, 270] width 29 height 29
click at [1150, 270] on link "Aug" at bounding box center [1150, 270] width 29 height 29
click at [1106, 315] on link "26" at bounding box center [1108, 317] width 16 height 17
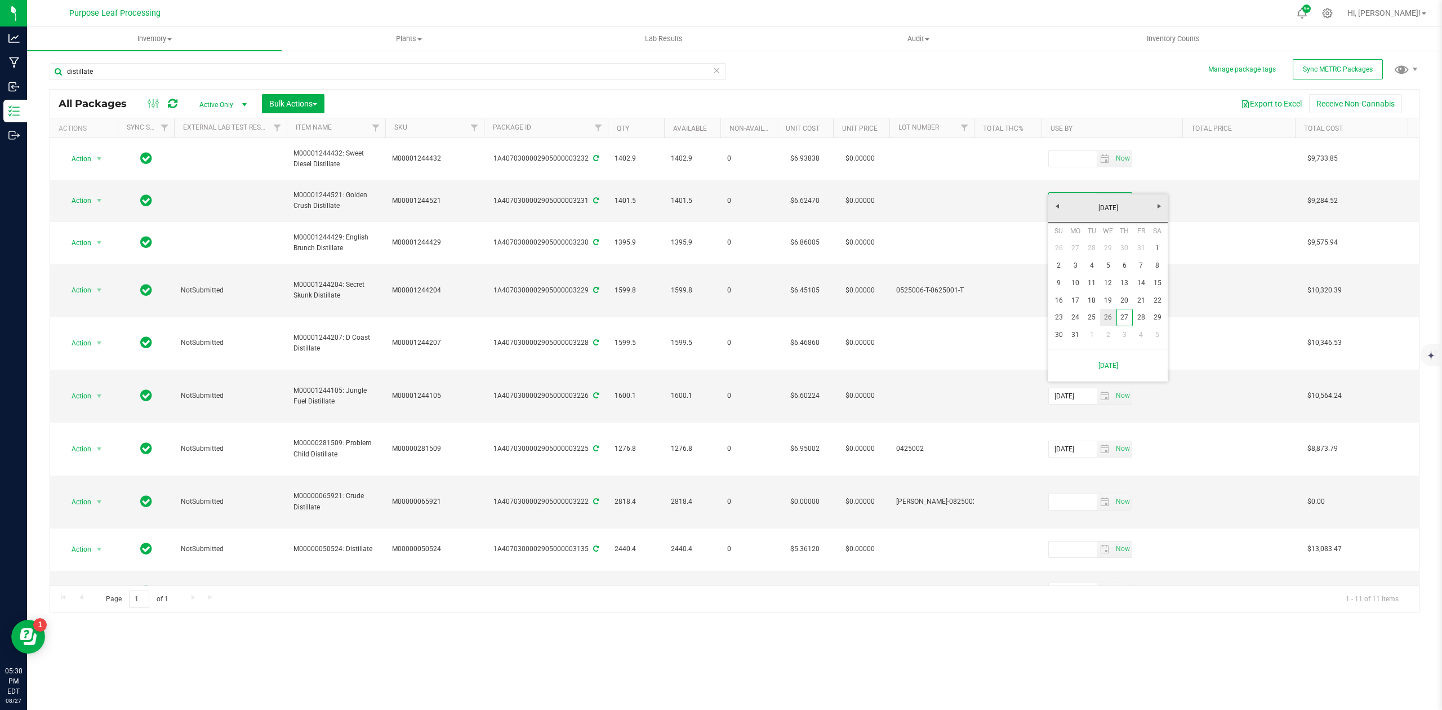
type input "[DATE]"
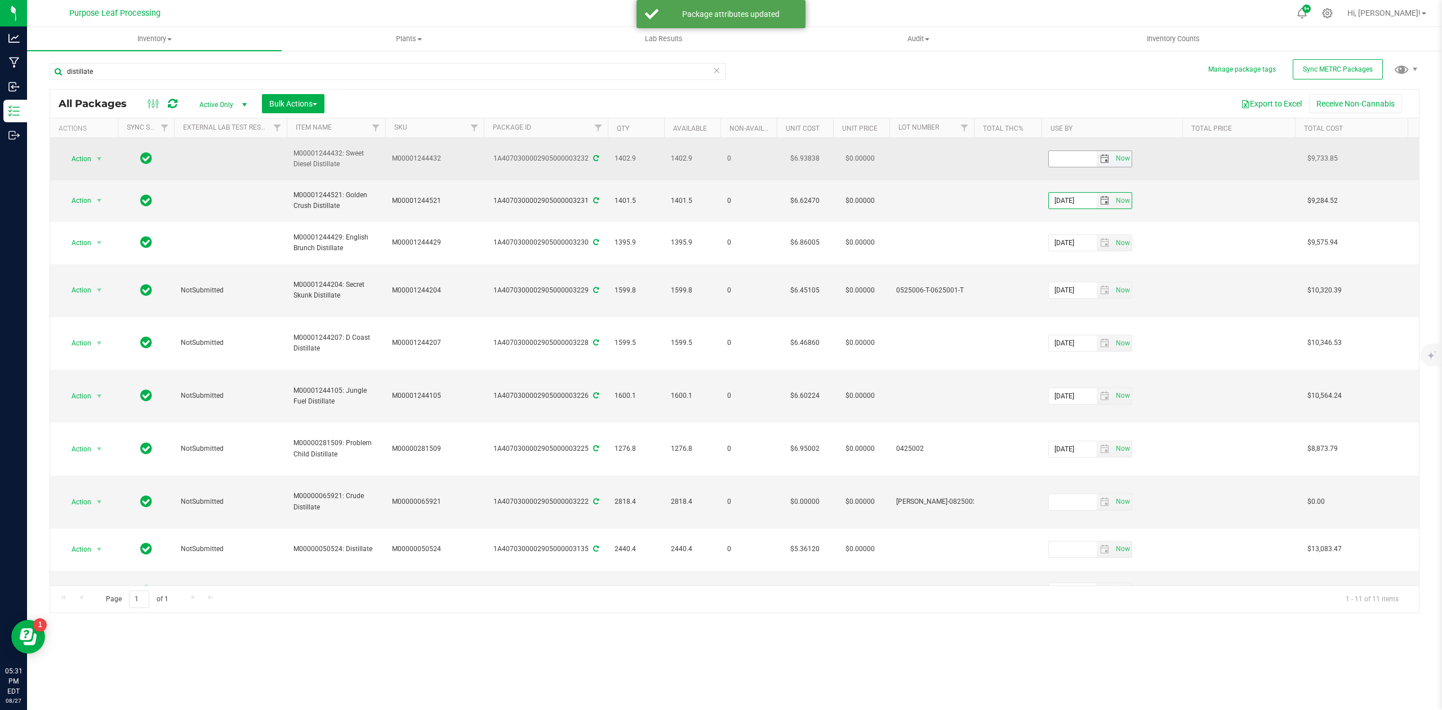
click at [1101, 154] on span "select" at bounding box center [1104, 158] width 9 height 9
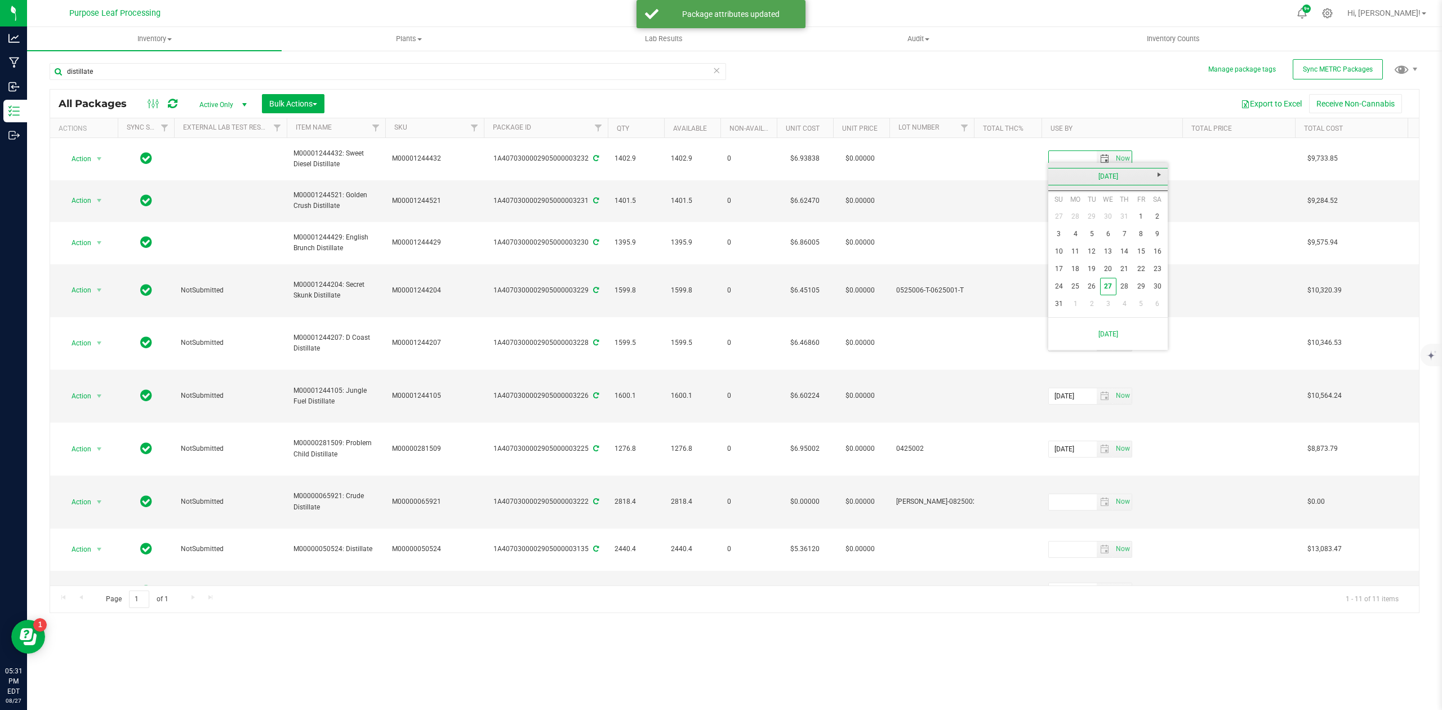
click at [1104, 178] on link "[DATE]" at bounding box center [1107, 176] width 121 height 17
click at [1104, 178] on link "2025" at bounding box center [1107, 176] width 121 height 17
click at [1142, 234] on link "2026" at bounding box center [1150, 239] width 29 height 29
click at [1148, 238] on link "Aug" at bounding box center [1150, 239] width 29 height 29
click at [1106, 285] on link "26" at bounding box center [1108, 286] width 16 height 17
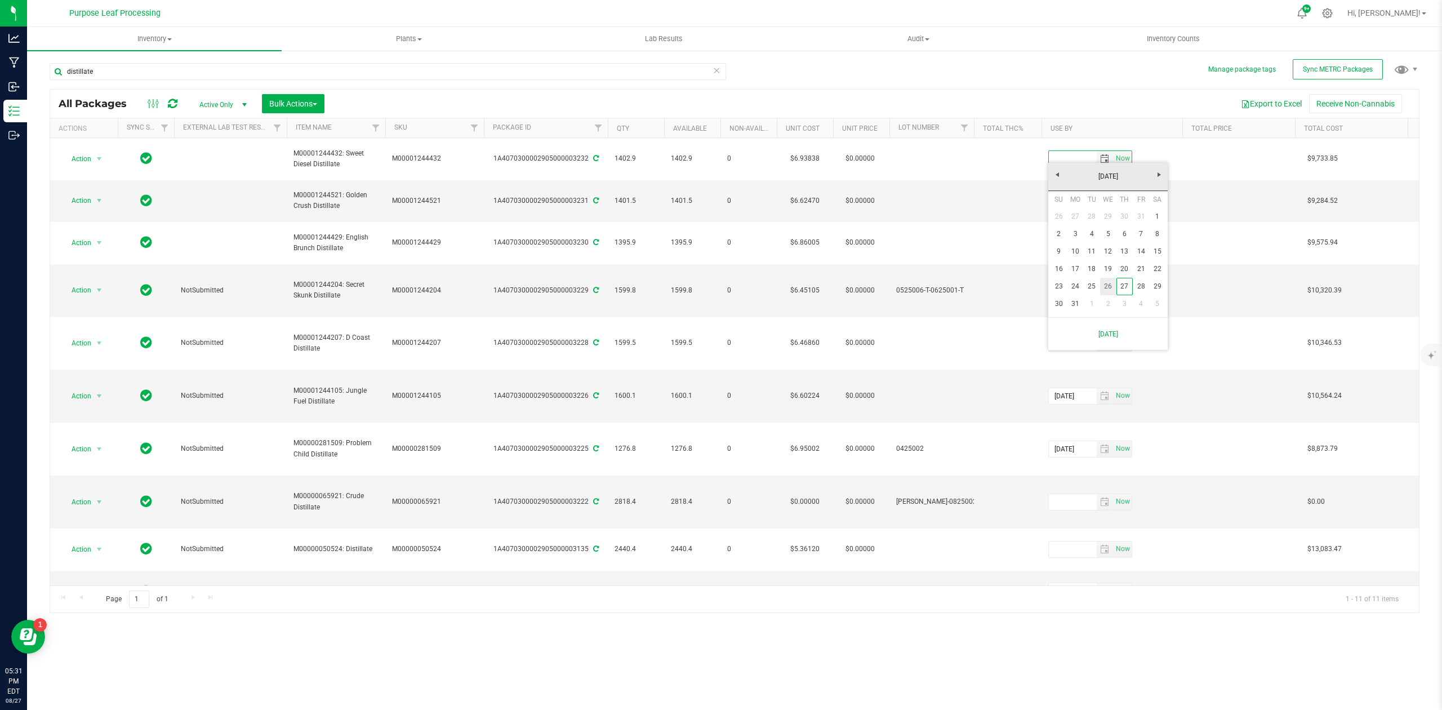
type input "[DATE]"
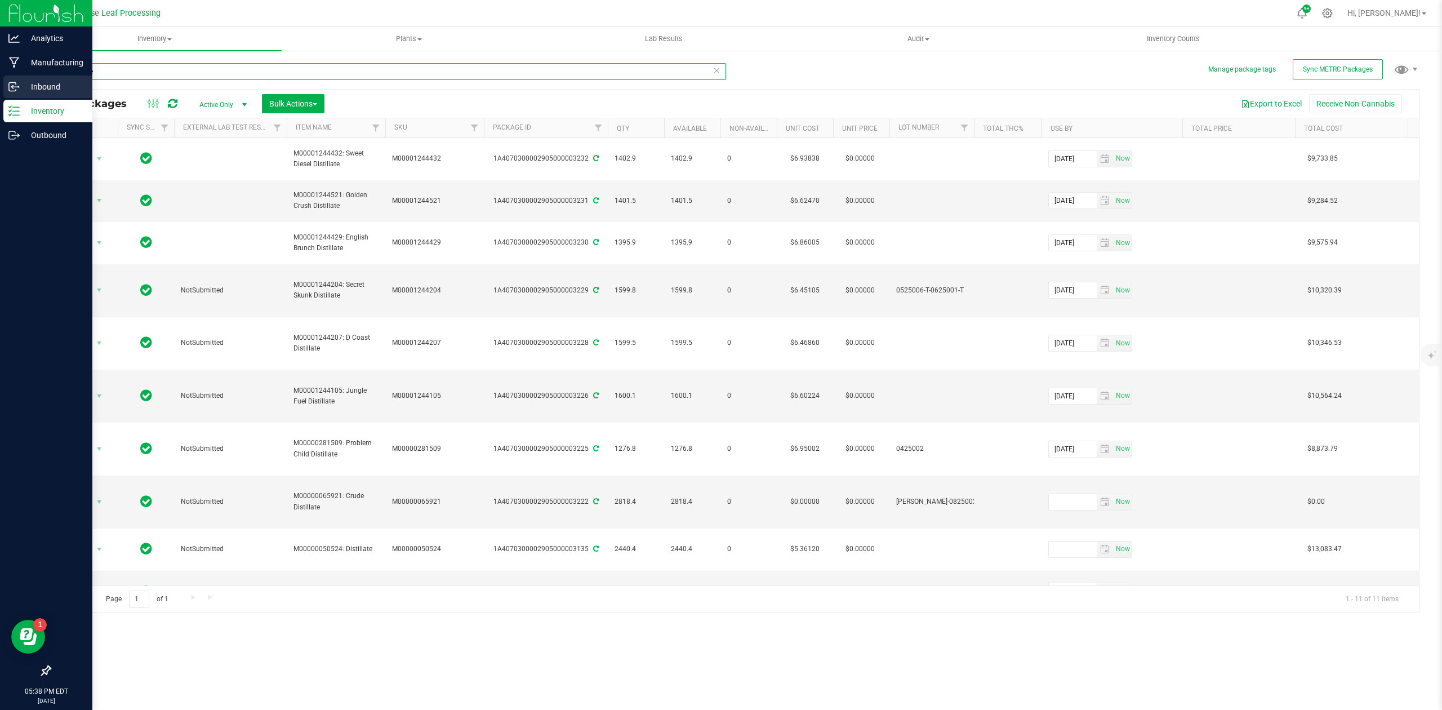
drag, startPoint x: 130, startPoint y: 75, endPoint x: 21, endPoint y: 75, distance: 108.7
click at [21, 75] on div "Analytics Manufacturing Inbound Inventory Outbound 05:38 PM EDT [DATE] 08/27 Pu…" at bounding box center [721, 355] width 1442 height 710
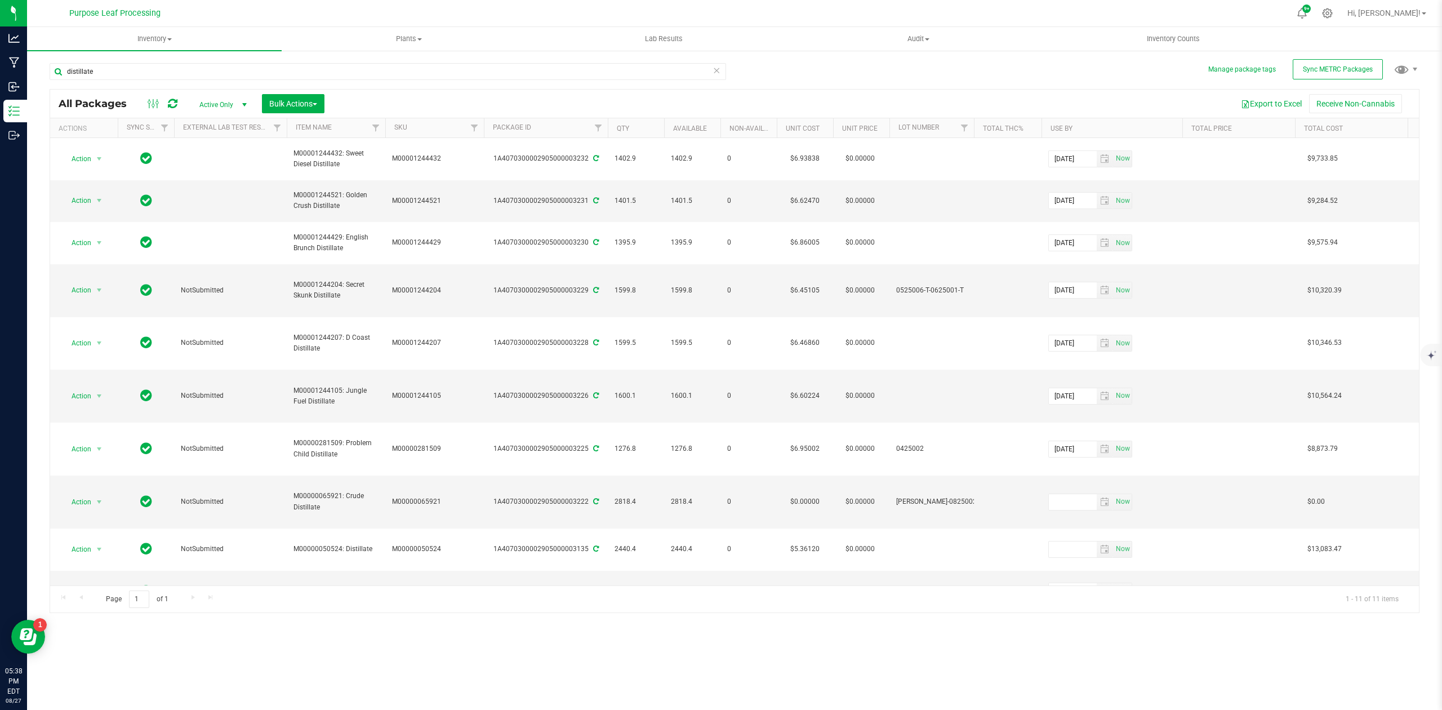
click at [551, 519] on div "Action Action Adjust qty Create package Edit attributes Global inventory Locate…" at bounding box center [734, 361] width 1368 height 447
click at [1086, 583] on input "text" at bounding box center [1073, 591] width 48 height 16
click at [1101, 586] on span "select" at bounding box center [1104, 590] width 9 height 9
click at [1116, 453] on link "[DATE]" at bounding box center [1107, 452] width 121 height 17
click at [1116, 453] on link "2025" at bounding box center [1107, 452] width 121 height 17
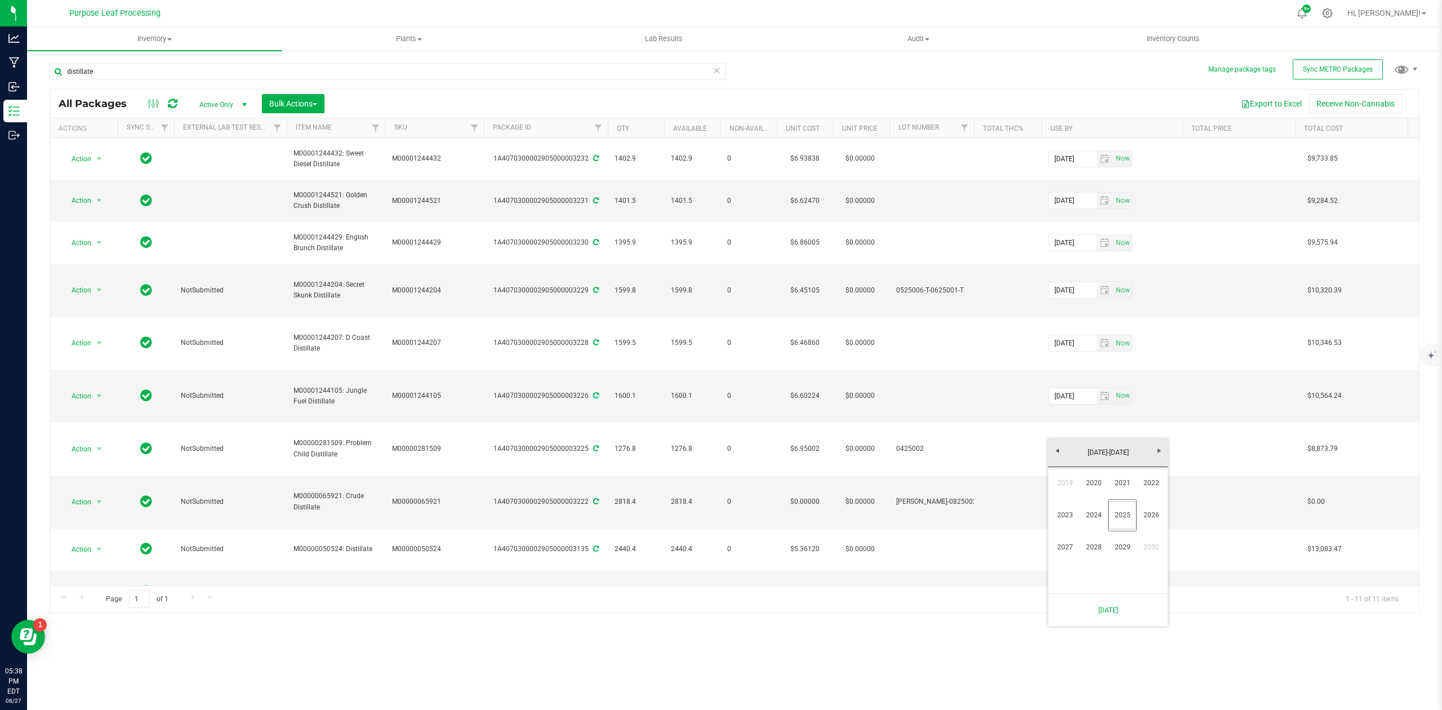
click at [1163, 517] on link "2026" at bounding box center [1150, 515] width 29 height 29
click at [1125, 519] on link "[DATE]" at bounding box center [1122, 515] width 29 height 29
click at [1124, 563] on link "30" at bounding box center [1124, 562] width 16 height 17
type input "[DATE]"
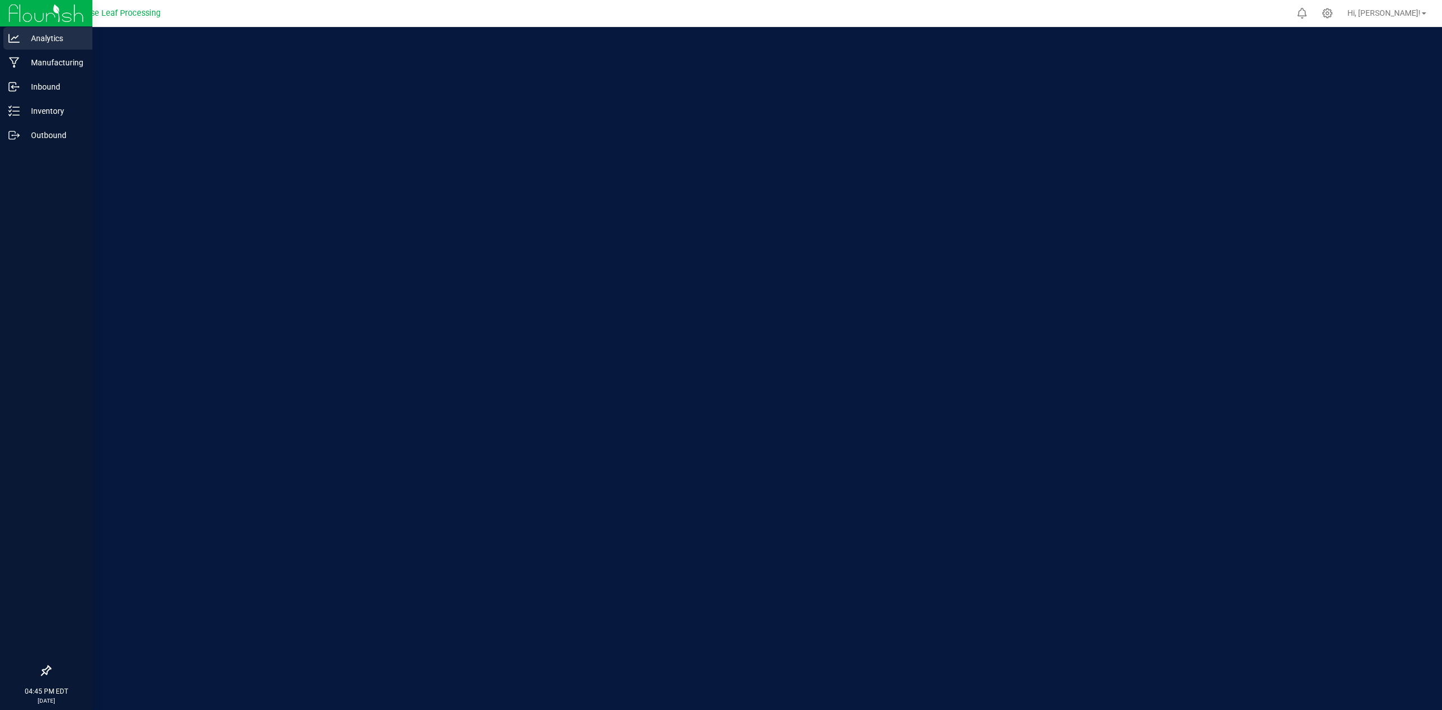
drag, startPoint x: 0, startPoint y: 0, endPoint x: 26, endPoint y: 41, distance: 48.6
click at [26, 41] on p "Analytics" at bounding box center [54, 39] width 68 height 14
